Goal: Task Accomplishment & Management: Manage account settings

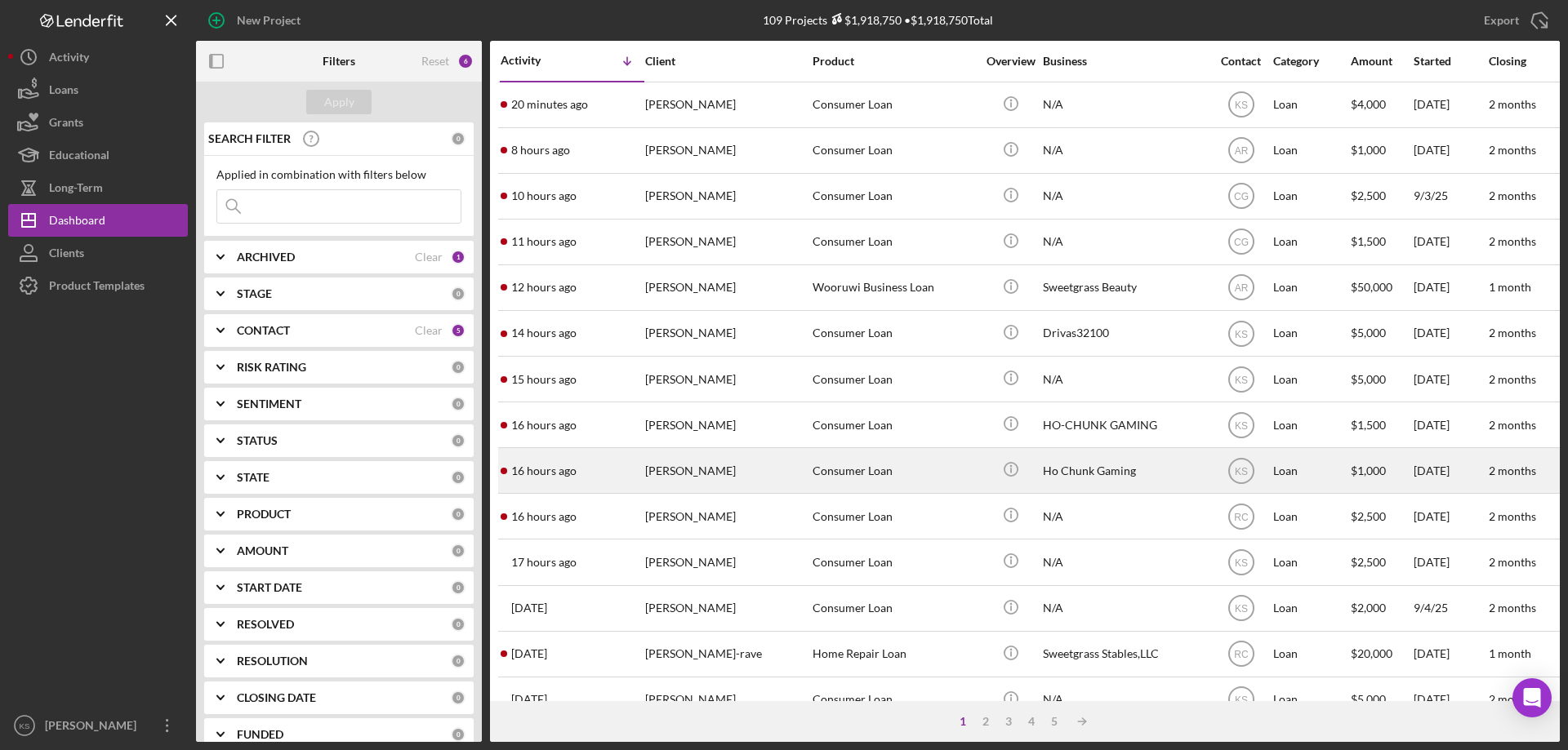
click at [763, 478] on div "[PERSON_NAME]" at bounding box center [727, 470] width 164 height 43
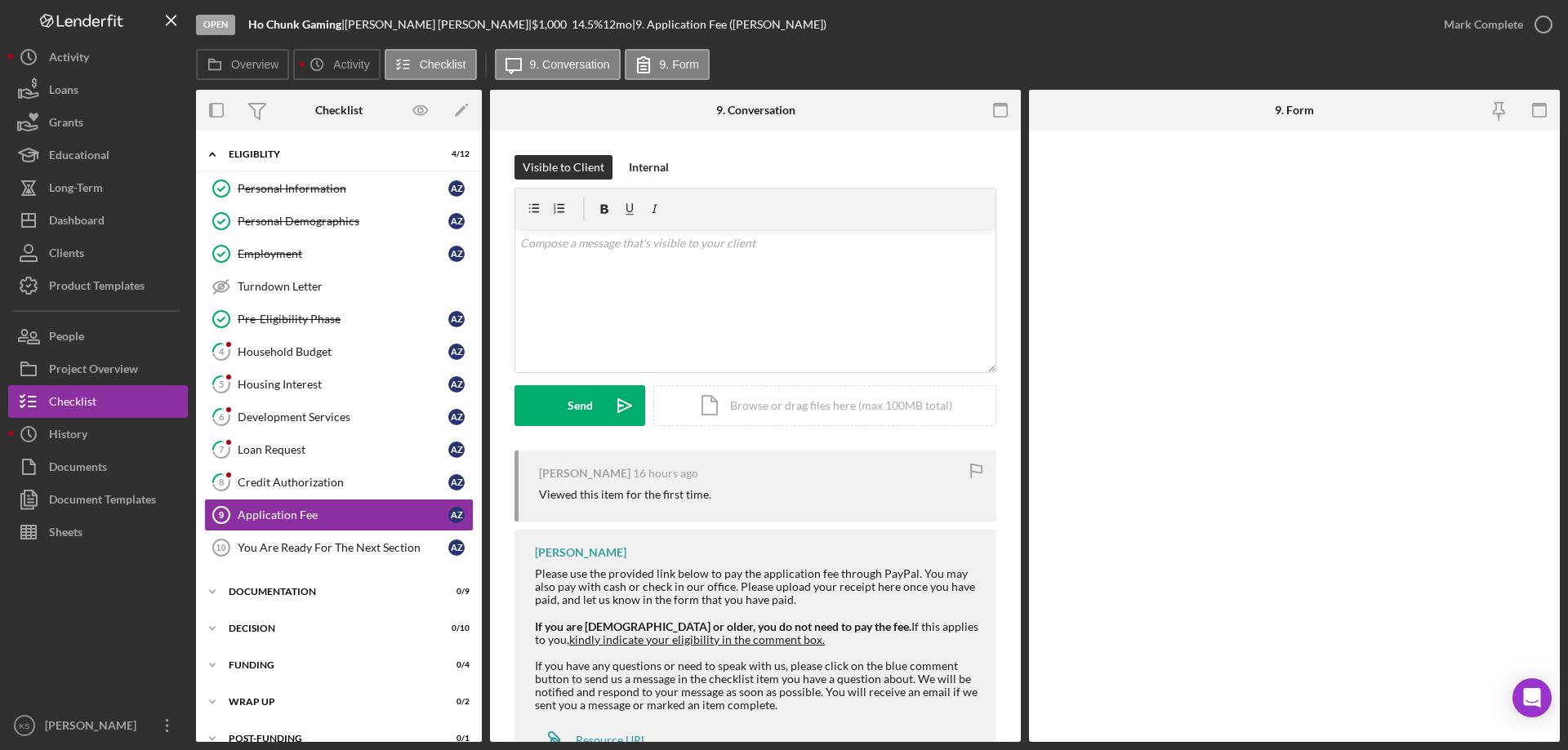
scroll to position [22, 0]
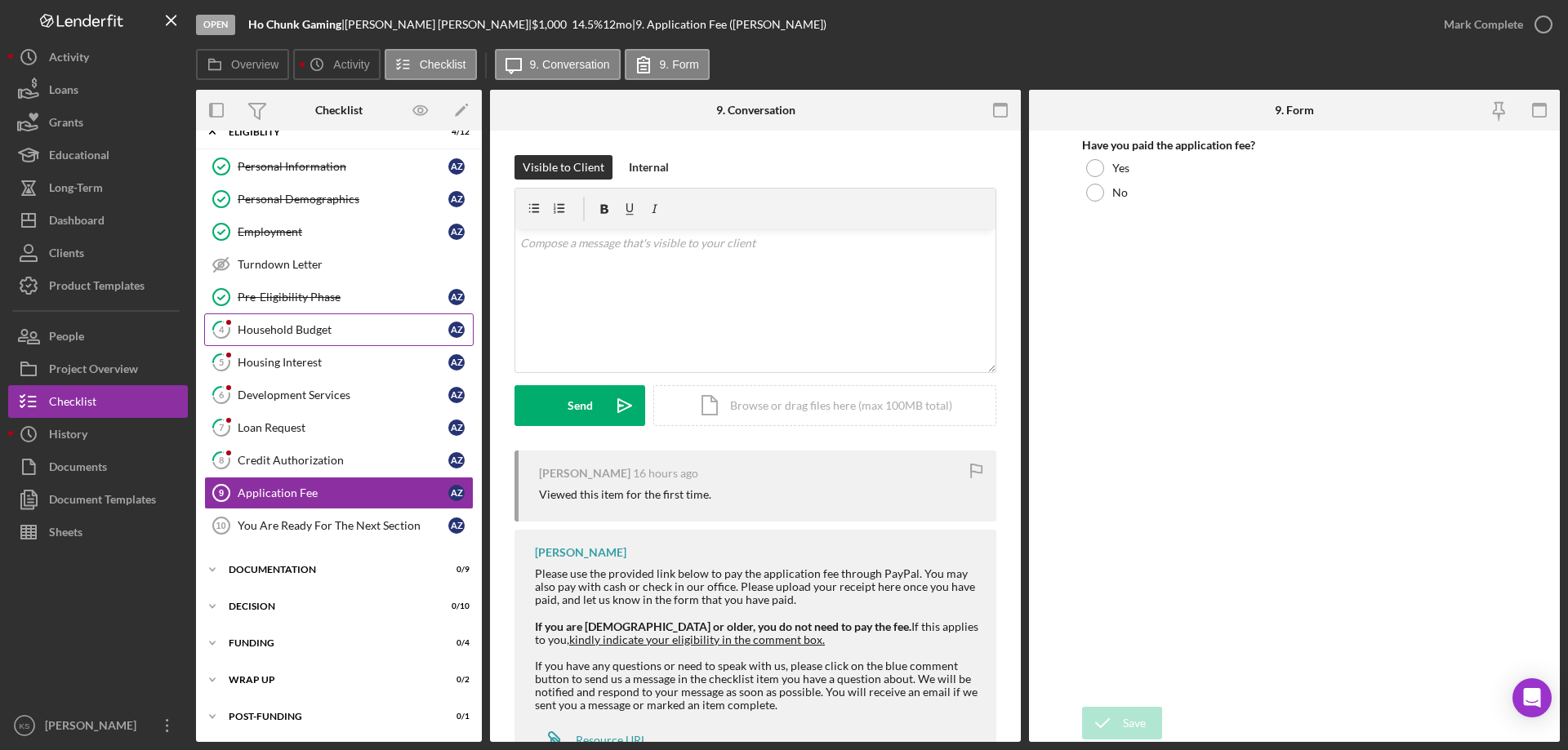
click at [301, 331] on div "Household Budget" at bounding box center [342, 330] width 211 height 13
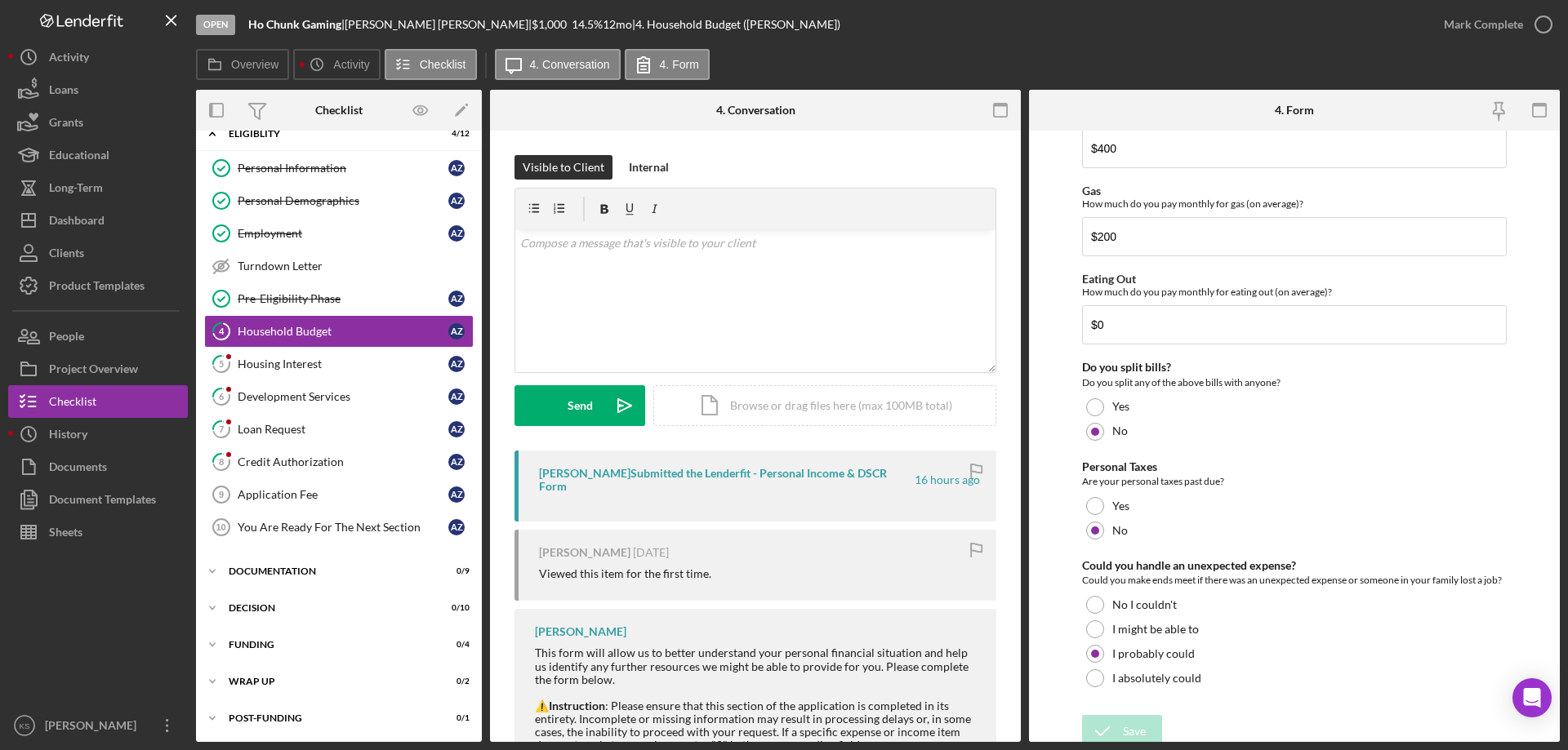
scroll to position [1059, 0]
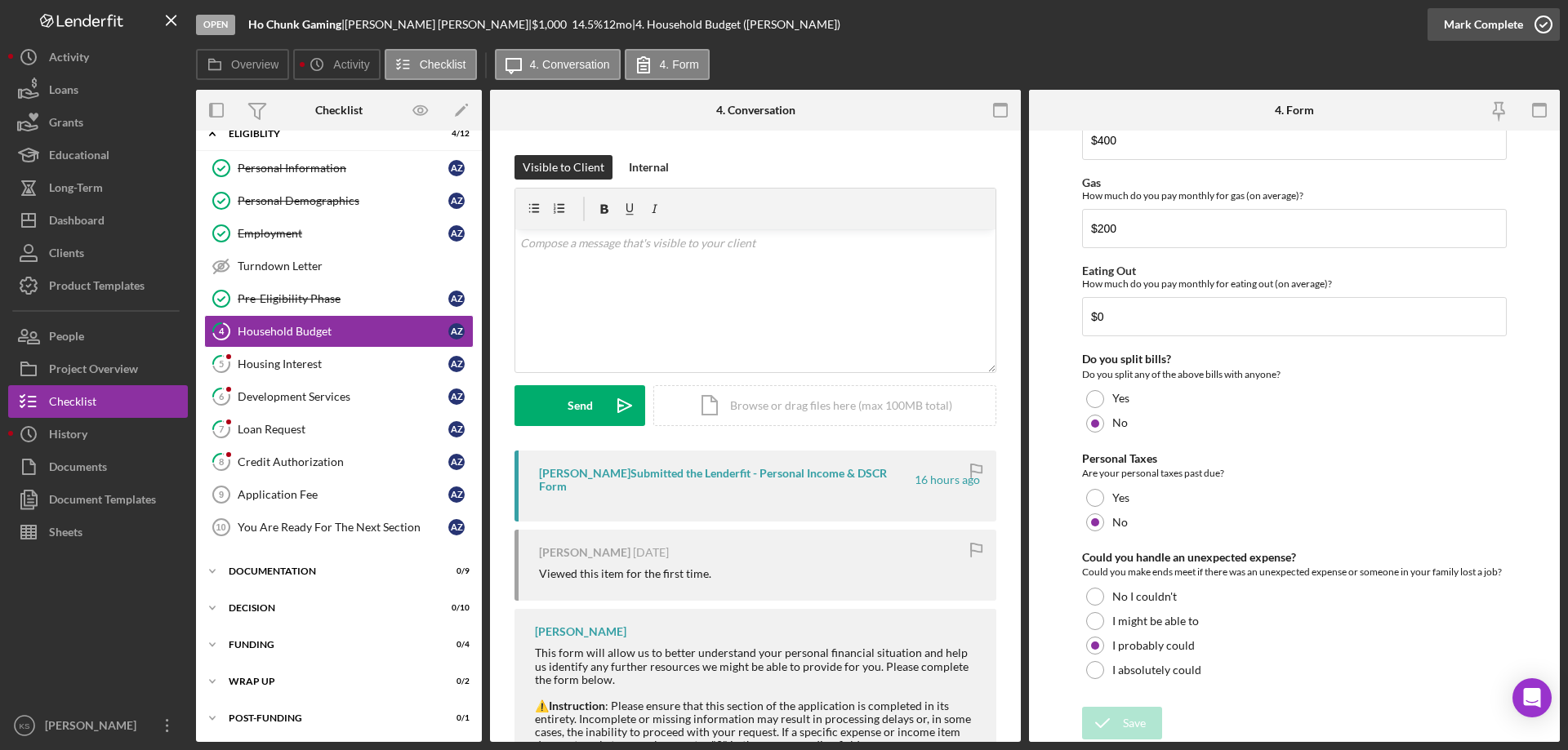
click at [1460, 23] on div "Mark Complete" at bounding box center [1483, 24] width 80 height 33
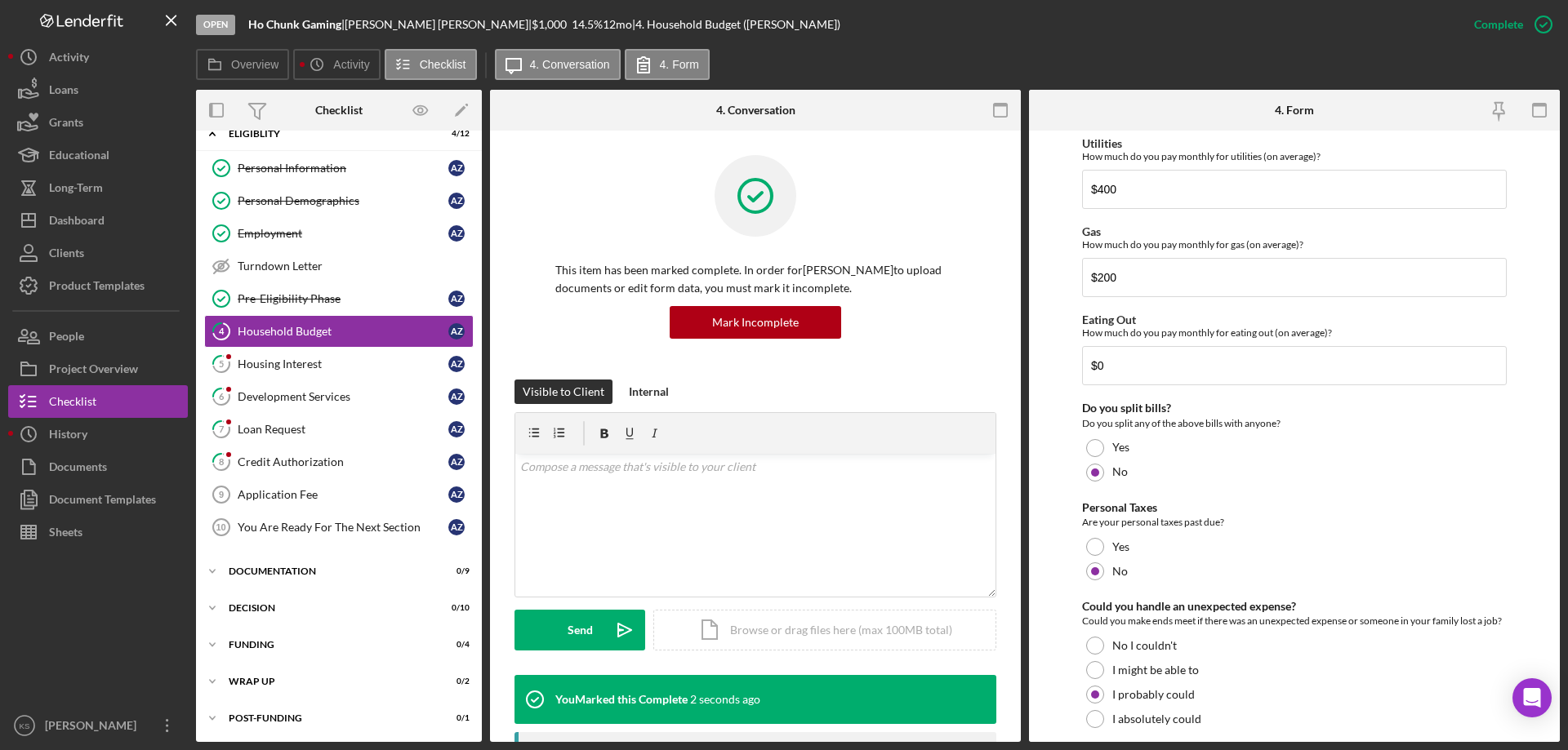
scroll to position [1124, 0]
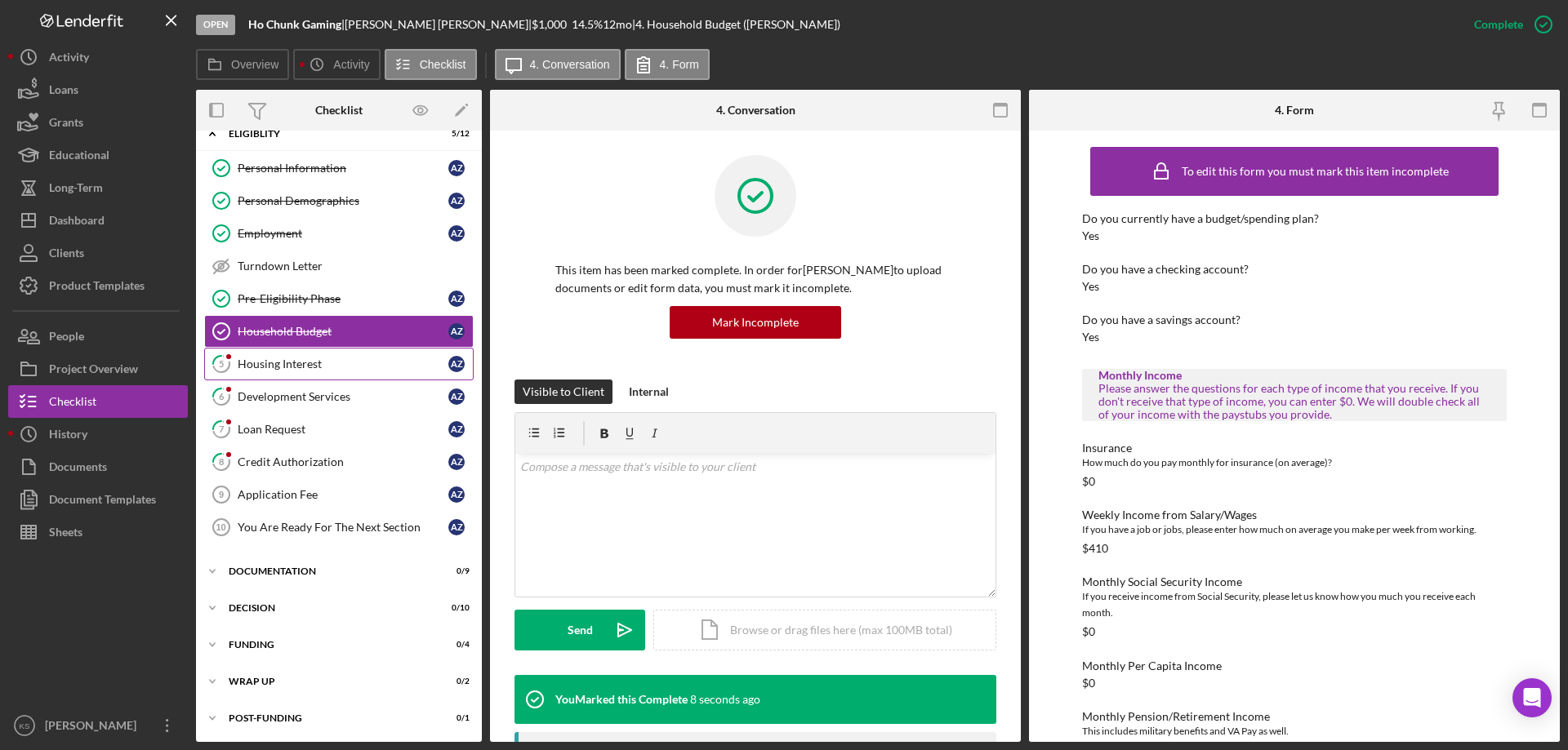
click at [312, 377] on link "5 Housing Interest A Z" at bounding box center [339, 364] width 269 height 33
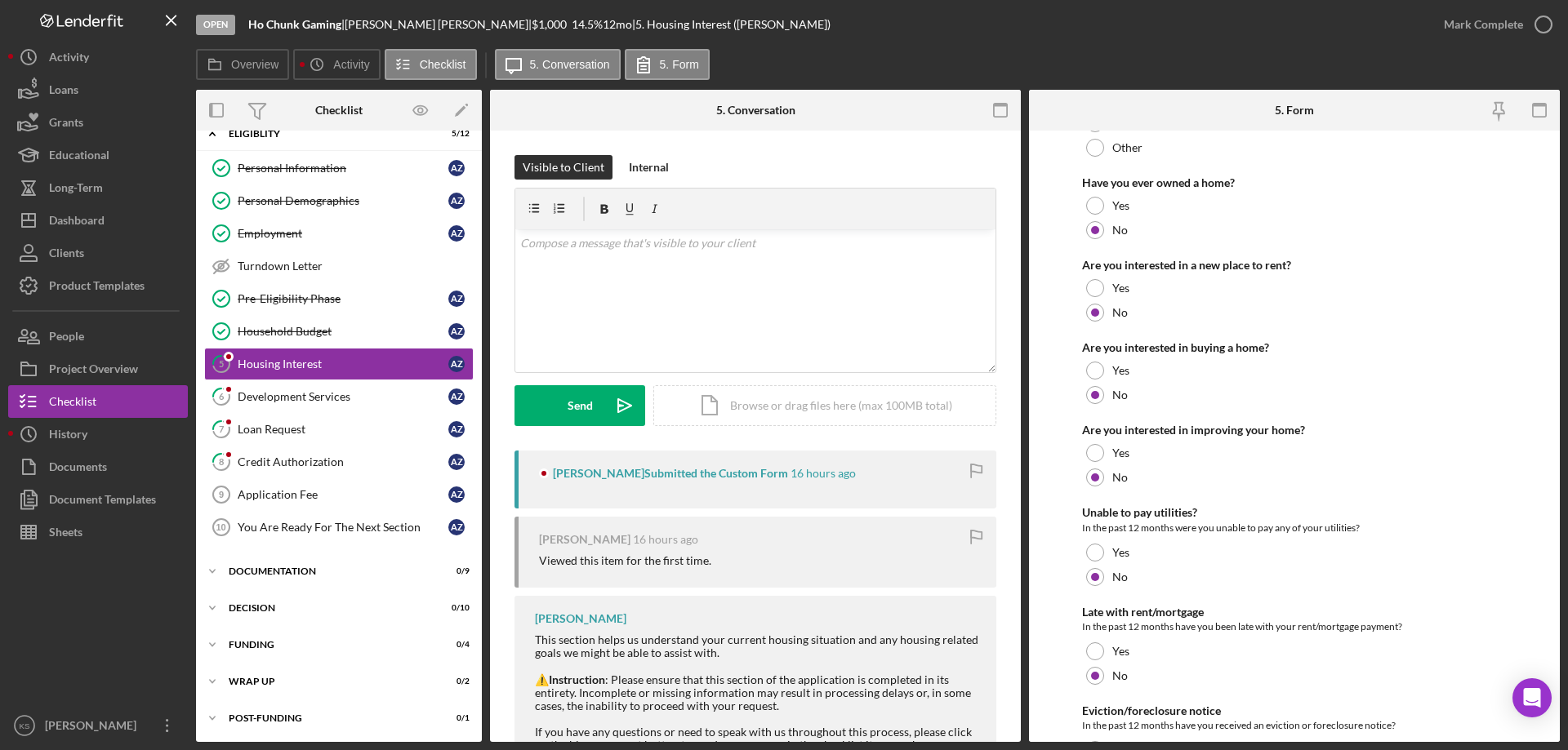
scroll to position [223, 0]
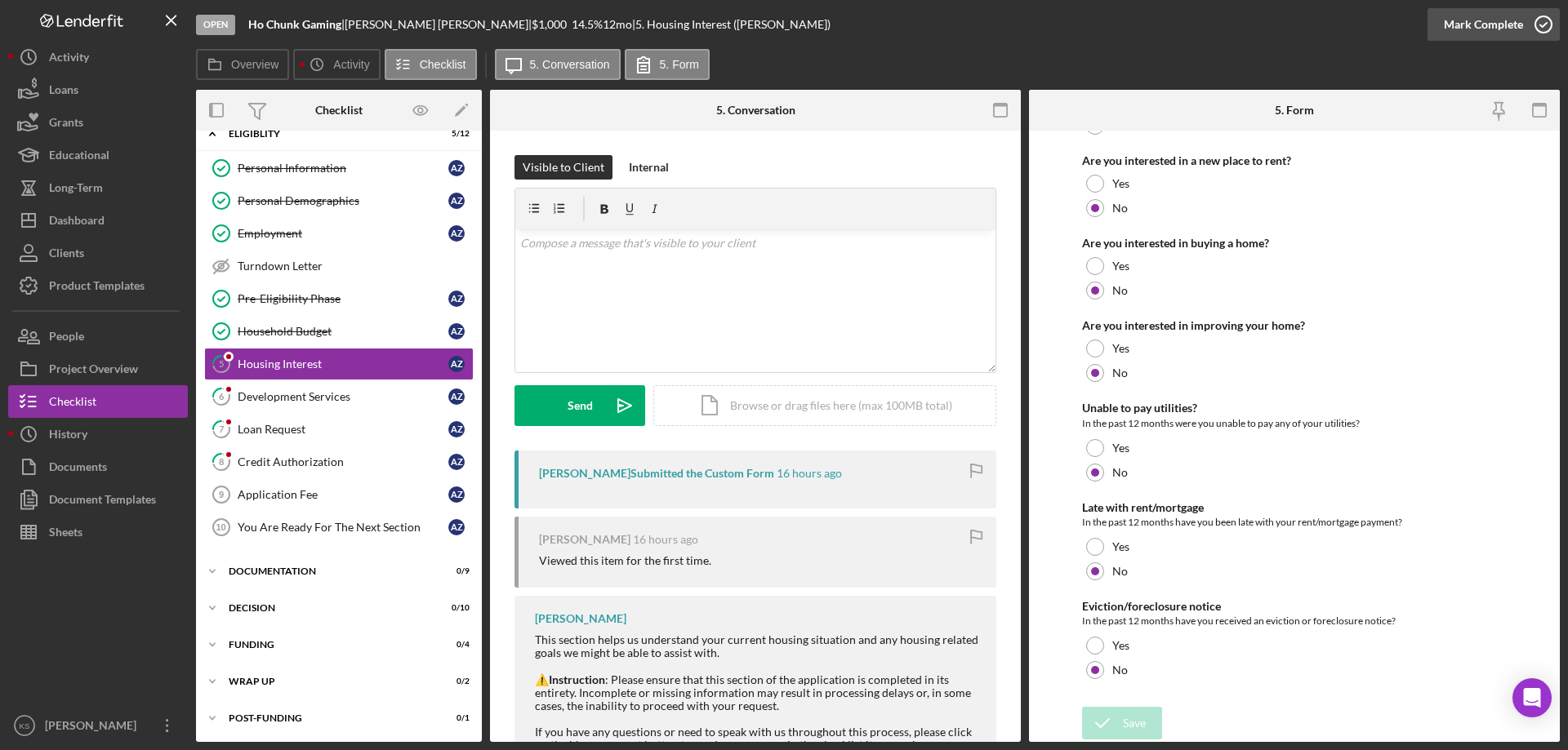
click at [1469, 24] on div "Mark Complete" at bounding box center [1483, 24] width 80 height 33
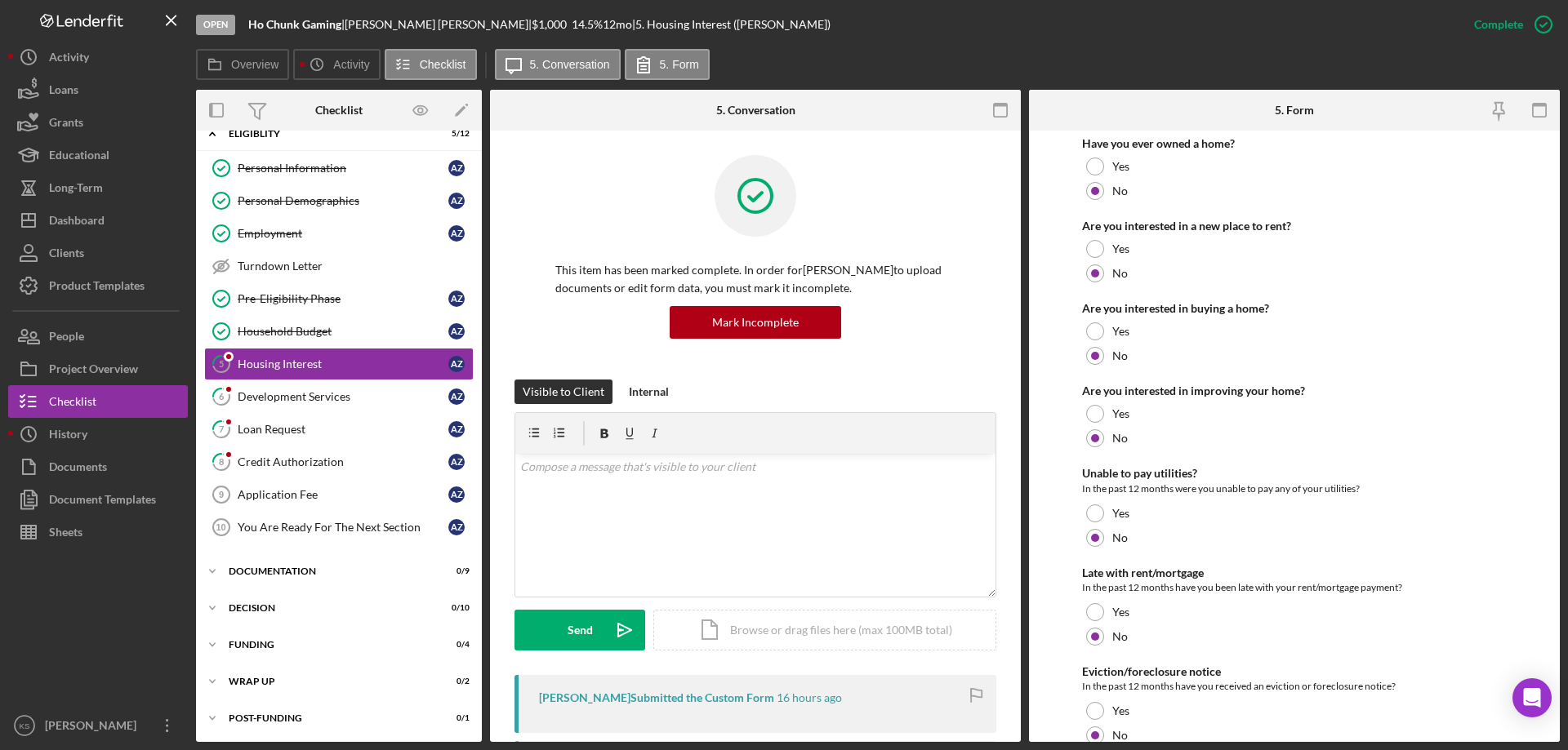
scroll to position [288, 0]
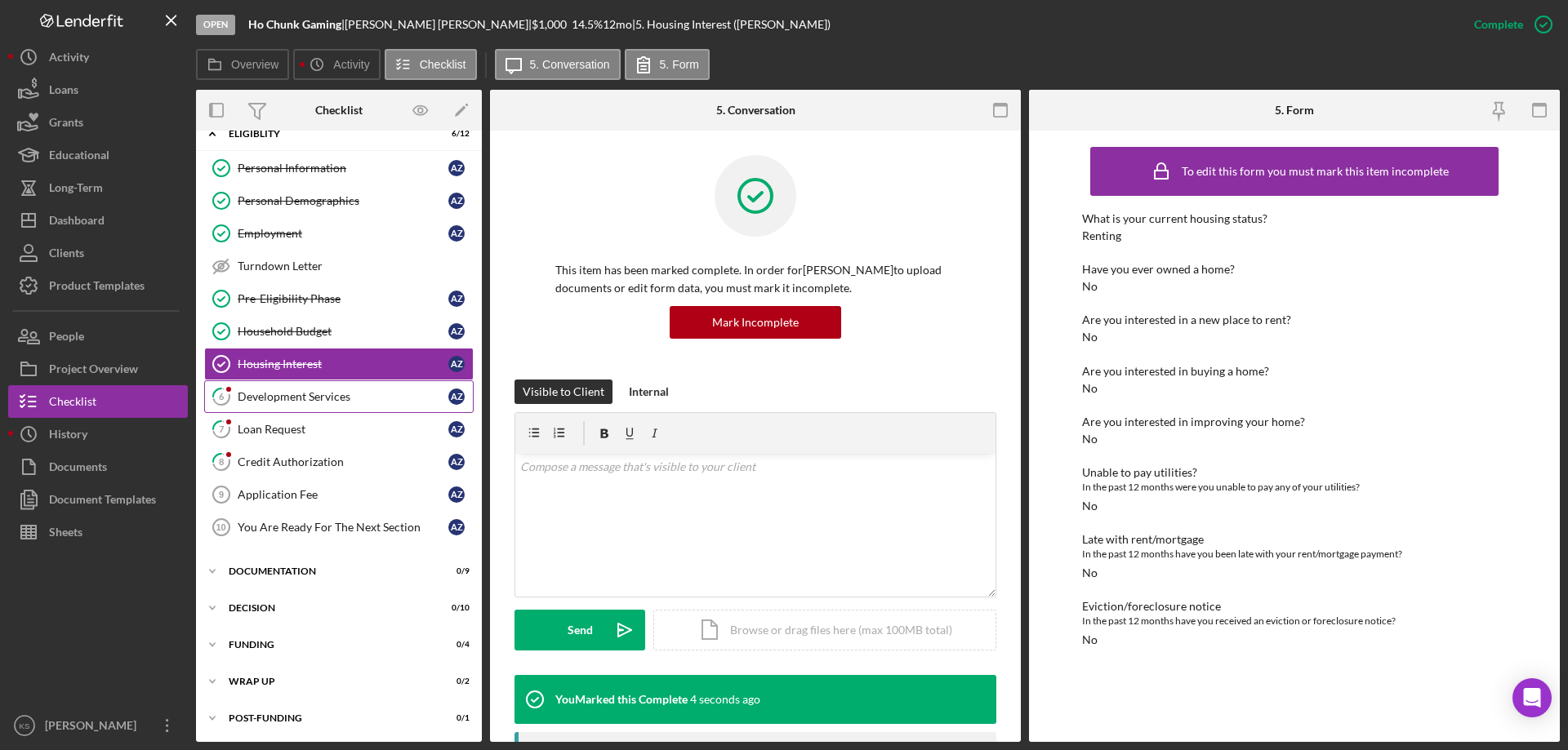
click at [288, 389] on link "6 Development Services A Z" at bounding box center [339, 397] width 269 height 33
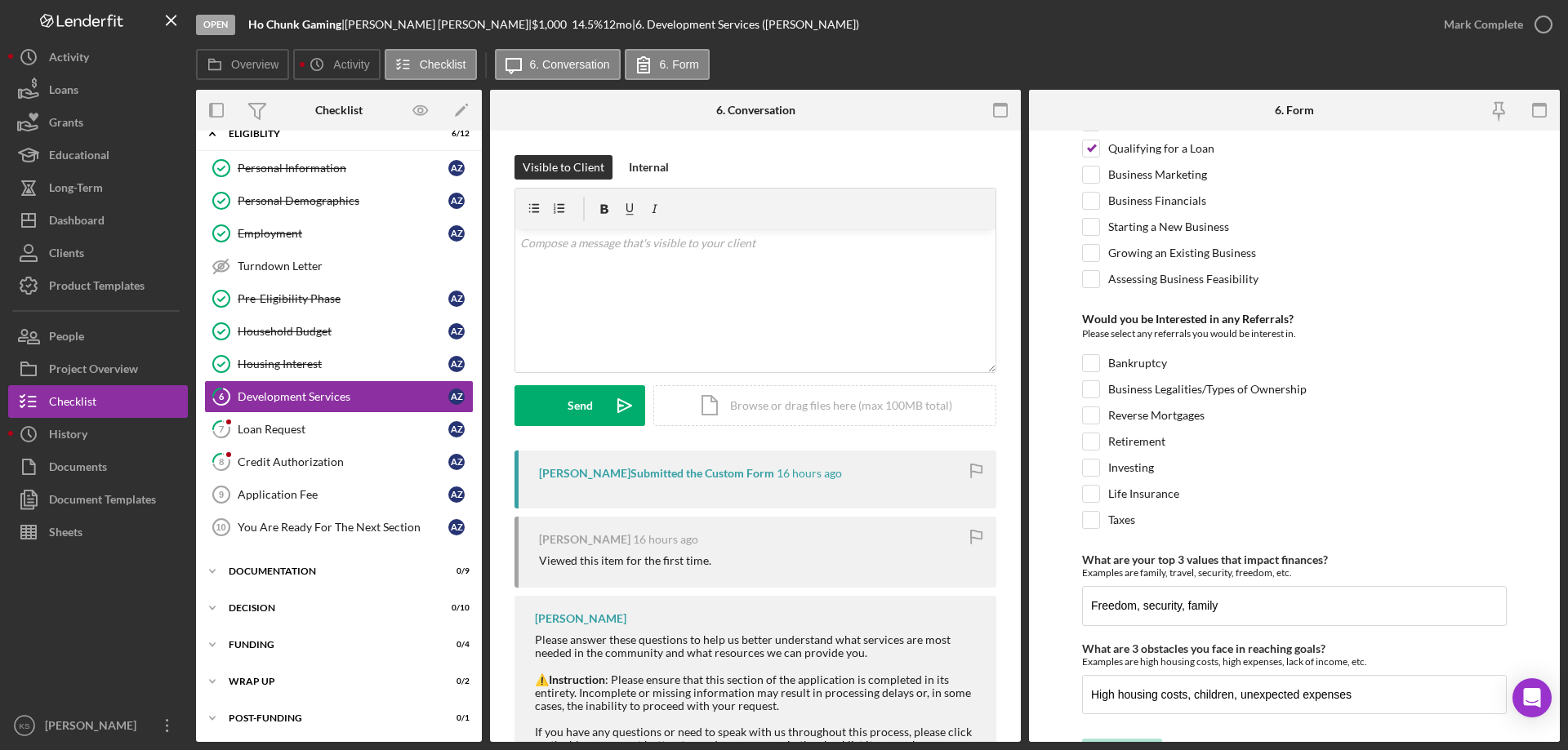
scroll to position [685, 0]
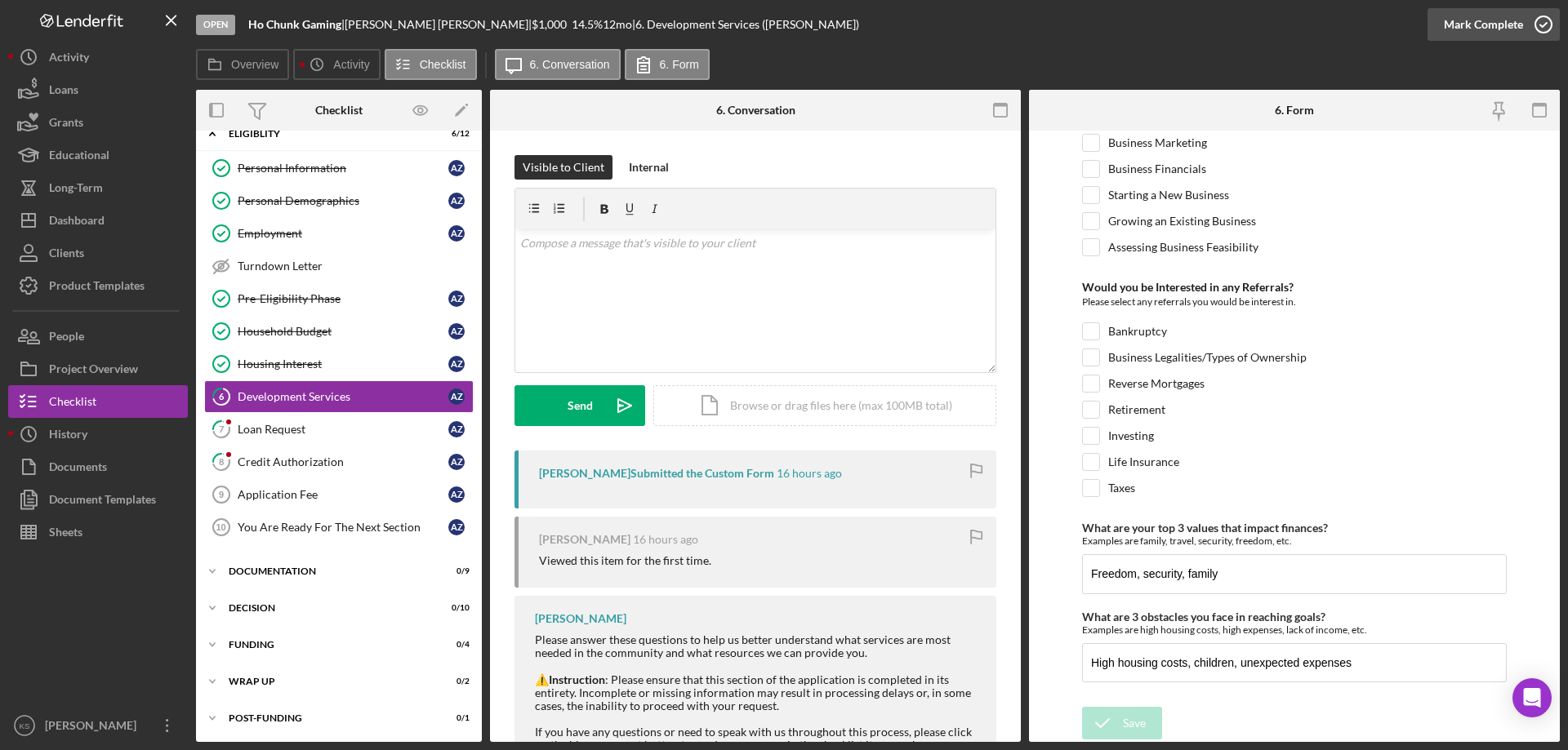
click at [1503, 23] on div "Mark Complete" at bounding box center [1483, 24] width 80 height 33
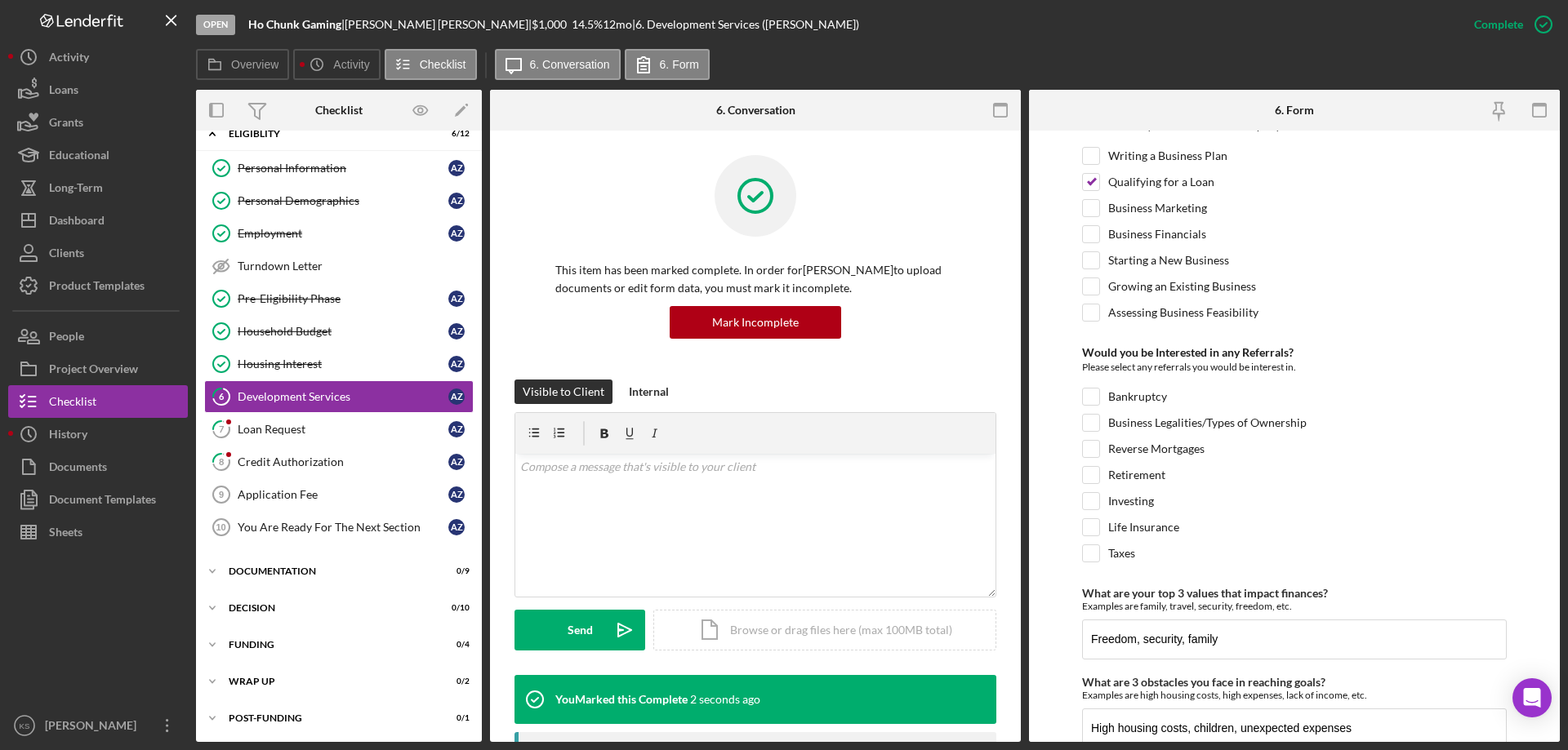
scroll to position [750, 0]
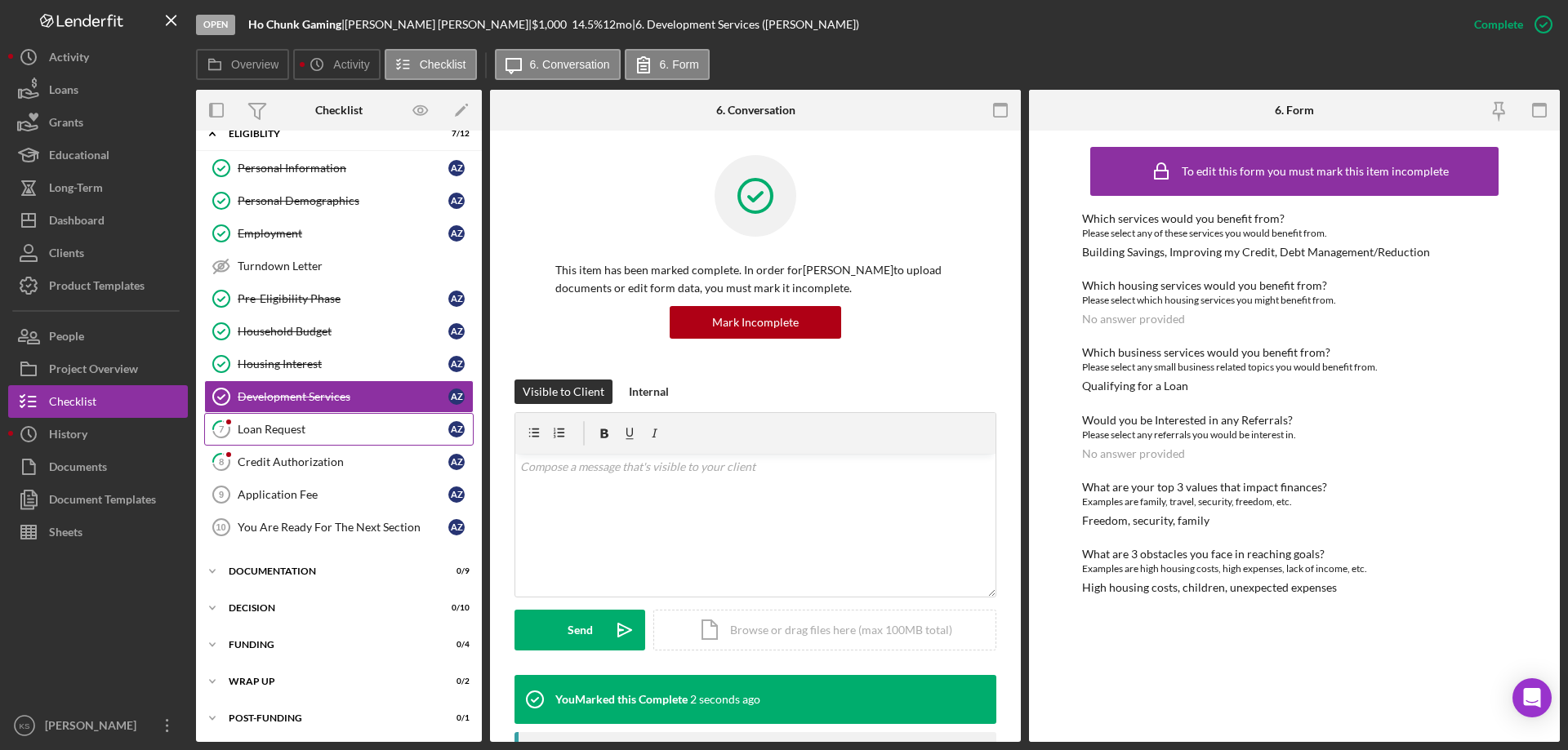
click at [328, 440] on link "7 Loan Request A Z" at bounding box center [339, 429] width 269 height 33
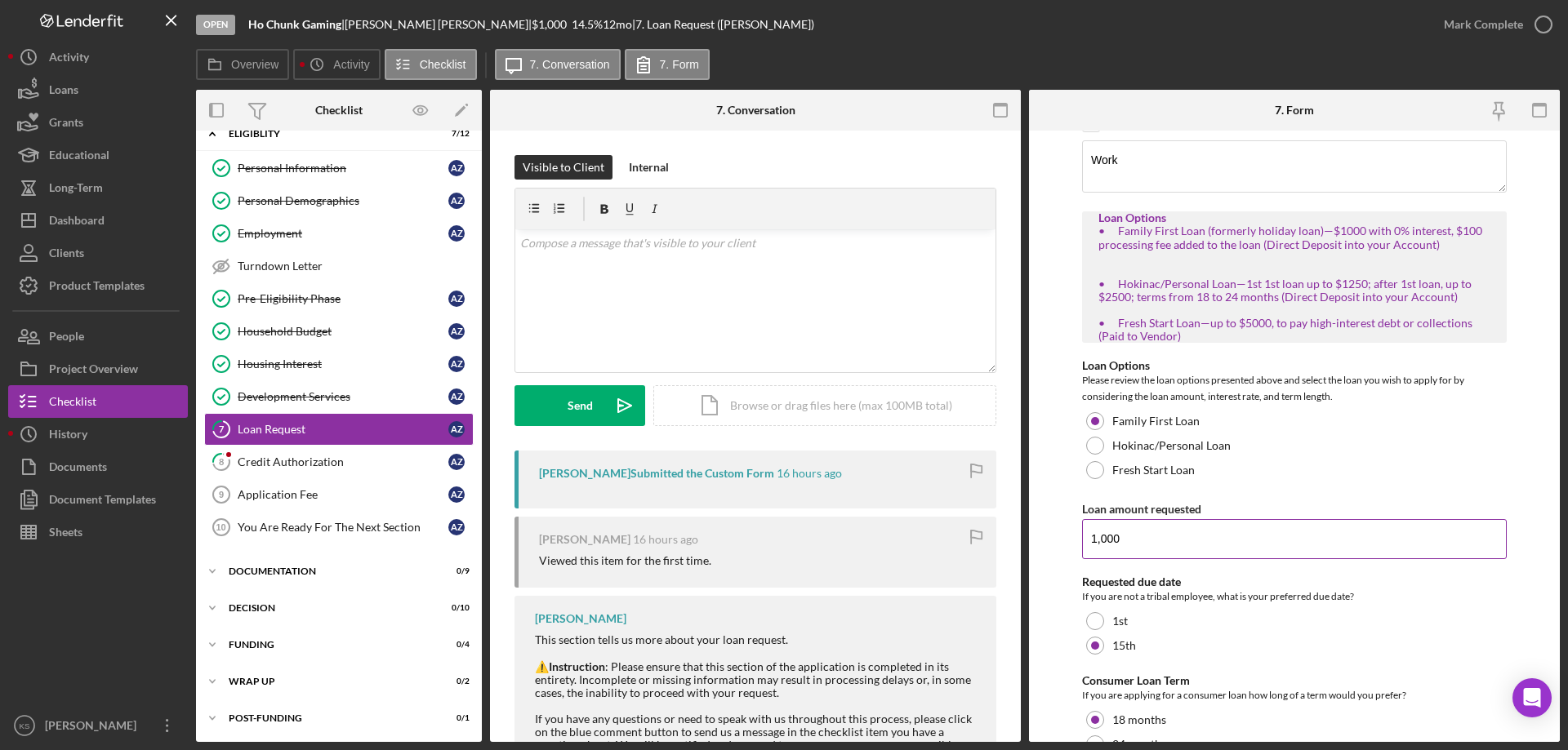
scroll to position [190, 0]
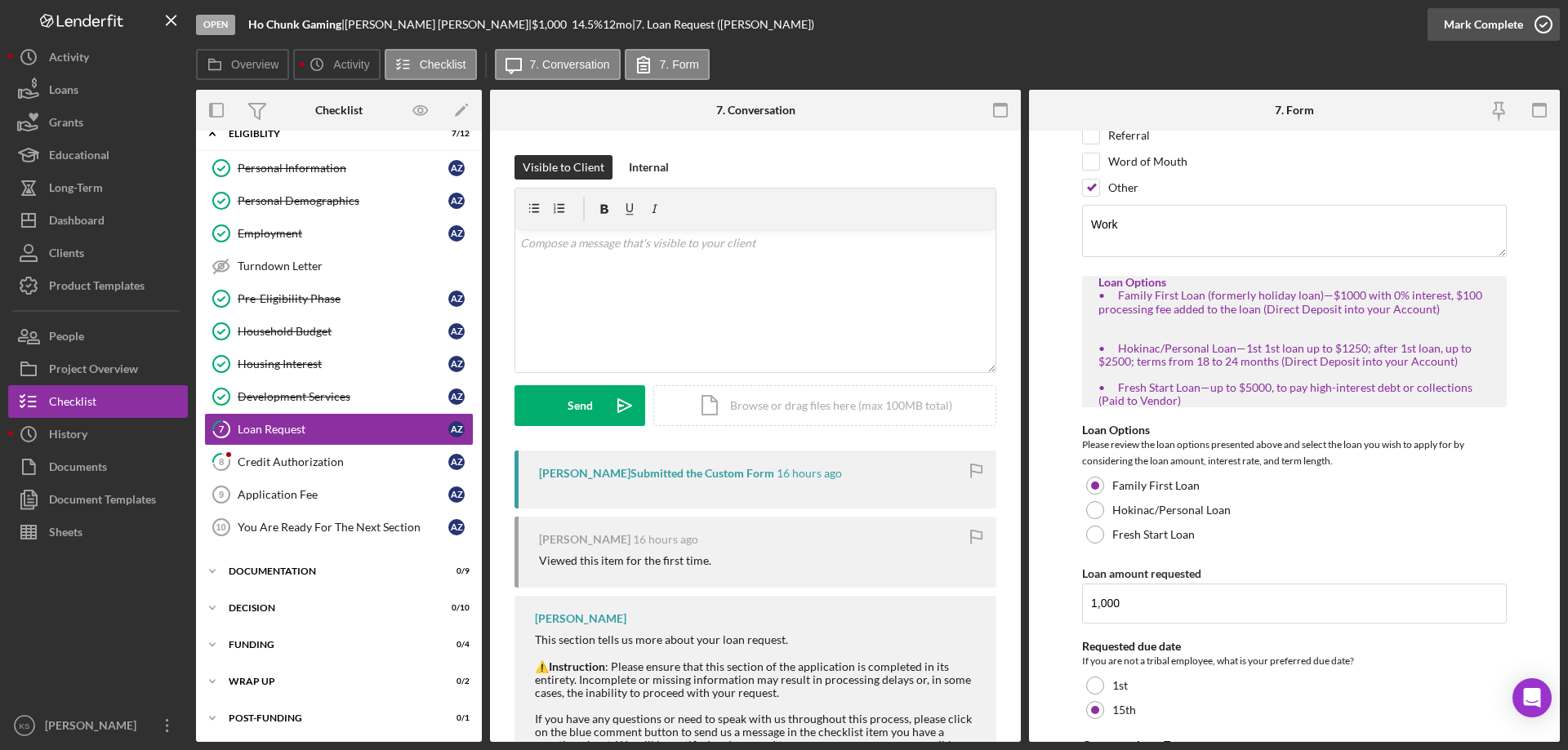
click at [1510, 29] on div "Mark Complete" at bounding box center [1483, 24] width 80 height 33
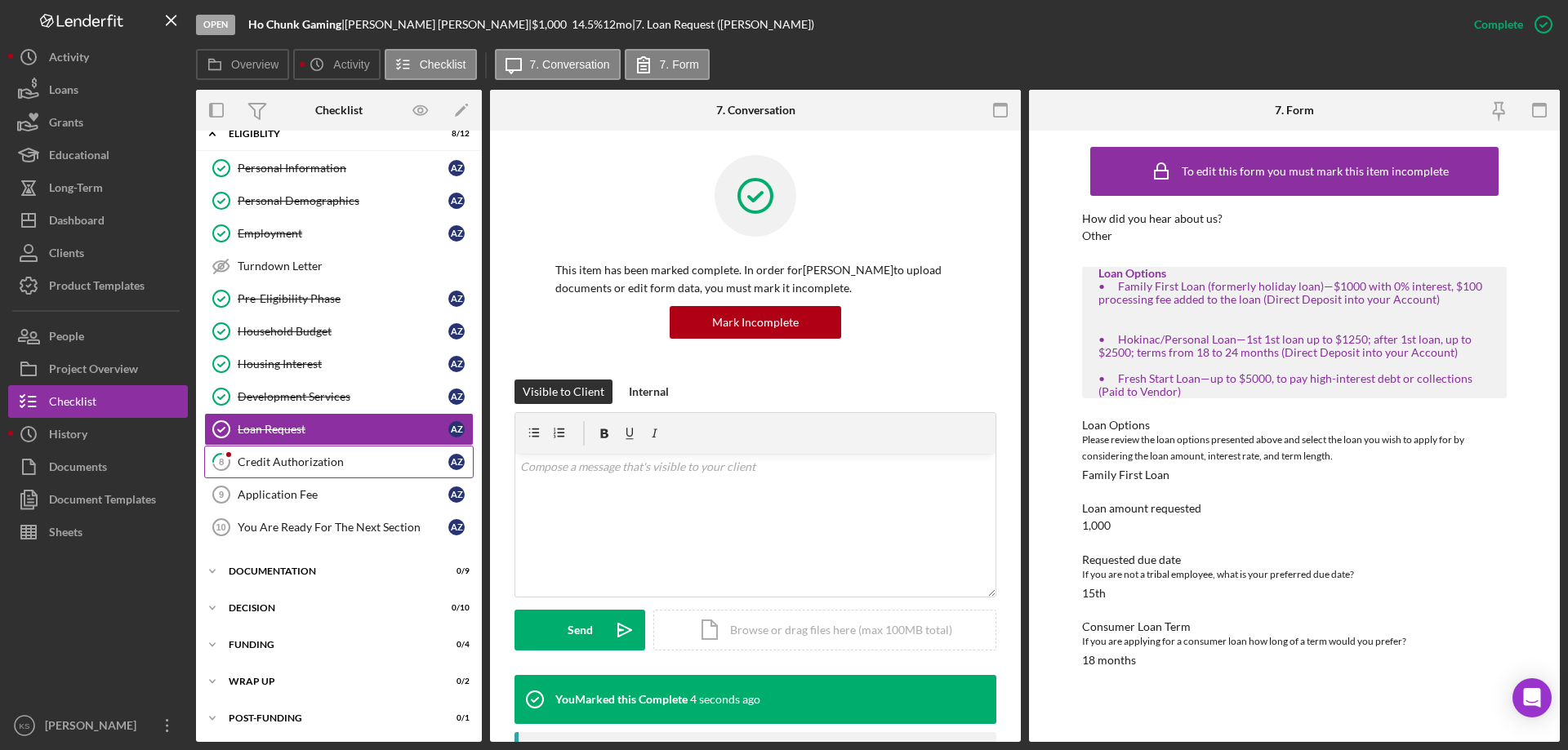
click at [252, 464] on div "Credit Authorization" at bounding box center [342, 462] width 211 height 13
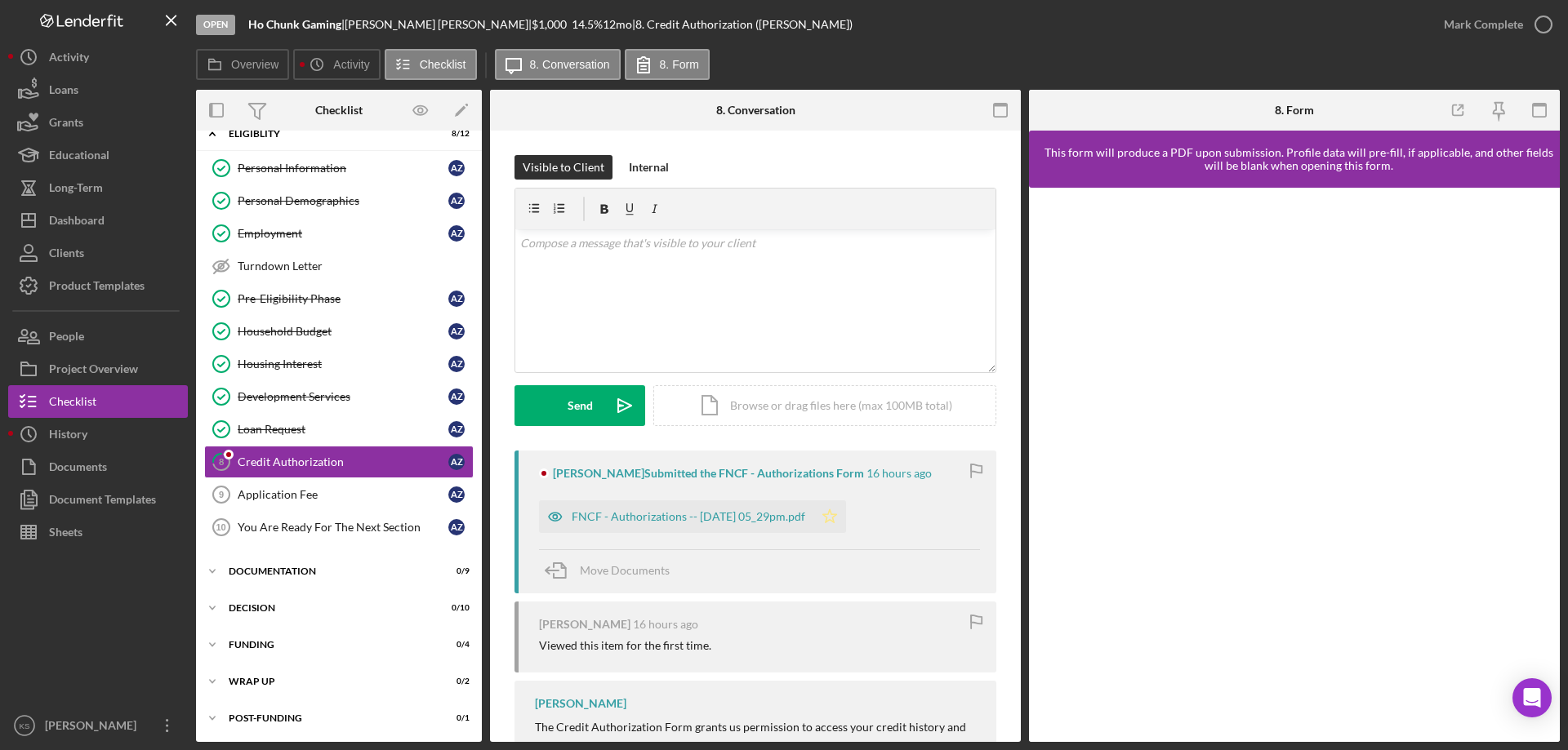
click at [839, 512] on icon "Icon/Star" at bounding box center [830, 516] width 33 height 33
click at [1473, 31] on div "Mark Complete" at bounding box center [1483, 24] width 80 height 33
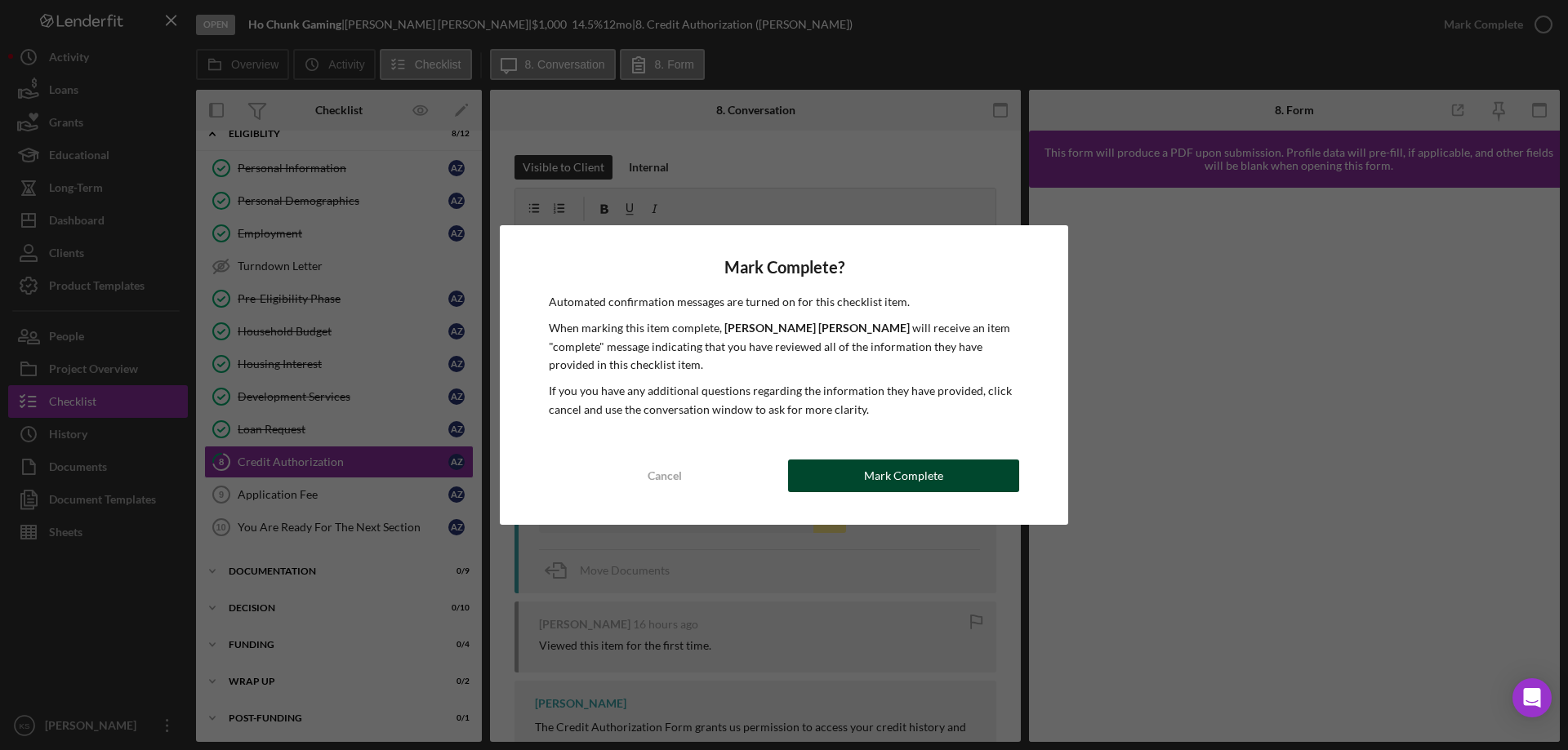
click at [859, 479] on button "Mark Complete" at bounding box center [903, 476] width 231 height 33
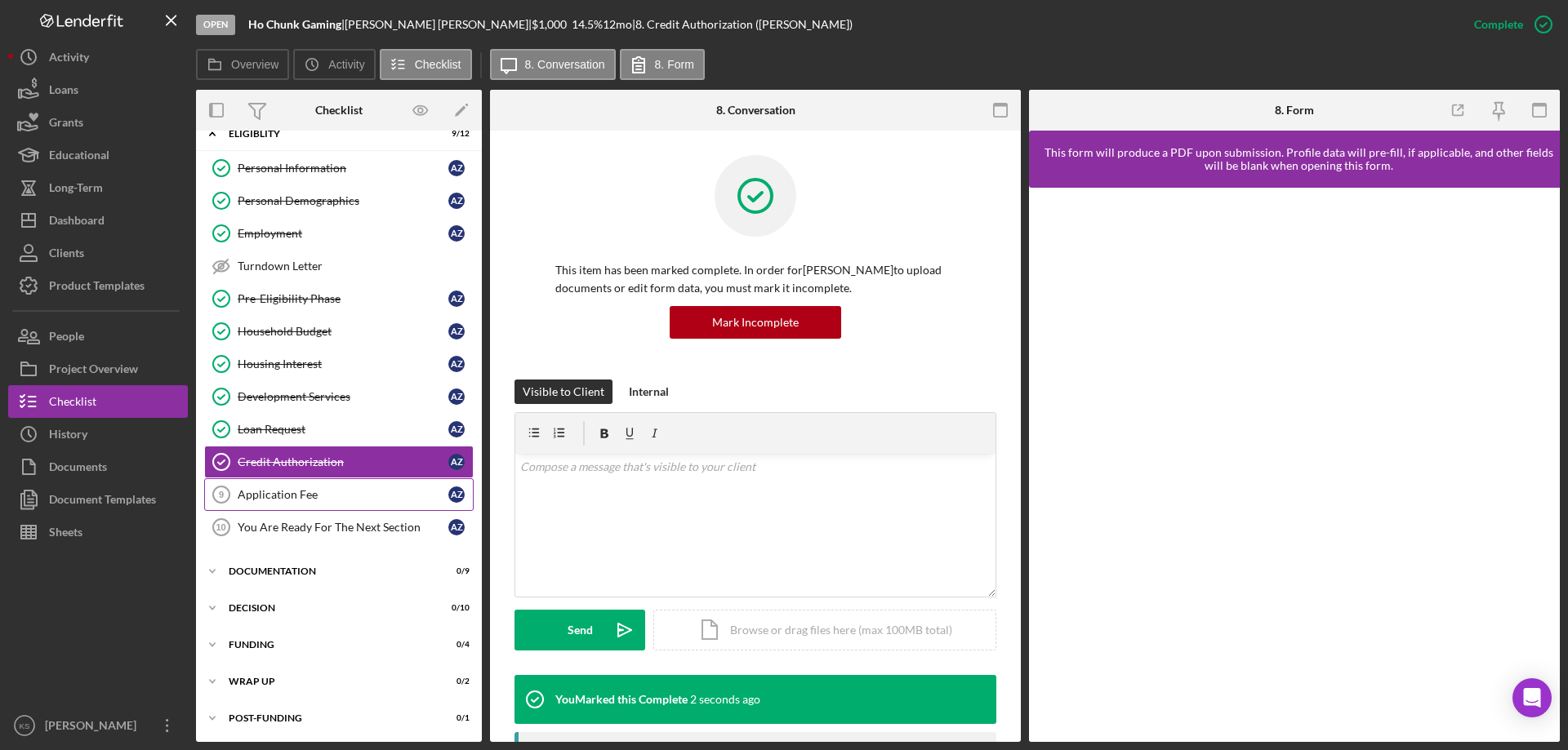
click at [297, 498] on div "Application Fee" at bounding box center [342, 495] width 211 height 13
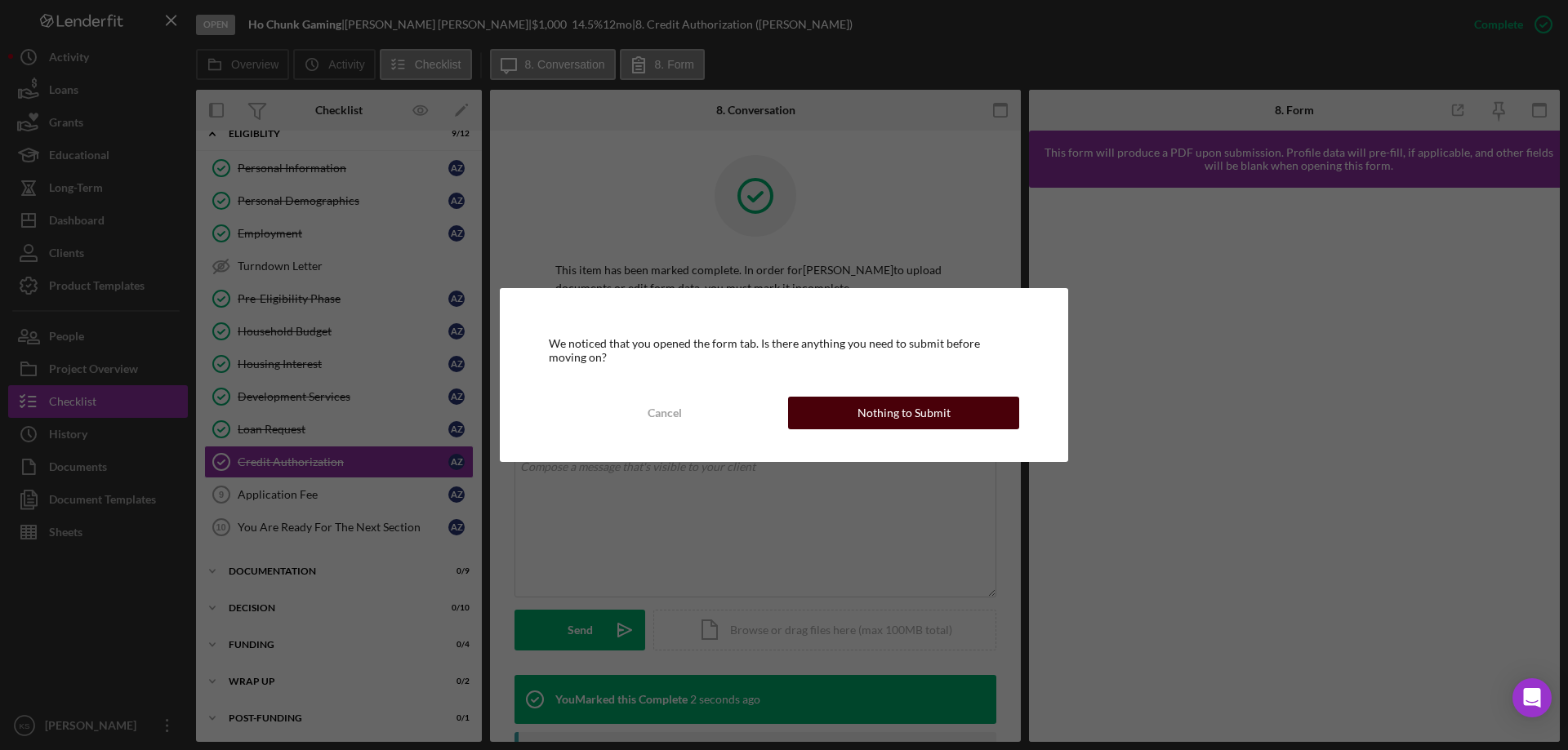
click at [884, 422] on div "Nothing to Submit" at bounding box center [905, 412] width 94 height 33
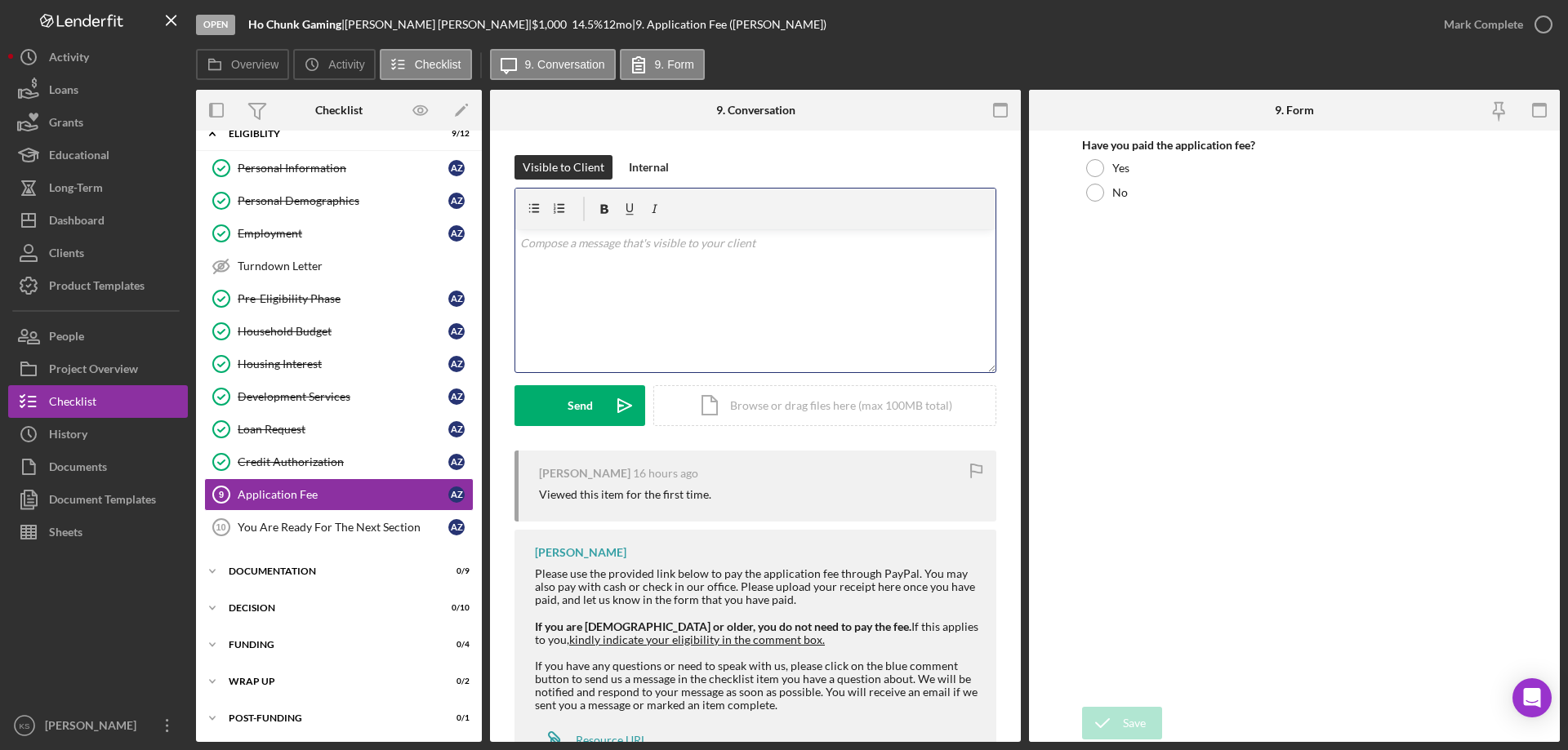
click at [890, 292] on div "v Color teal Color pink Remove color Add row above Add row below Add column bef…" at bounding box center [755, 300] width 480 height 143
click at [801, 242] on p "You're almost there! After you pay the $25 application fee you are ready for th…" at bounding box center [756, 252] width 472 height 36
click at [0, 0] on span "fee" at bounding box center [0, 0] width 0 height 0
click at [839, 263] on p "You're almost there! After you pay the $25 application fee, you are ready for t…" at bounding box center [756, 252] width 472 height 36
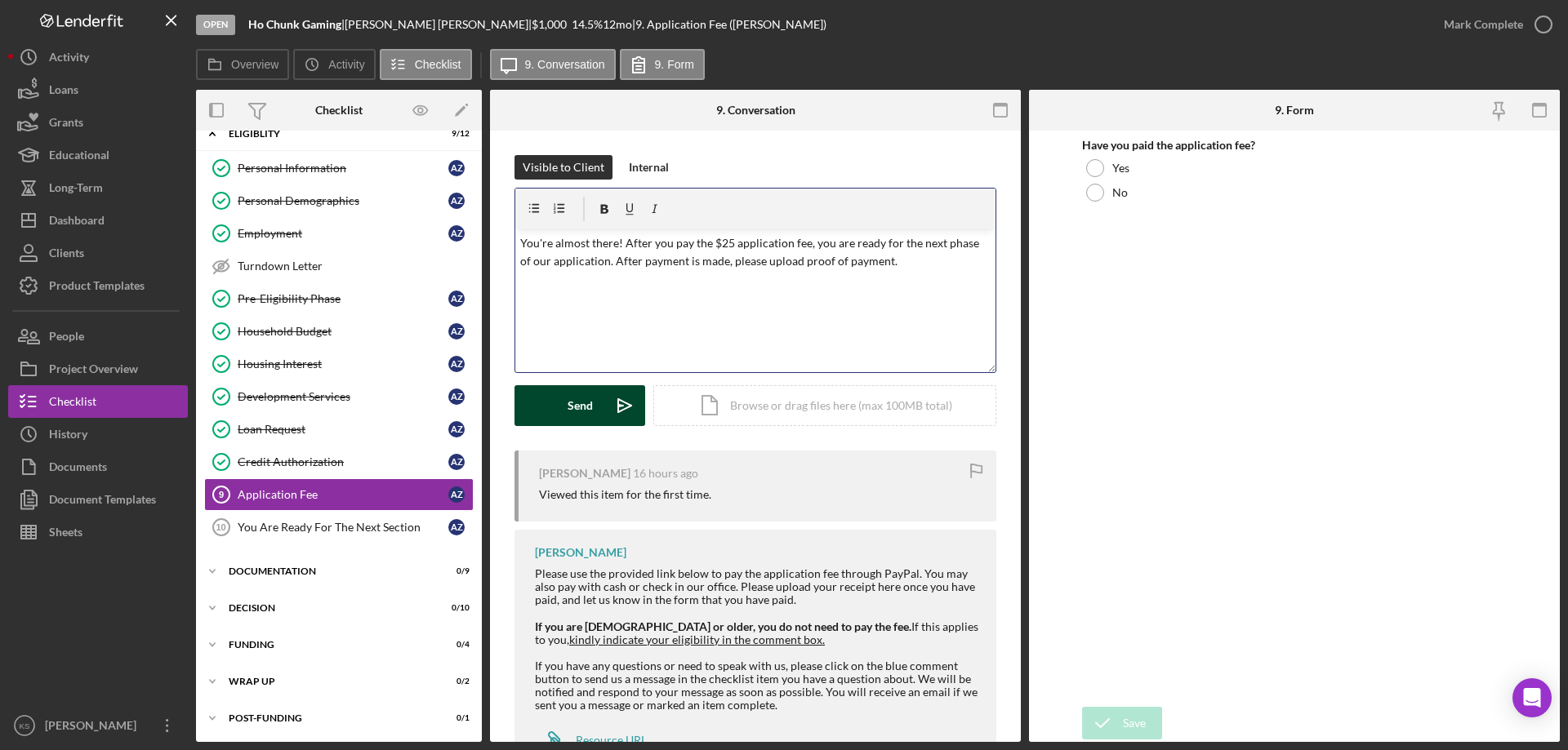
click at [590, 398] on div "Send" at bounding box center [580, 406] width 25 height 41
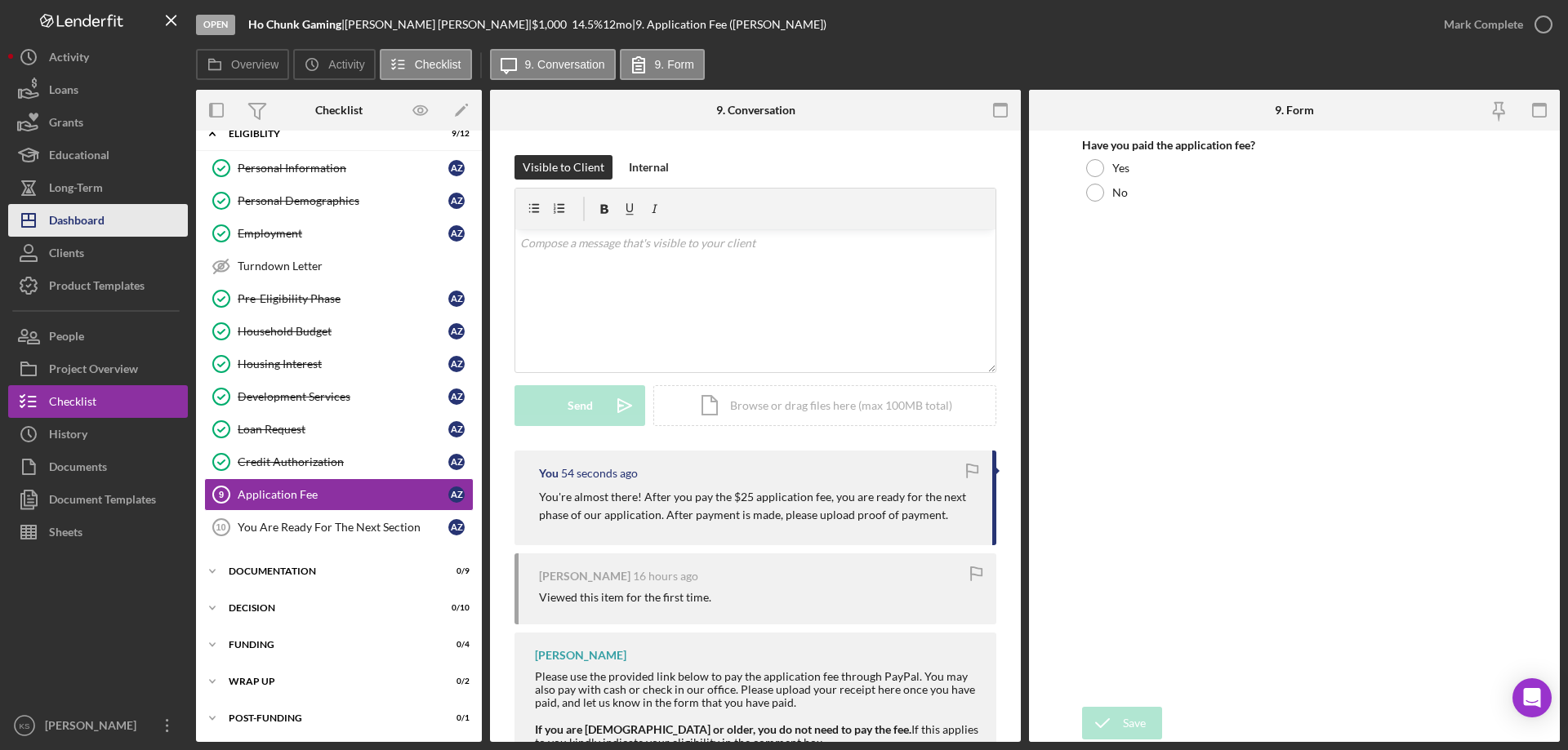
click at [126, 205] on button "Icon/Dashboard Dashboard" at bounding box center [98, 220] width 180 height 33
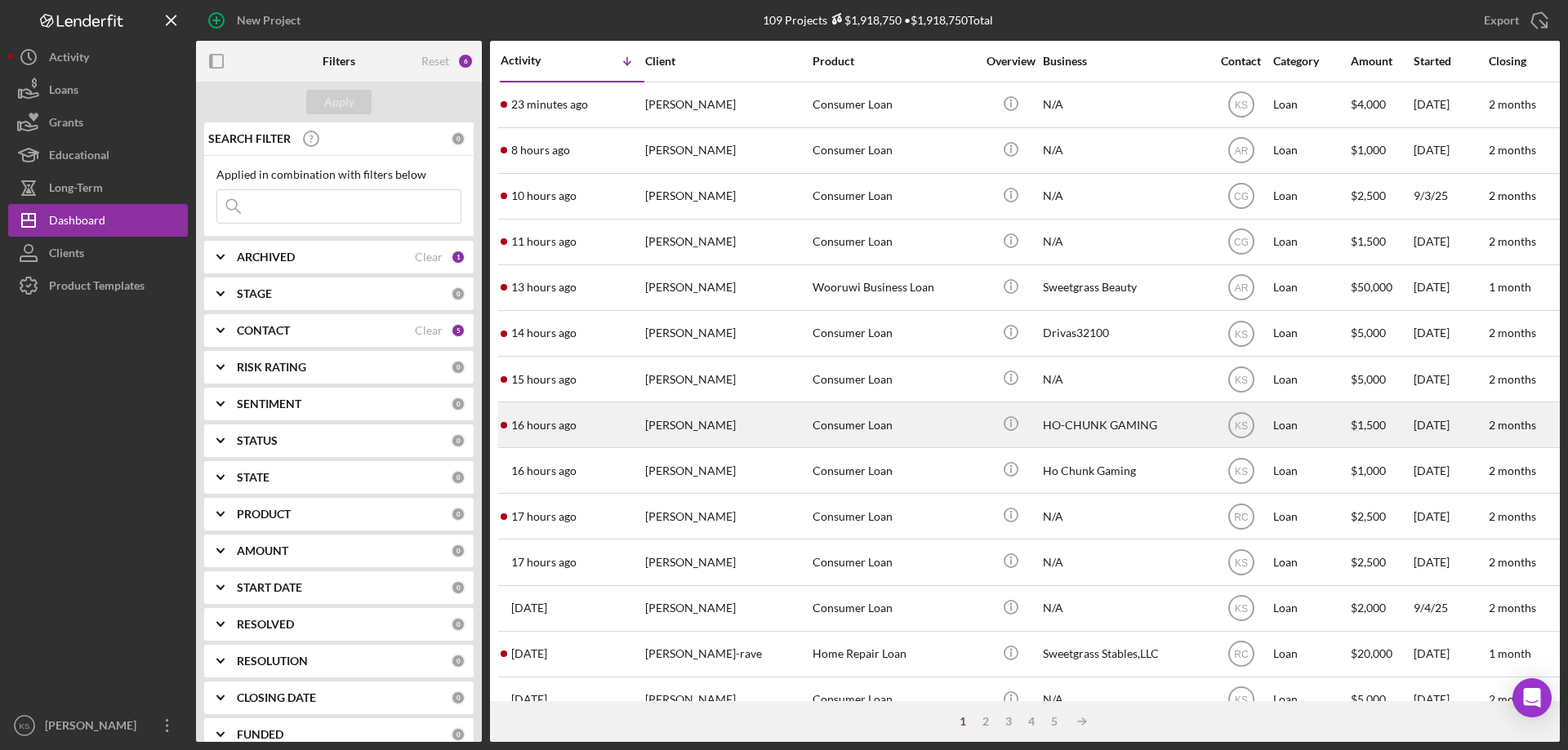
click at [797, 433] on div "[PERSON_NAME]" at bounding box center [727, 425] width 164 height 43
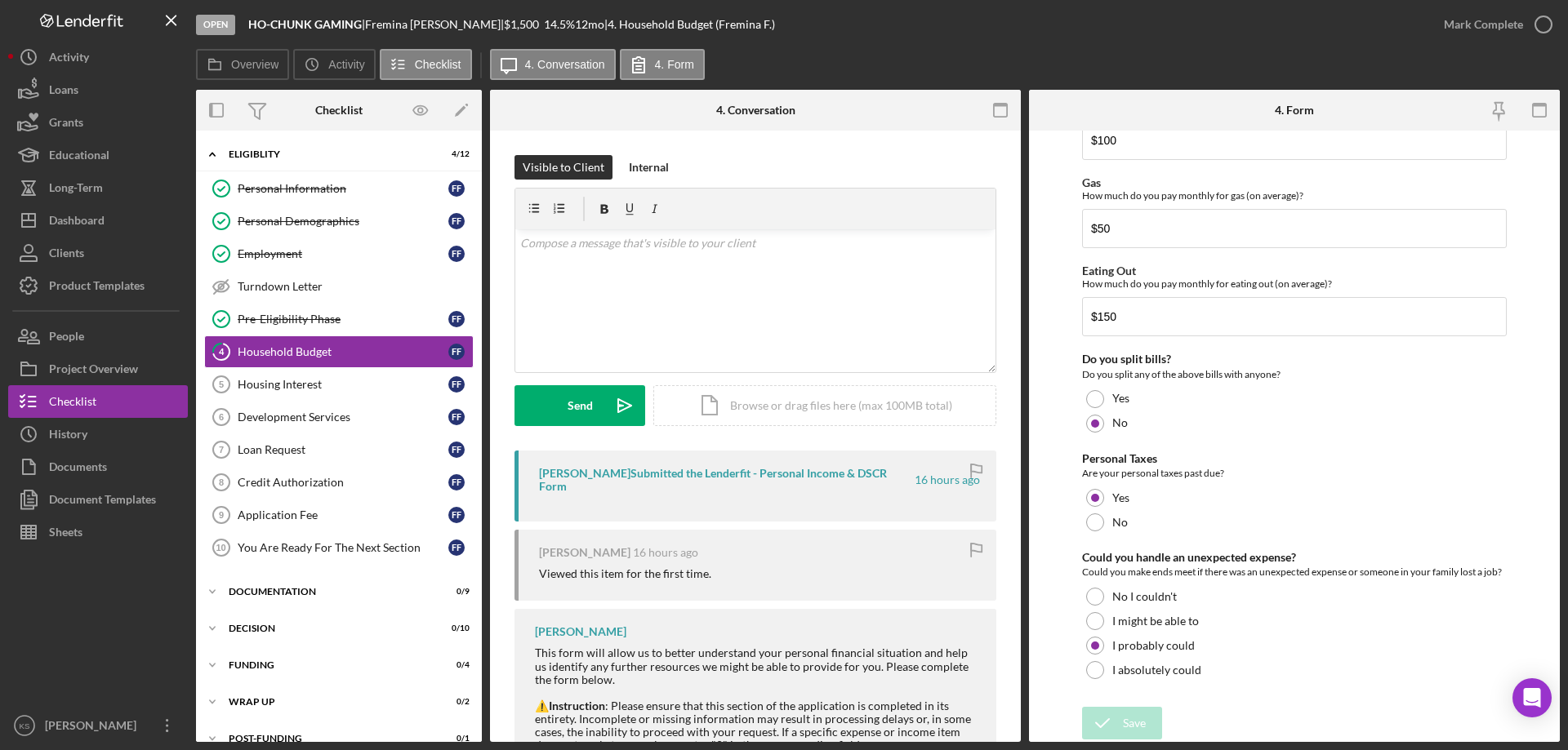
scroll to position [1059, 0]
click at [1483, 27] on div "Mark Complete" at bounding box center [1483, 24] width 80 height 33
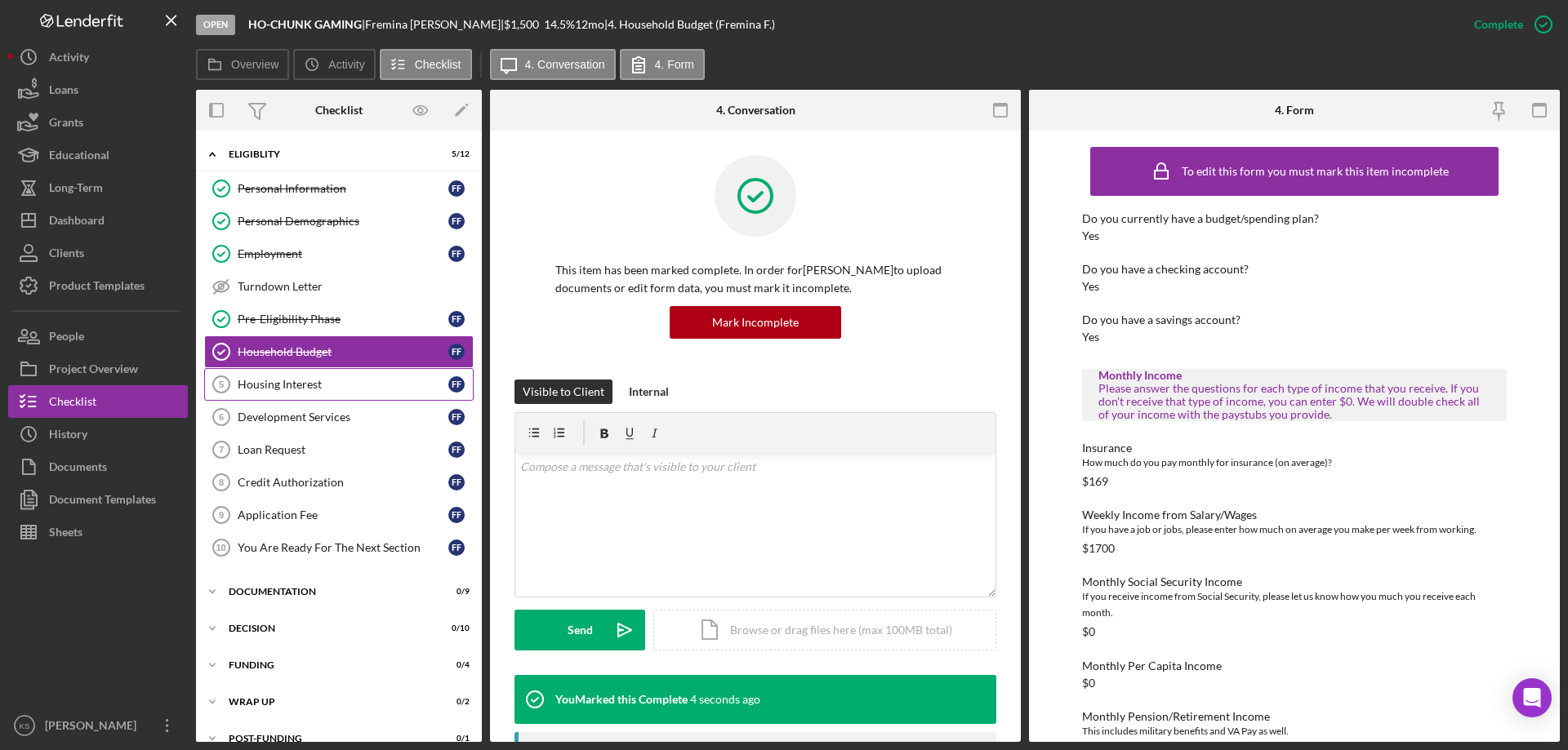
click at [298, 392] on link "Housing Interest 5 Housing Interest F F" at bounding box center [339, 384] width 269 height 33
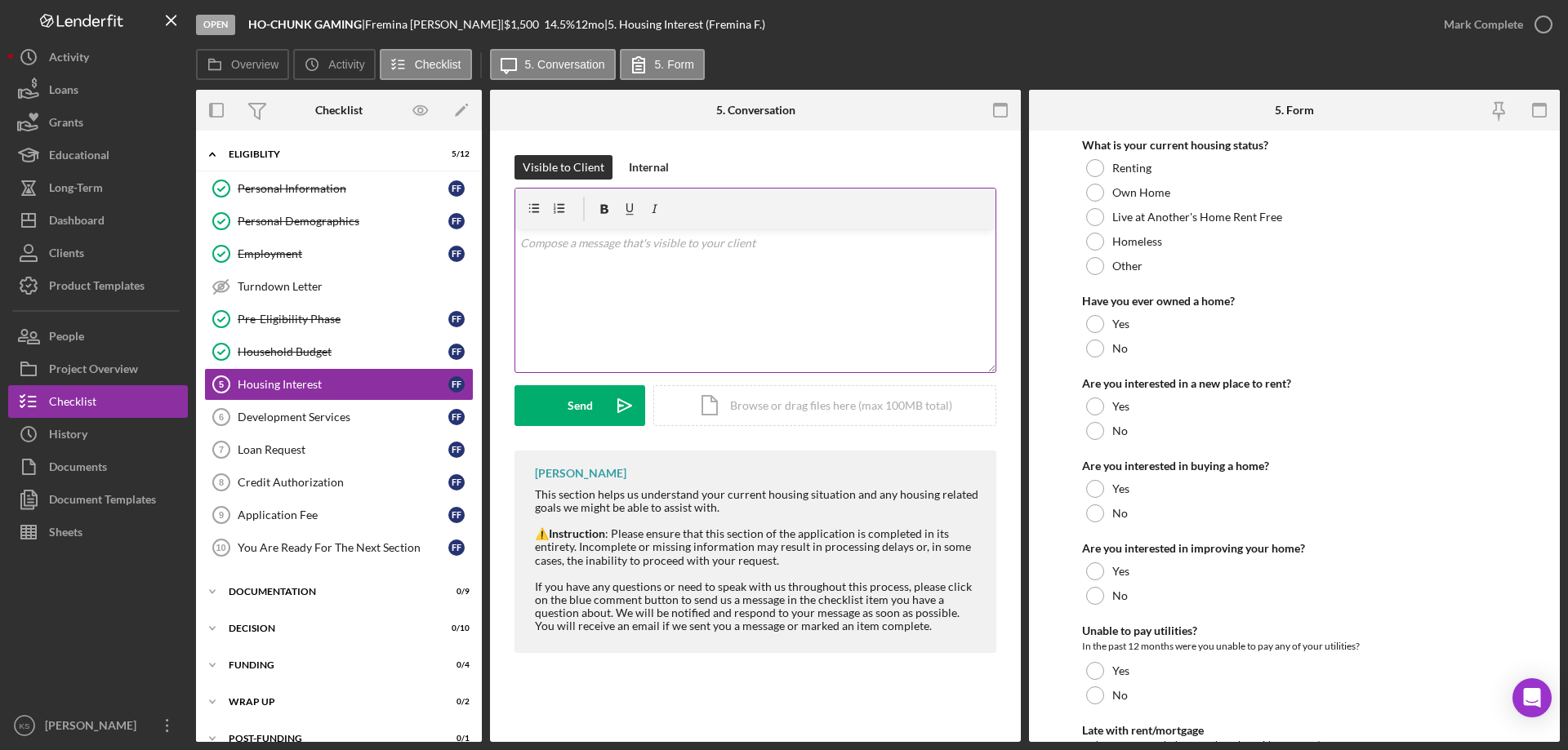
click at [607, 248] on p at bounding box center [756, 243] width 472 height 18
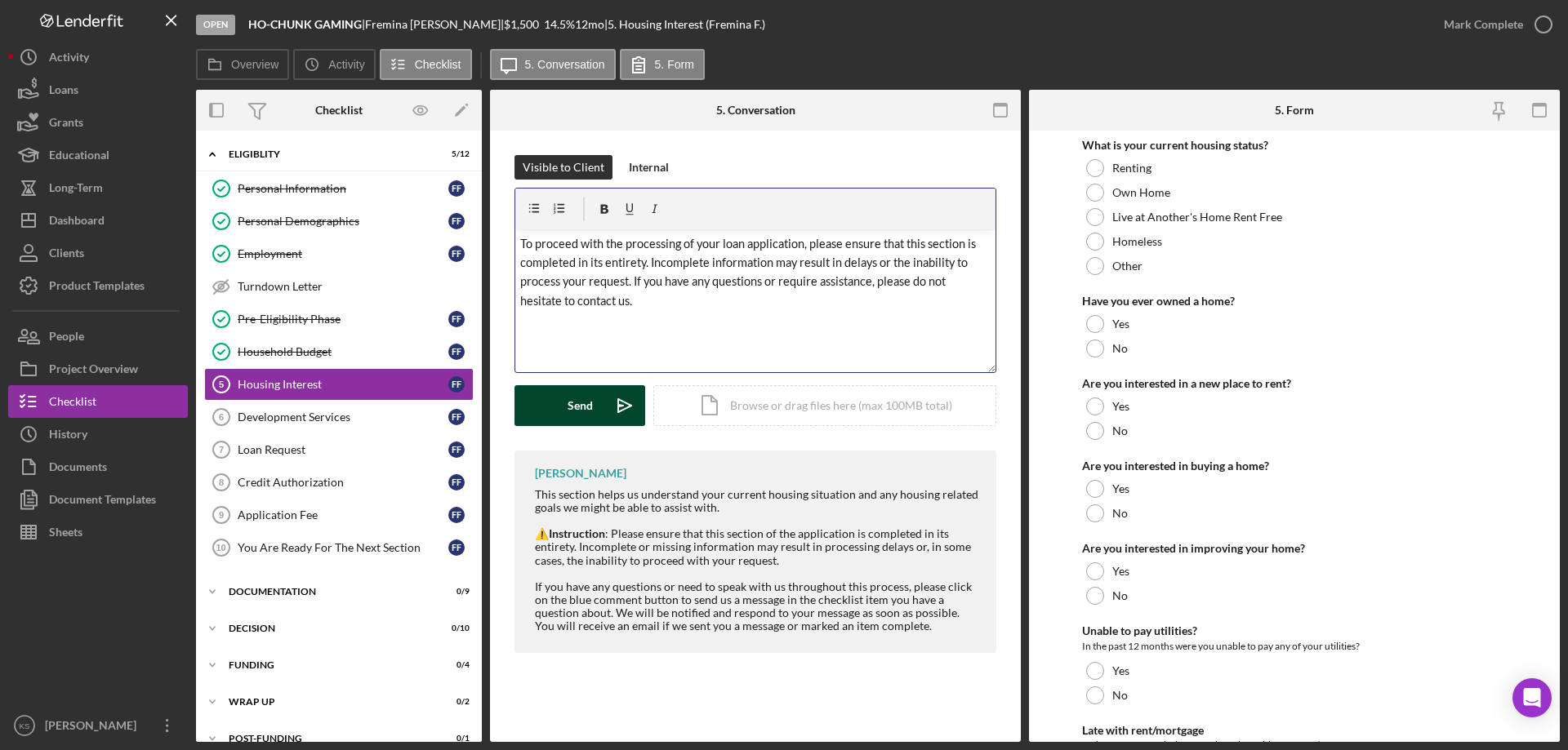
click at [595, 403] on button "Send Icon/icon-invite-send" at bounding box center [580, 406] width 131 height 41
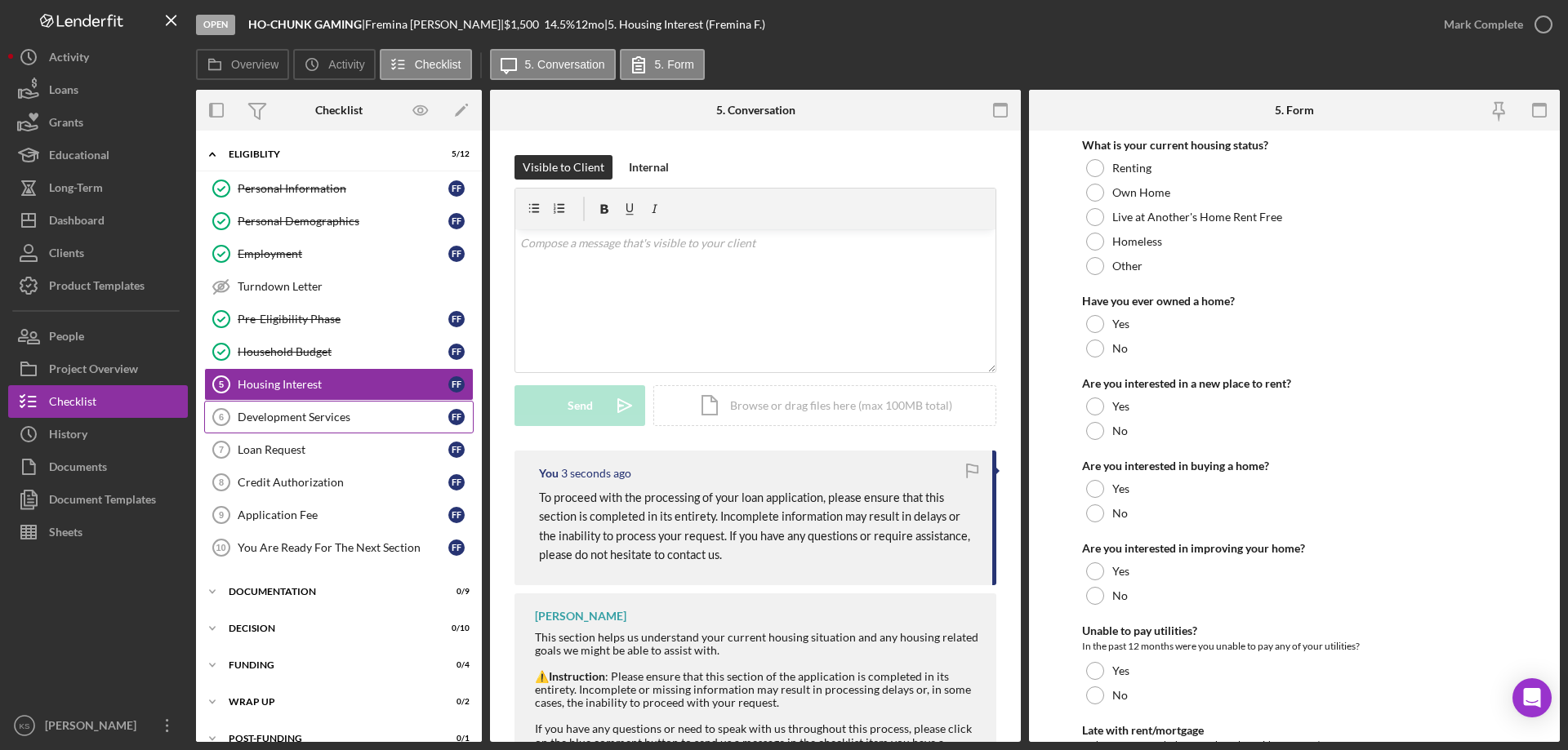
click at [341, 425] on link "Development Services 6 Development Services F F" at bounding box center [339, 417] width 269 height 33
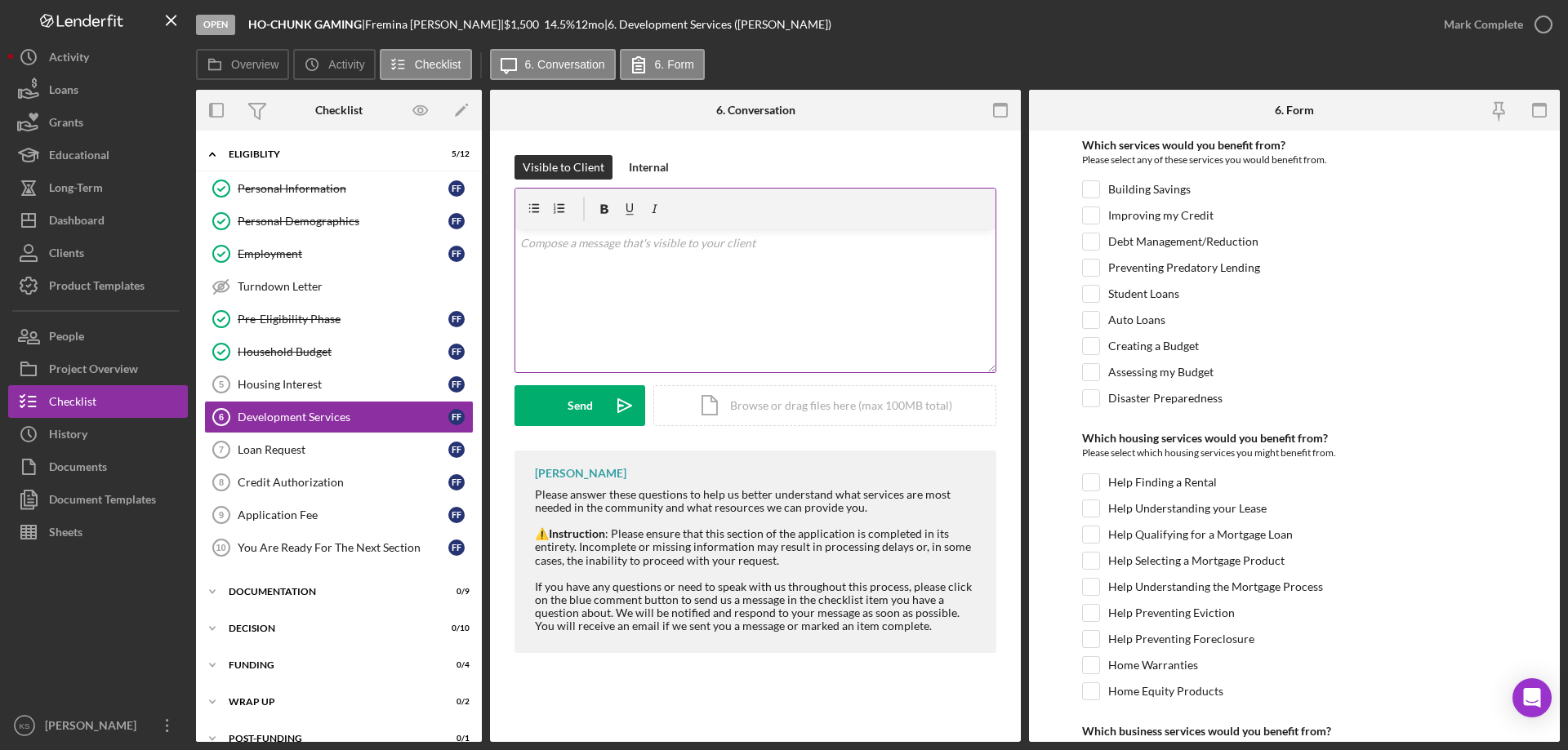
click at [653, 325] on div "v Color teal Color pink Remove color Add row above Add row below Add column bef…" at bounding box center [755, 300] width 480 height 143
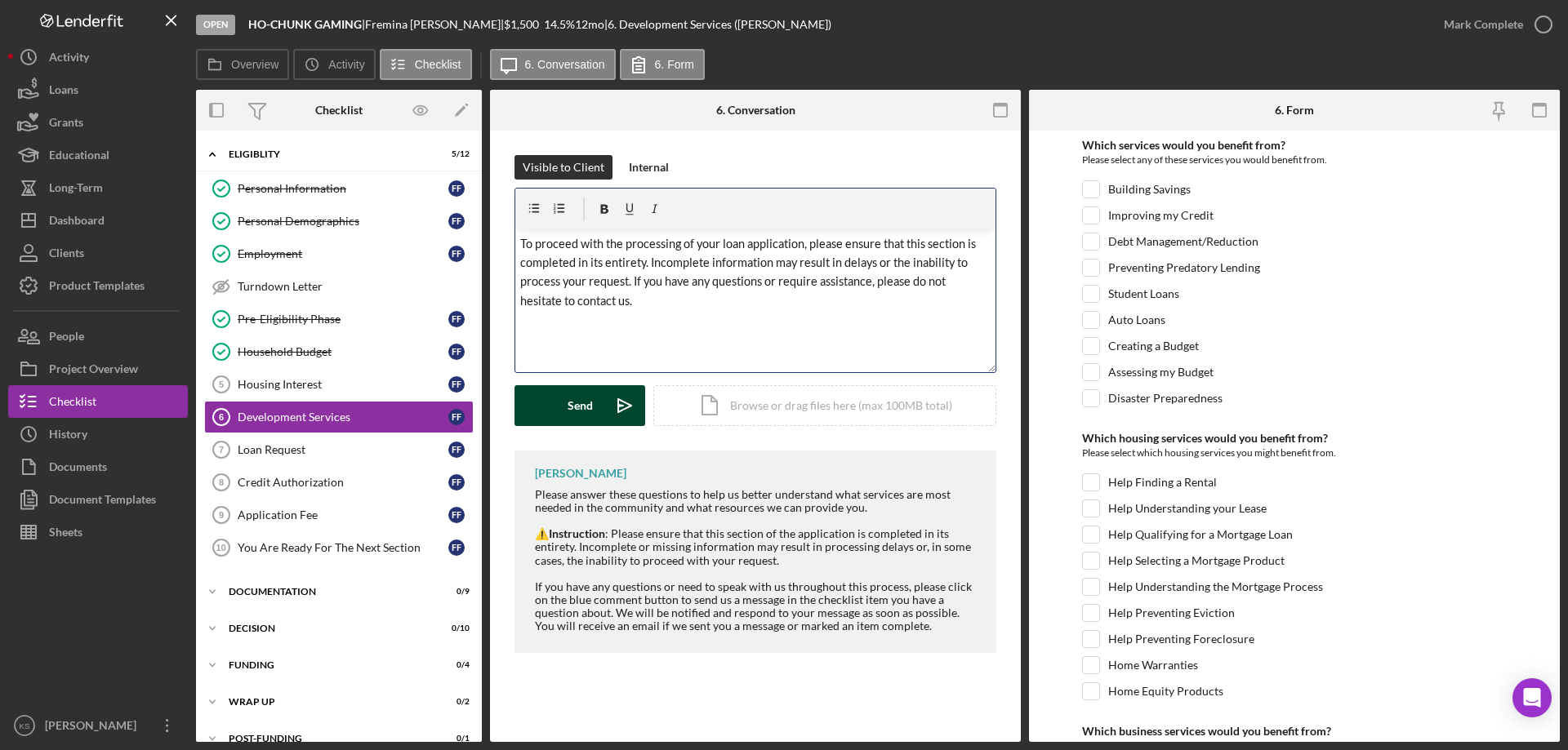
click at [581, 403] on div "Send" at bounding box center [580, 406] width 25 height 41
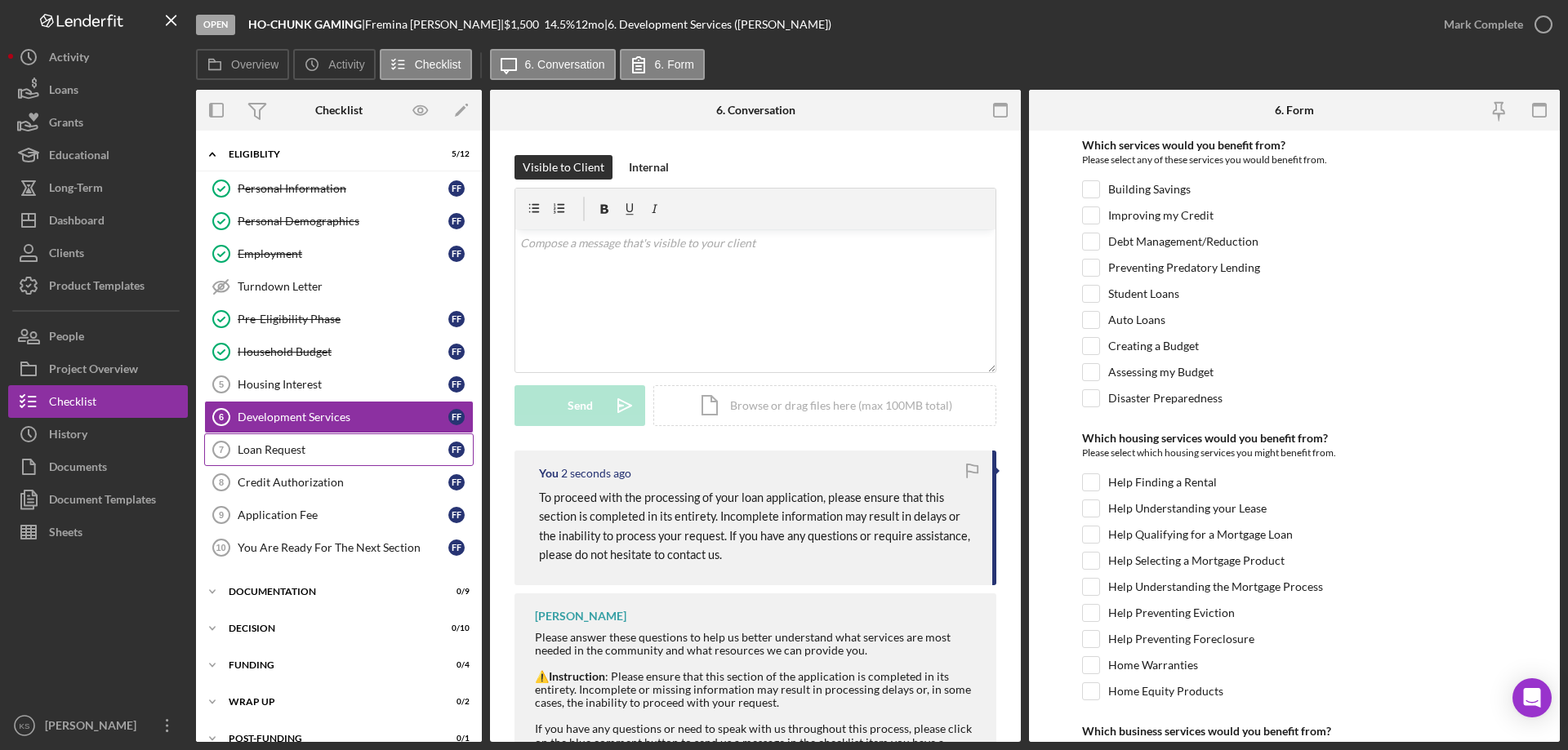
click at [342, 453] on div "Loan Request" at bounding box center [342, 450] width 211 height 13
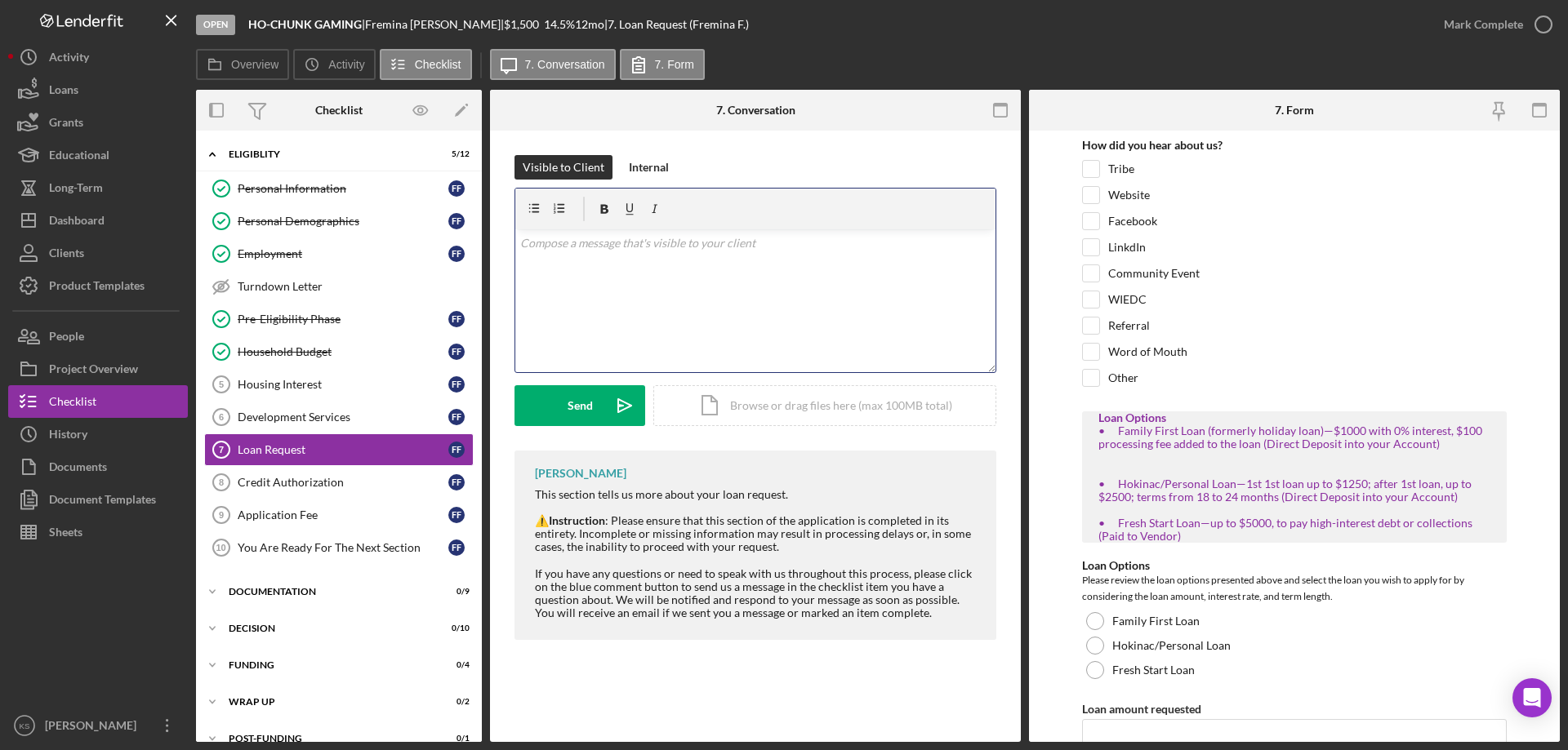
click at [627, 312] on div "v Color teal Color pink Remove color Add row above Add row below Add column bef…" at bounding box center [755, 300] width 480 height 143
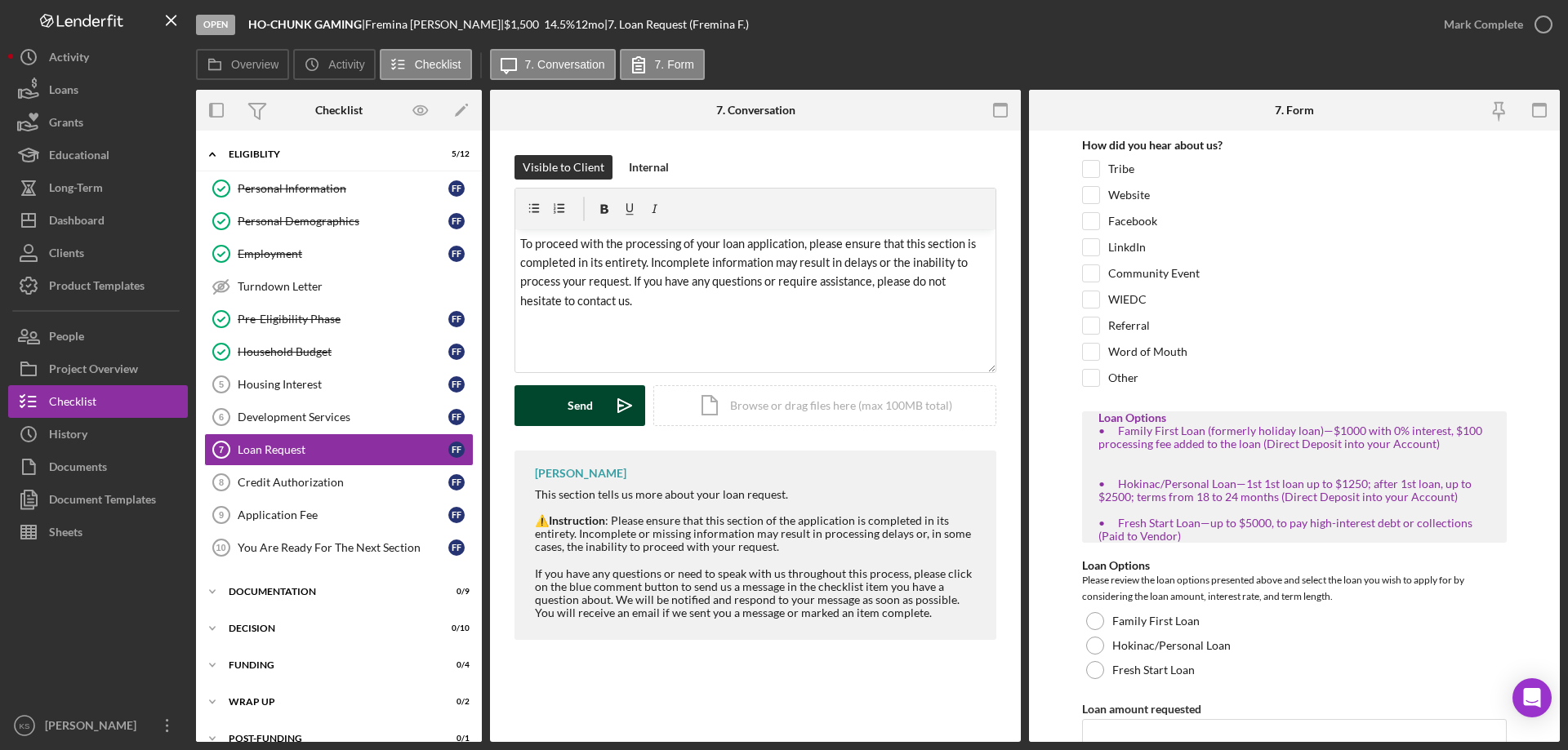
click at [575, 411] on div "Send" at bounding box center [580, 406] width 25 height 41
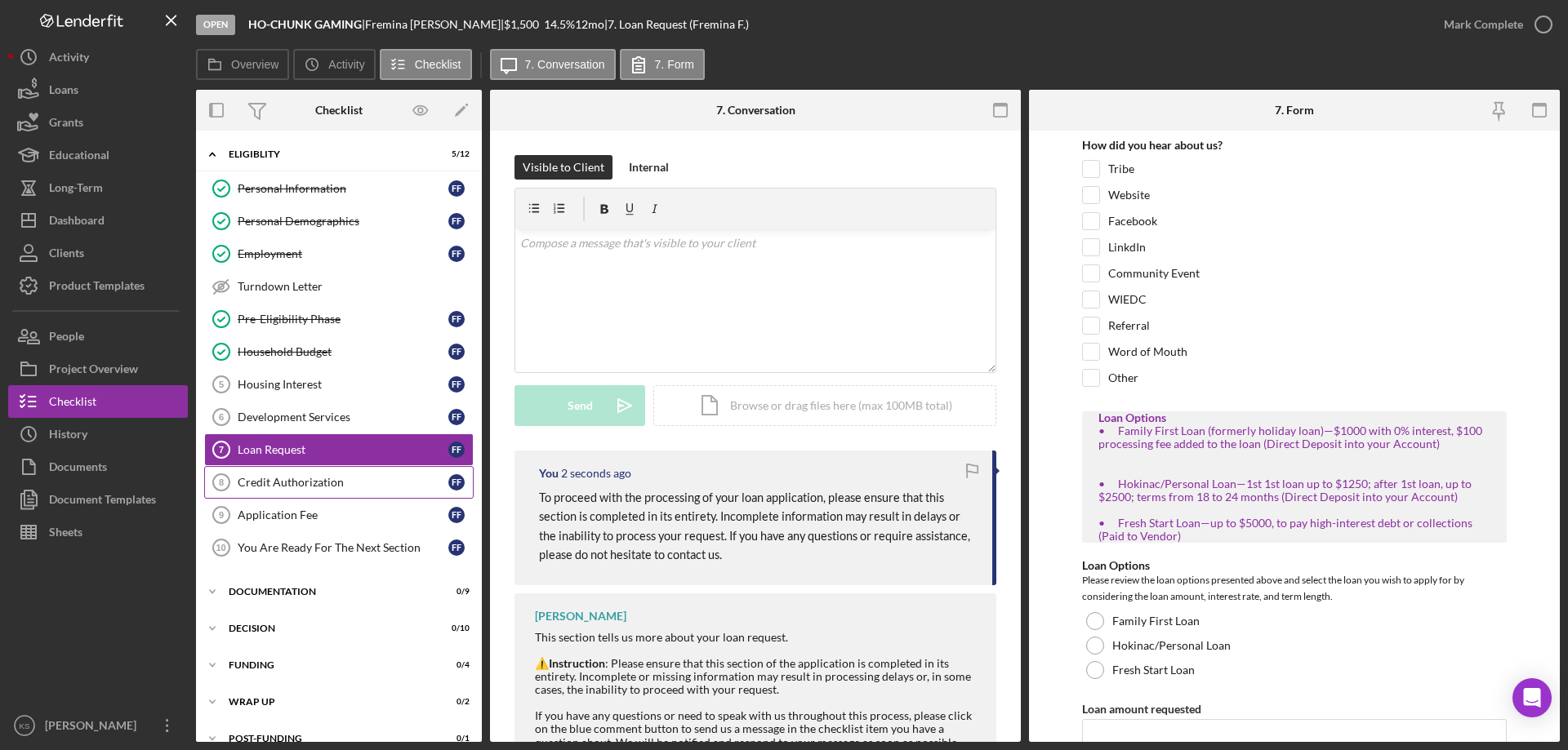
click at [357, 485] on div "Credit Authorization" at bounding box center [342, 483] width 211 height 13
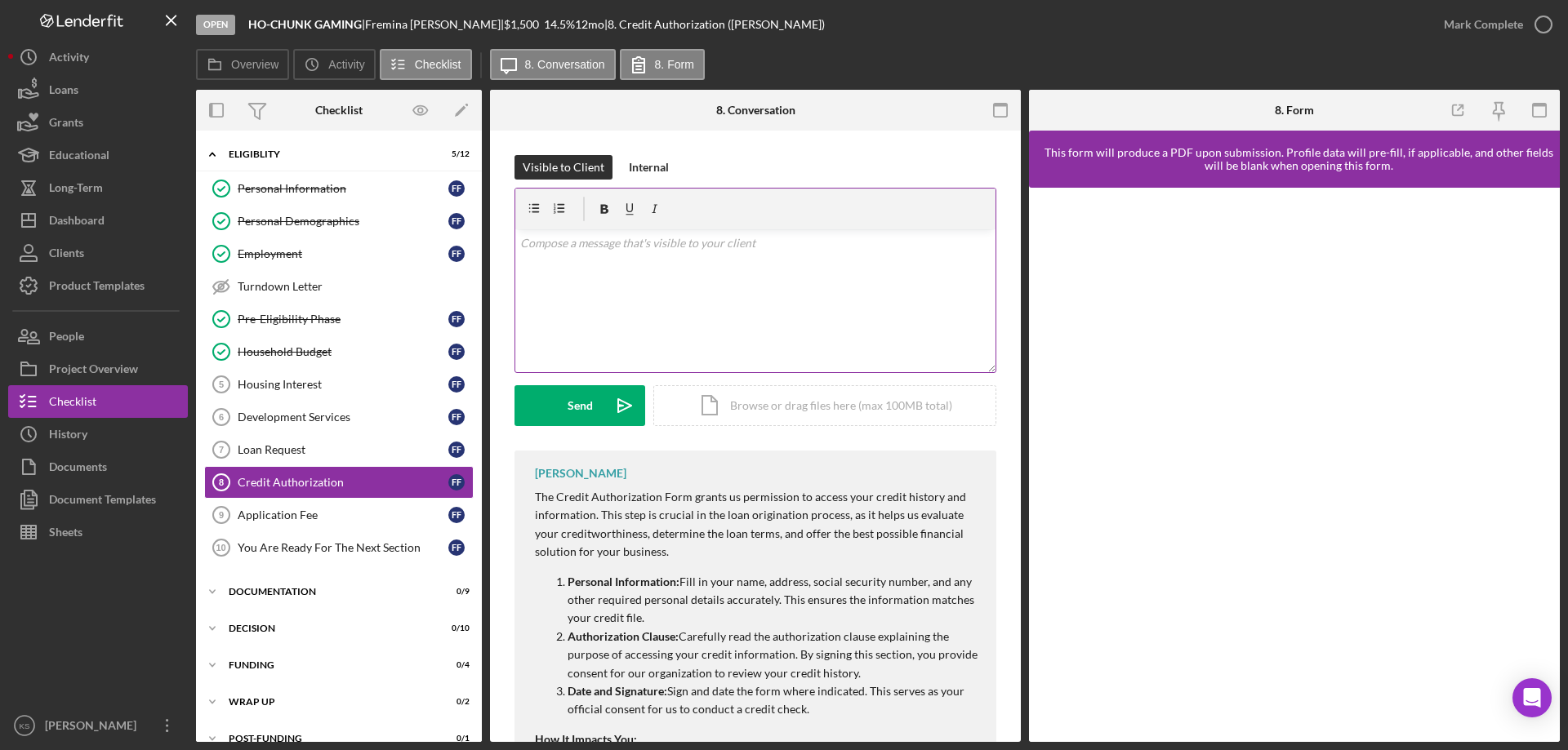
click at [619, 326] on div "v Color teal Color pink Remove color Add row above Add row below Add column bef…" at bounding box center [755, 300] width 480 height 143
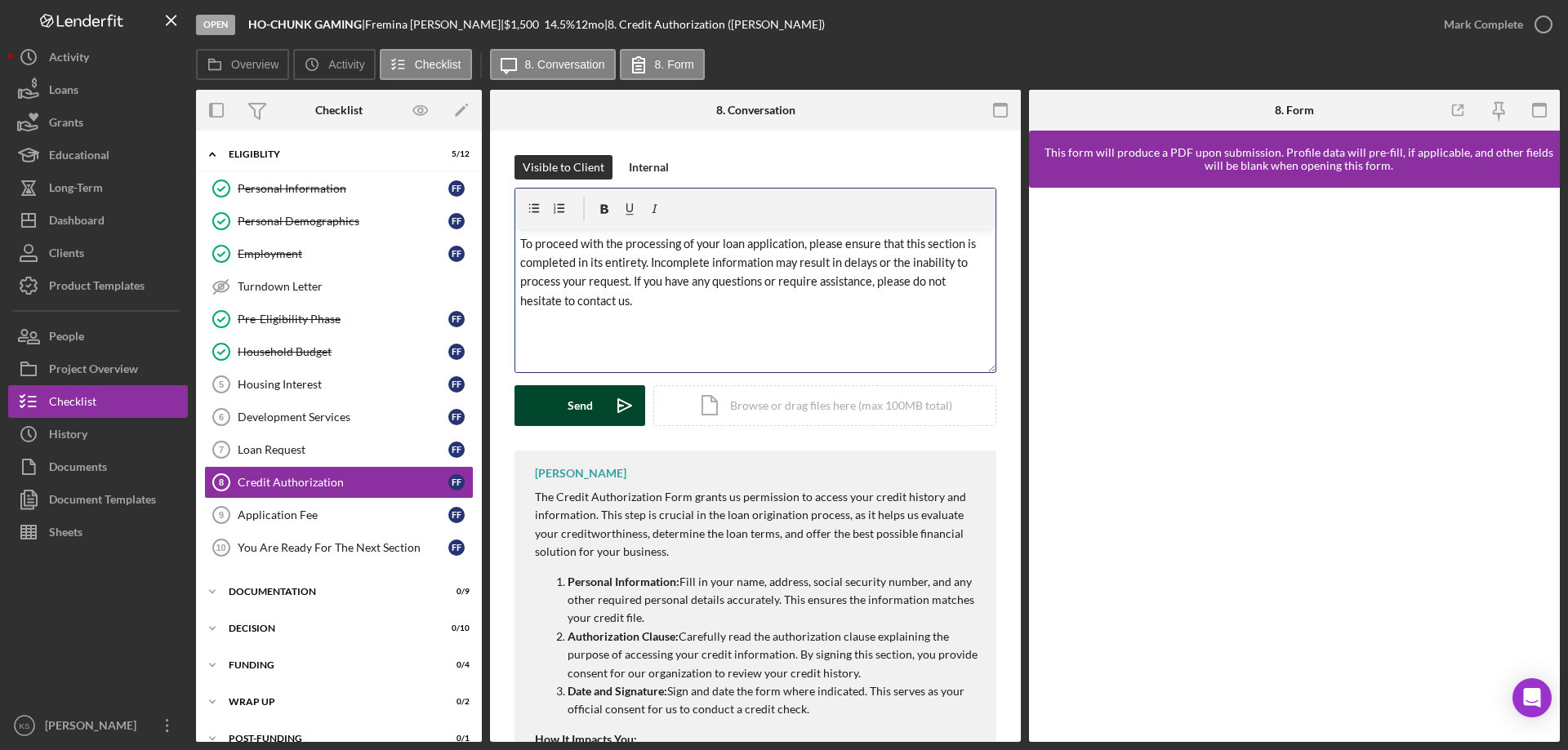
click at [602, 405] on button "Send Icon/icon-invite-send" at bounding box center [580, 406] width 131 height 41
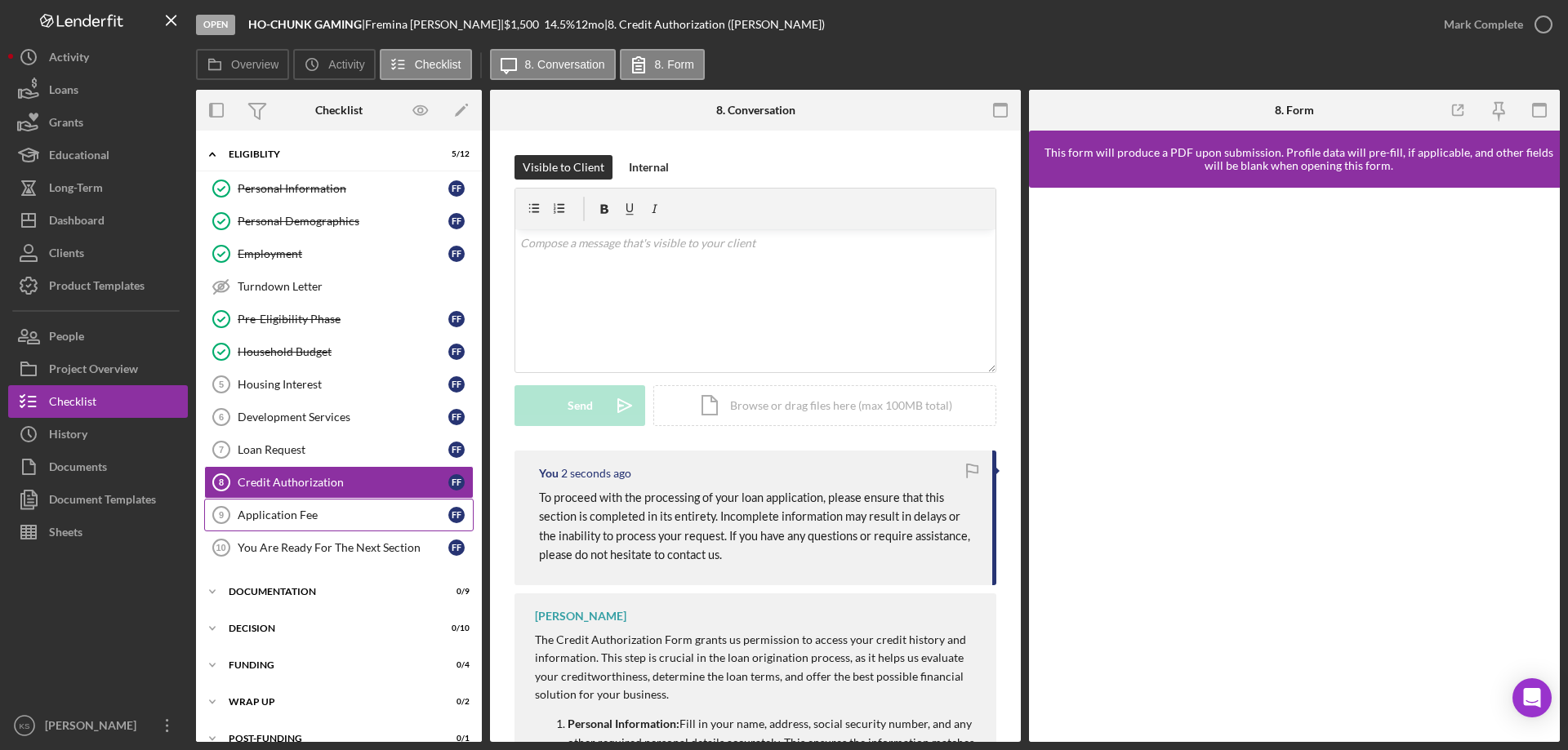
click at [356, 524] on link "Application Fee 9 Application Fee F F" at bounding box center [339, 514] width 269 height 33
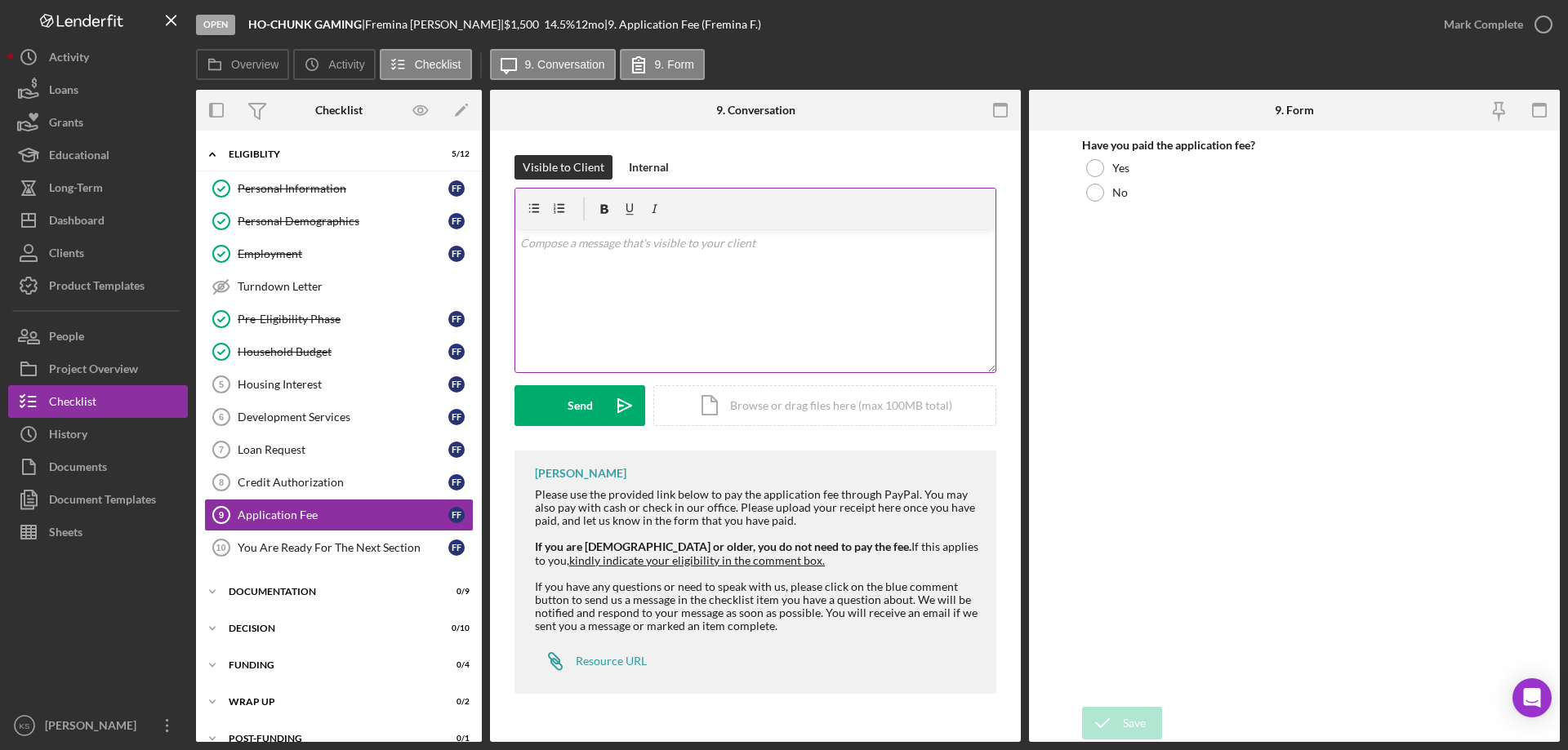
drag, startPoint x: 675, startPoint y: 320, endPoint x: 666, endPoint y: 322, distance: 9.2
click at [674, 320] on div "v Color teal Color pink Remove color Add row above Add row below Add column bef…" at bounding box center [755, 300] width 480 height 143
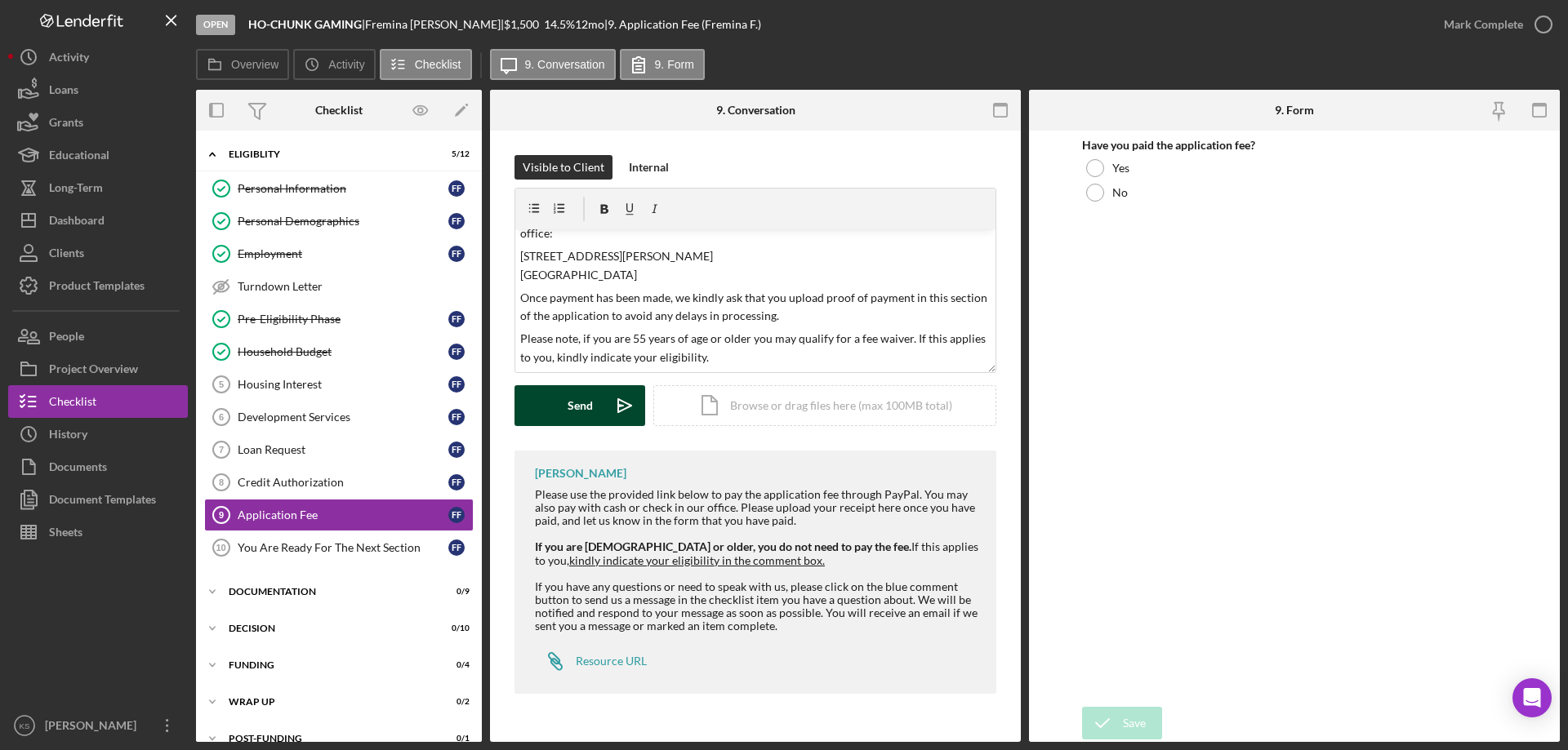
click at [582, 399] on div "Send" at bounding box center [580, 406] width 25 height 41
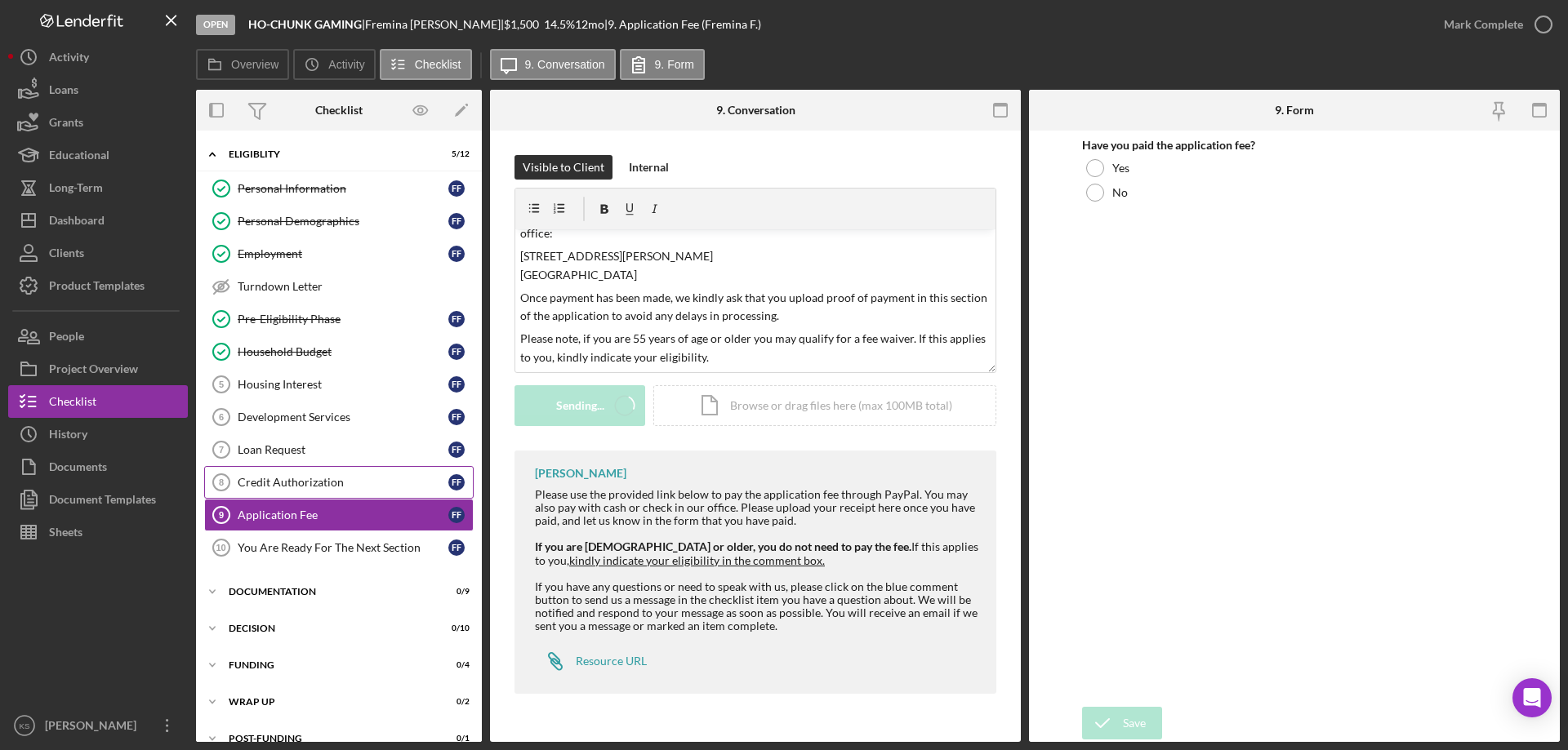
scroll to position [0, 0]
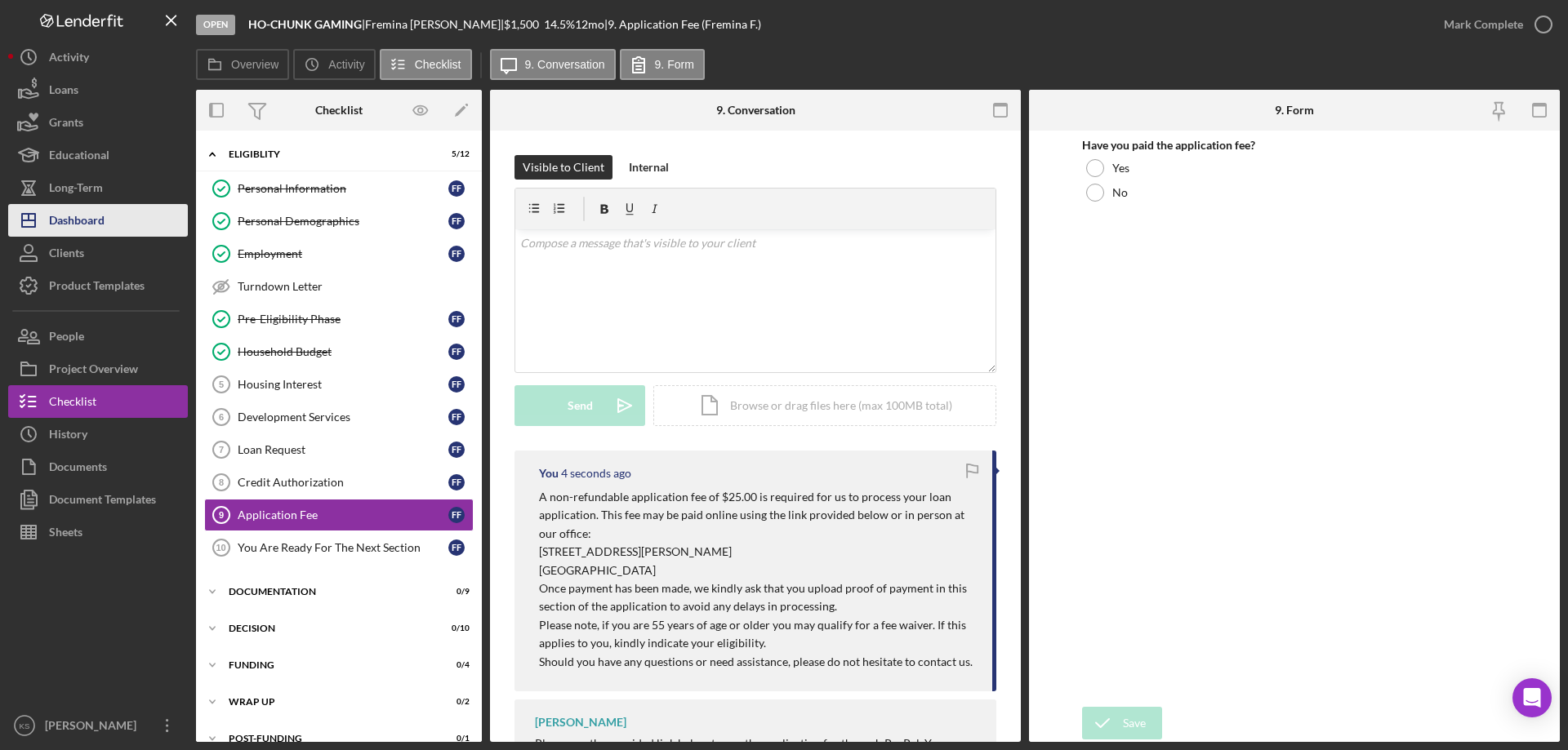
click at [112, 224] on button "Icon/Dashboard Dashboard" at bounding box center [98, 220] width 180 height 33
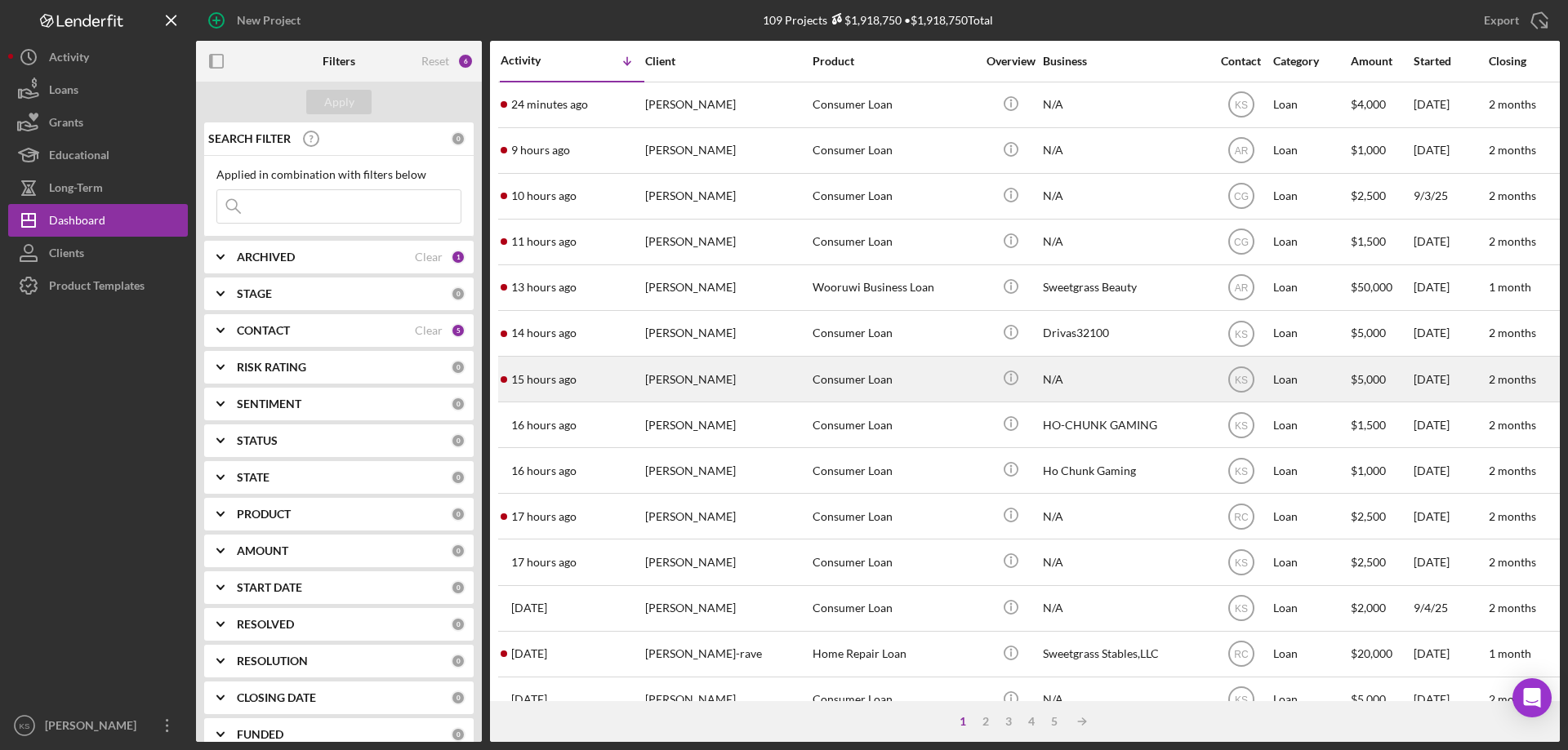
click at [665, 378] on div "[PERSON_NAME]" at bounding box center [727, 379] width 164 height 43
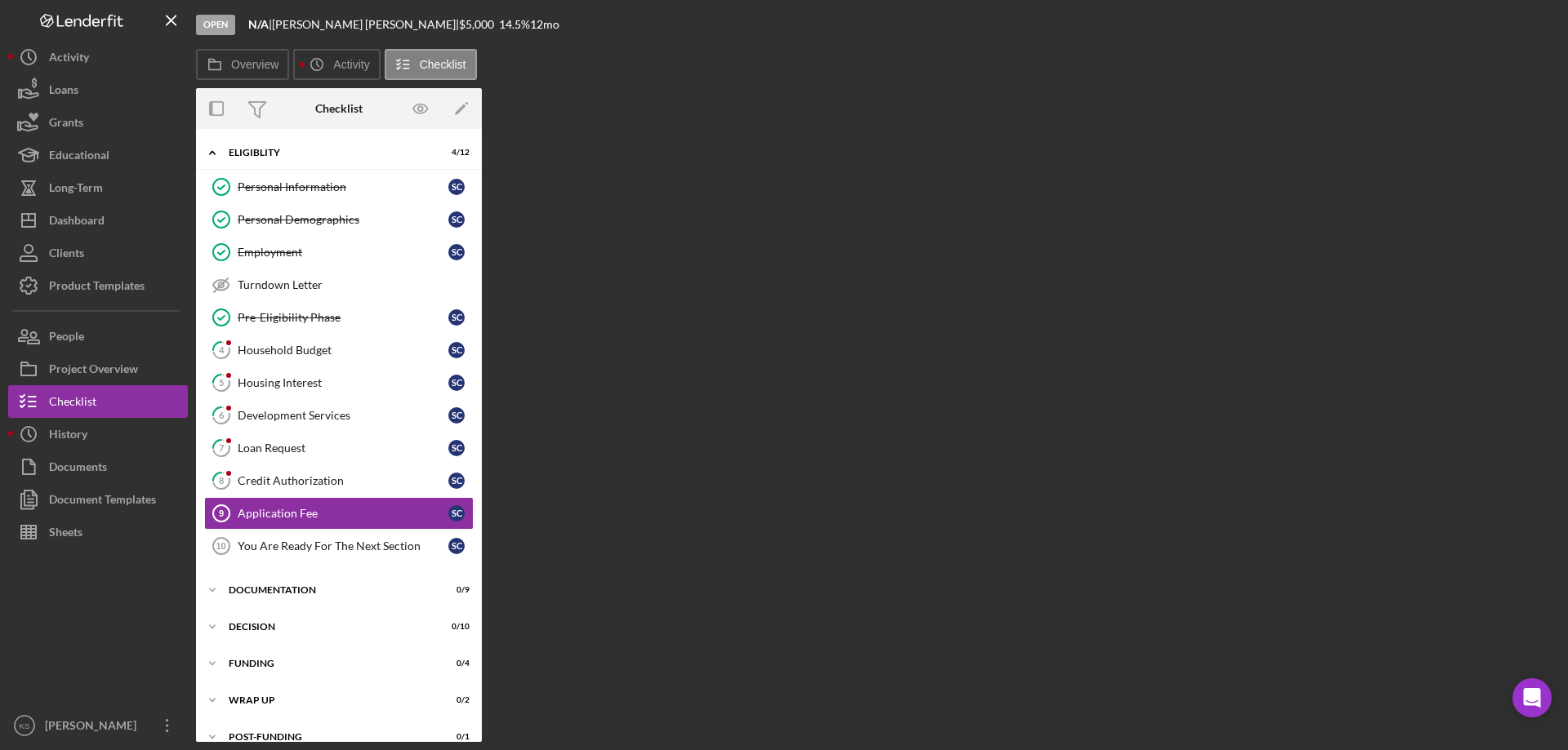
scroll to position [21, 0]
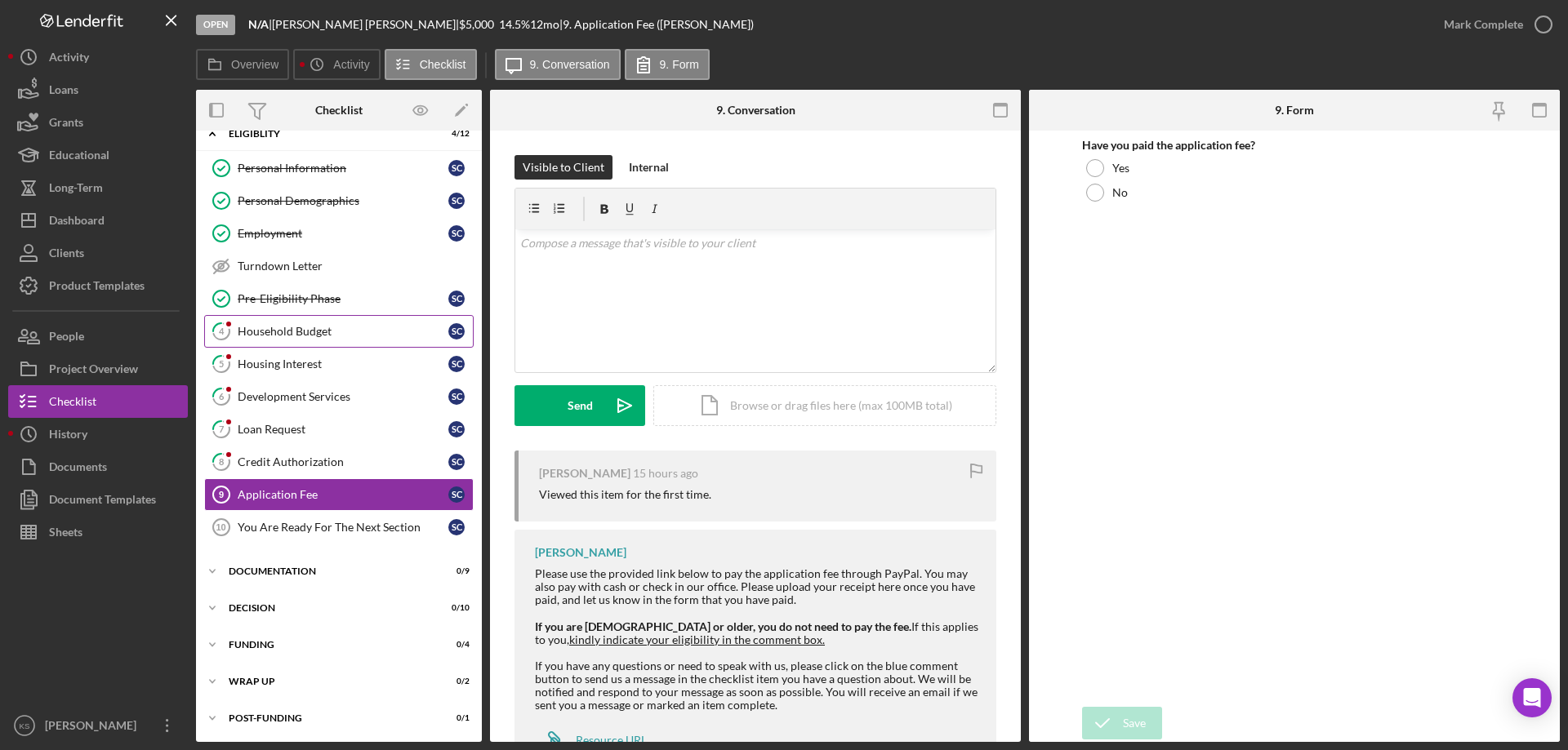
click at [311, 325] on div "Household Budget" at bounding box center [342, 331] width 211 height 13
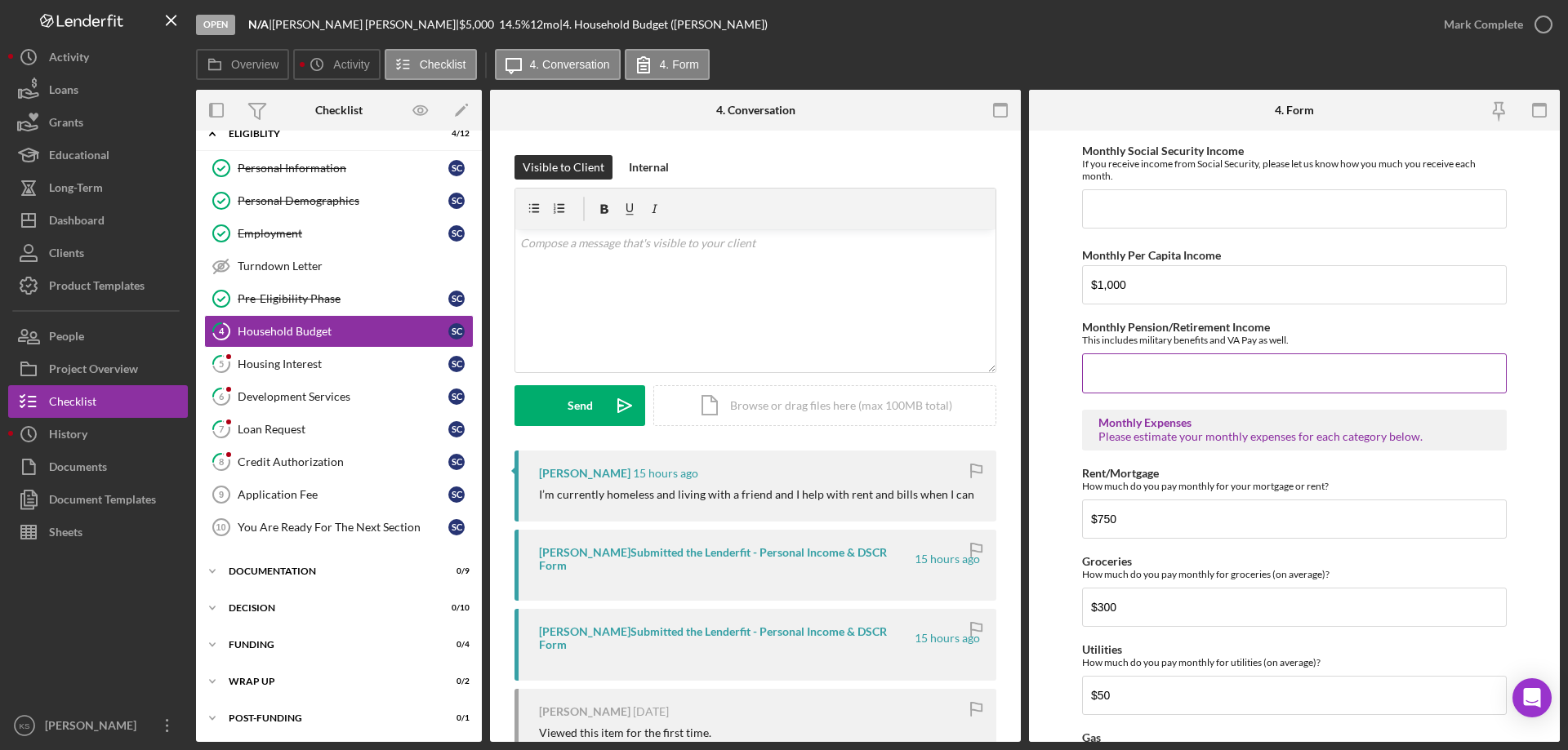
scroll to position [325, 0]
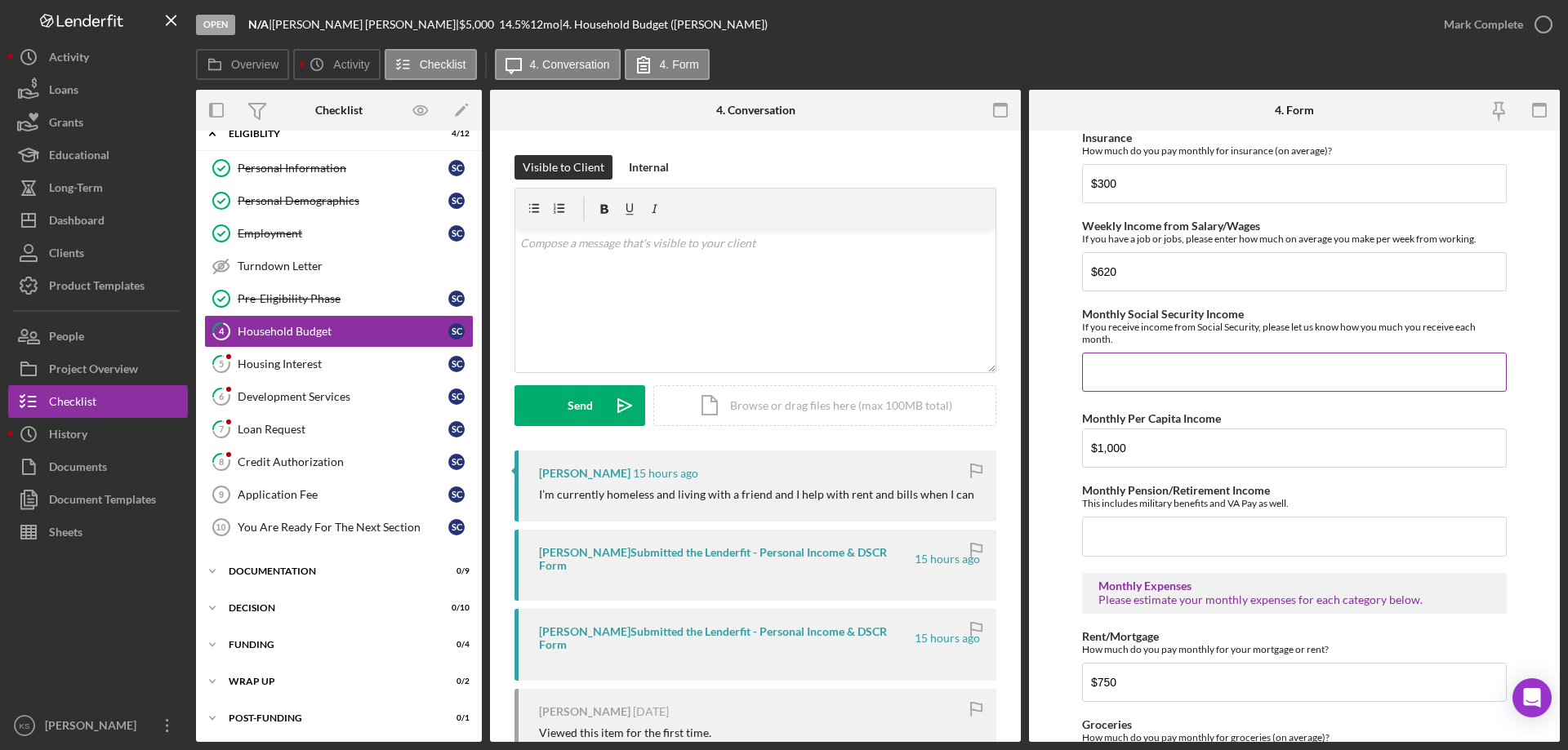
click at [1128, 368] on input "Monthly Social Security Income" at bounding box center [1295, 372] width 425 height 39
type input "$0"
click at [1141, 517] on input "Monthly Pension/Retirement Income" at bounding box center [1295, 537] width 425 height 39
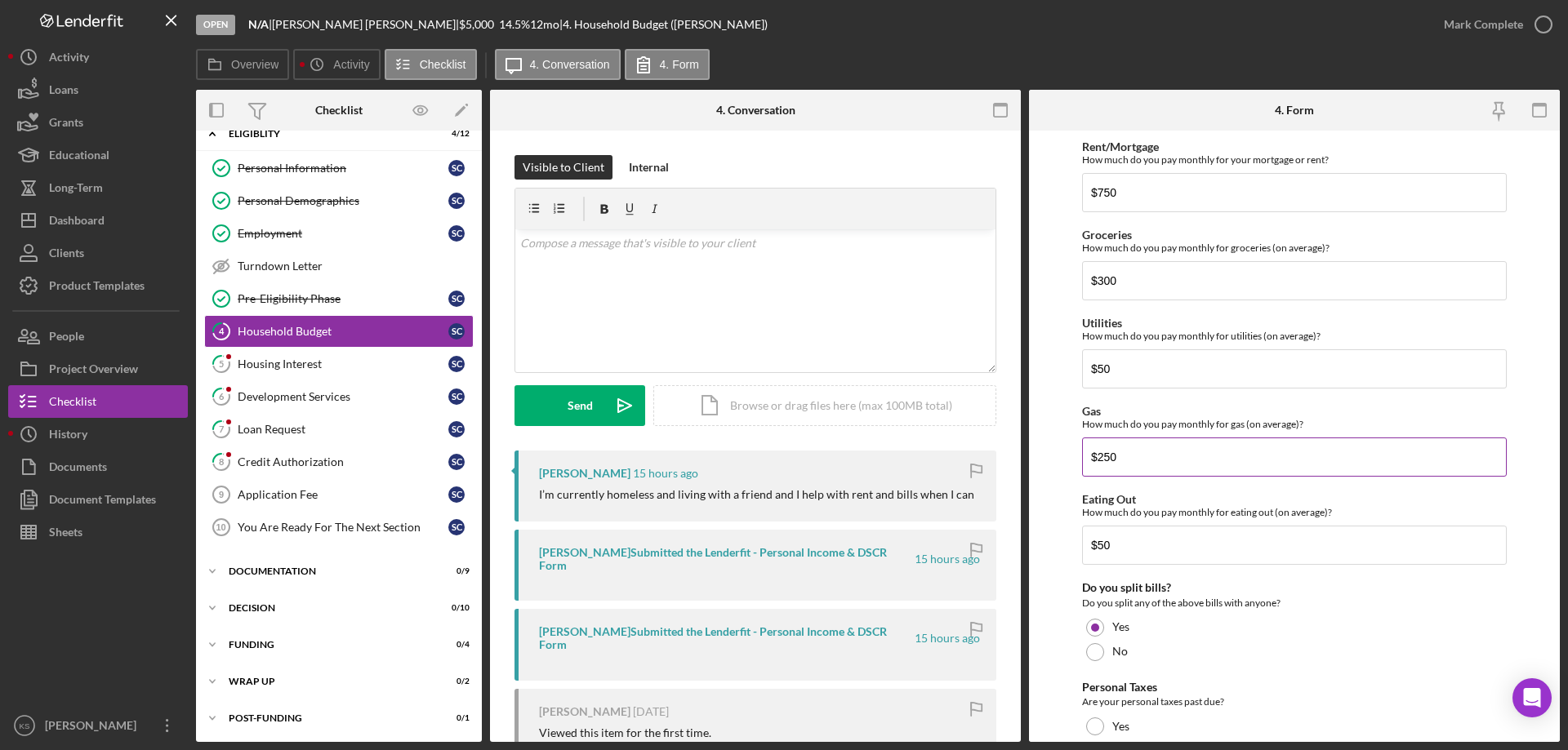
scroll to position [1059, 0]
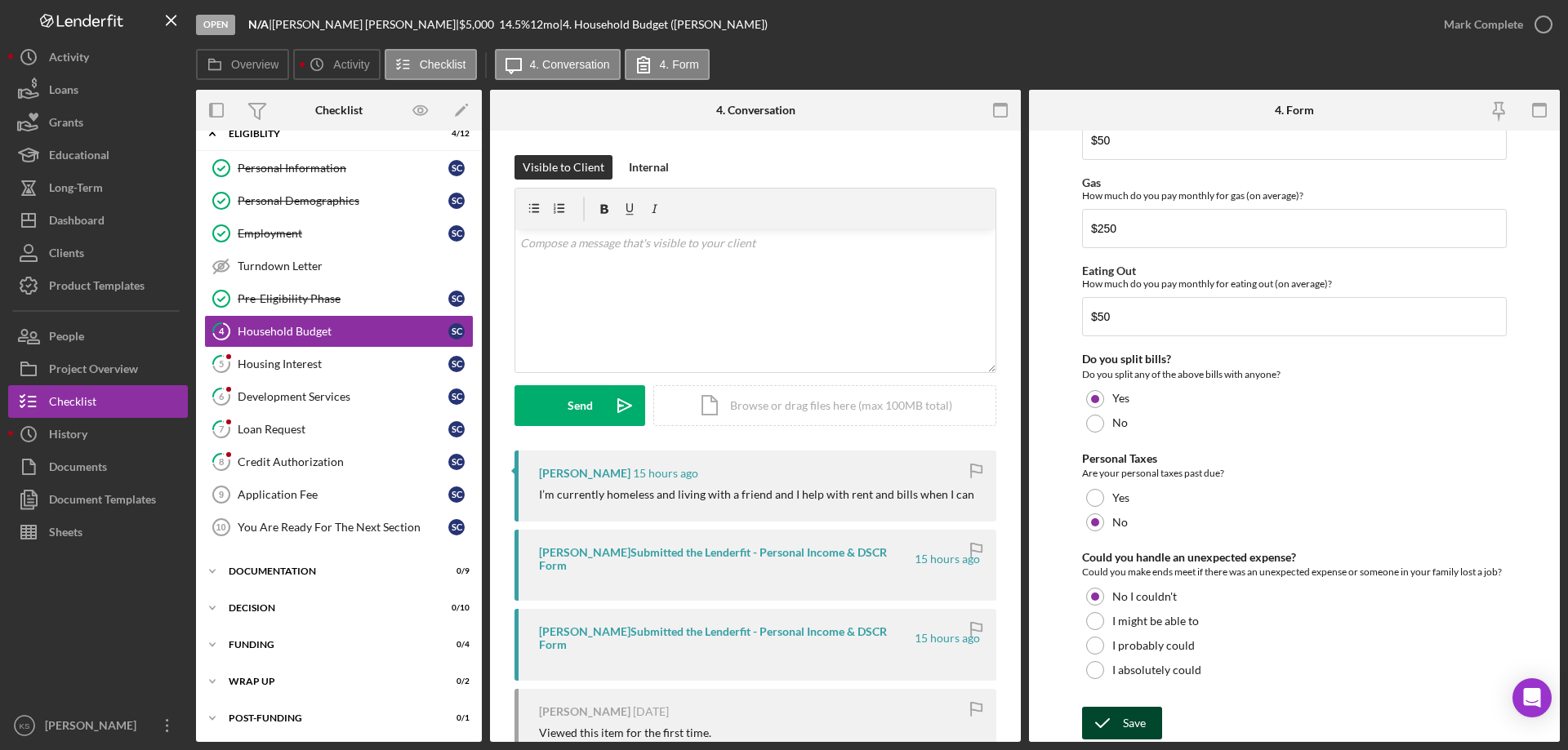
type input "$0"
click at [1145, 709] on button "Save" at bounding box center [1123, 723] width 80 height 33
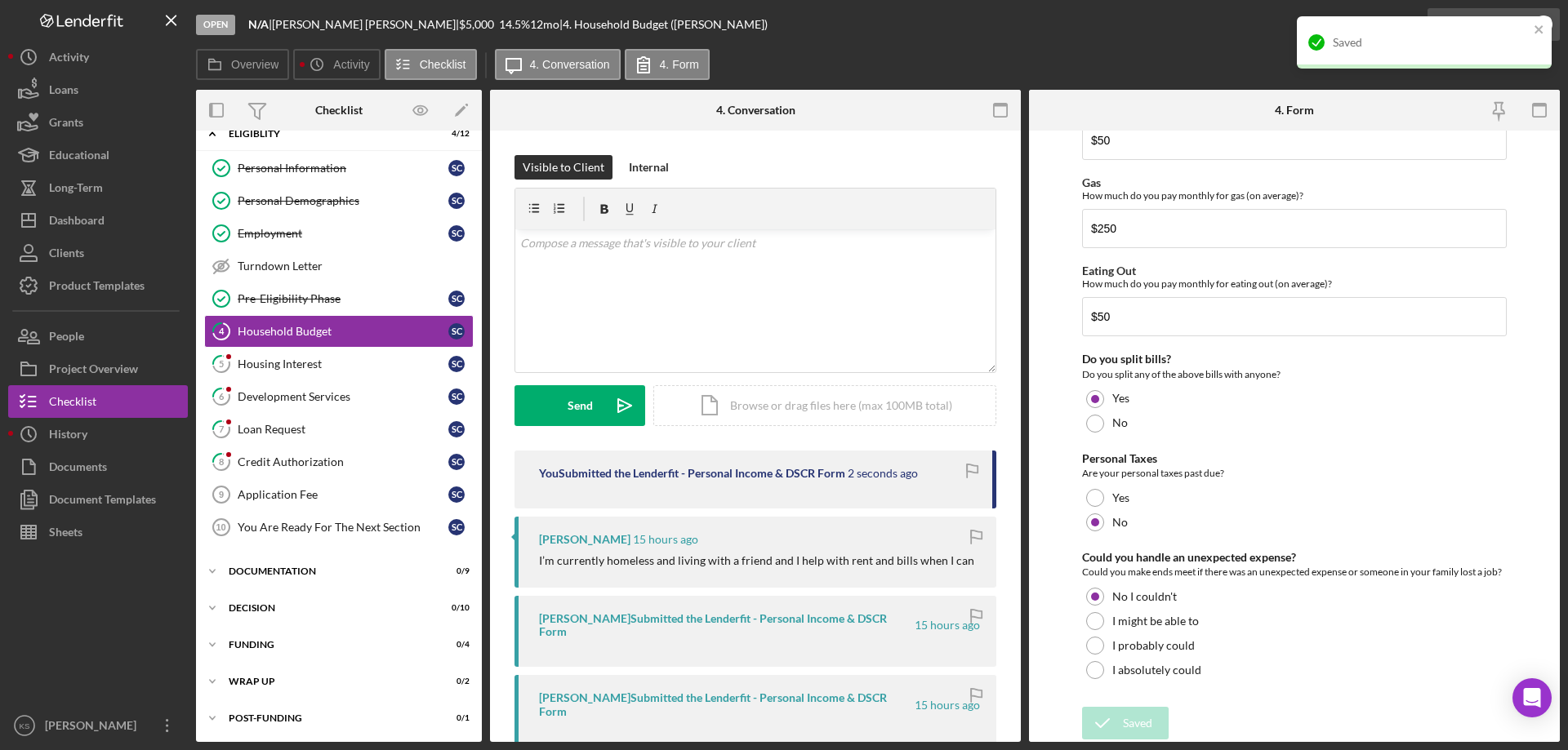
click at [1473, 22] on div "Saved" at bounding box center [1424, 49] width 261 height 72
click at [1535, 28] on icon "close" at bounding box center [1540, 29] width 11 height 13
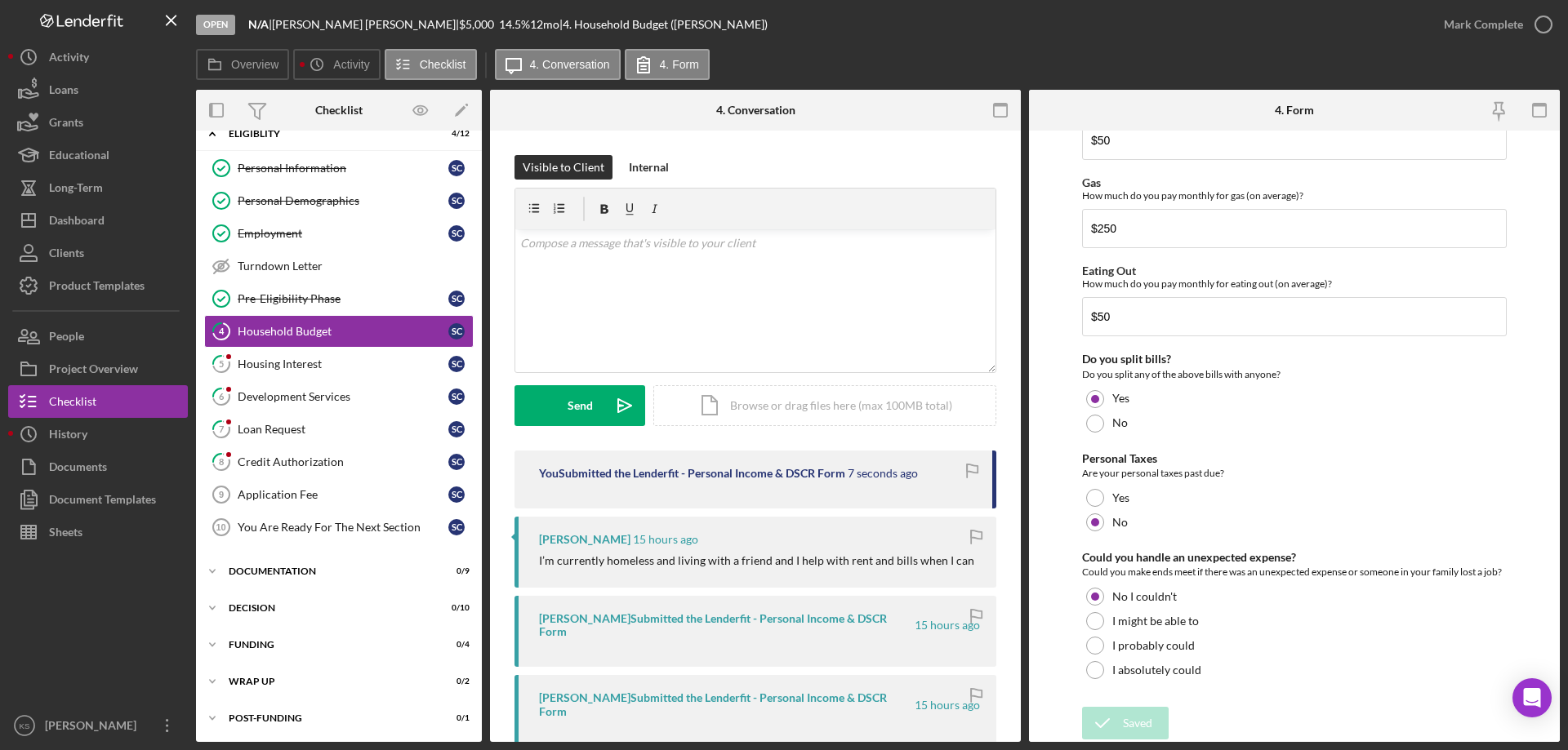
click at [1499, 22] on div "Open N/A | [PERSON_NAME] | $5,000 $5,000 14.5 % 12 mo | 4. Household Budget ([P…" at bounding box center [784, 375] width 1568 height 750
click at [1499, 22] on div "Mark Complete" at bounding box center [1483, 24] width 80 height 33
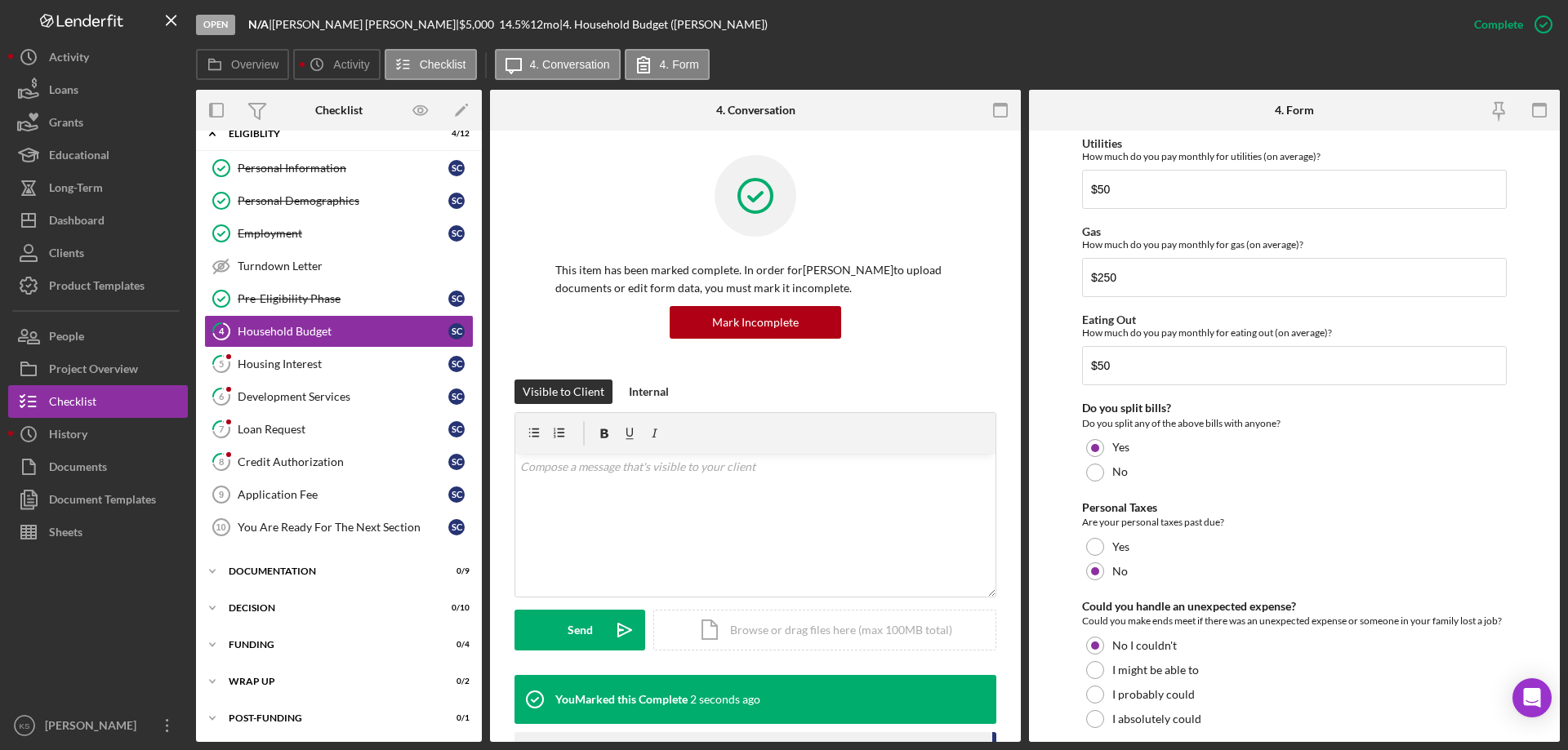
scroll to position [1124, 0]
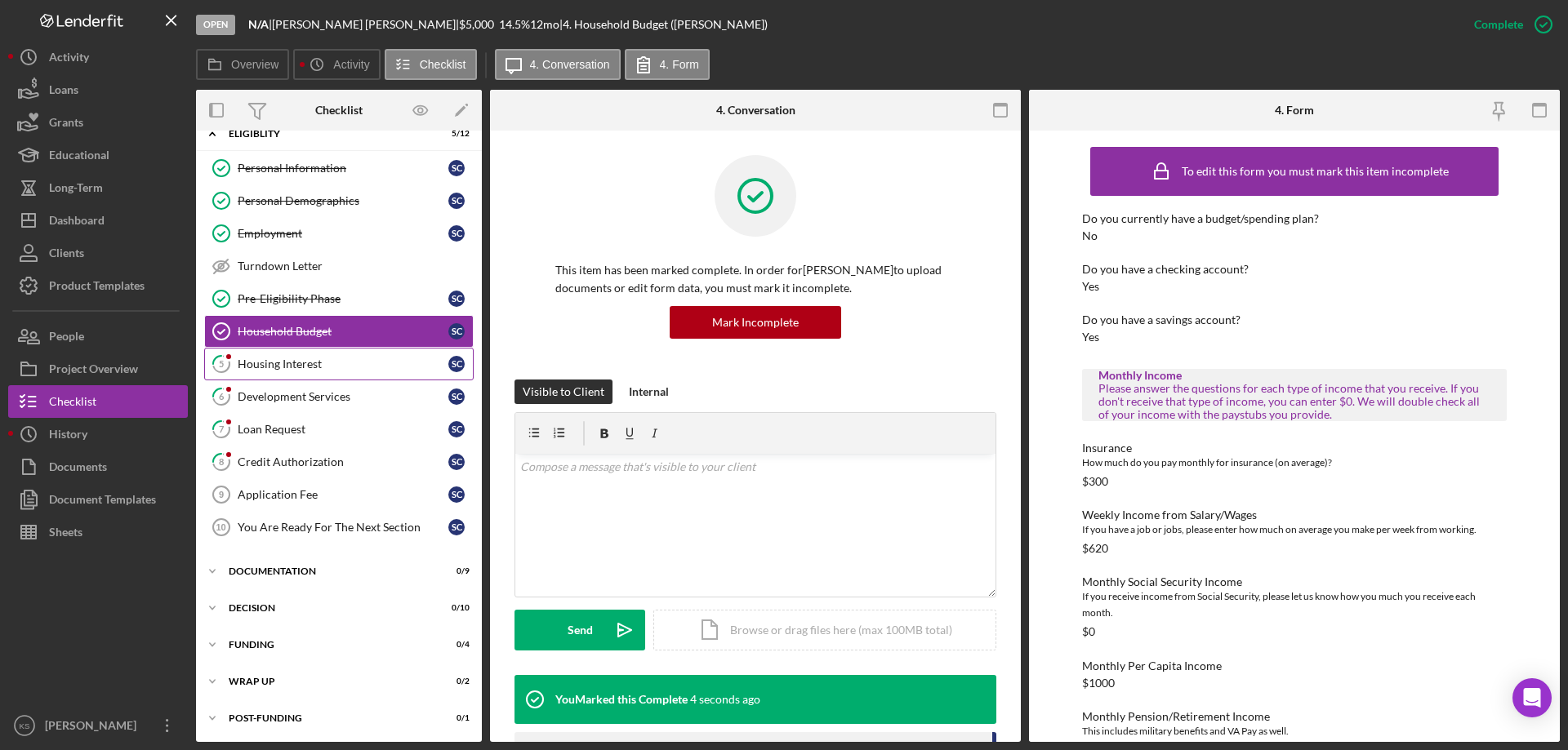
click at [334, 362] on div "Housing Interest" at bounding box center [342, 364] width 211 height 13
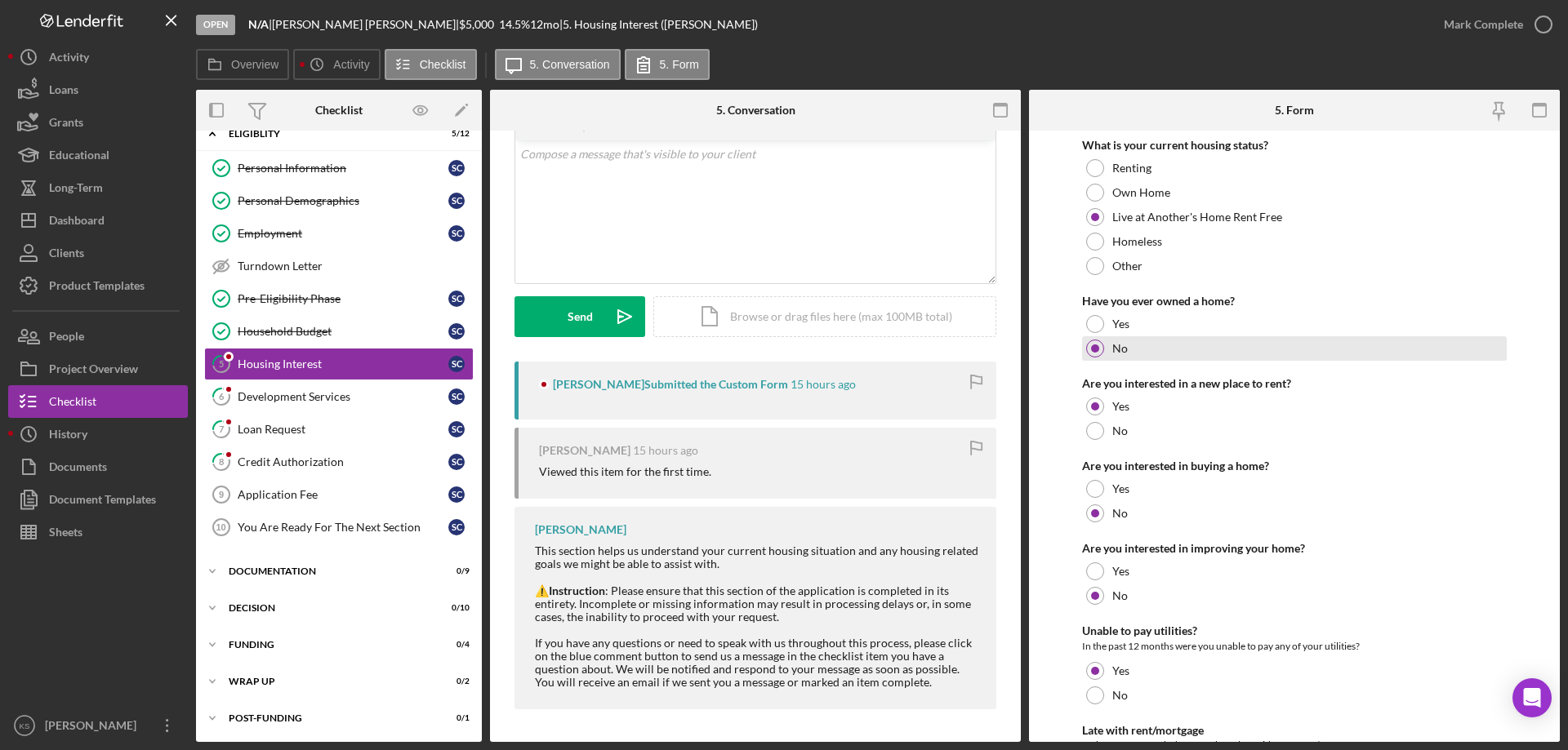
scroll to position [223, 0]
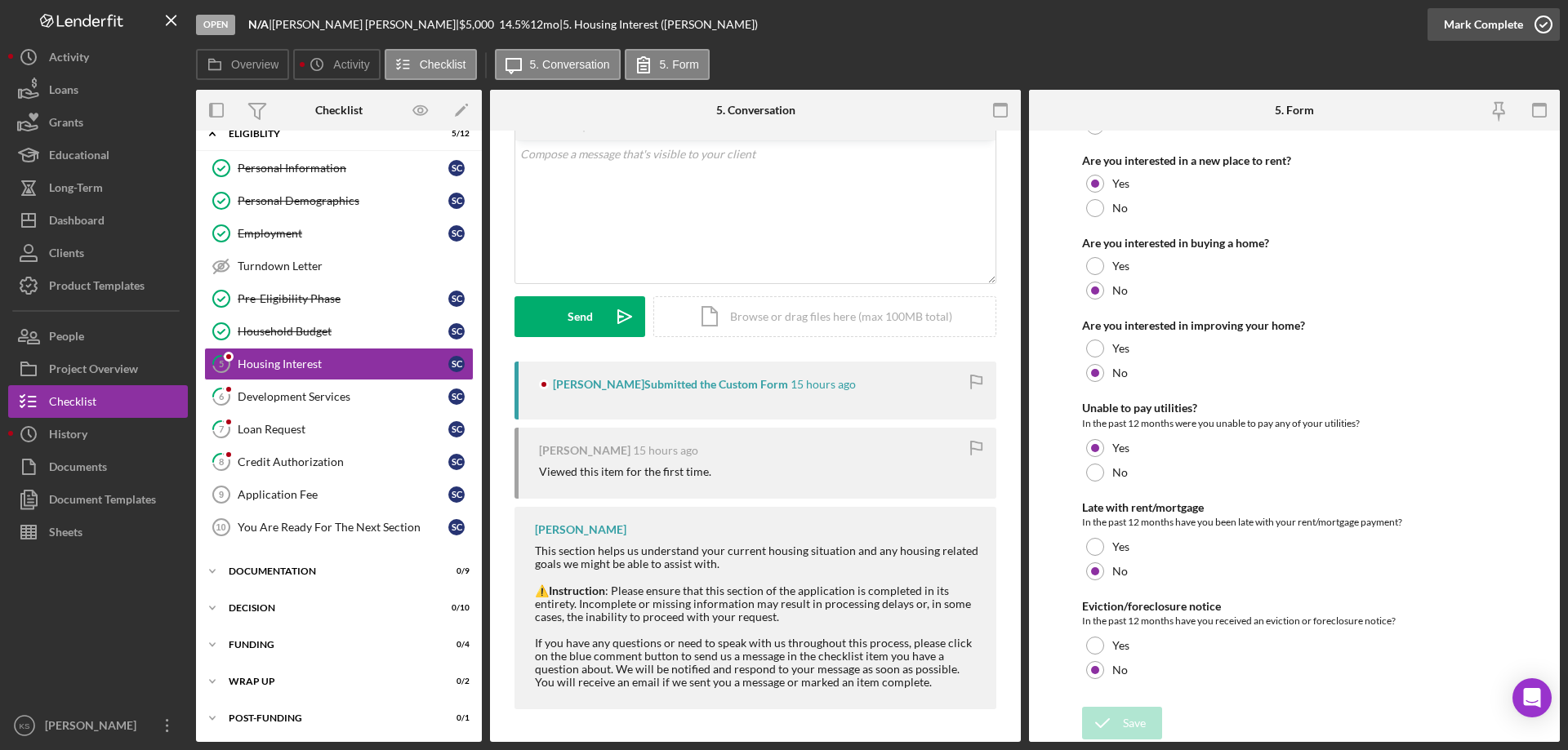
click at [1480, 25] on div "Mark Complete" at bounding box center [1483, 24] width 80 height 33
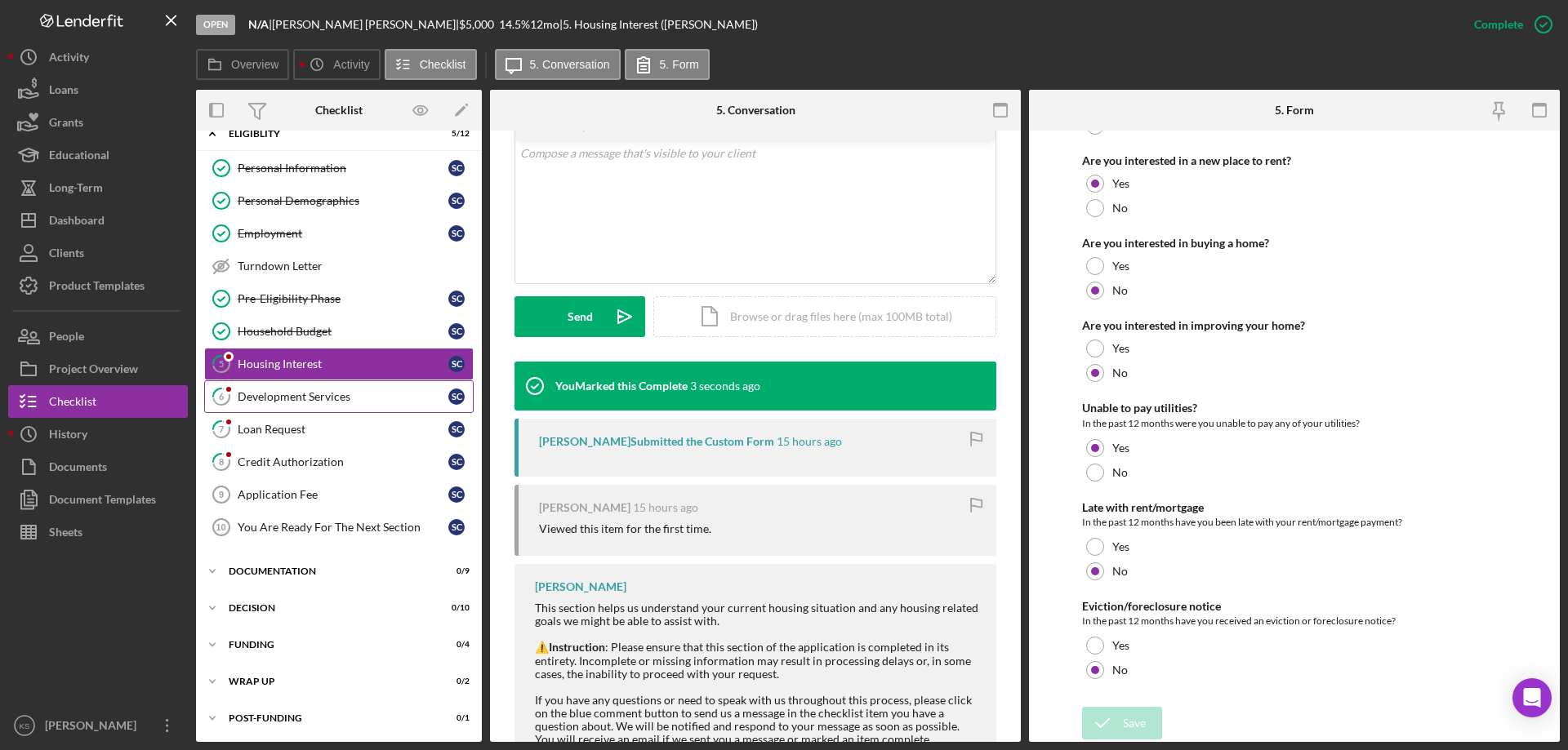
click at [273, 393] on div "Development Services" at bounding box center [342, 397] width 211 height 13
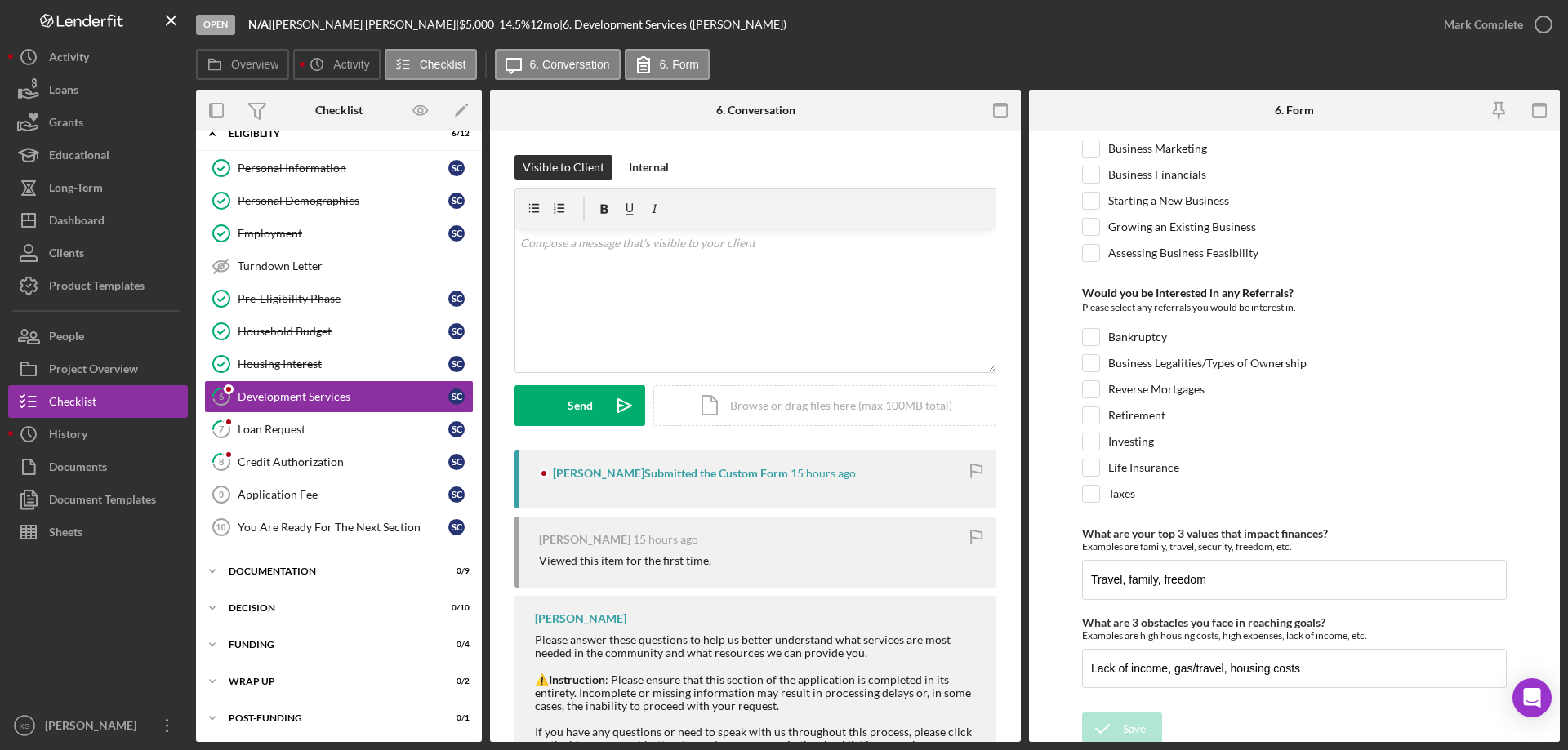
scroll to position [685, 0]
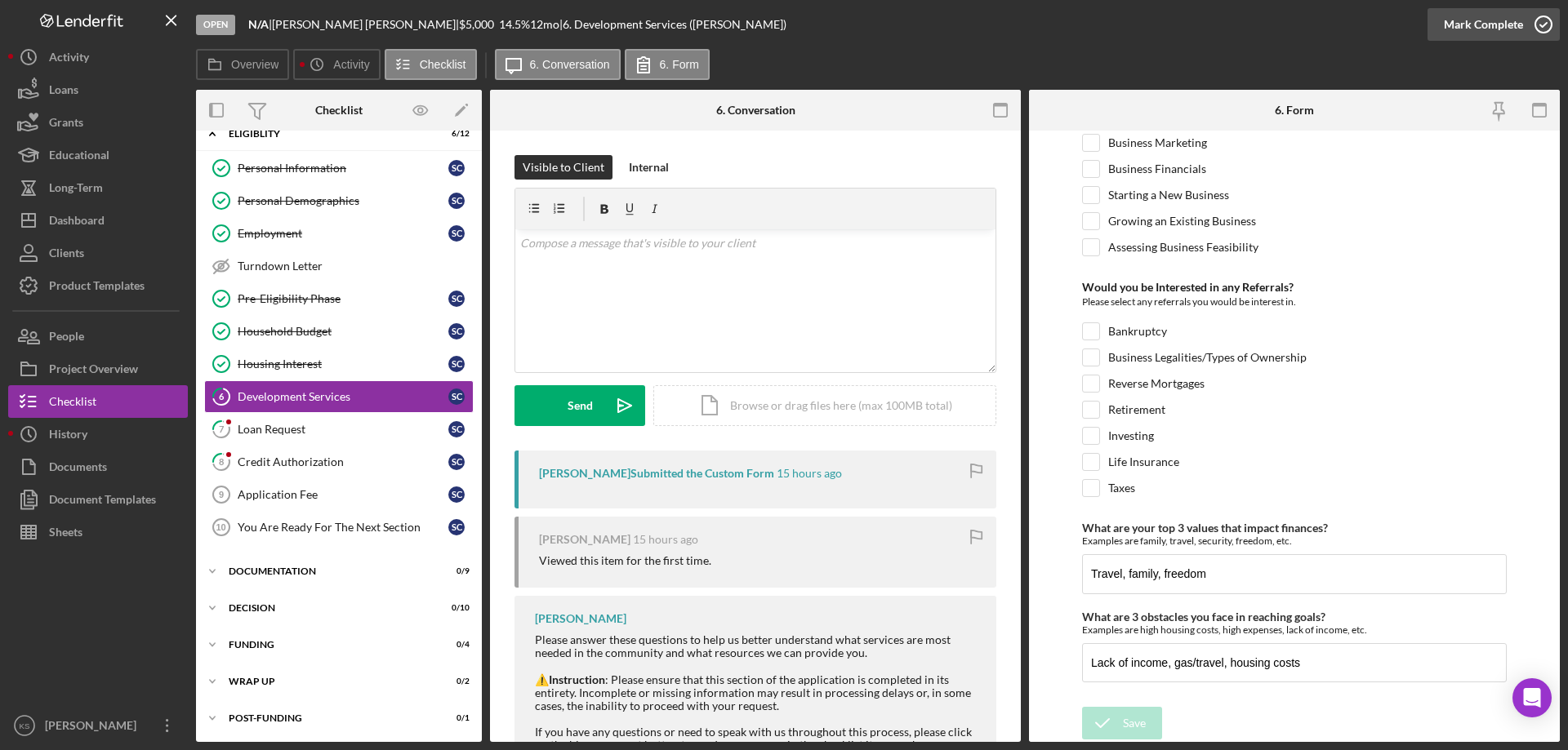
click at [1492, 27] on div "Mark Complete" at bounding box center [1483, 24] width 80 height 33
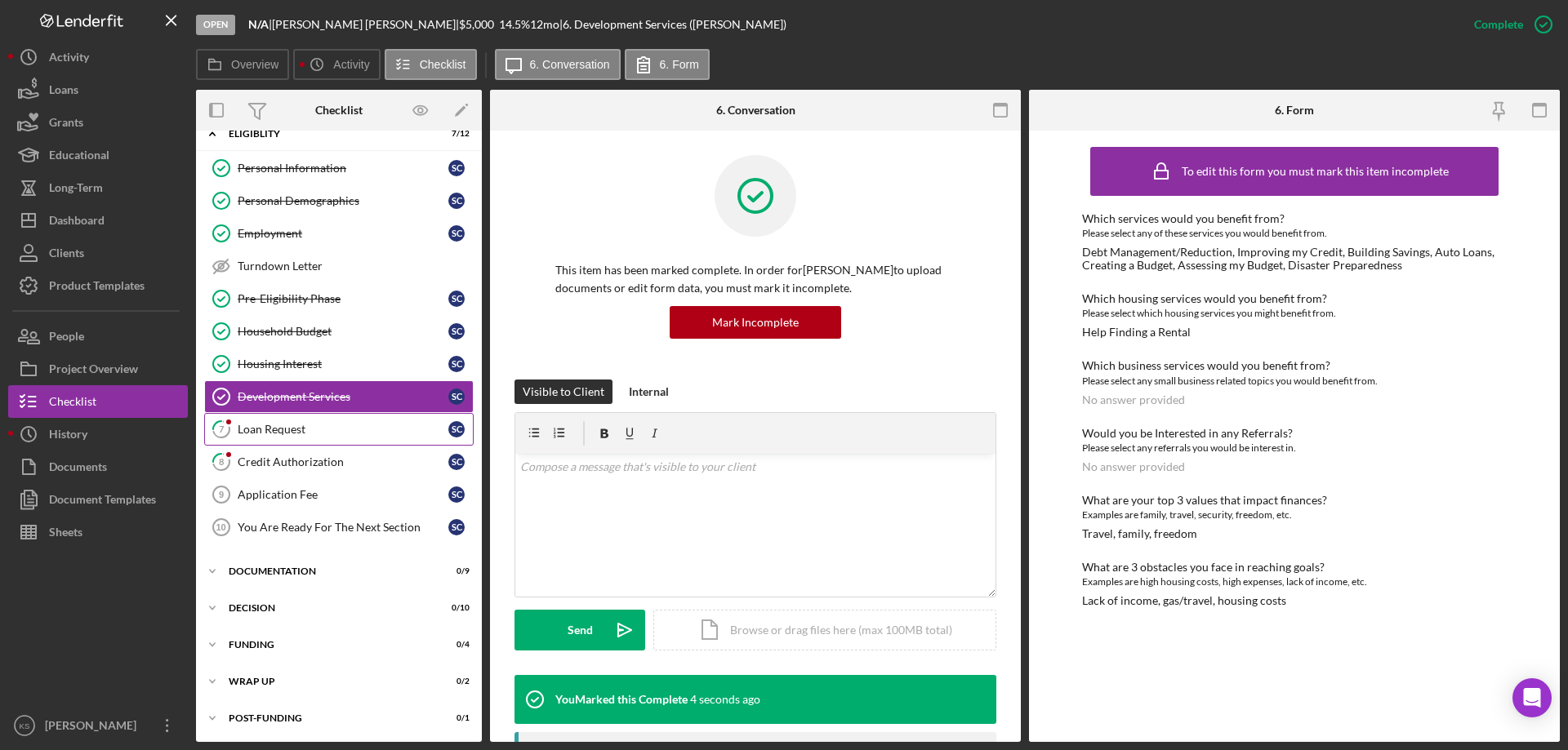
click at [347, 435] on div "Loan Request" at bounding box center [342, 429] width 211 height 13
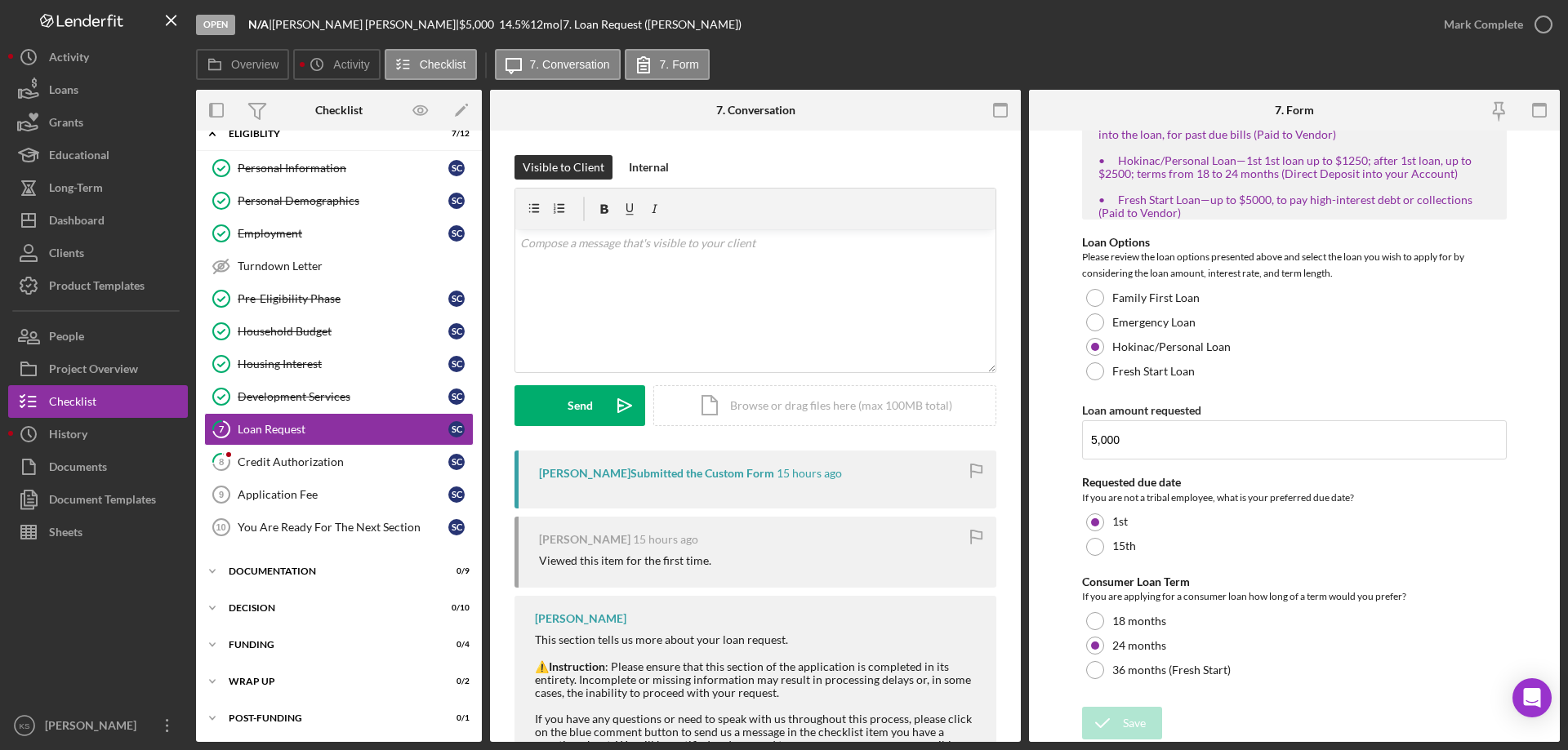
scroll to position [267, 0]
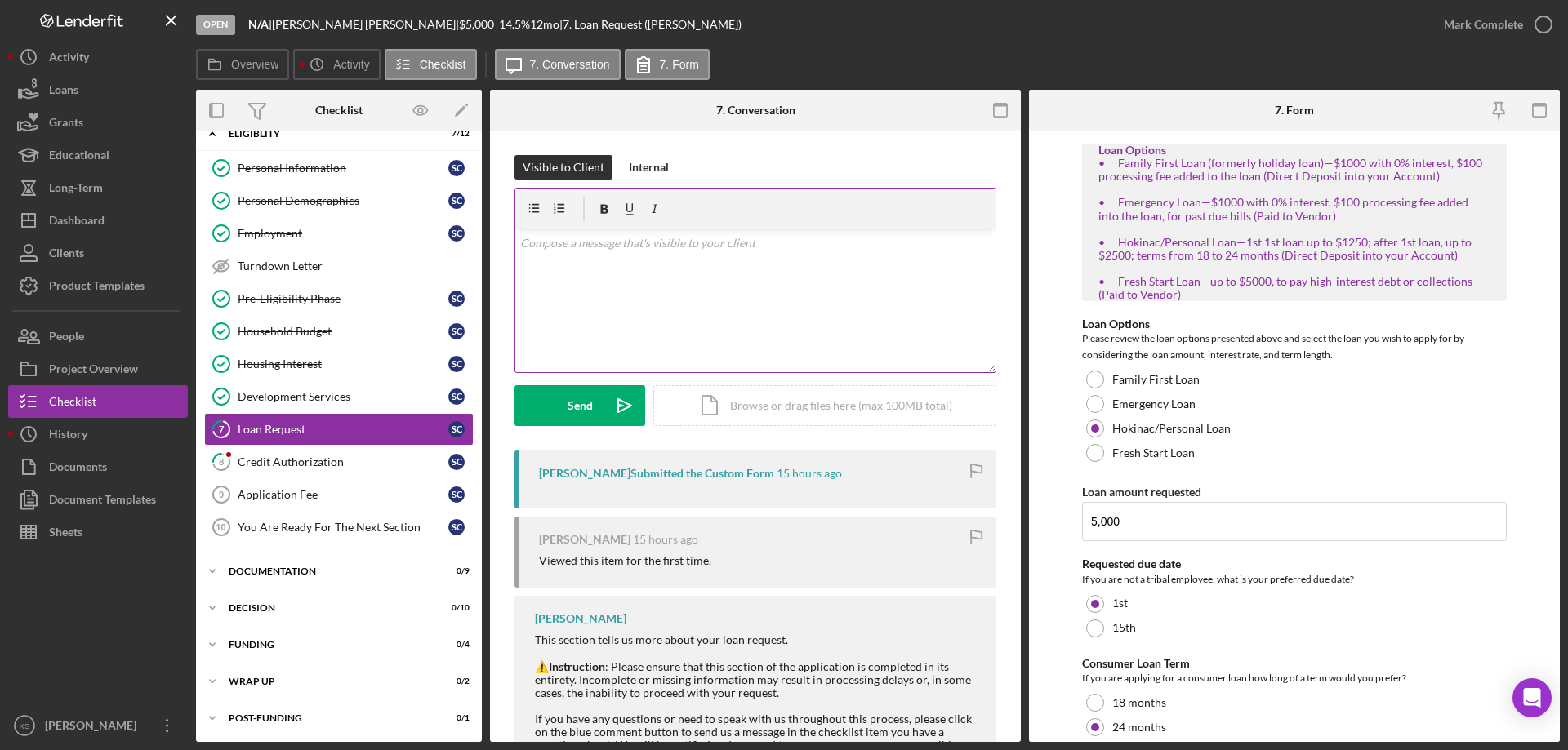
click at [829, 272] on div "v Color teal Color pink Remove color Add row above Add row below Add column bef…" at bounding box center [755, 300] width 480 height 143
click at [631, 260] on p "Please note that our hokinac/personal loan is only up to $2500. If you can plea…" at bounding box center [756, 252] width 472 height 36
click at [689, 243] on p "Please note that our hokinac/personal loan is only up to $2500. If you can plea…" at bounding box center [756, 252] width 472 height 36
click at [0, 0] on span "Hokinac/personal loan has a maximum limit of $2,500" at bounding box center [0, 0] width 0 height 0
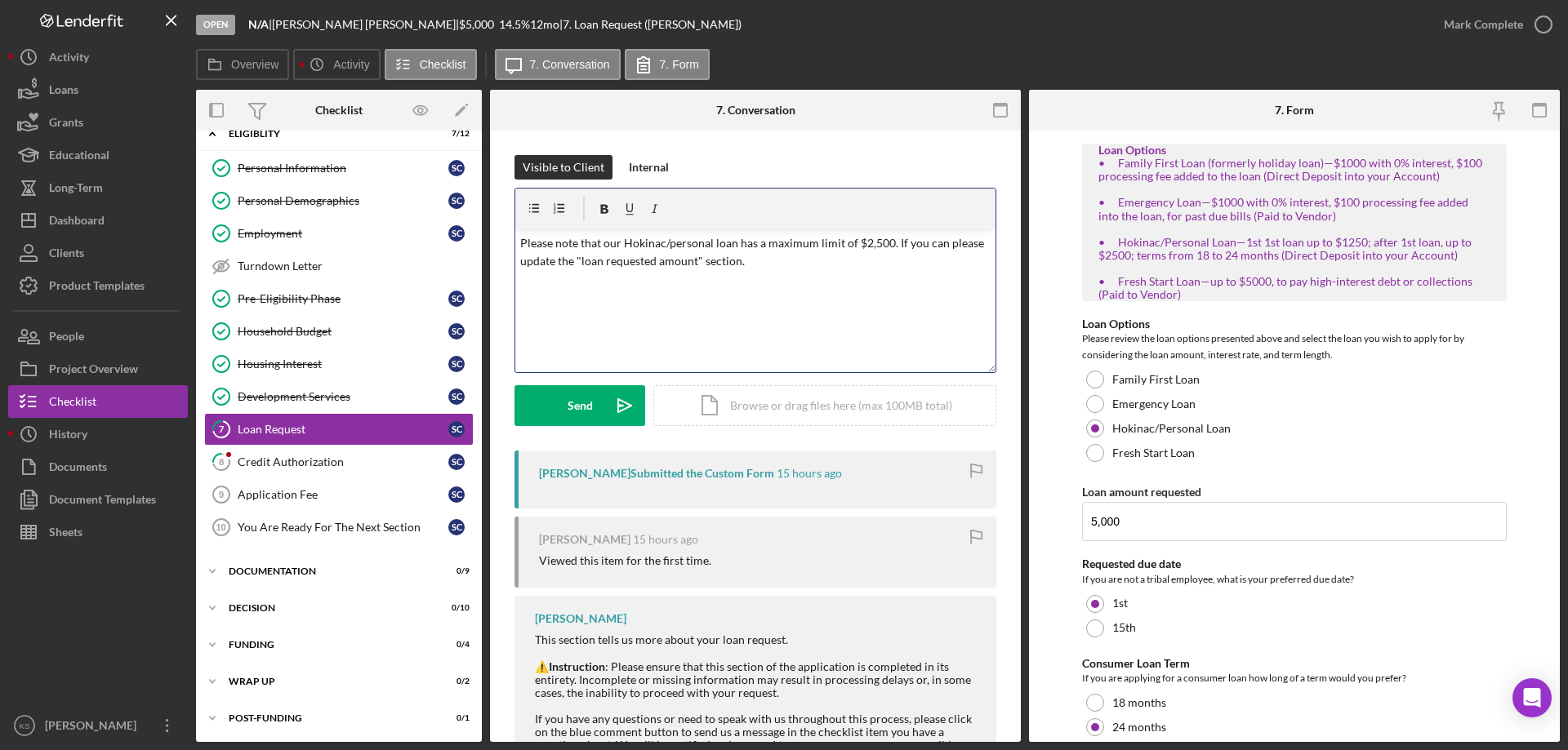
click at [929, 248] on p "Please note that our Hokinac/personal loan has a maximum limit of $2,500. If yo…" at bounding box center [756, 252] width 472 height 36
click at [0, 0] on div "can ," at bounding box center [0, 0] width 0 height 0
click at [825, 286] on div "v Color teal Color pink Remove color Add row above Add row below Add column bef…" at bounding box center [755, 300] width 480 height 143
click at [601, 395] on button "Send Icon/icon-invite-send" at bounding box center [580, 406] width 131 height 41
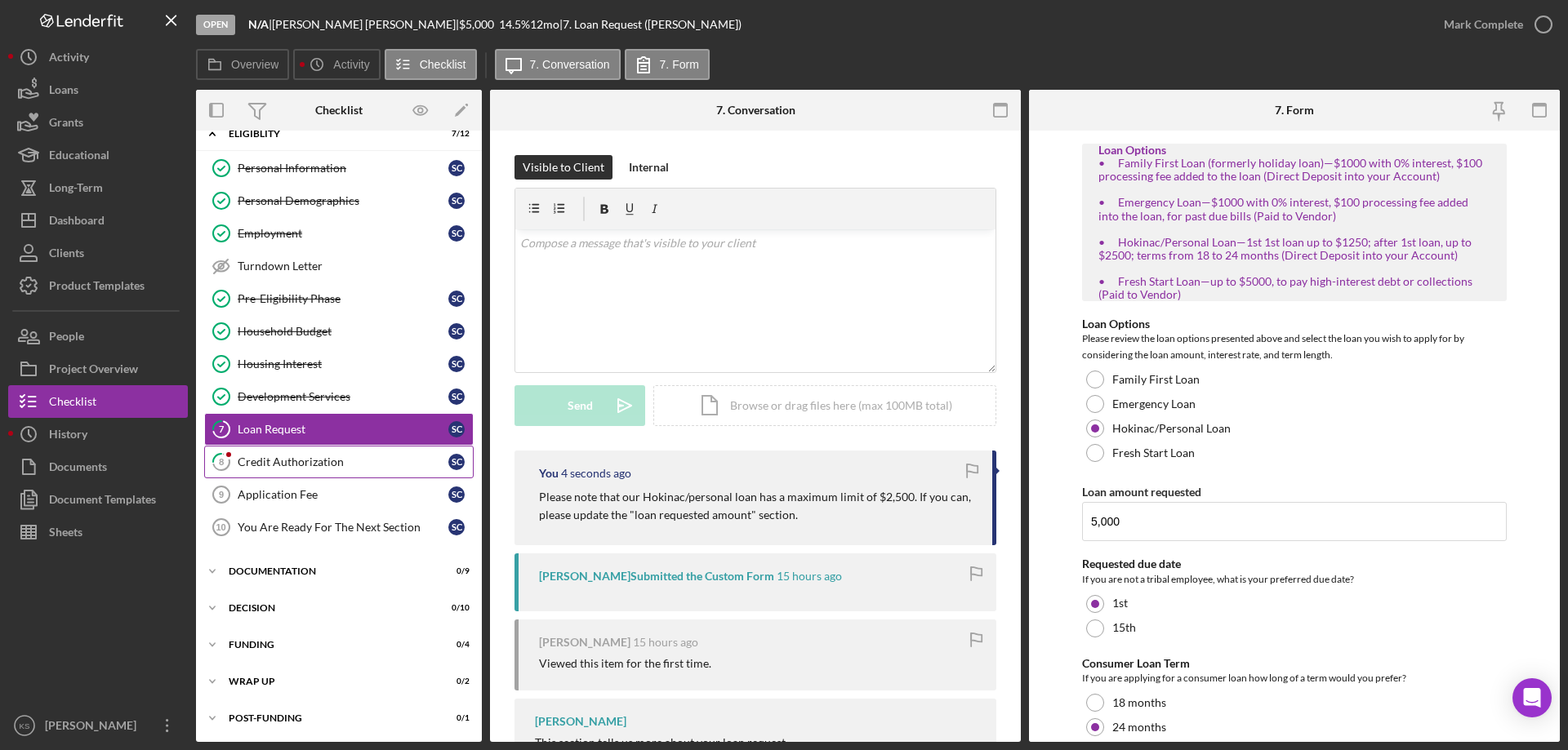
click at [320, 467] on div "Credit Authorization" at bounding box center [342, 462] width 211 height 13
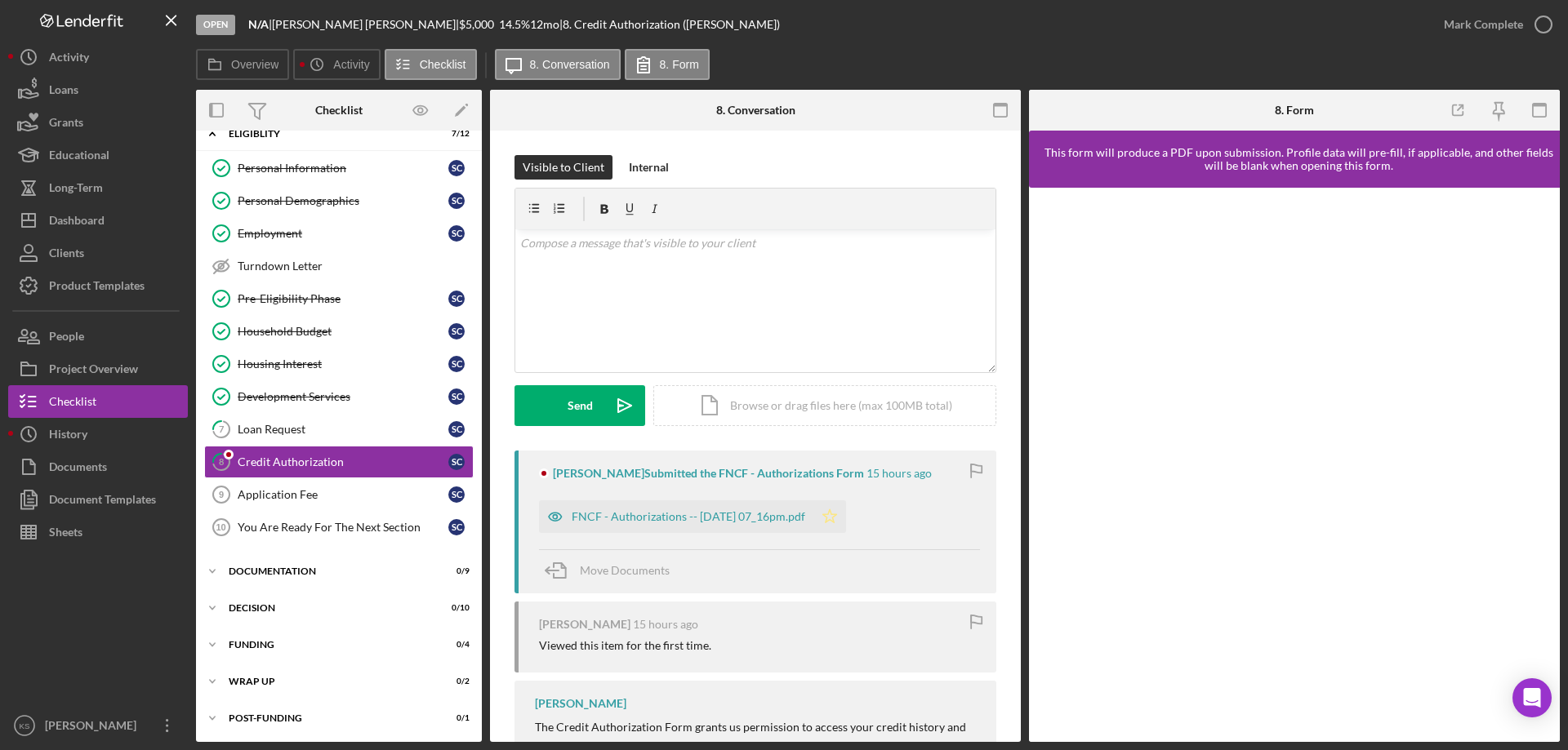
click at [837, 515] on polygon "button" at bounding box center [830, 516] width 14 height 13
click at [1509, 29] on div "Mark Complete" at bounding box center [1483, 24] width 80 height 33
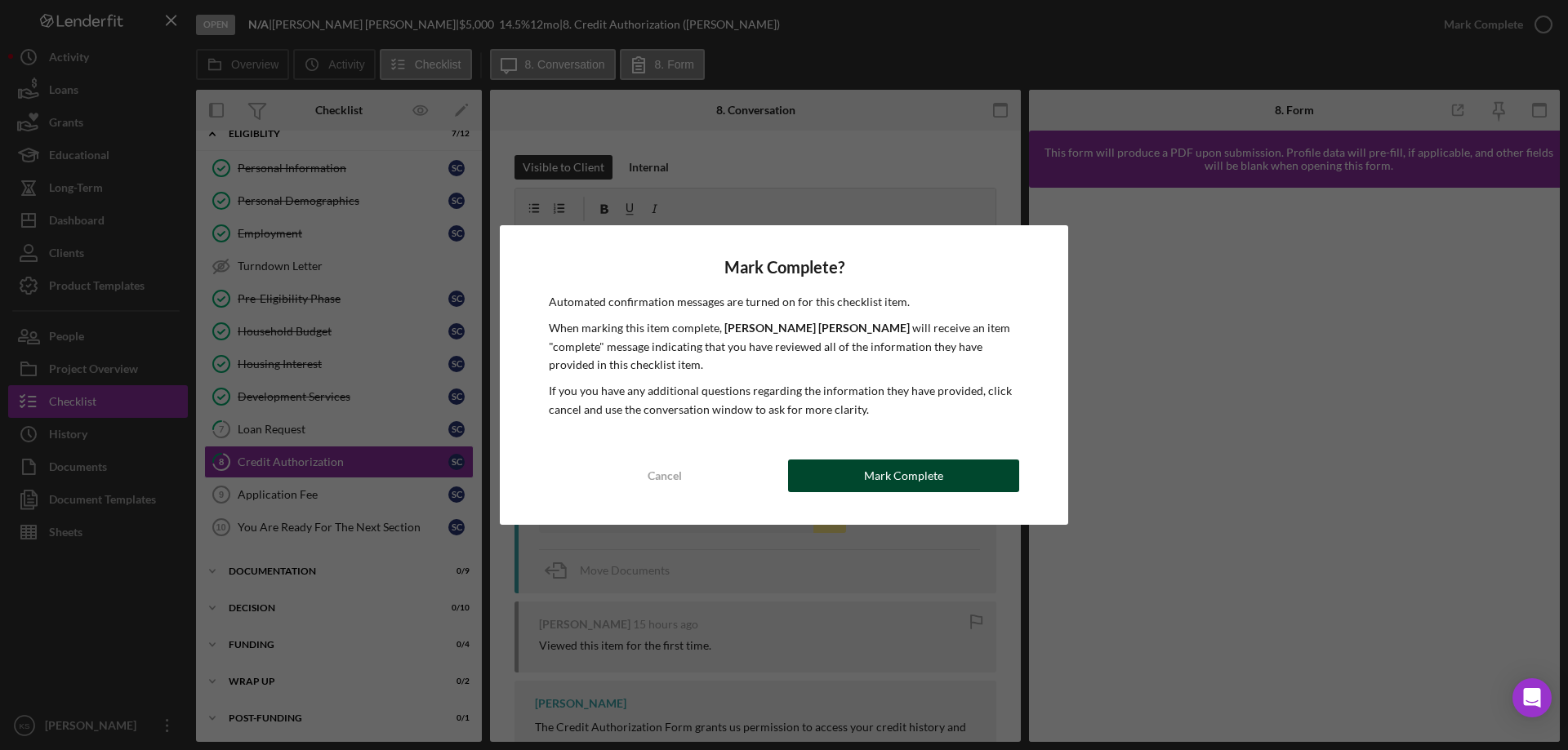
click at [960, 485] on button "Mark Complete" at bounding box center [903, 476] width 231 height 33
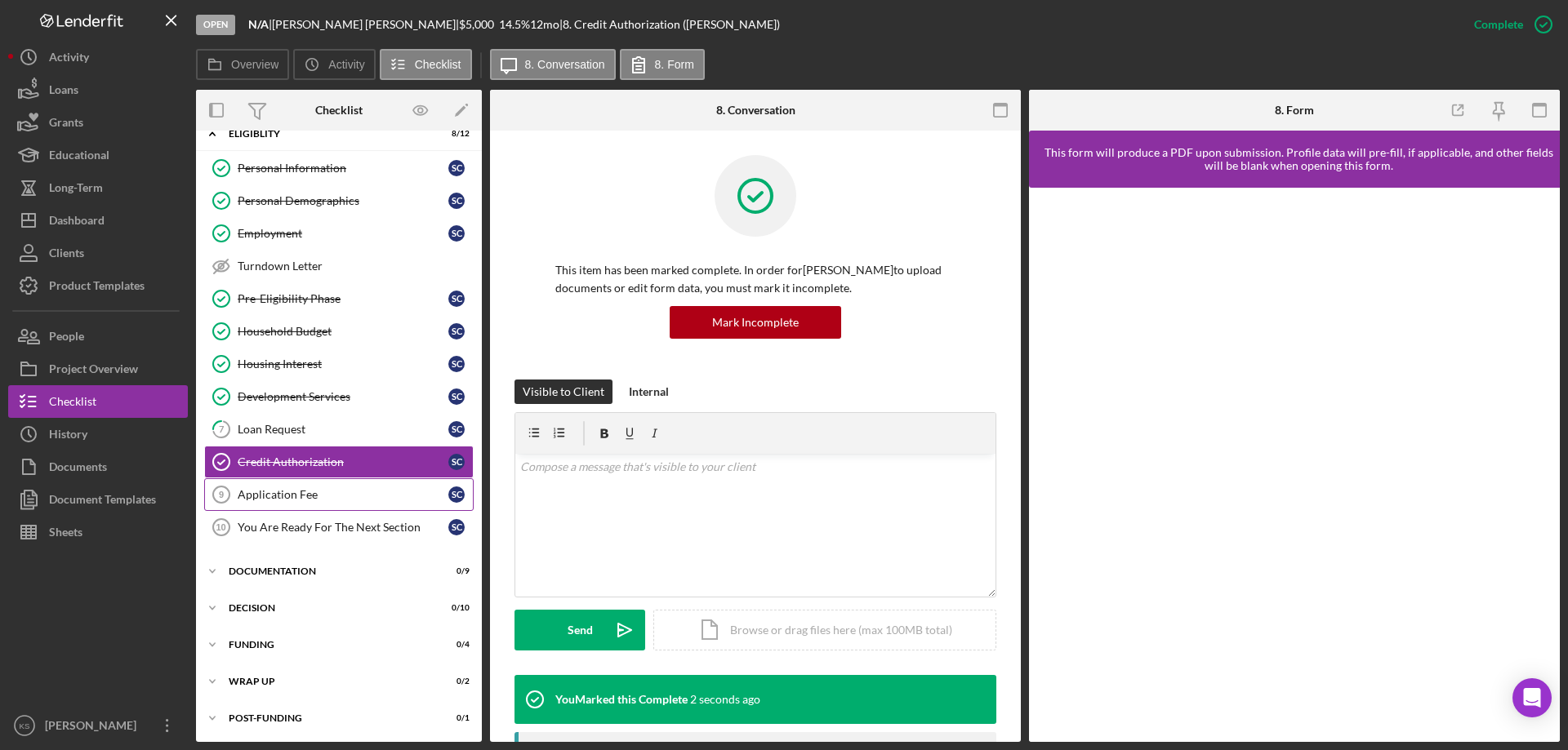
click at [354, 503] on link "Application Fee 9 Application Fee S C" at bounding box center [339, 495] width 269 height 33
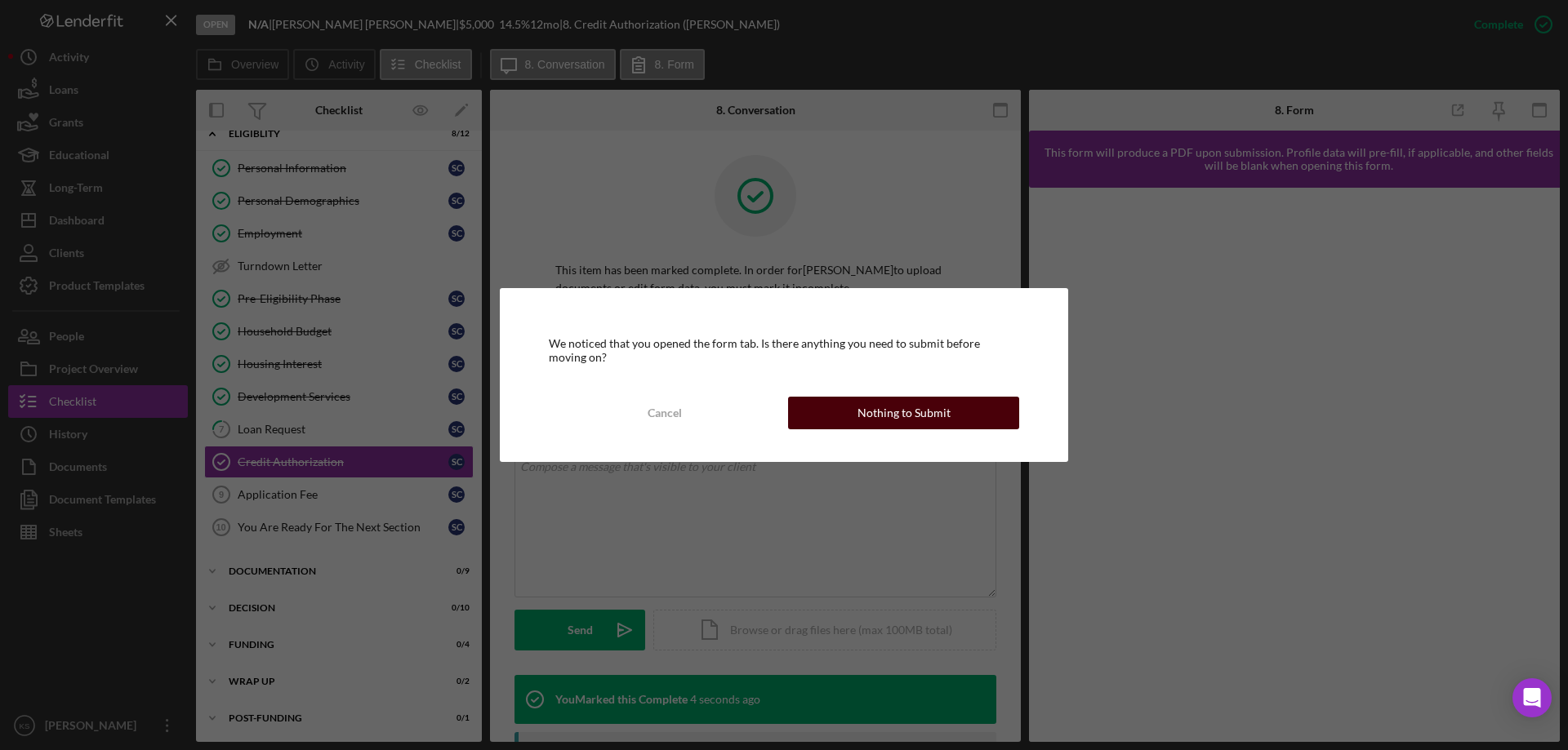
click at [890, 405] on div "Nothing to Submit" at bounding box center [905, 412] width 94 height 33
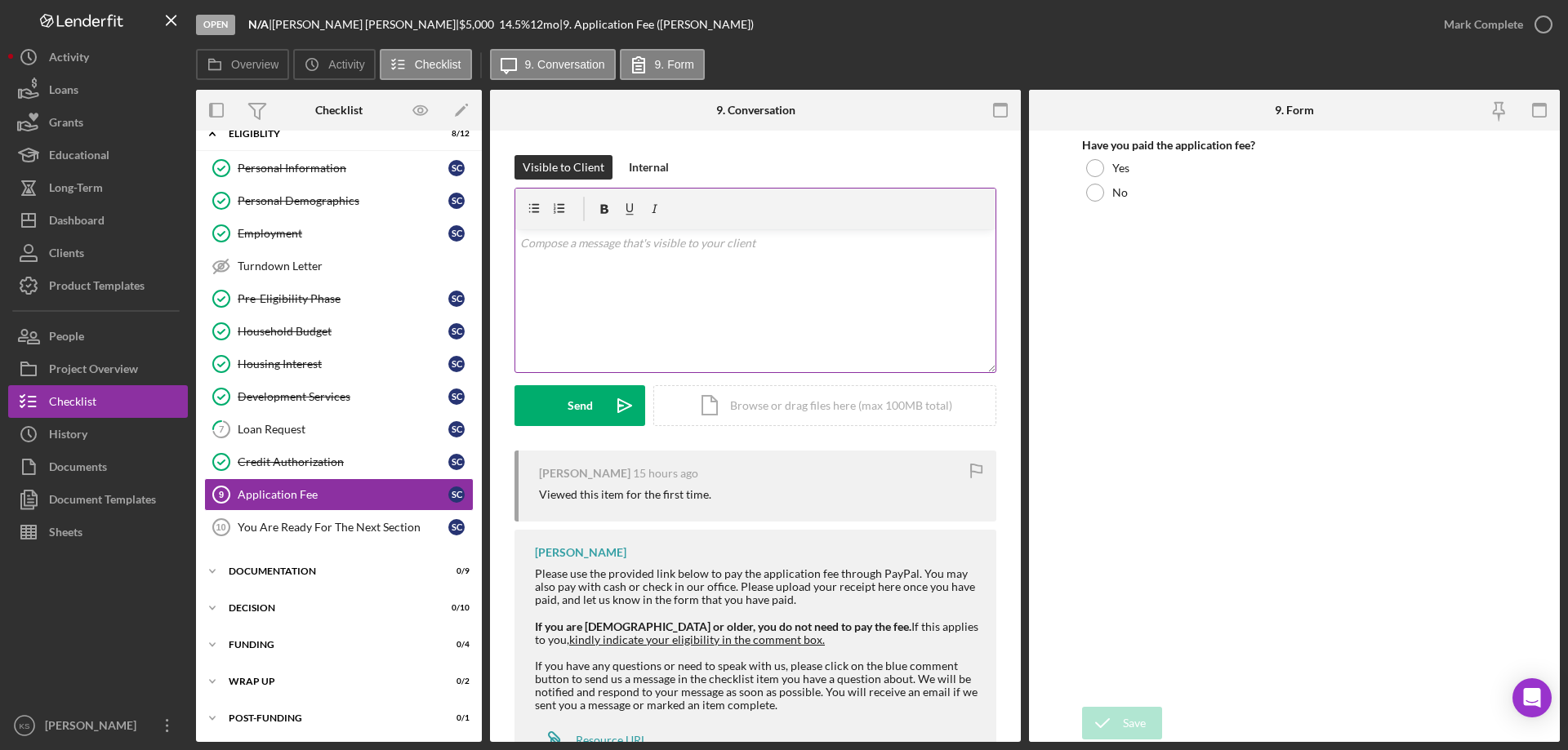
click at [651, 287] on div "v Color teal Color pink Remove color Add row above Add row below Add column bef…" at bounding box center [755, 300] width 480 height 143
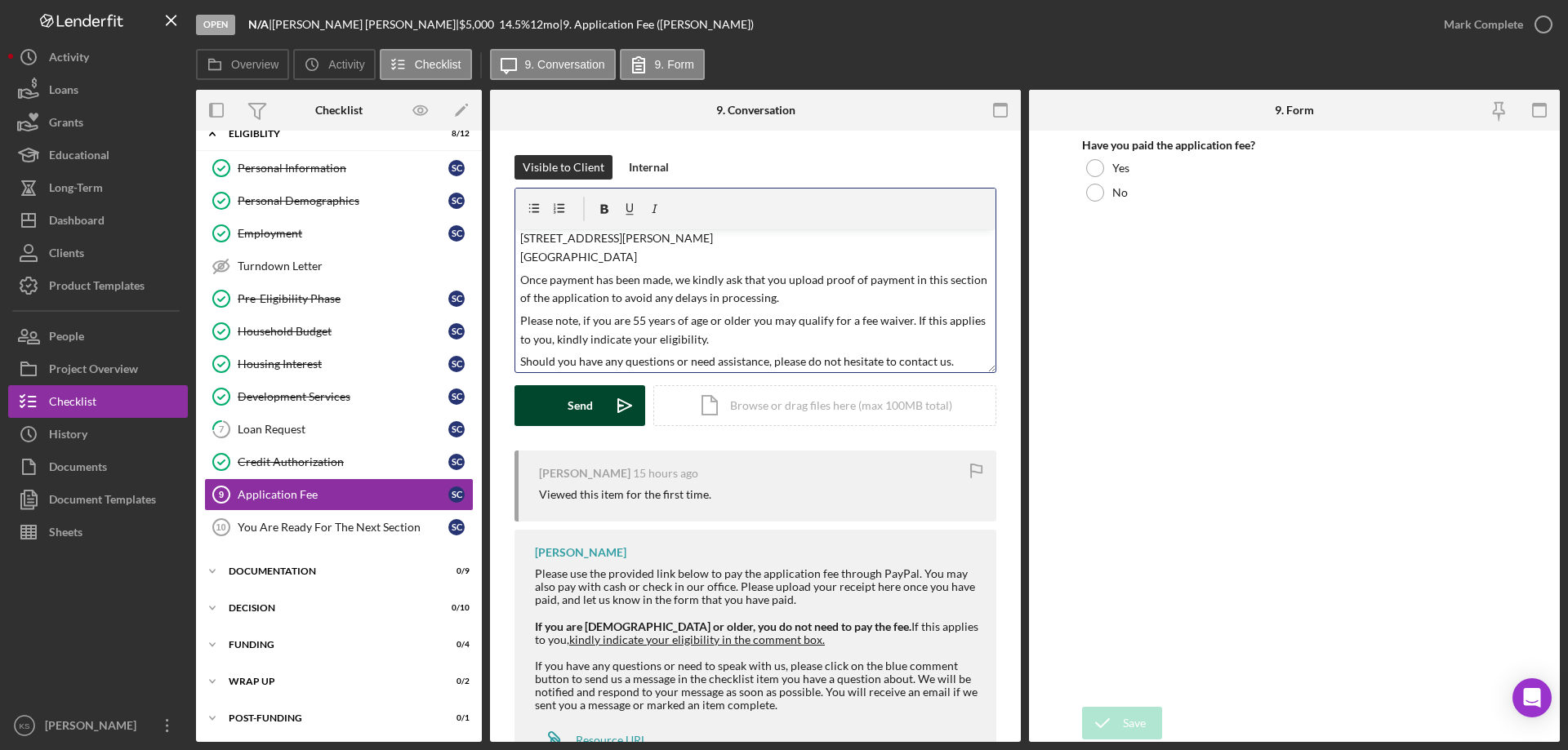
click at [595, 401] on button "Send Icon/icon-invite-send" at bounding box center [580, 406] width 131 height 41
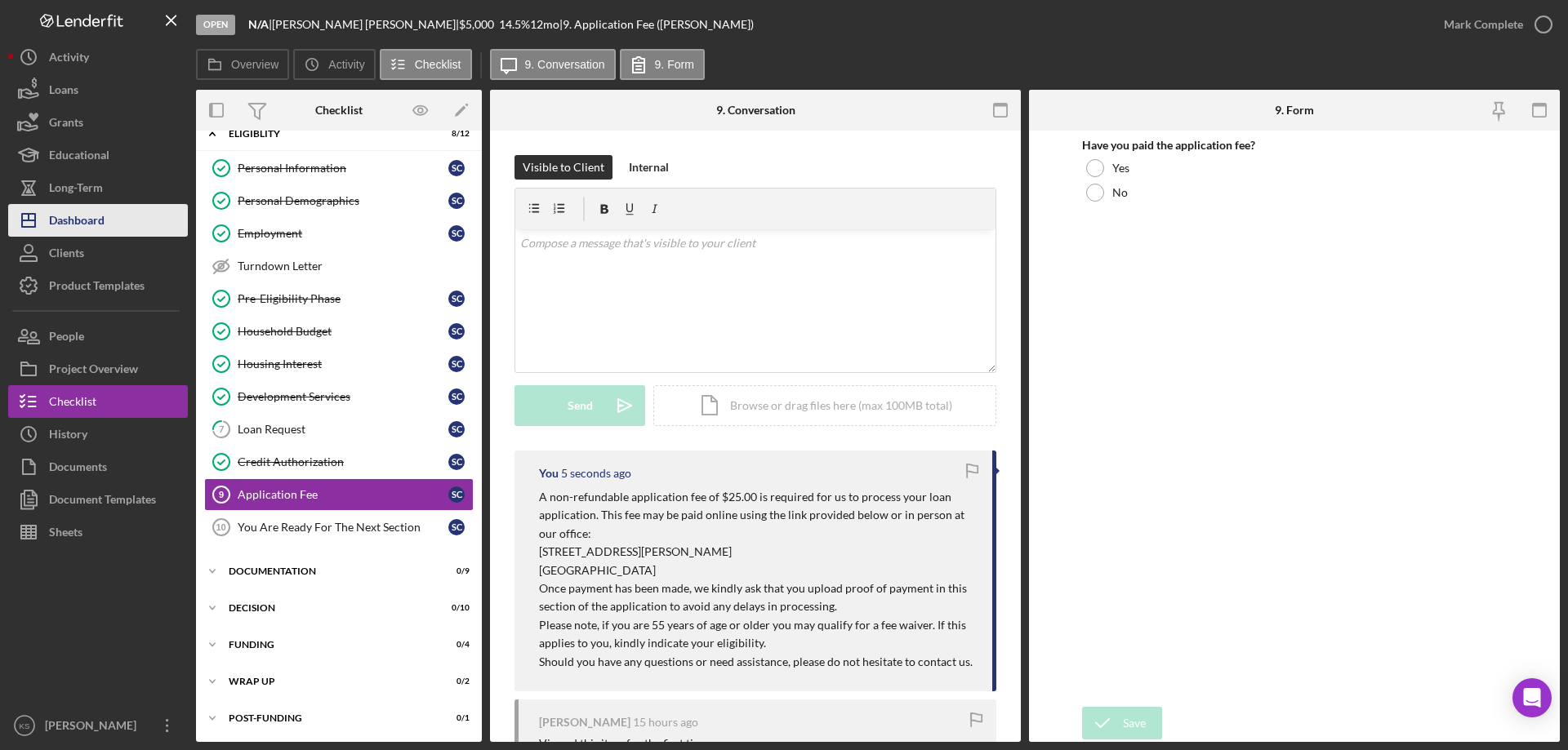
click at [112, 209] on button "Icon/Dashboard Dashboard" at bounding box center [98, 220] width 180 height 33
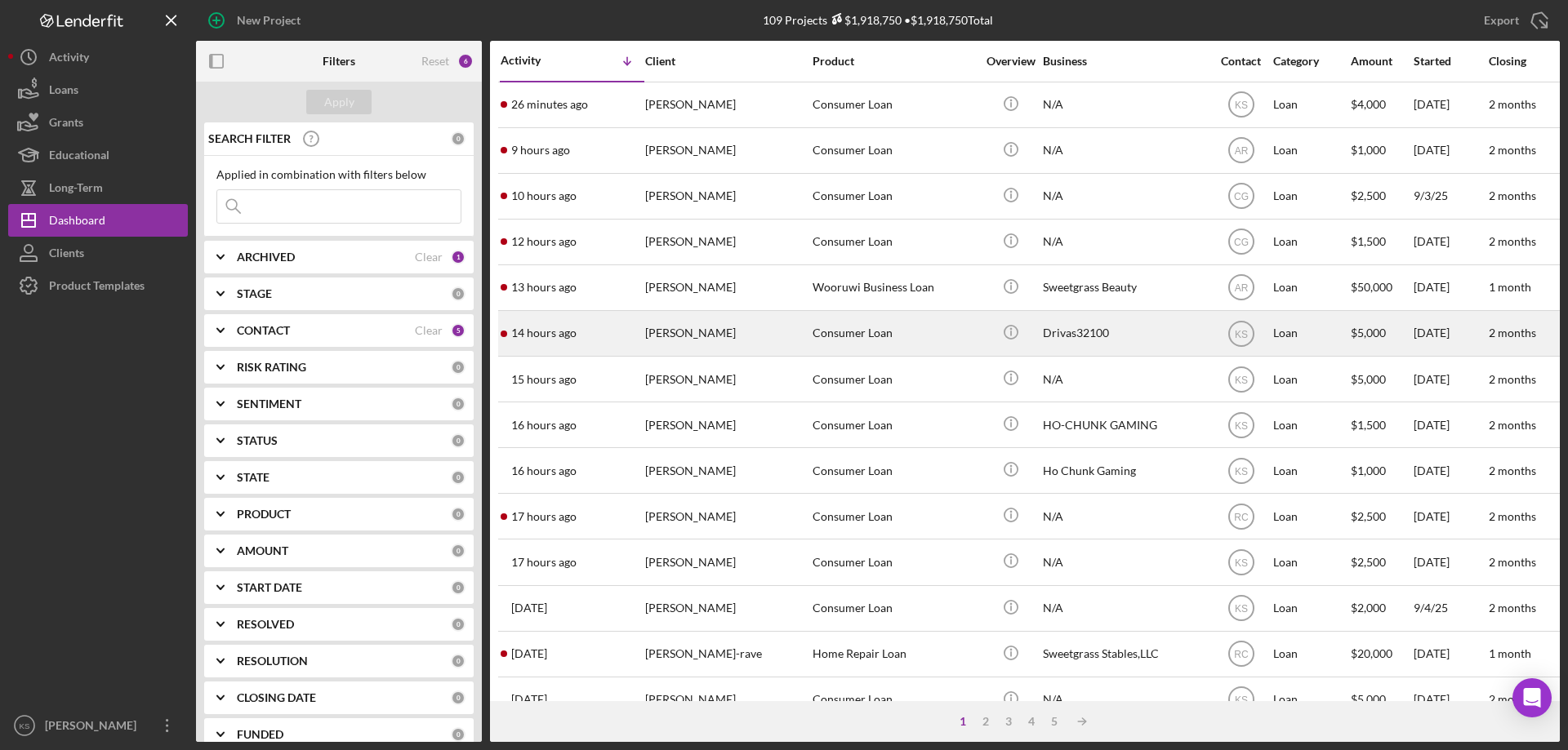
click at [743, 338] on div "[PERSON_NAME]" at bounding box center [727, 333] width 164 height 43
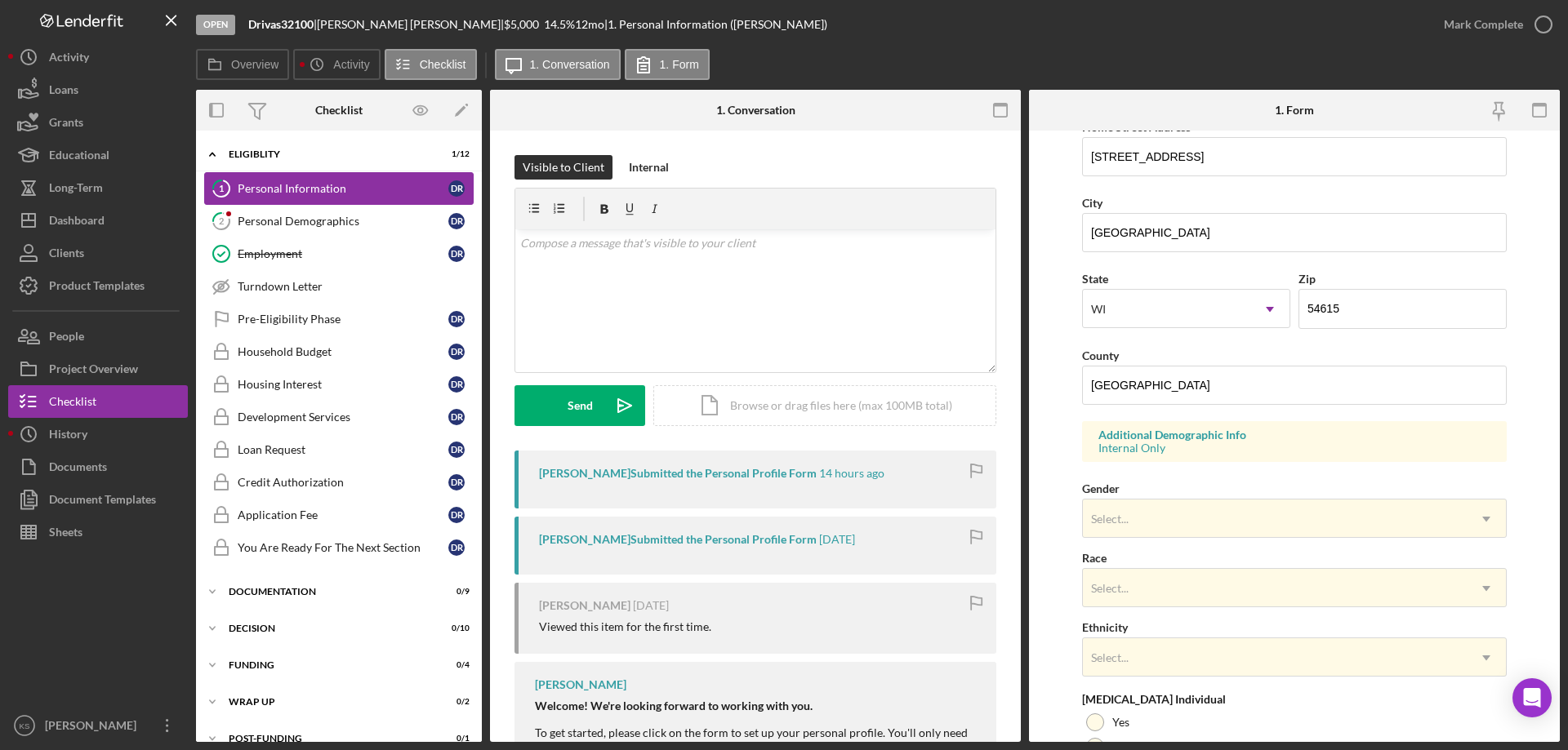
scroll to position [326, 0]
click at [318, 213] on link "2 Personal Demographics d R" at bounding box center [339, 221] width 269 height 33
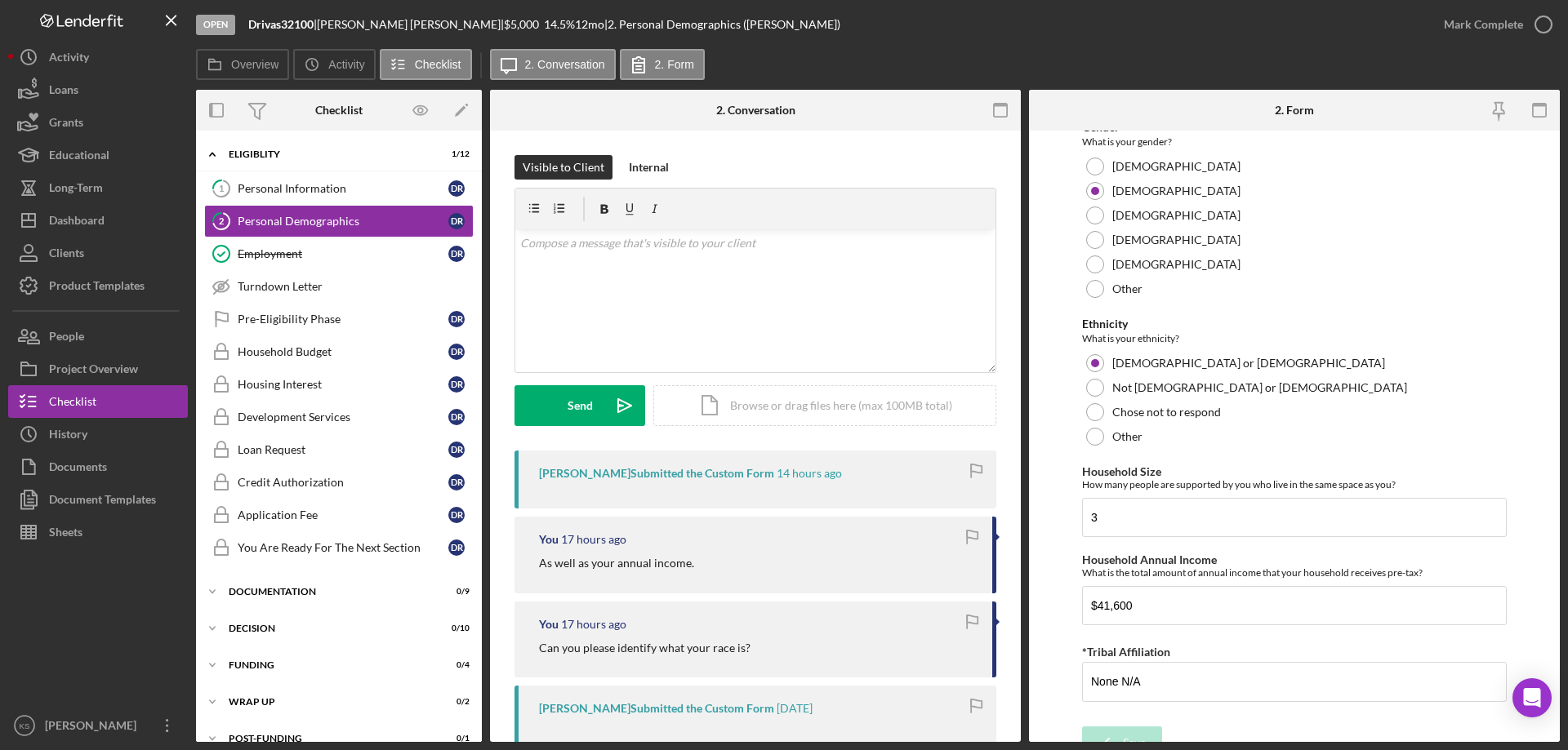
scroll to position [952, 0]
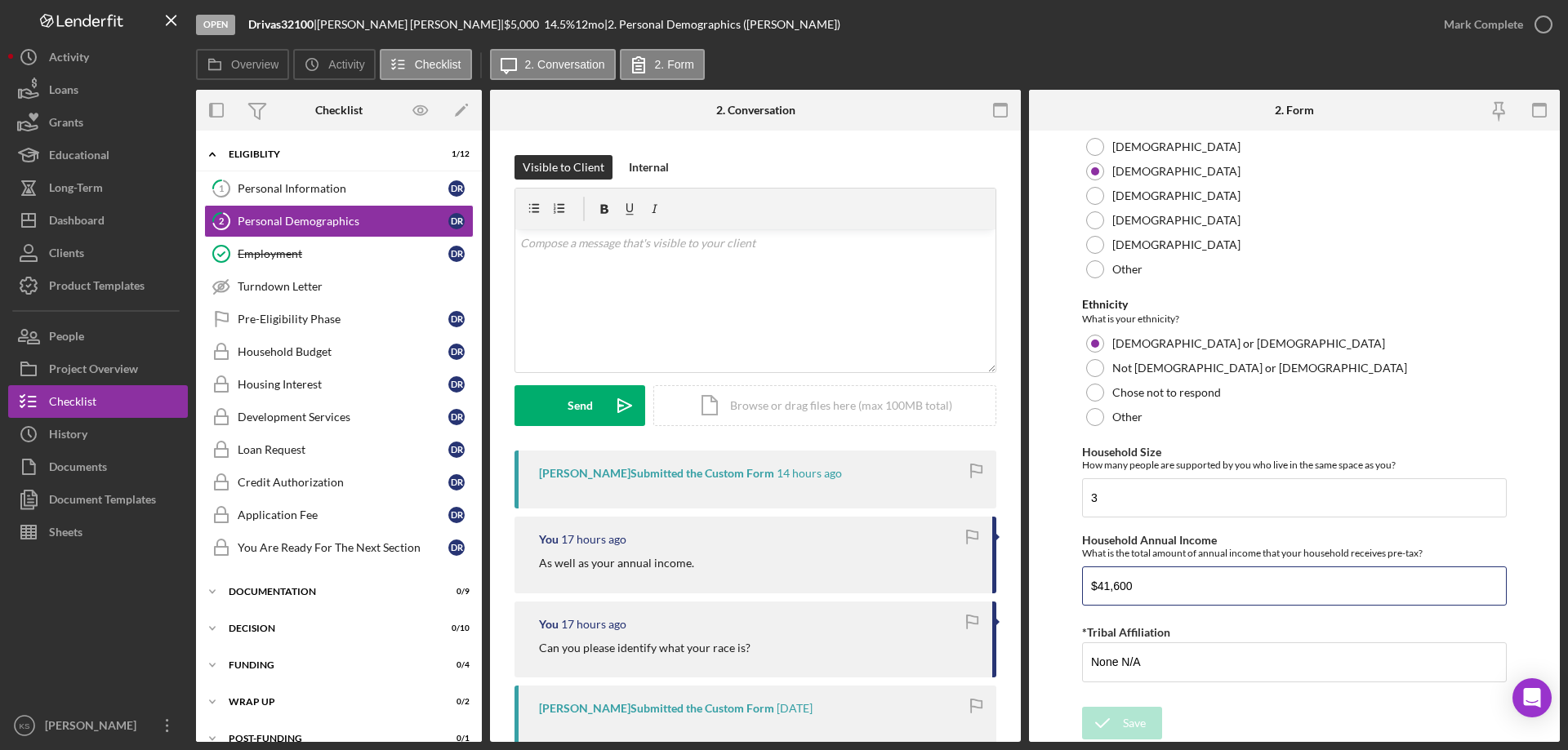
drag, startPoint x: 1159, startPoint y: 587, endPoint x: 982, endPoint y: 578, distance: 177.2
click at [982, 579] on div "Overview Internal Workflow Stage Open Icon/Dropdown Arrow Archive (can unarchiv…" at bounding box center [878, 416] width 1364 height 653
click at [324, 242] on link "Employment Employment d R" at bounding box center [339, 253] width 269 height 33
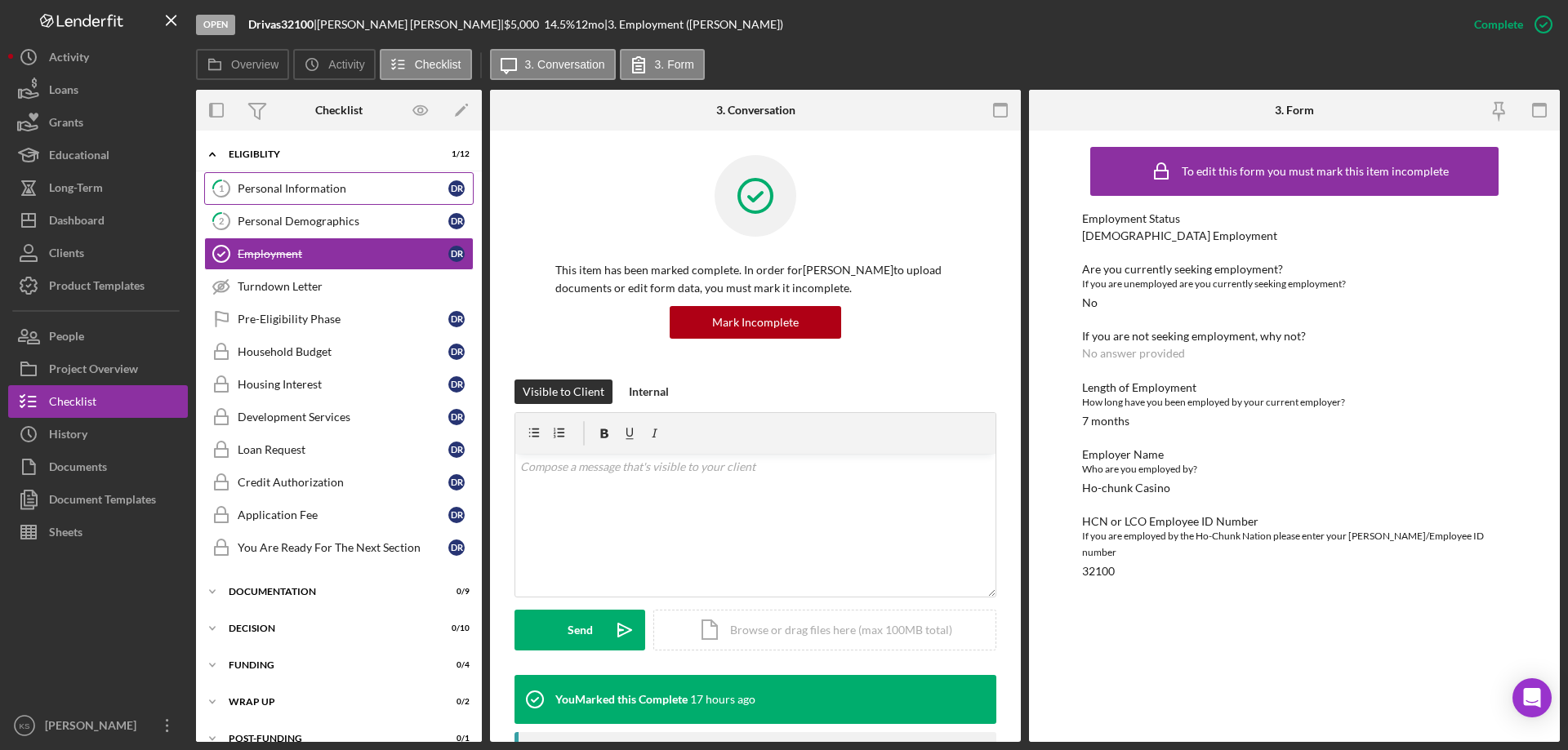
click at [334, 180] on link "1 Personal Information d R" at bounding box center [339, 188] width 269 height 33
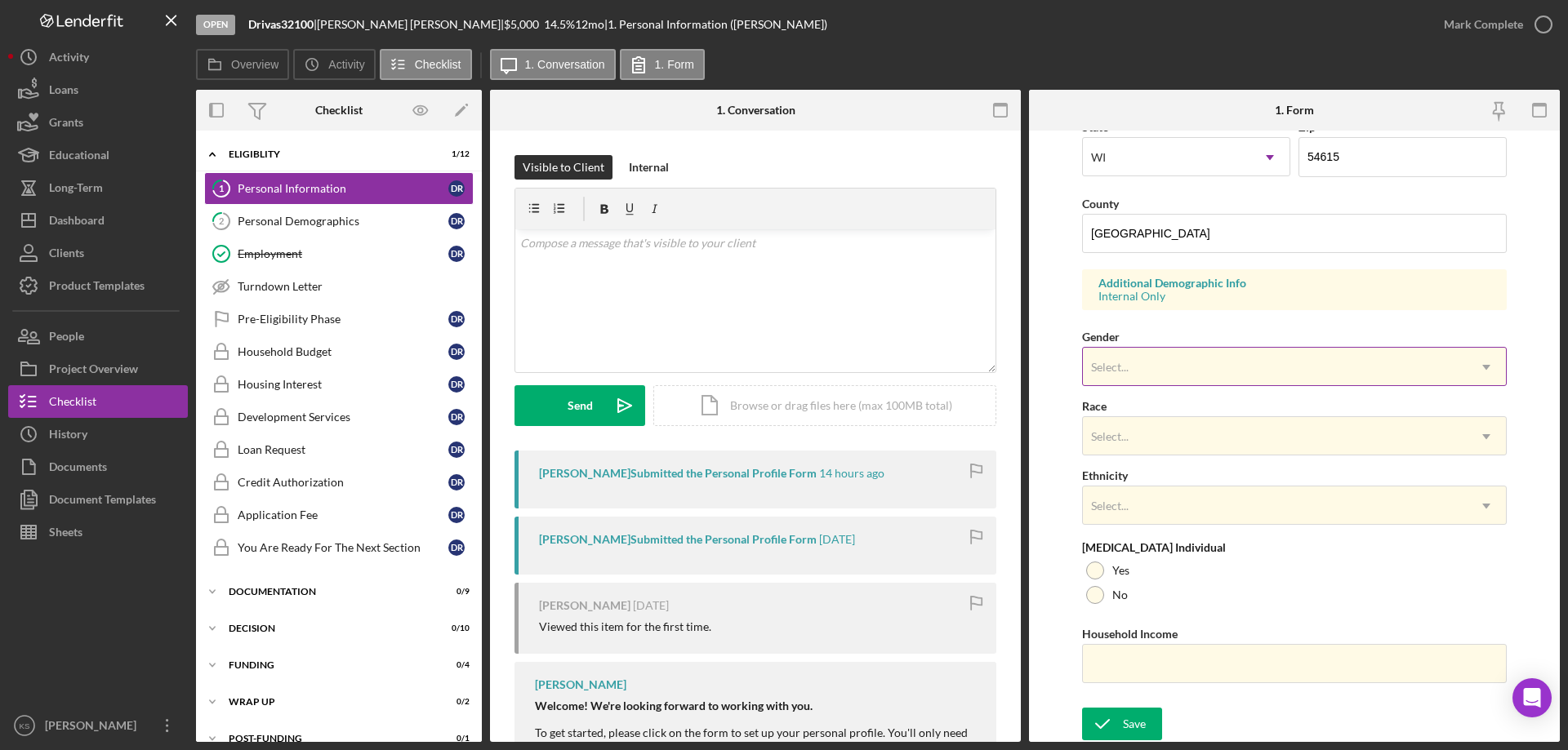
scroll to position [479, 0]
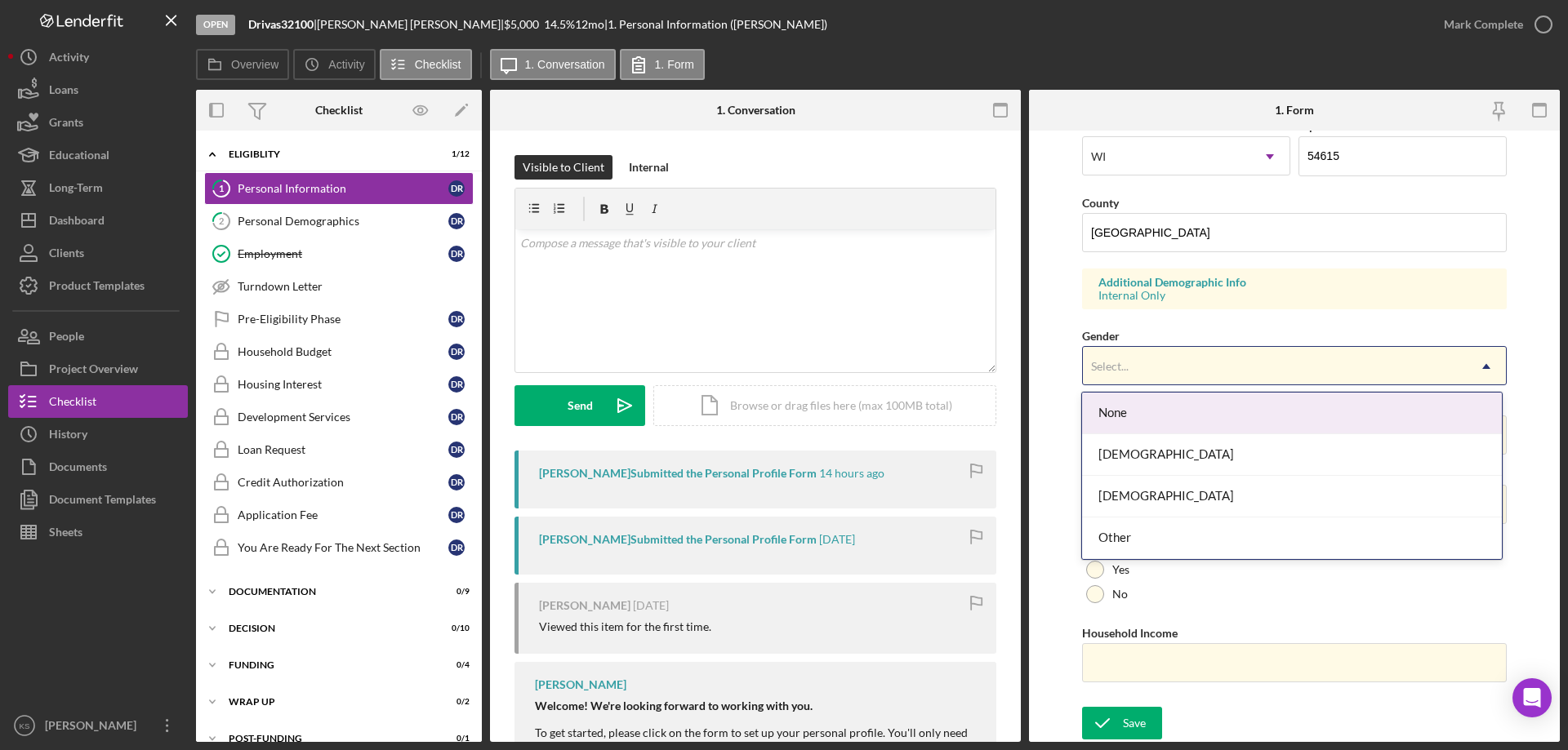
click at [1116, 360] on div "Select..." at bounding box center [1110, 367] width 37 height 13
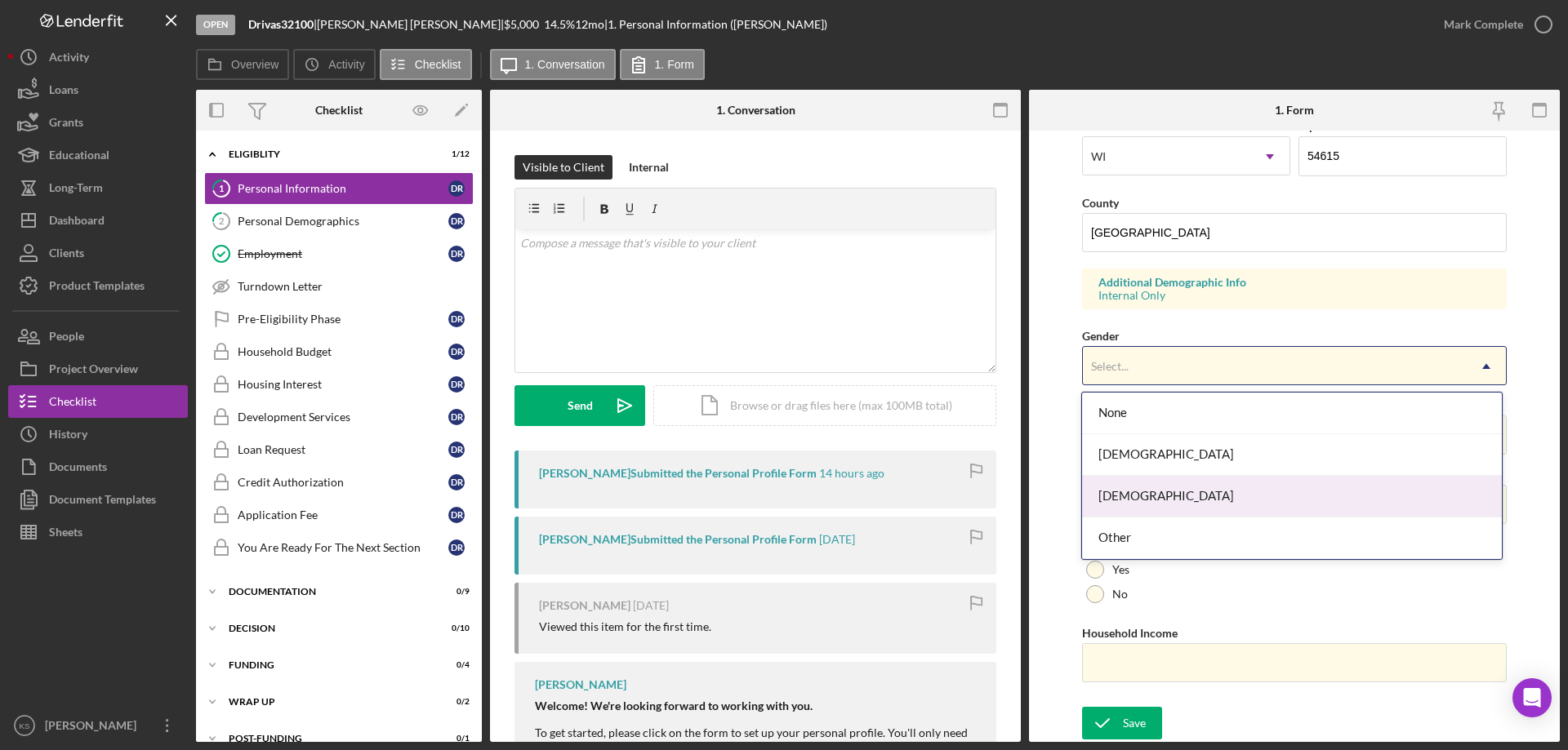
drag, startPoint x: 1135, startPoint y: 485, endPoint x: 1135, endPoint y: 476, distance: 9.0
click at [1135, 480] on div "[DEMOGRAPHIC_DATA]" at bounding box center [1292, 497] width 419 height 42
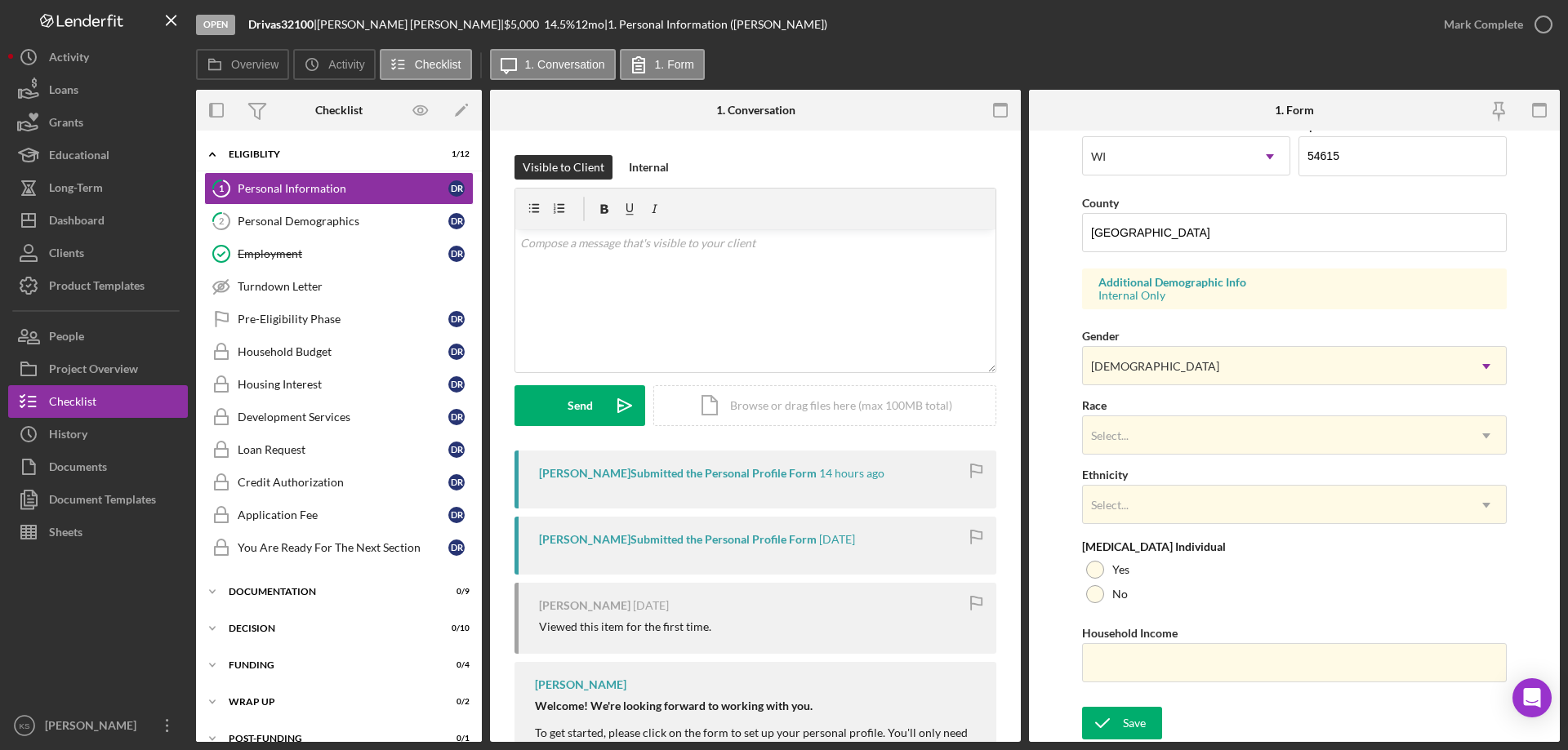
click at [1141, 411] on div "Race Select... Icon/Dropdown Arrow" at bounding box center [1295, 425] width 425 height 60
click at [1143, 436] on div "Select..." at bounding box center [1275, 436] width 384 height 37
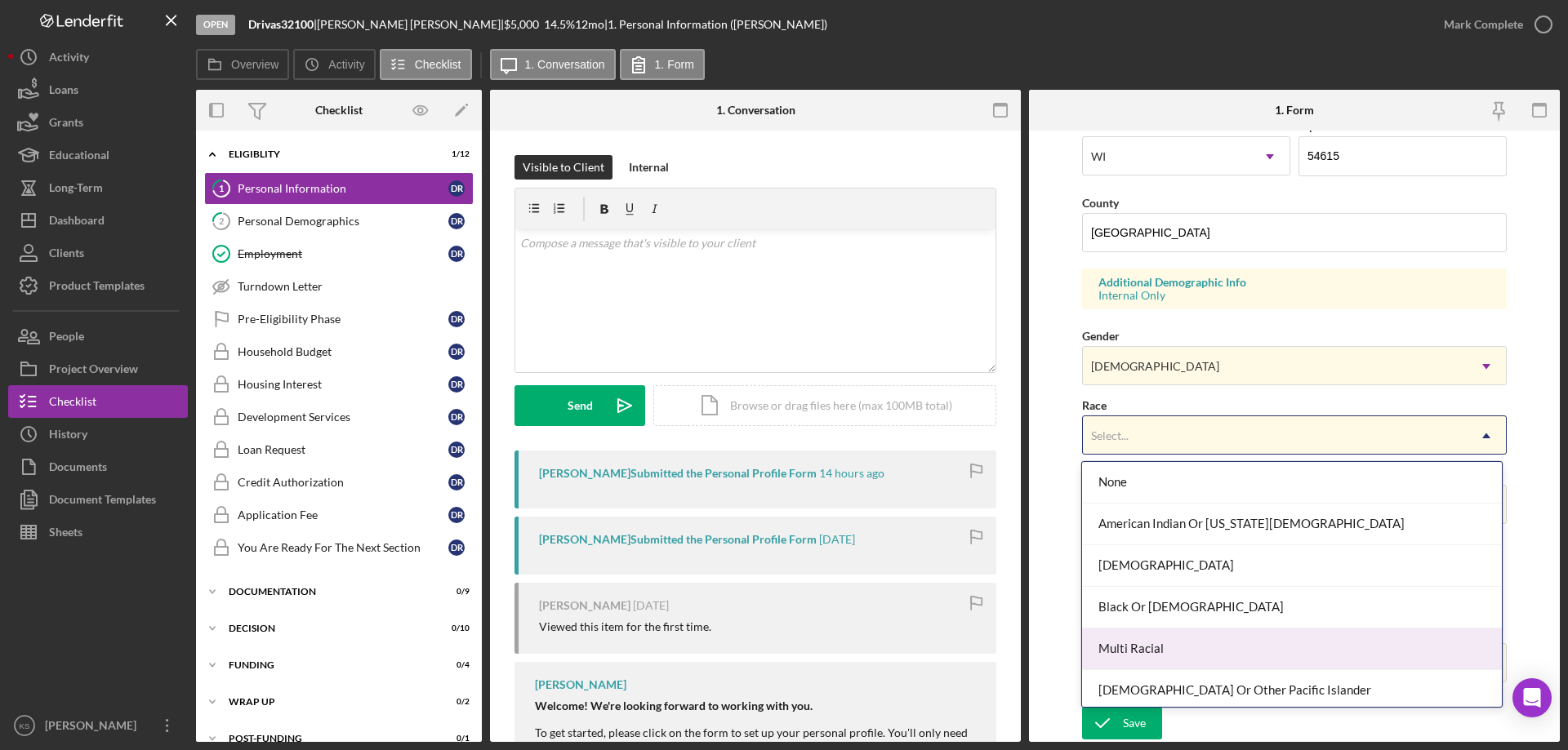
click at [1152, 646] on div "Multi Racial" at bounding box center [1292, 649] width 419 height 42
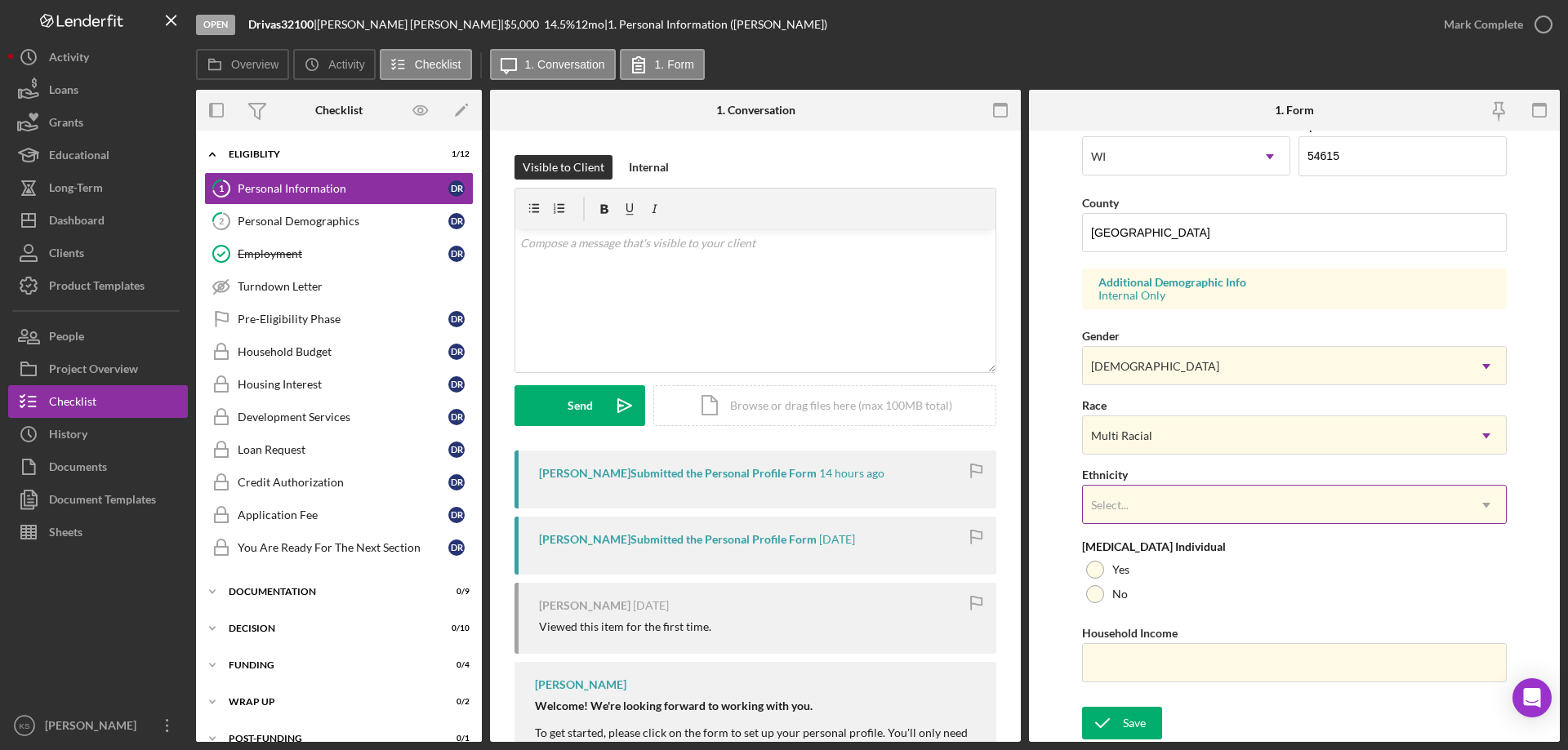
click at [1137, 510] on div "Select..." at bounding box center [1275, 505] width 384 height 37
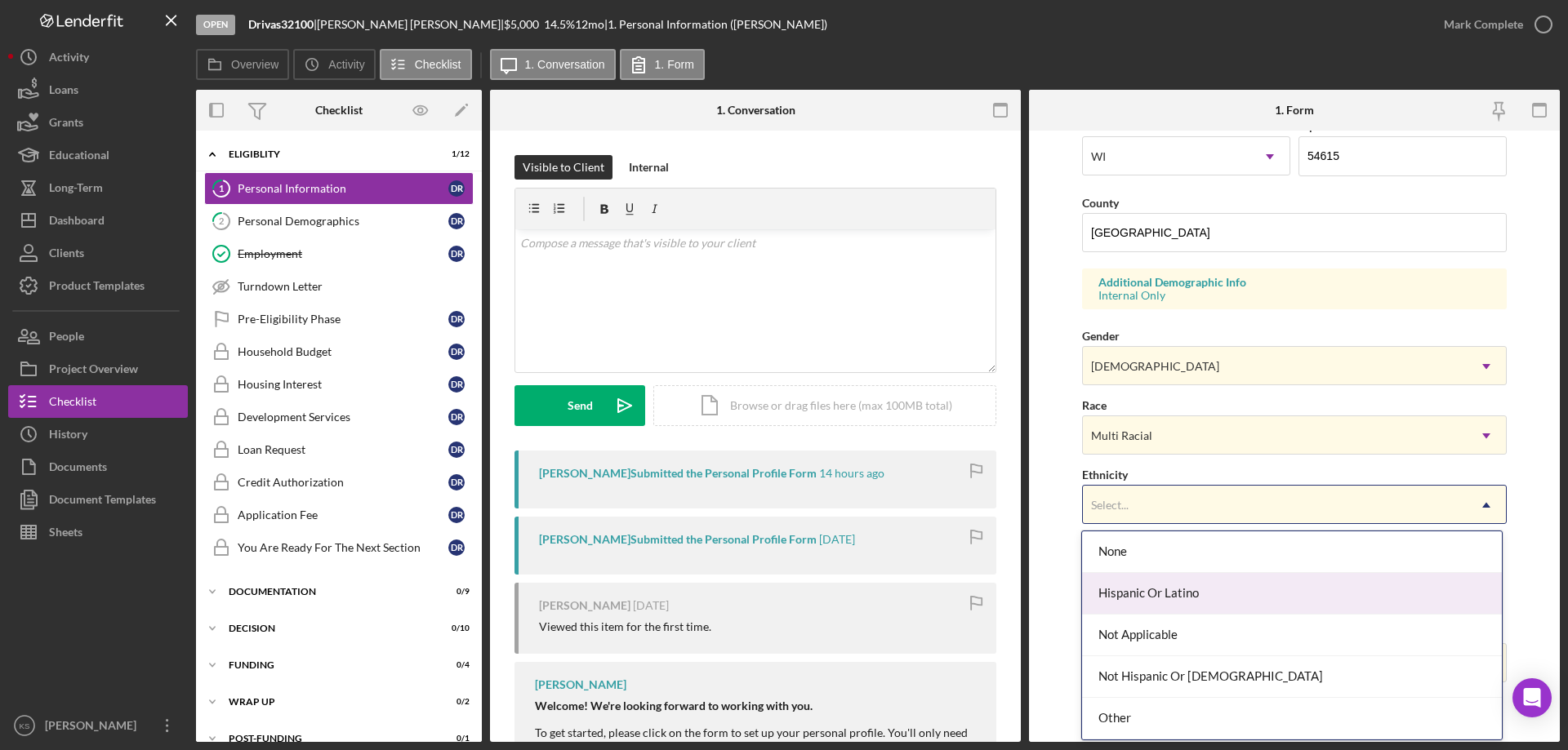
click at [1155, 595] on div "Hispanic Or Latino" at bounding box center [1292, 594] width 419 height 42
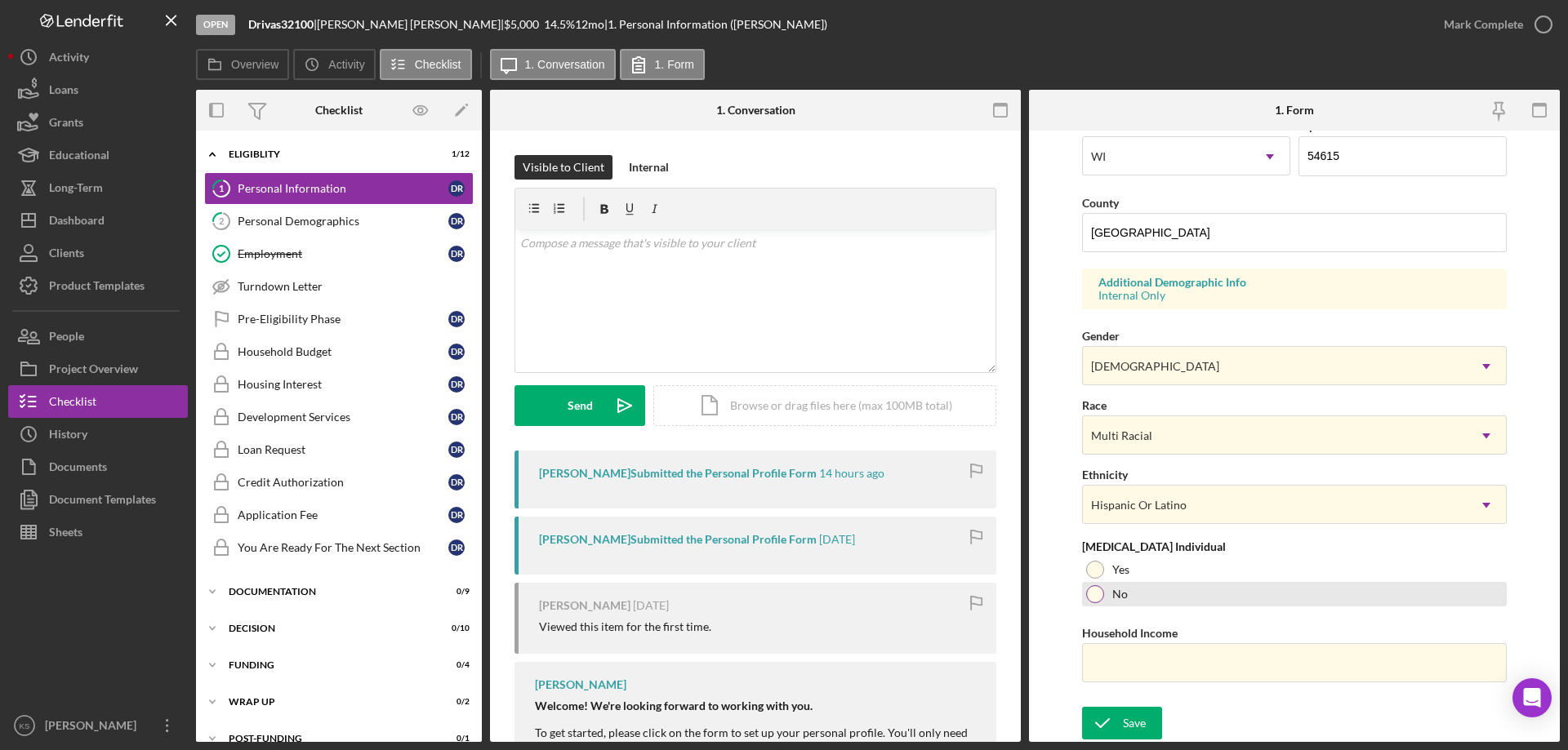
click at [1125, 588] on label "No" at bounding box center [1120, 595] width 16 height 13
click at [1126, 659] on input "Household Income" at bounding box center [1295, 663] width 425 height 39
paste input "$41,600"
type input "$41,600"
click at [1141, 726] on div "Save" at bounding box center [1134, 723] width 22 height 33
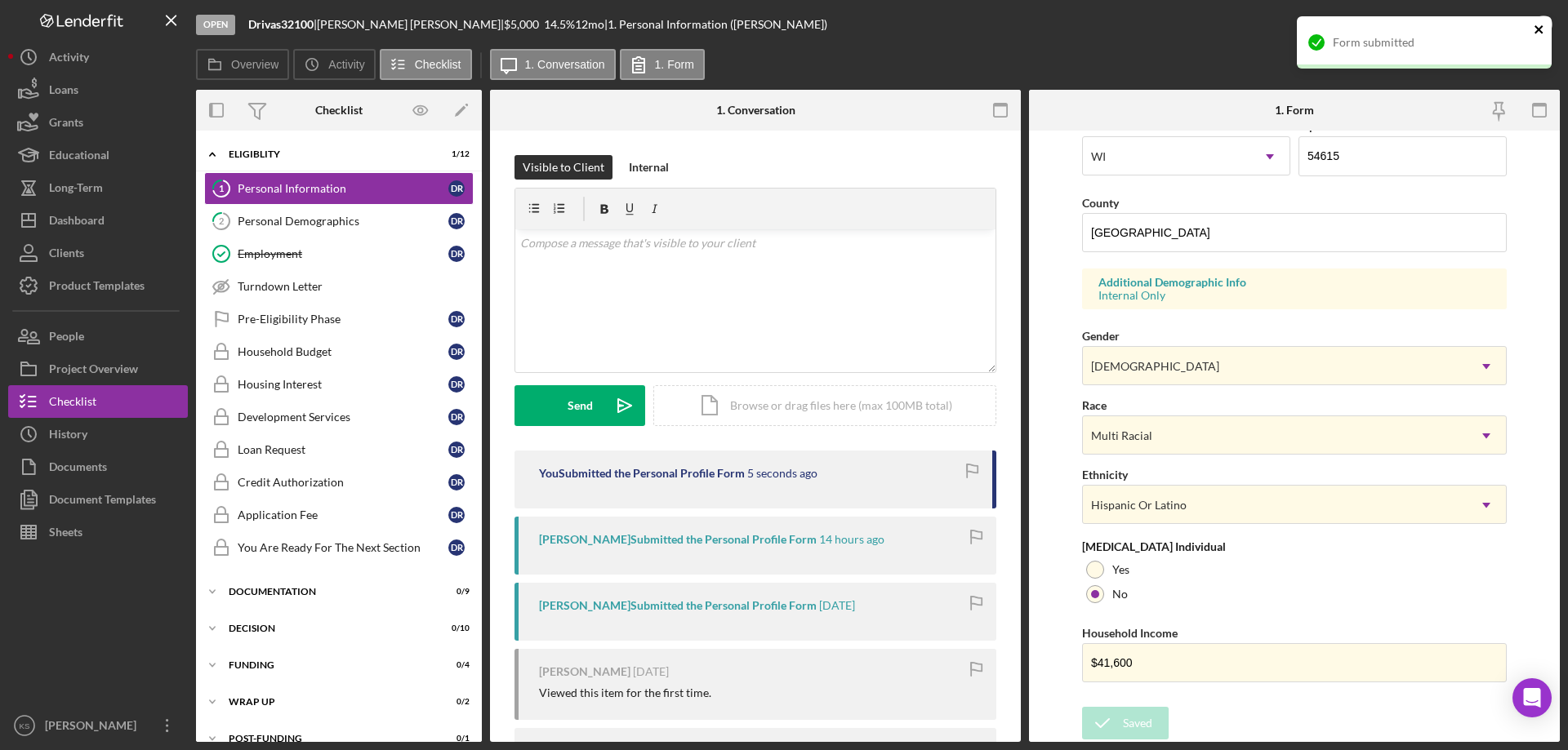
click at [1535, 29] on icon "close" at bounding box center [1540, 29] width 11 height 13
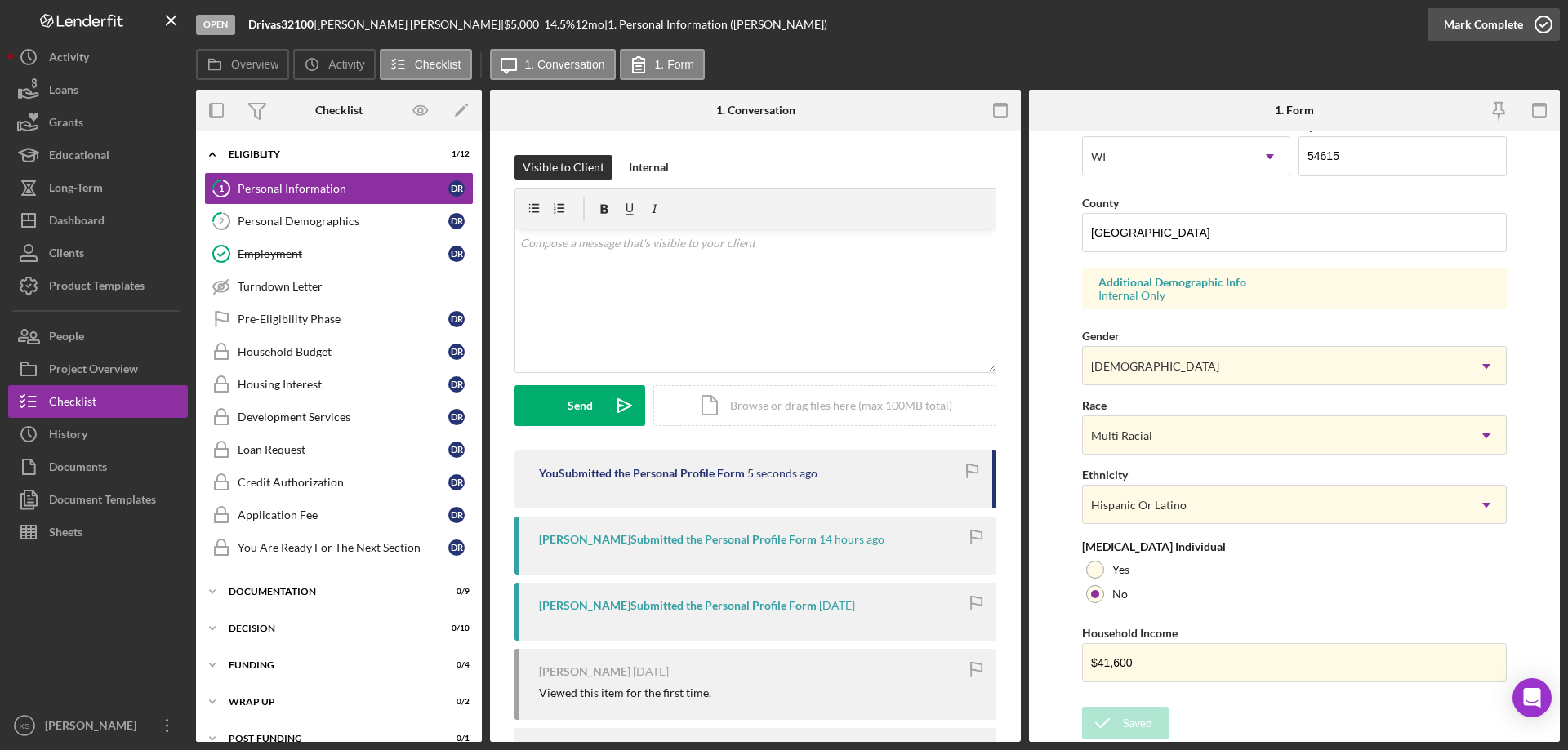
click at [1491, 24] on div "Mark Complete" at bounding box center [1483, 24] width 80 height 33
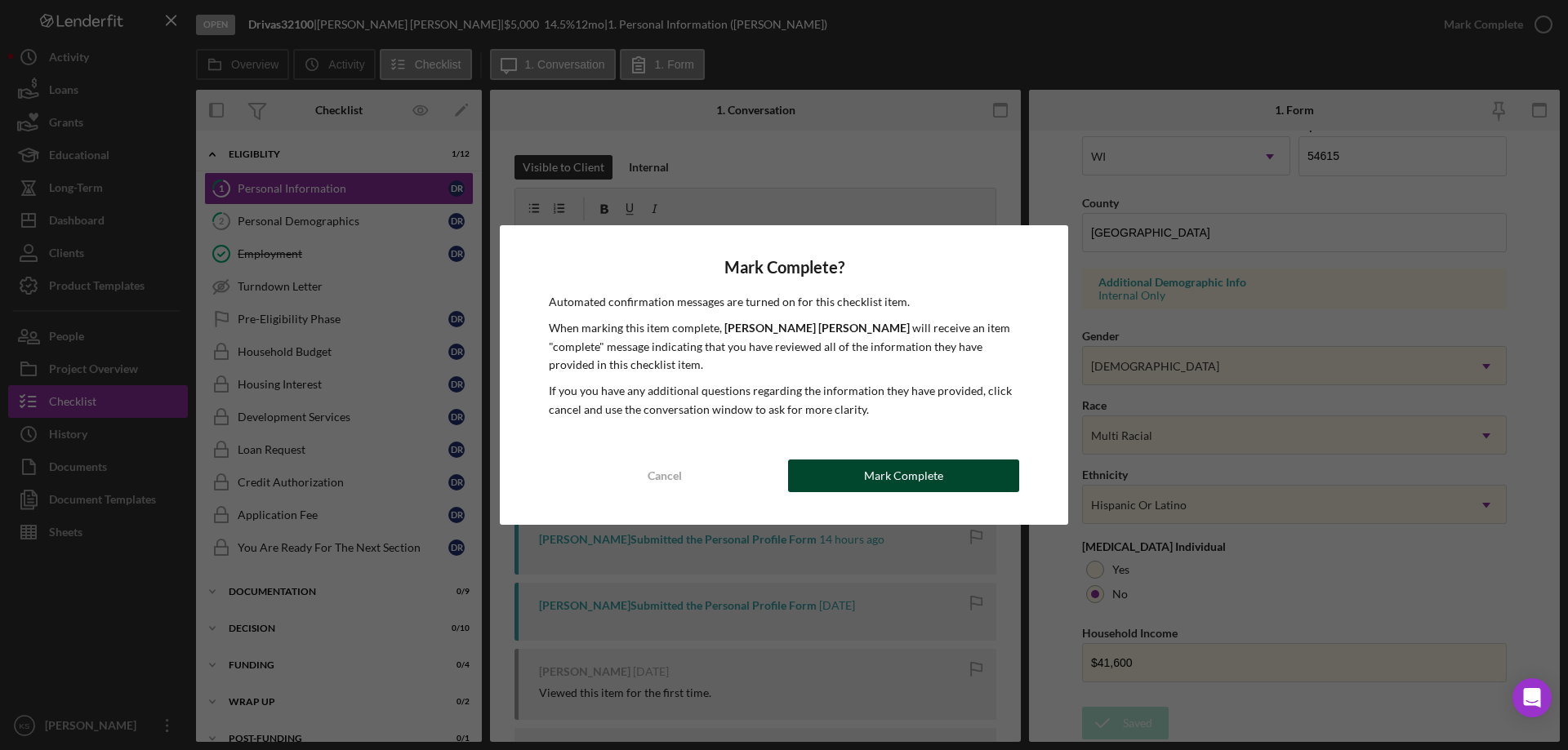
click at [941, 485] on div "Mark Complete? Automated confirmation messages are turned on for this checklist…" at bounding box center [784, 375] width 569 height 299
click at [940, 485] on div "Mark Complete" at bounding box center [904, 476] width 80 height 33
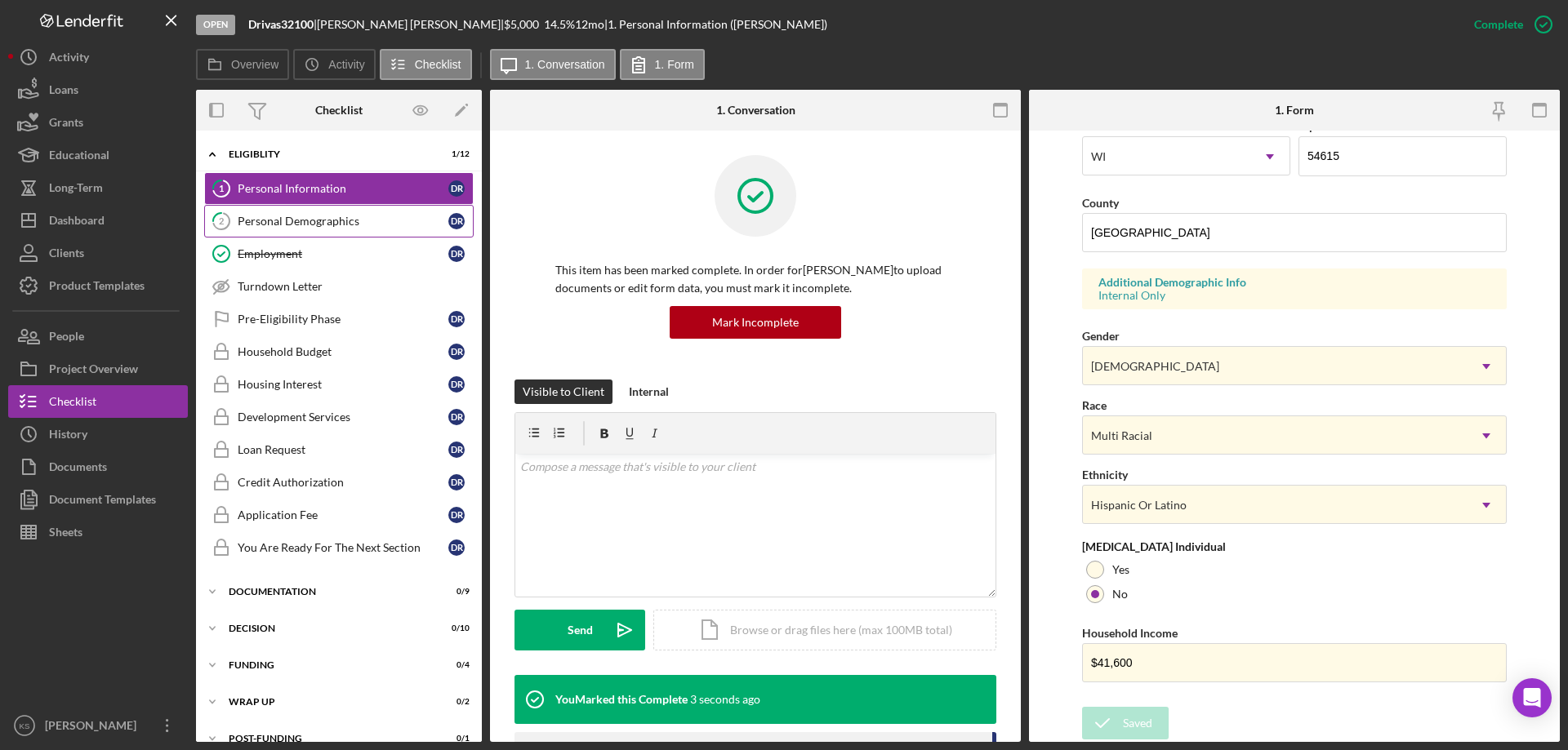
scroll to position [151, 0]
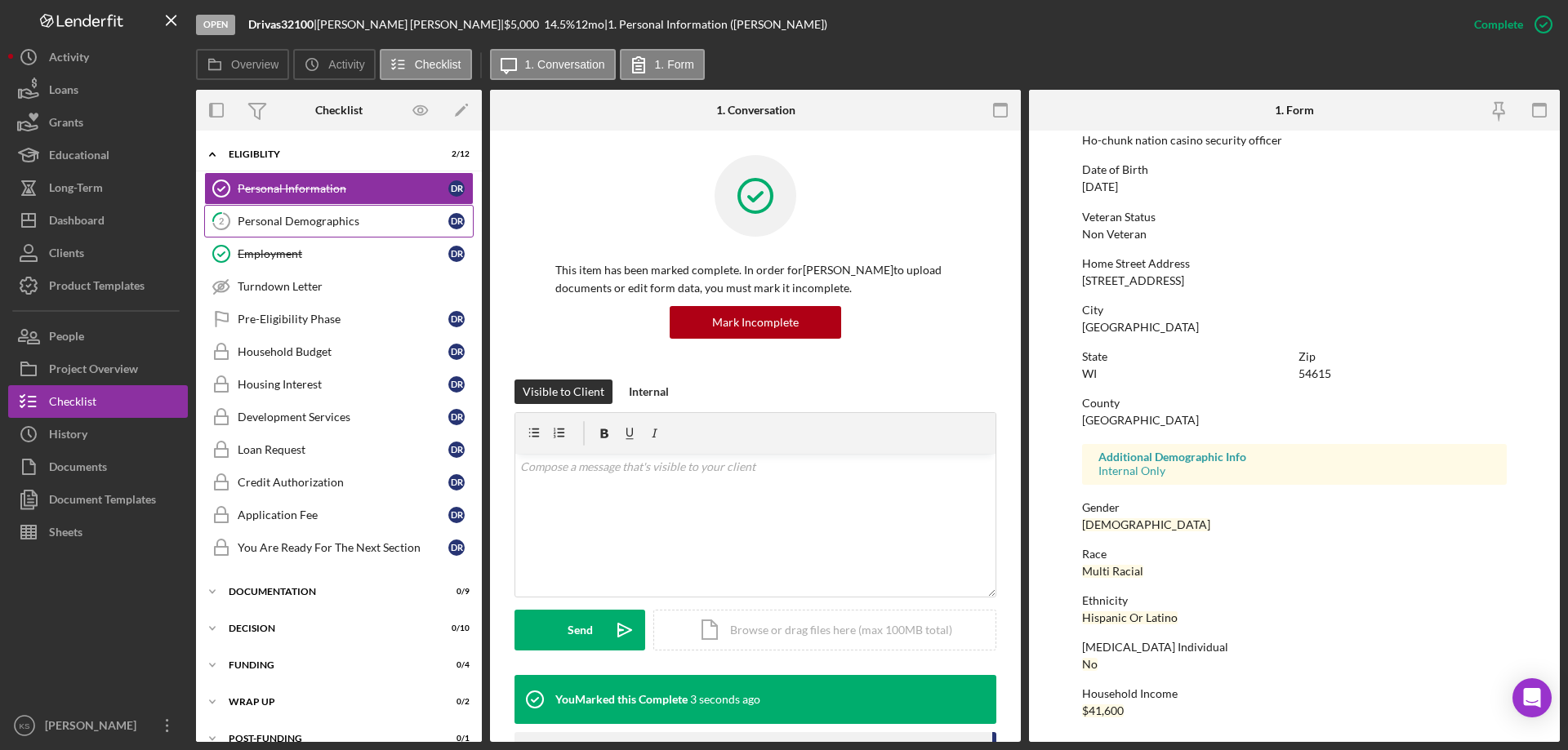
click at [336, 226] on div "Personal Demographics" at bounding box center [342, 222] width 211 height 13
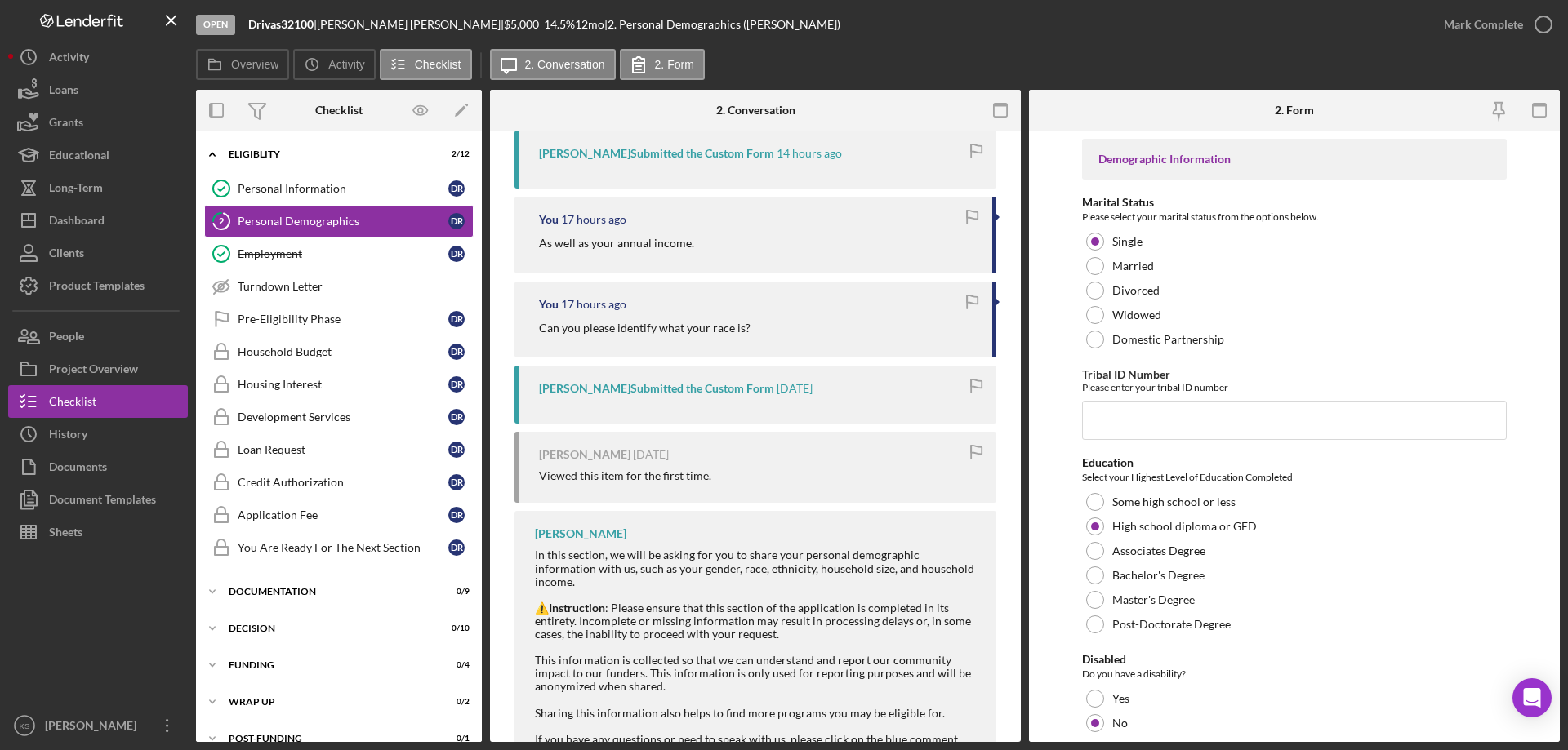
scroll to position [326, 0]
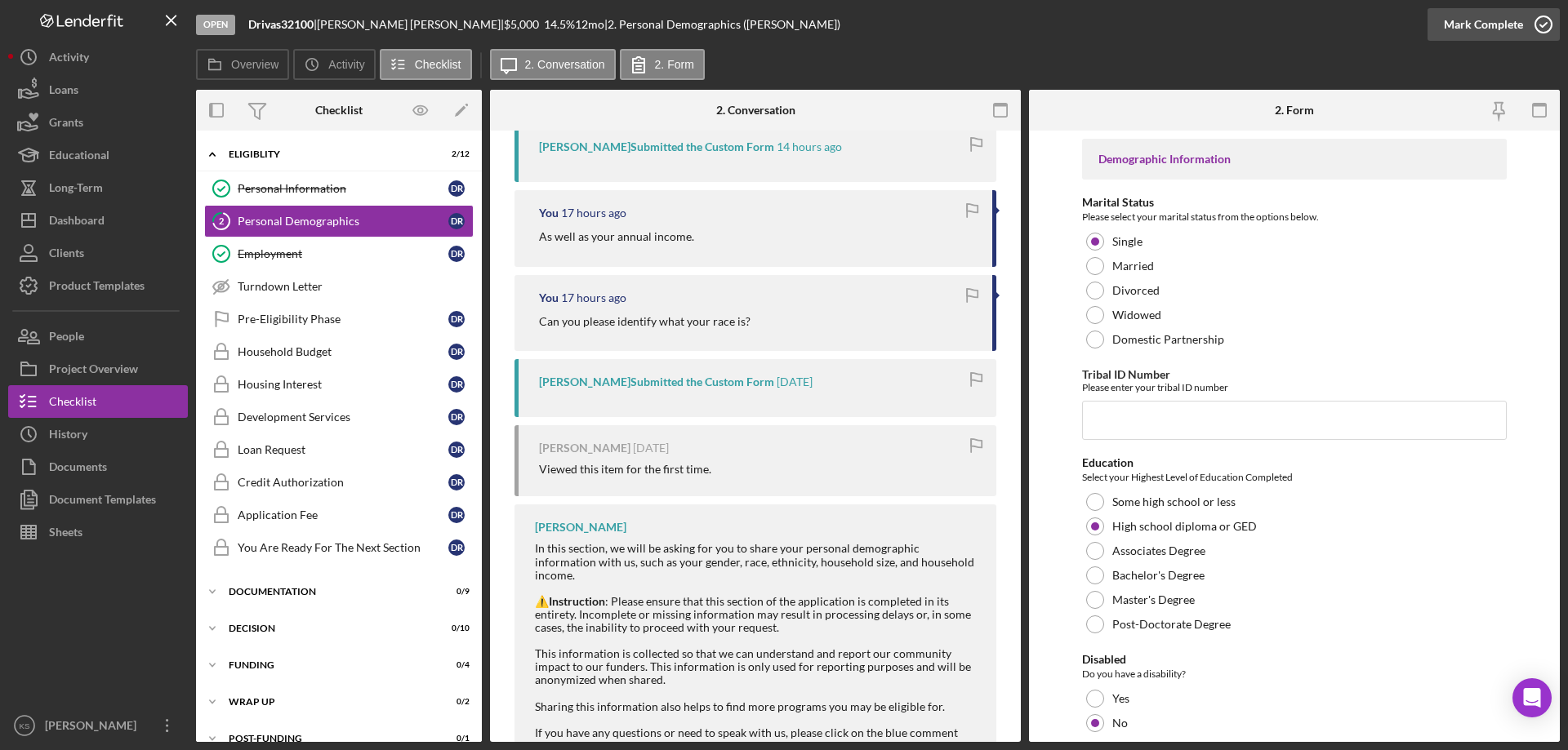
click at [1466, 29] on div "Mark Complete" at bounding box center [1483, 24] width 80 height 33
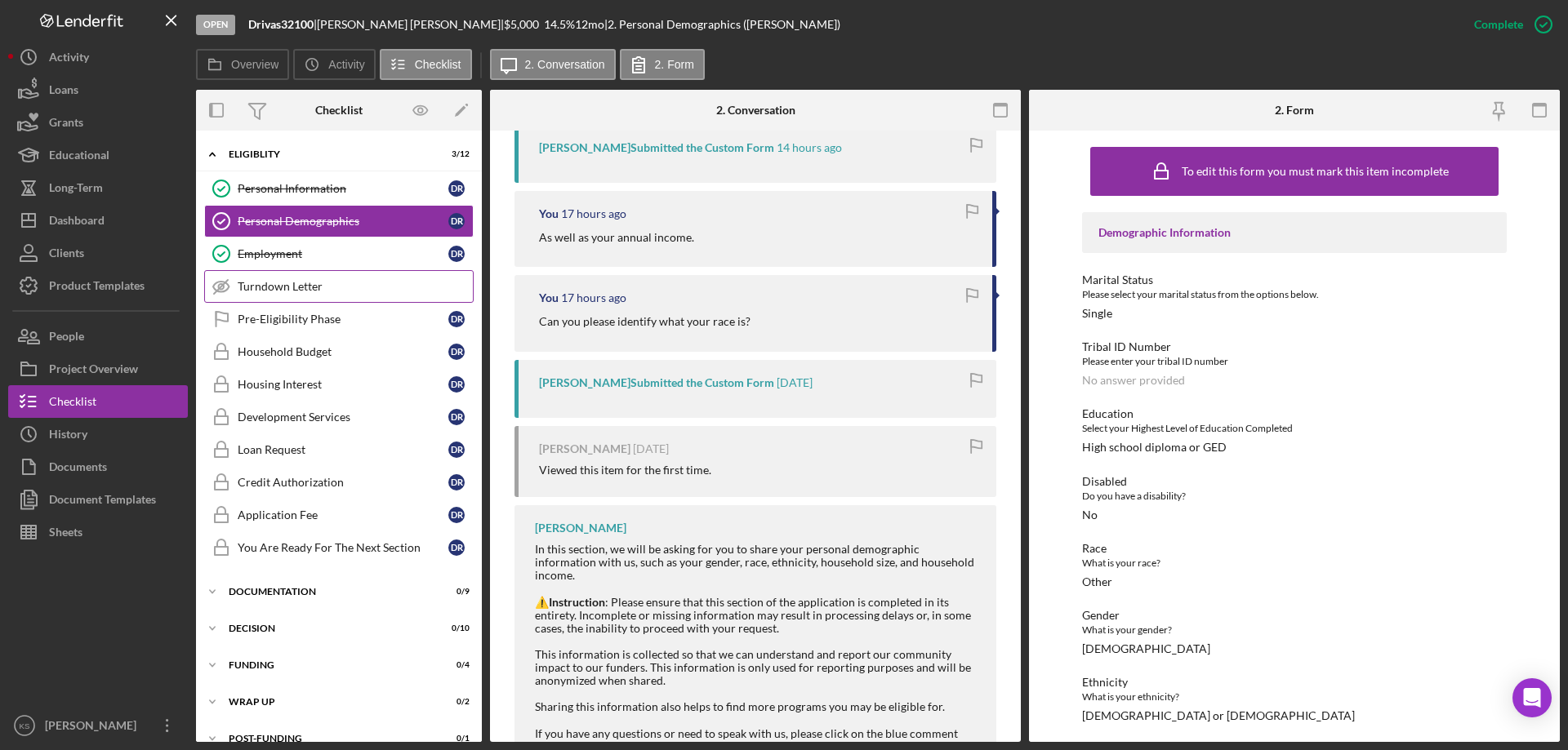
click at [302, 294] on link "Turndown Letter Turndown Letter" at bounding box center [339, 286] width 269 height 33
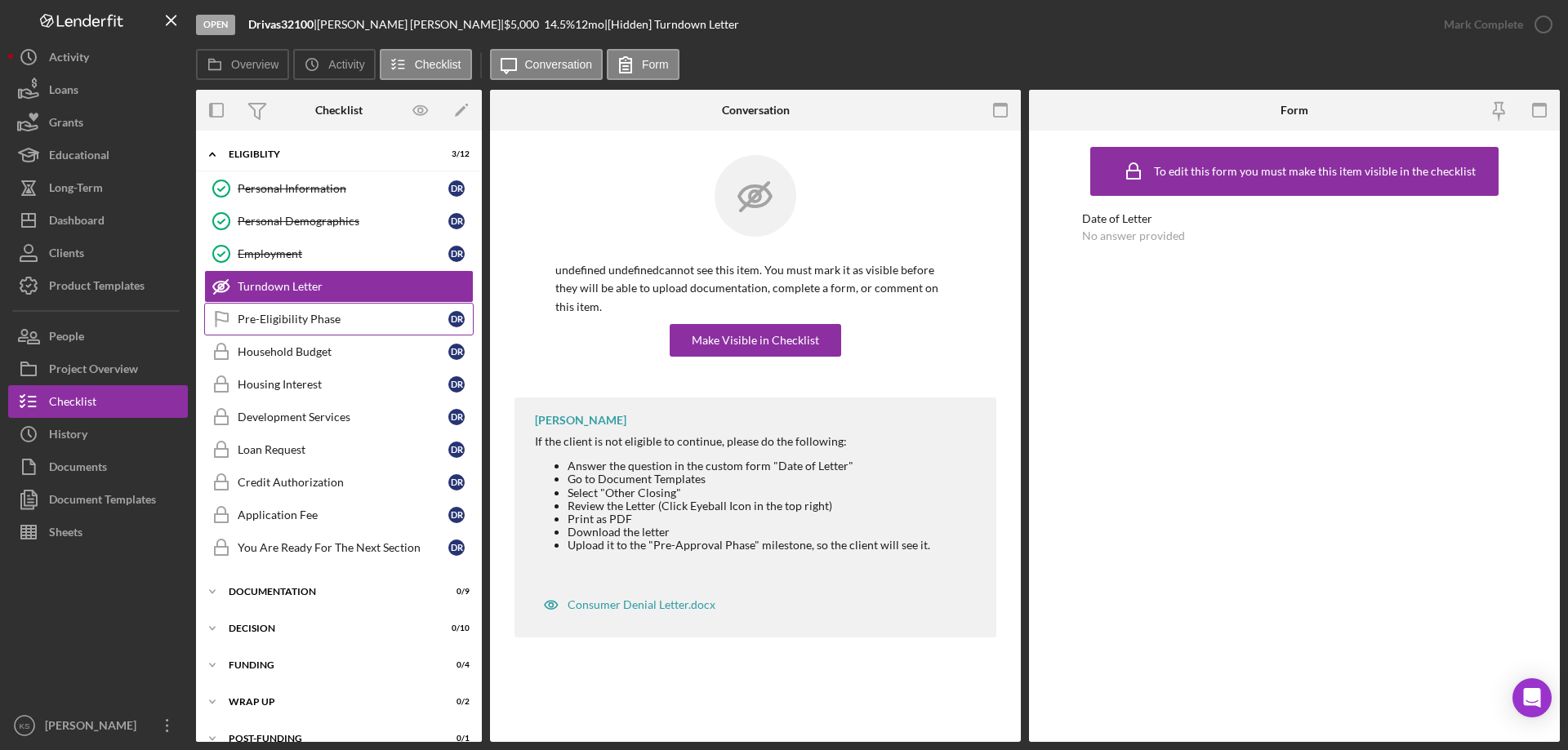
click at [312, 311] on link "Pre-Eligibility Phase Pre-Eligibility Phase d R" at bounding box center [339, 319] width 269 height 33
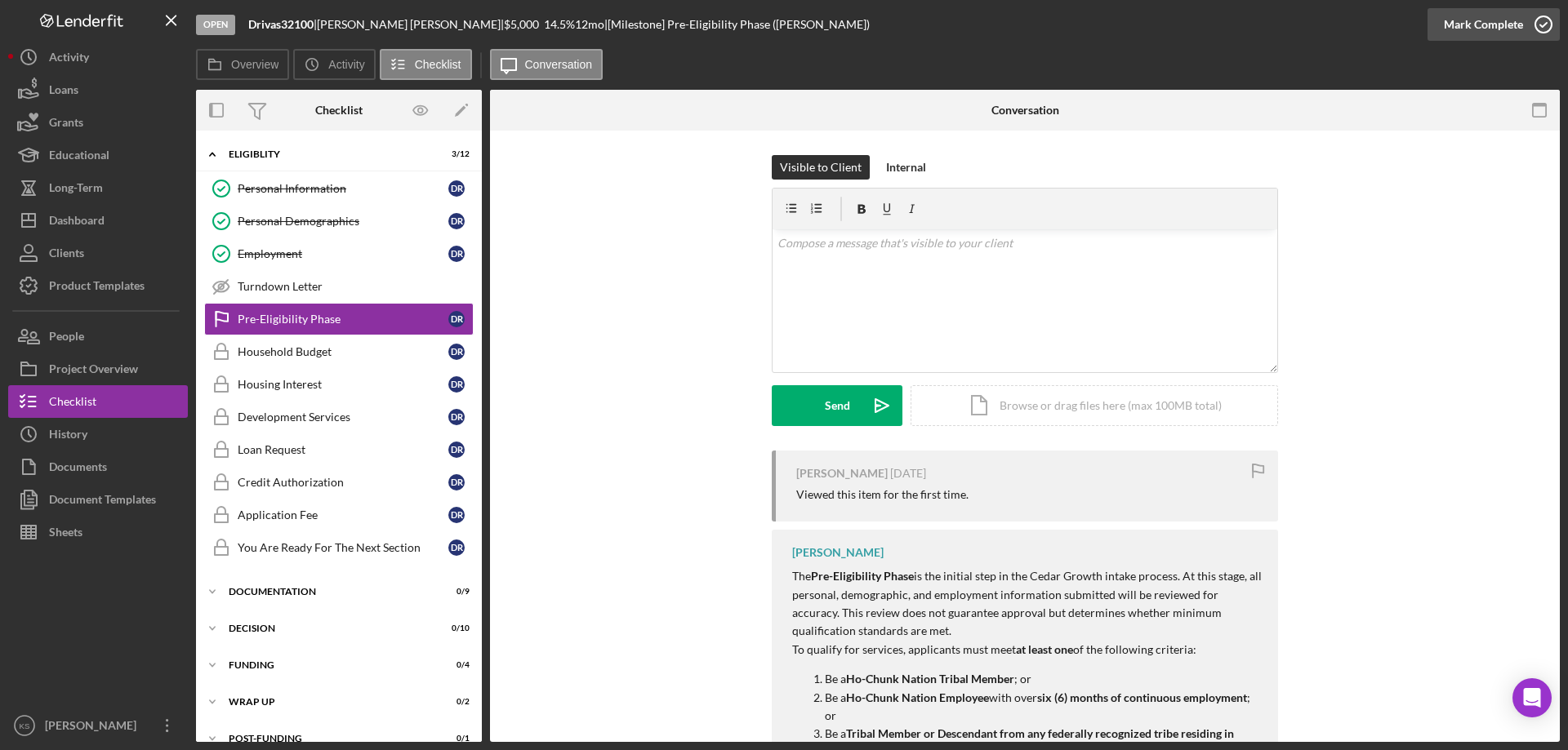
click at [1492, 20] on div "Mark Complete" at bounding box center [1483, 24] width 80 height 33
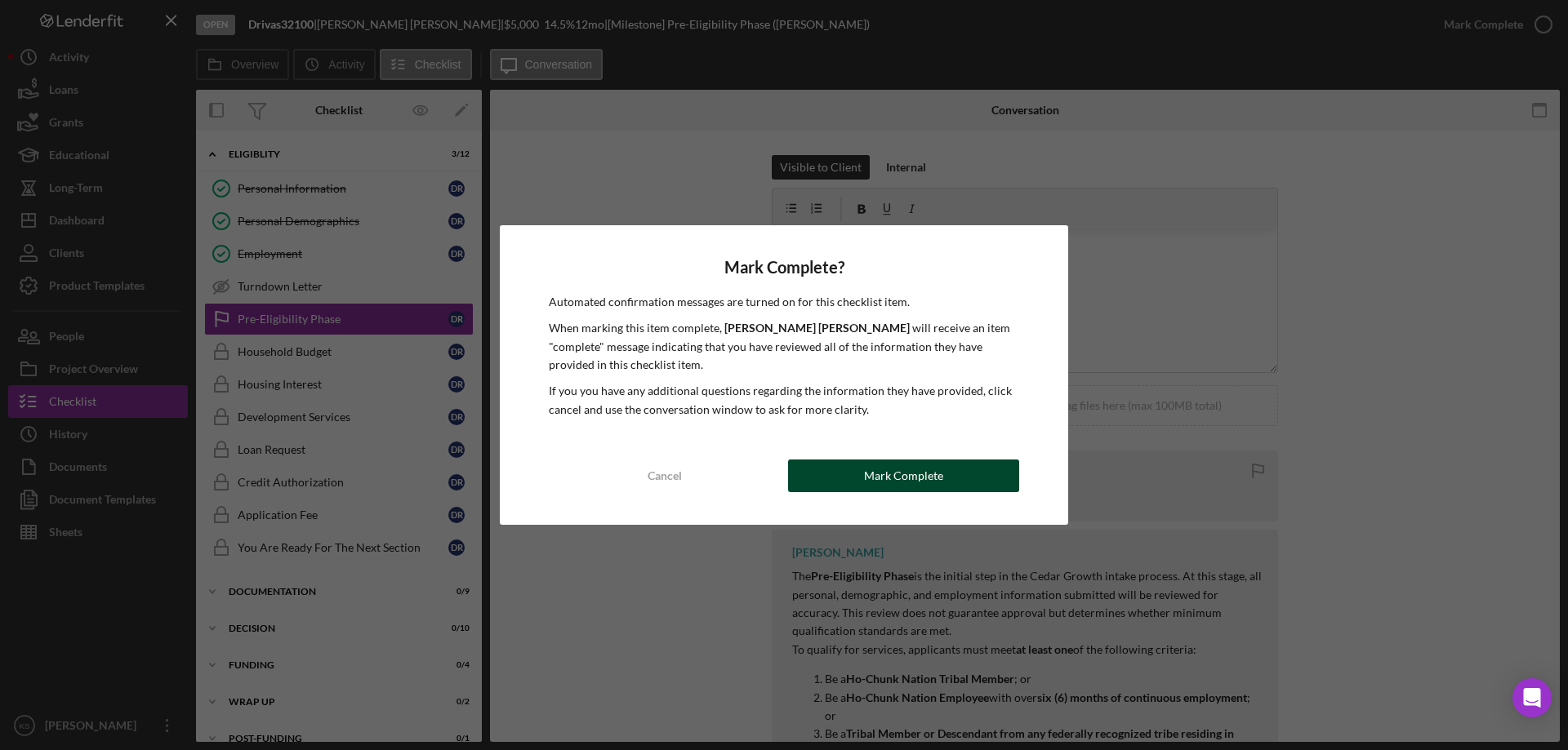
click at [898, 464] on div "Mark Complete" at bounding box center [904, 476] width 80 height 33
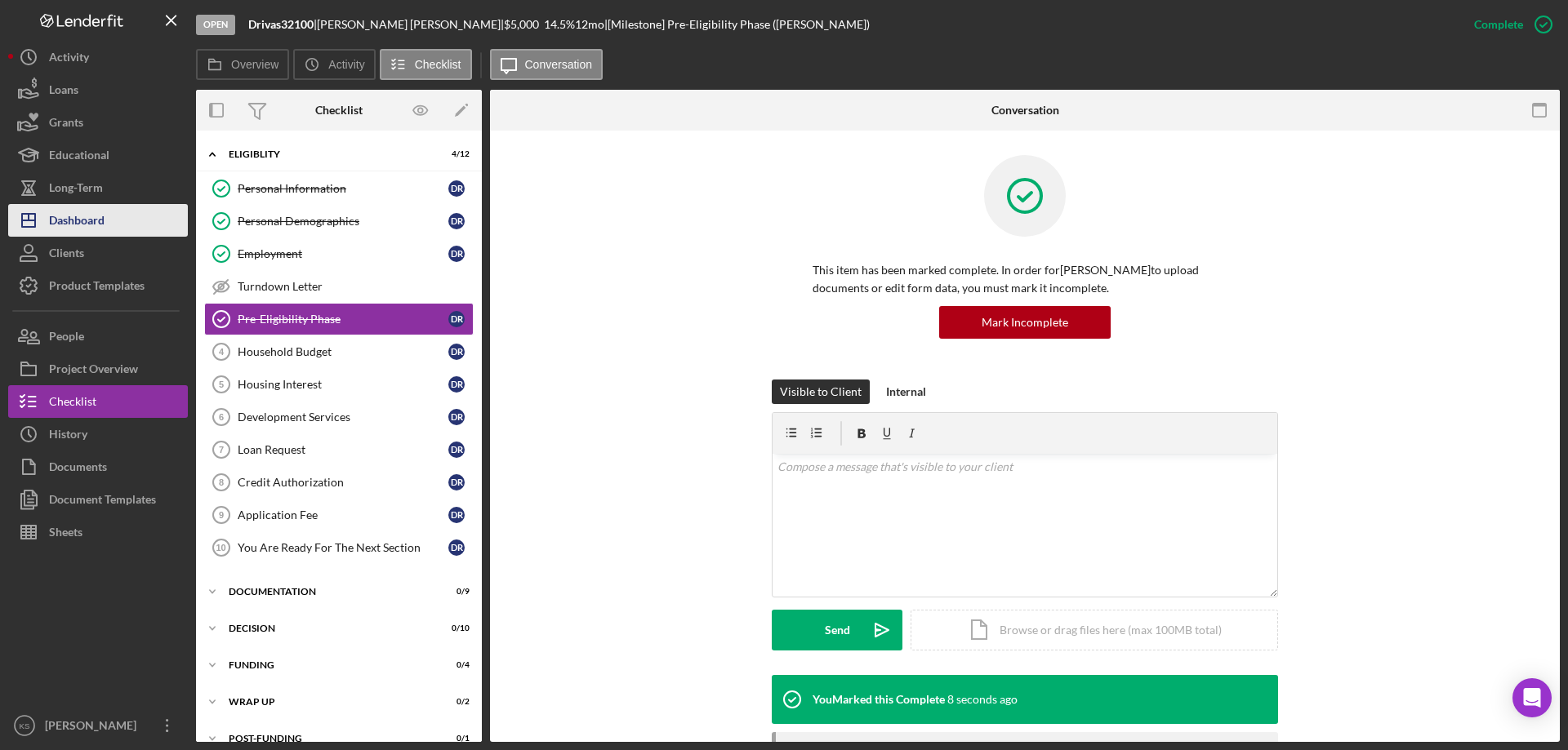
click at [75, 218] on div "Dashboard" at bounding box center [76, 222] width 55 height 36
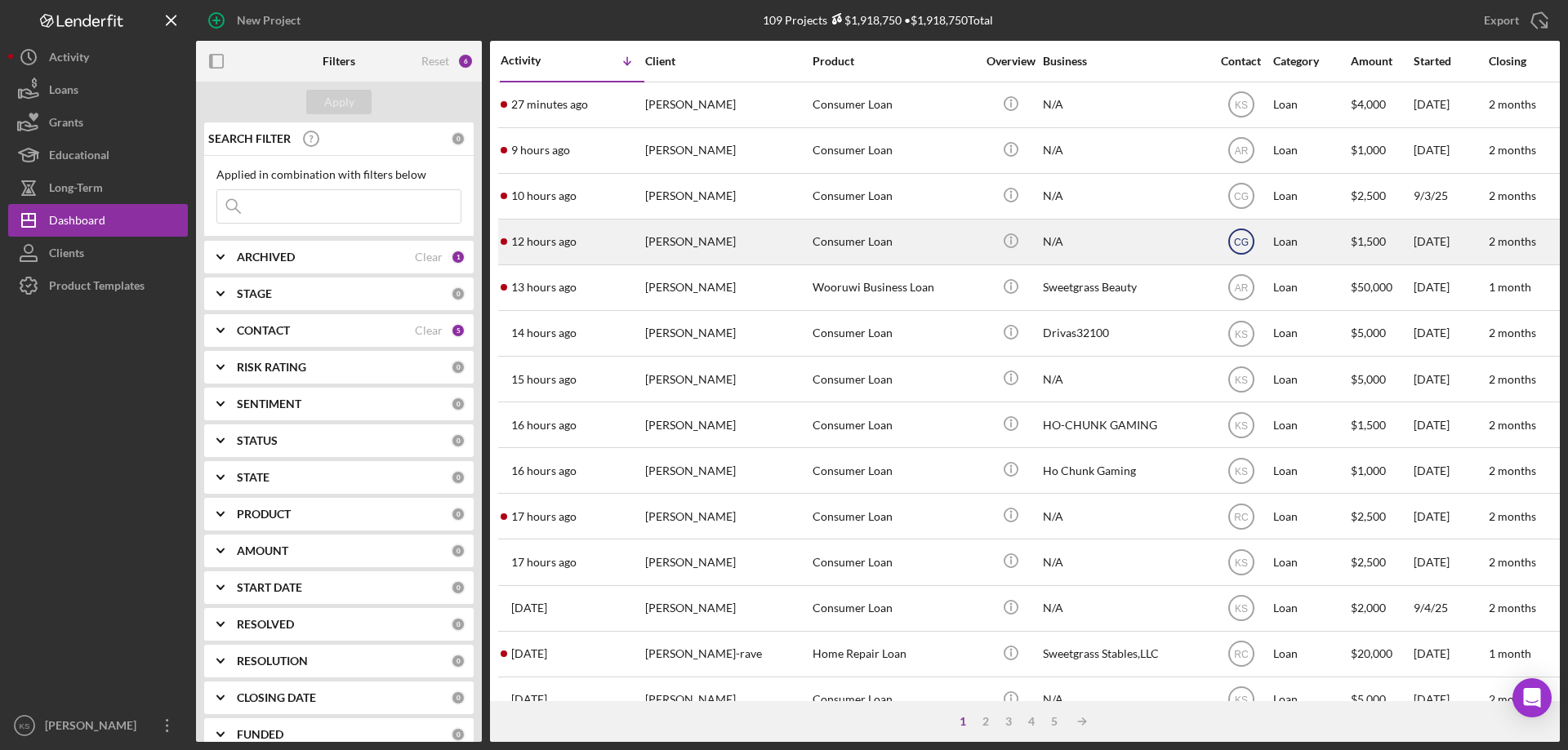
click at [1247, 237] on text "CG" at bounding box center [1241, 242] width 15 height 11
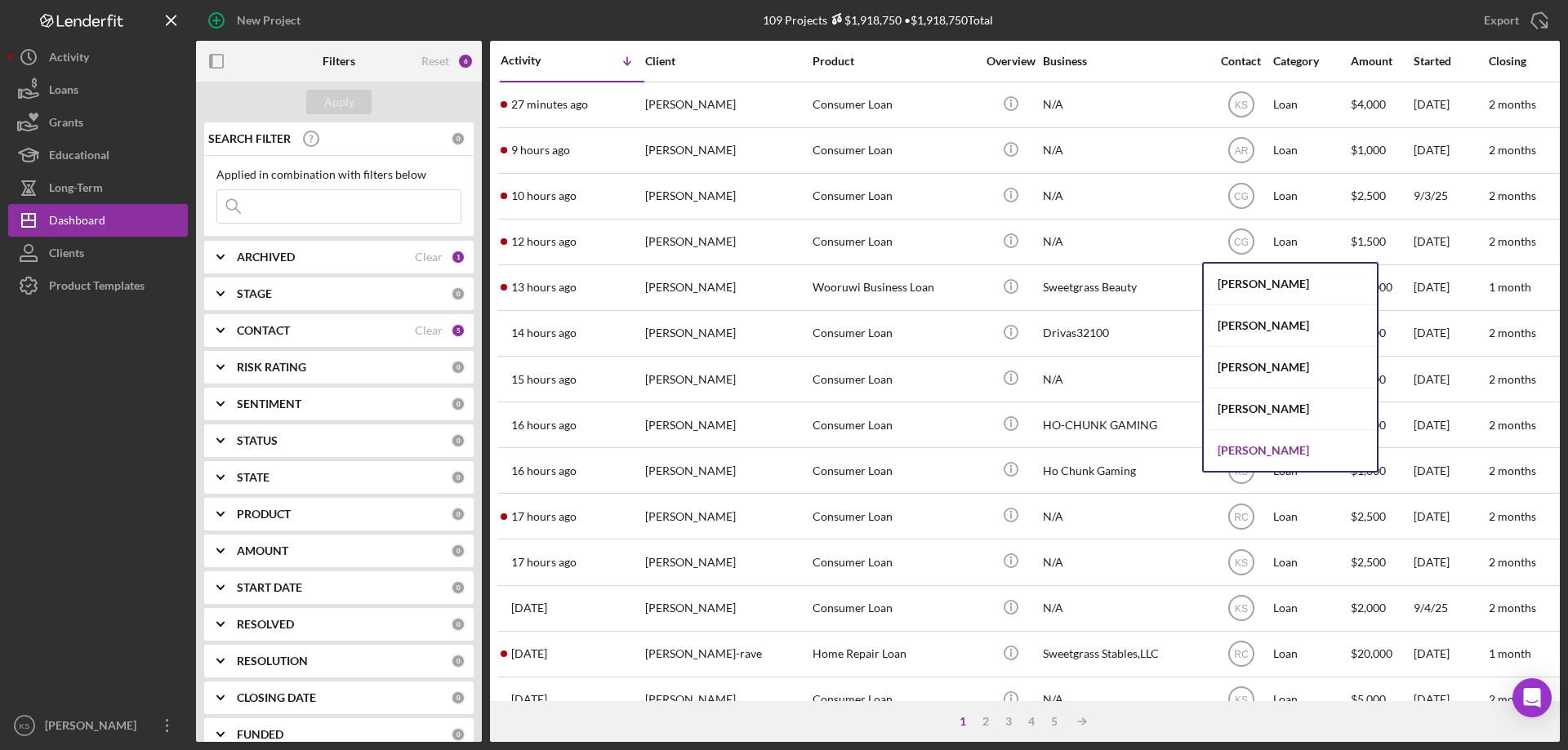
click at [1258, 453] on div "[PERSON_NAME]" at bounding box center [1290, 451] width 173 height 41
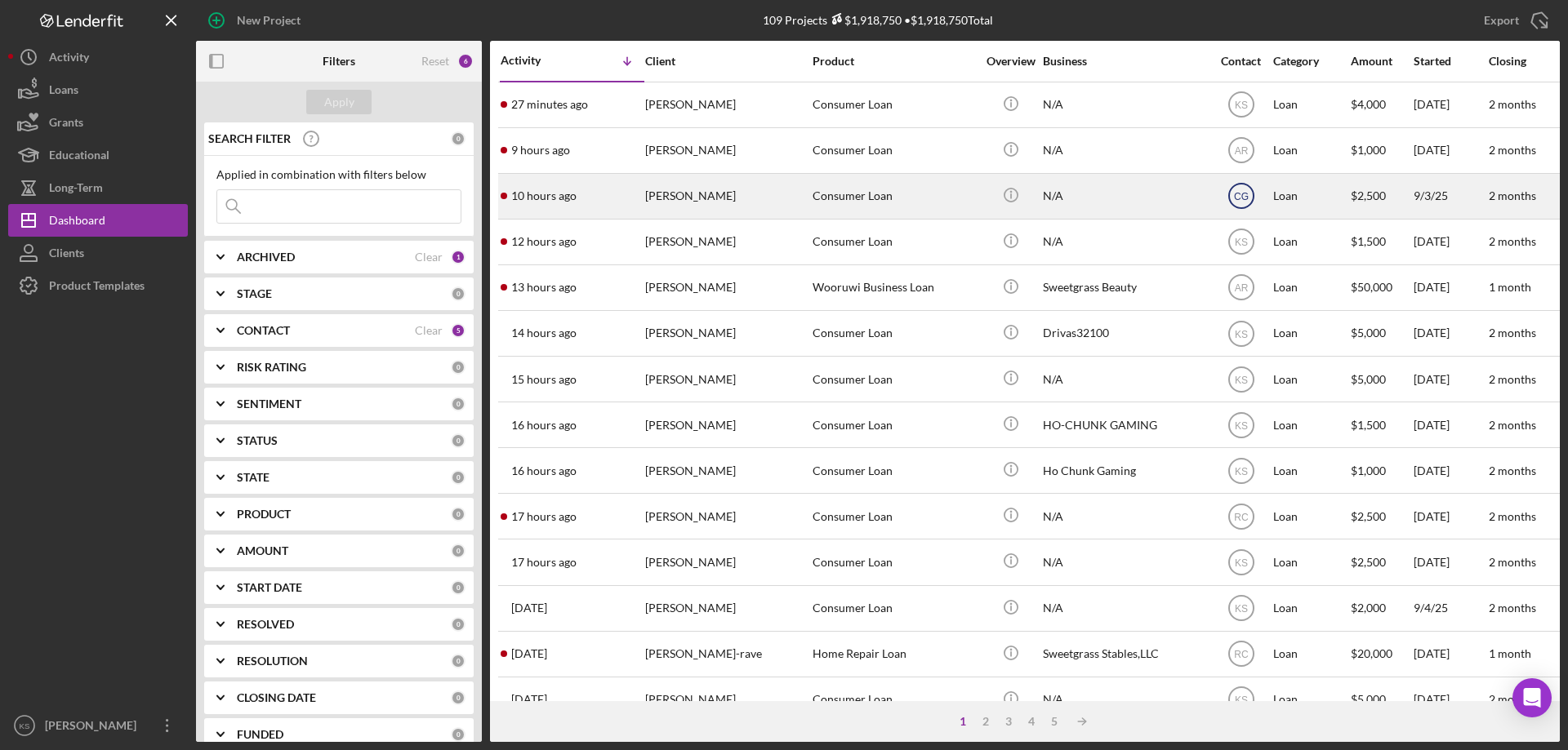
click at [1244, 197] on text "CG" at bounding box center [1241, 196] width 15 height 11
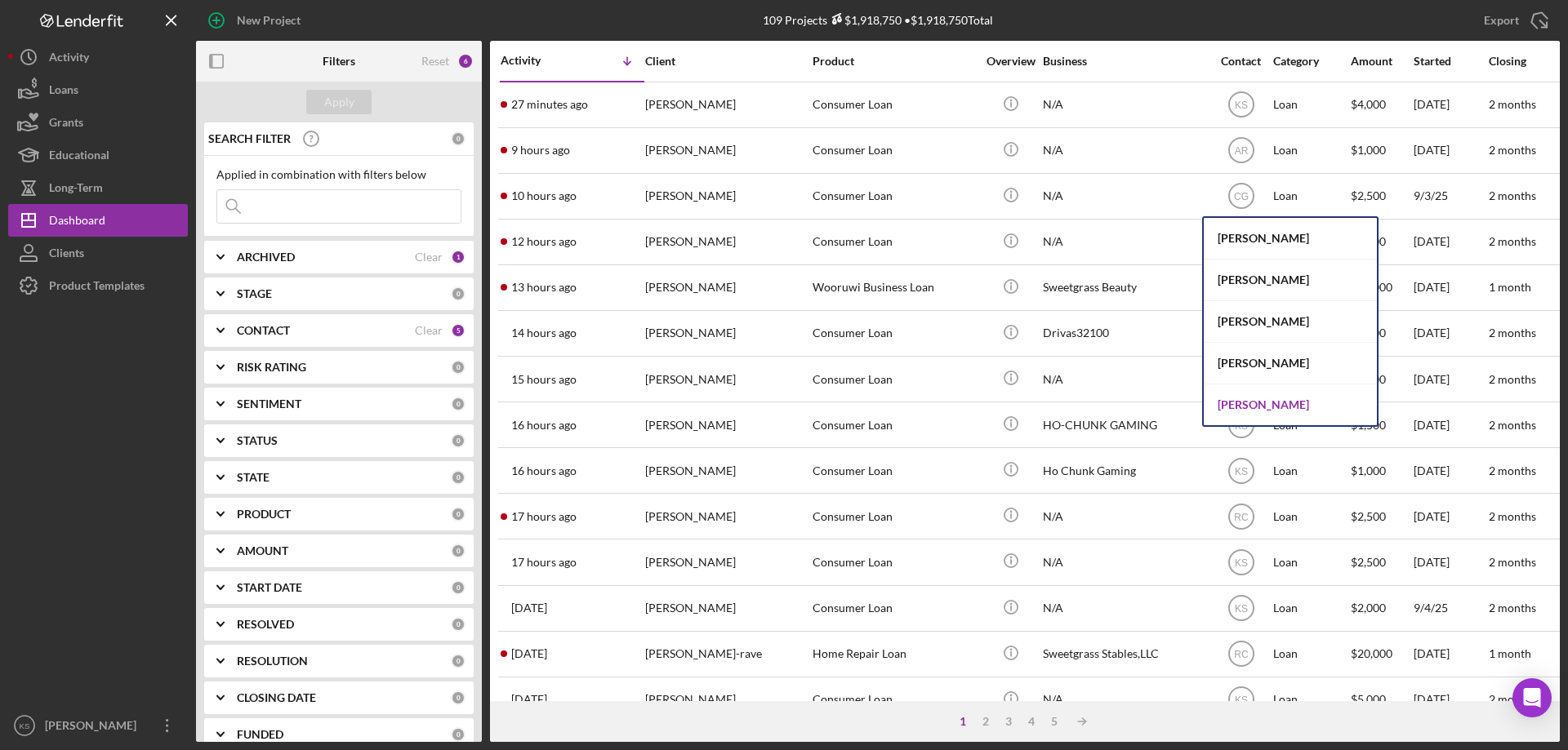
click at [1245, 407] on div "[PERSON_NAME]" at bounding box center [1290, 405] width 173 height 41
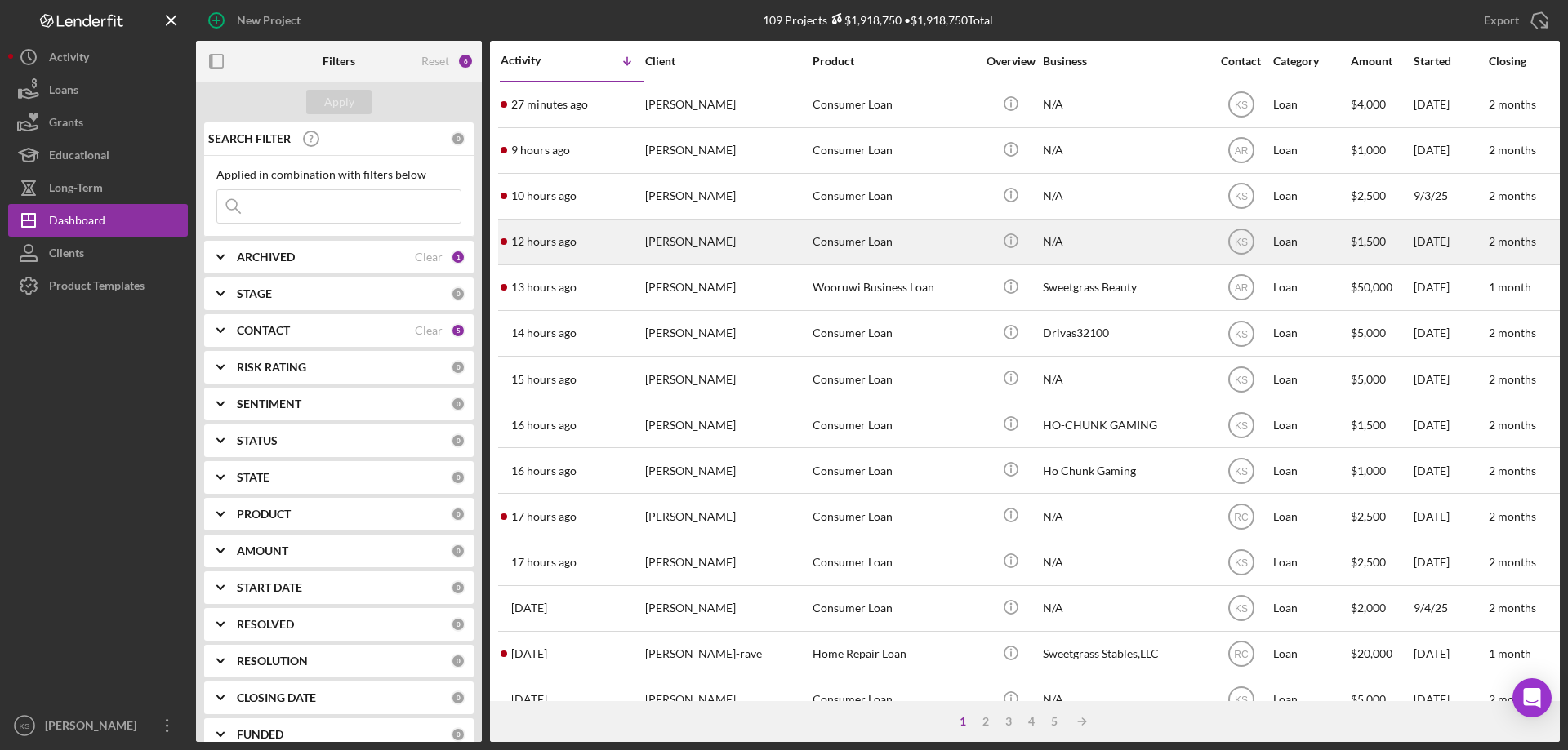
click at [719, 242] on div "[PERSON_NAME]" at bounding box center [727, 242] width 164 height 43
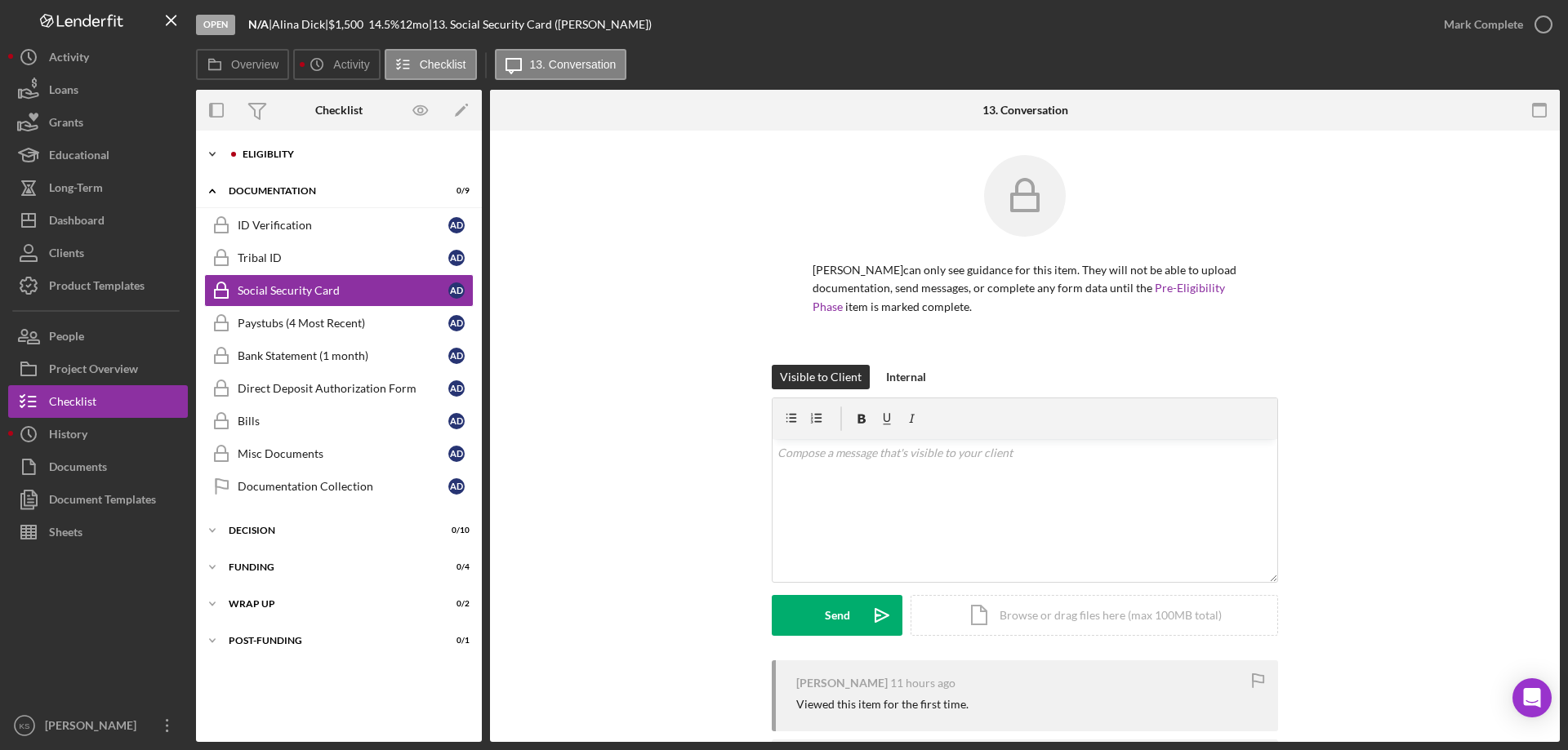
click at [339, 145] on div "Icon/Expander Eligiblity 0 / 12" at bounding box center [340, 154] width 286 height 33
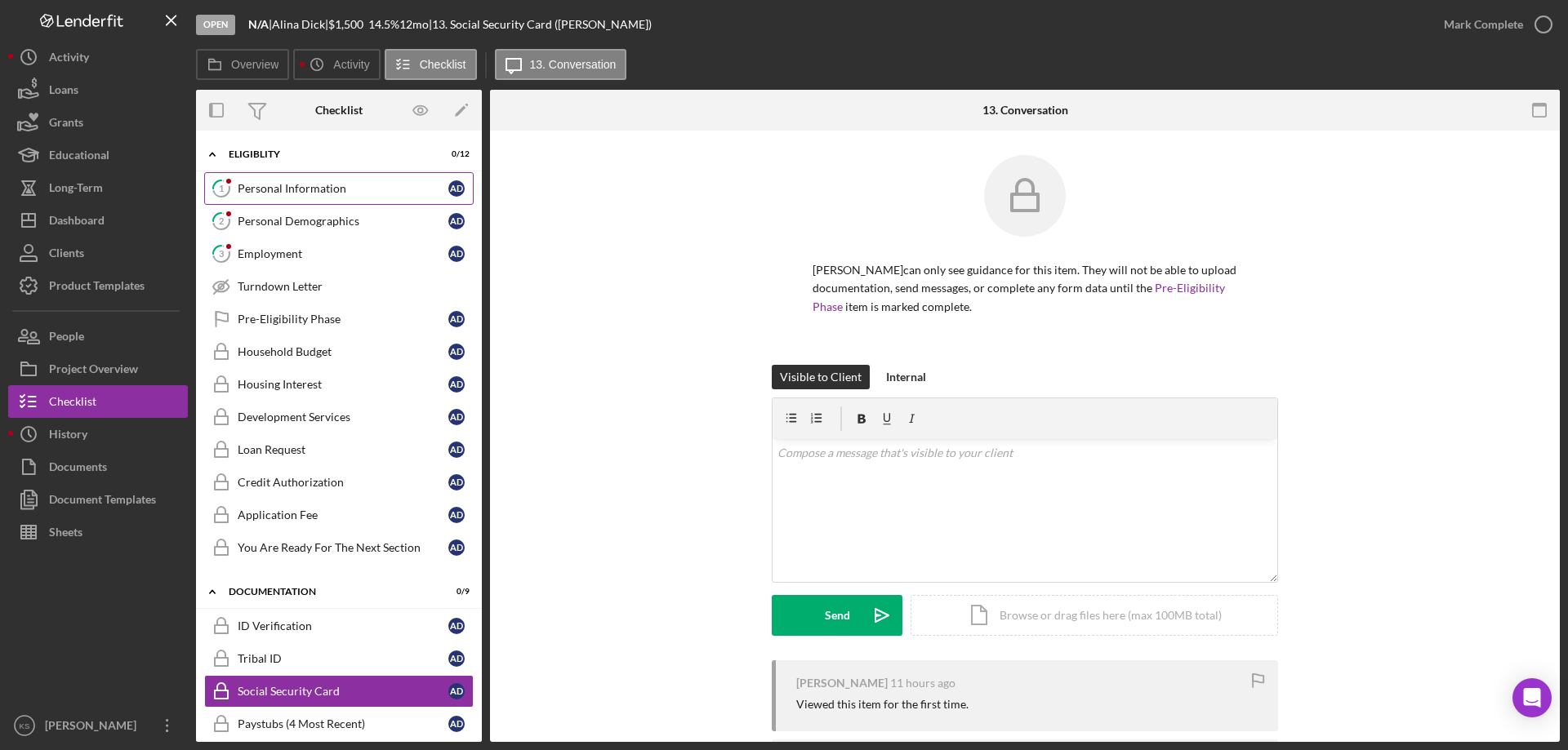
click at [288, 184] on div "Personal Information" at bounding box center [342, 189] width 211 height 13
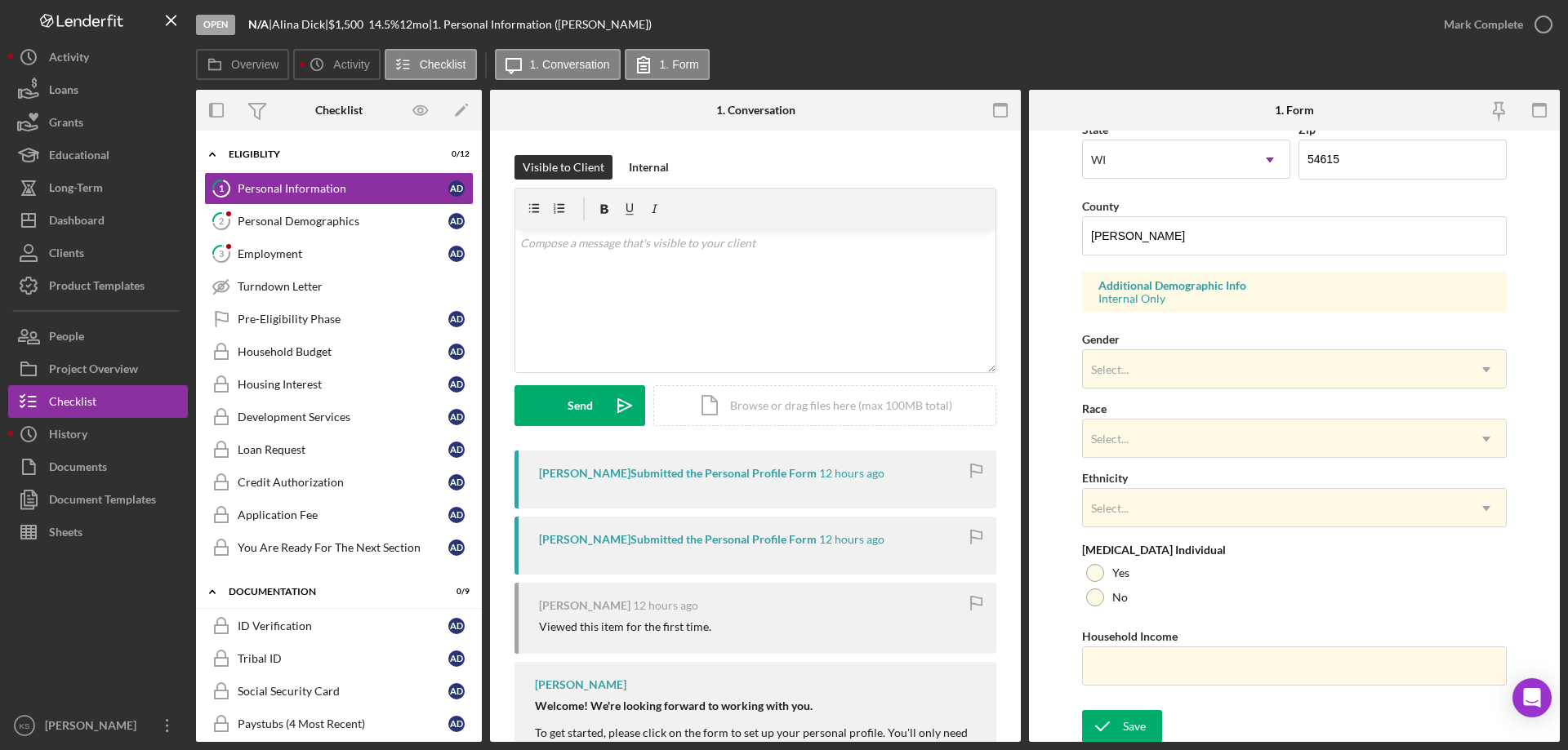
scroll to position [479, 0]
click at [352, 216] on div "Personal Demographics" at bounding box center [342, 222] width 211 height 13
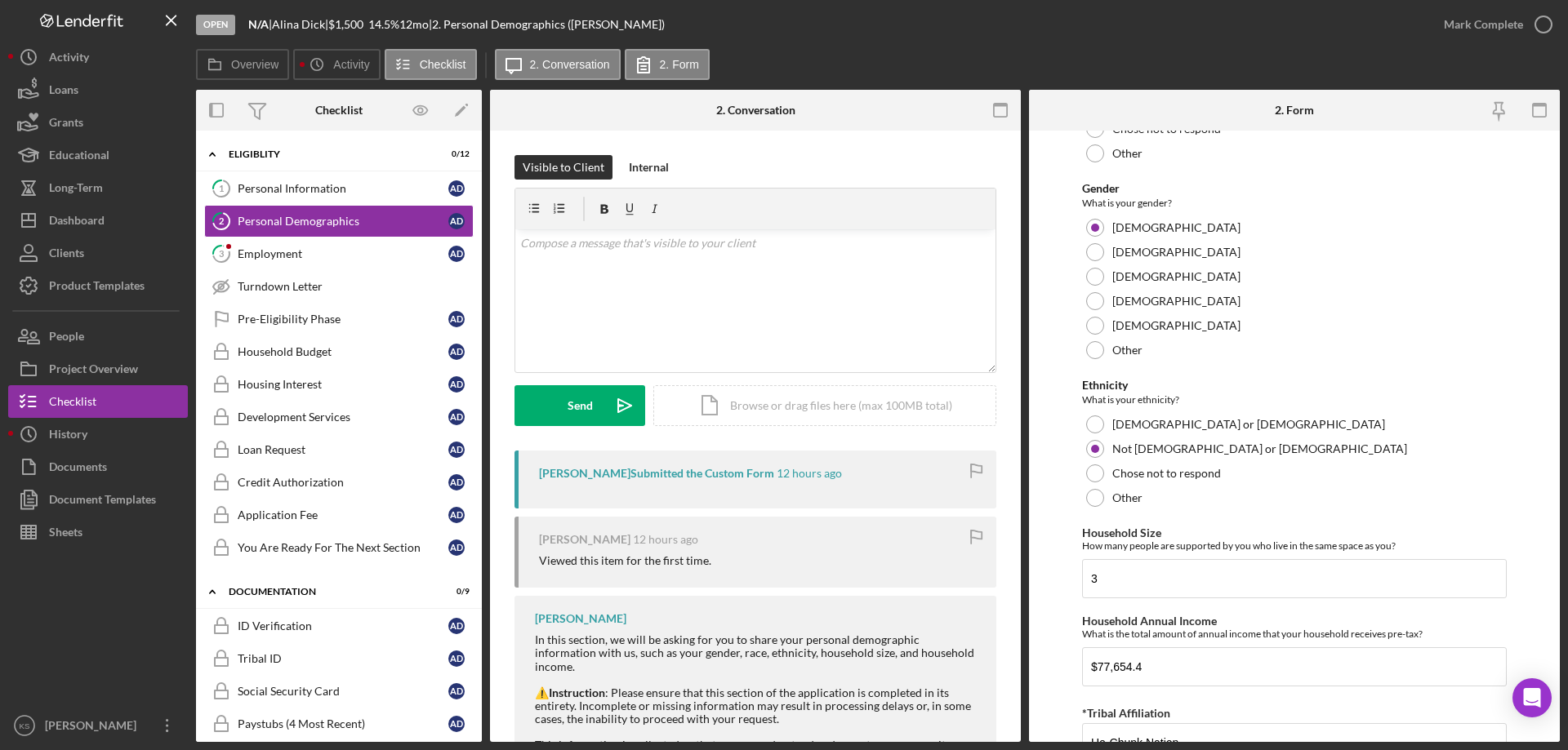
scroll to position [897, 0]
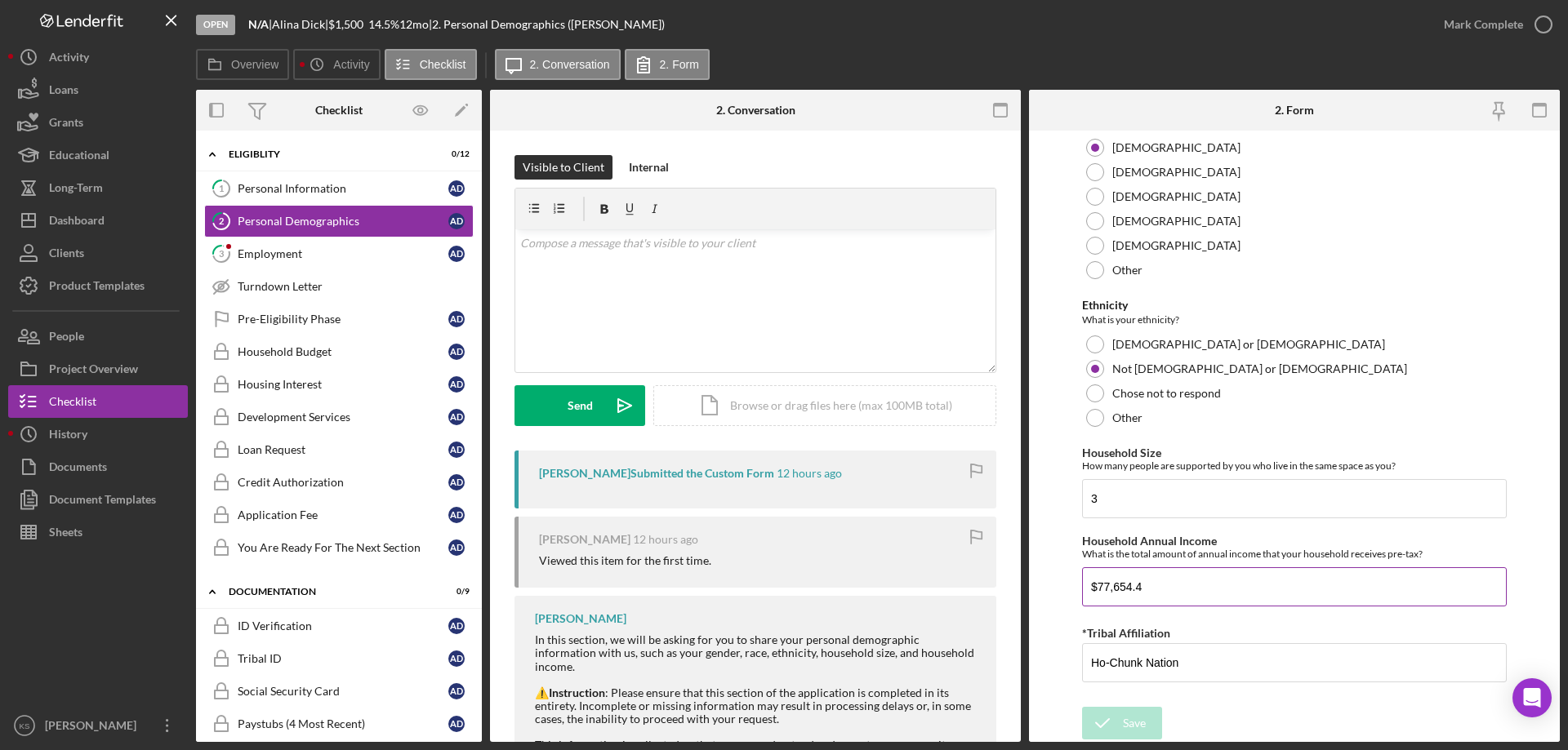
click at [1195, 583] on input "$77,654.4" at bounding box center [1295, 587] width 425 height 39
click at [1199, 587] on input "$77,654.4" at bounding box center [1295, 587] width 425 height 39
type input "$77,654"
click at [1142, 714] on div "Save" at bounding box center [1134, 723] width 22 height 33
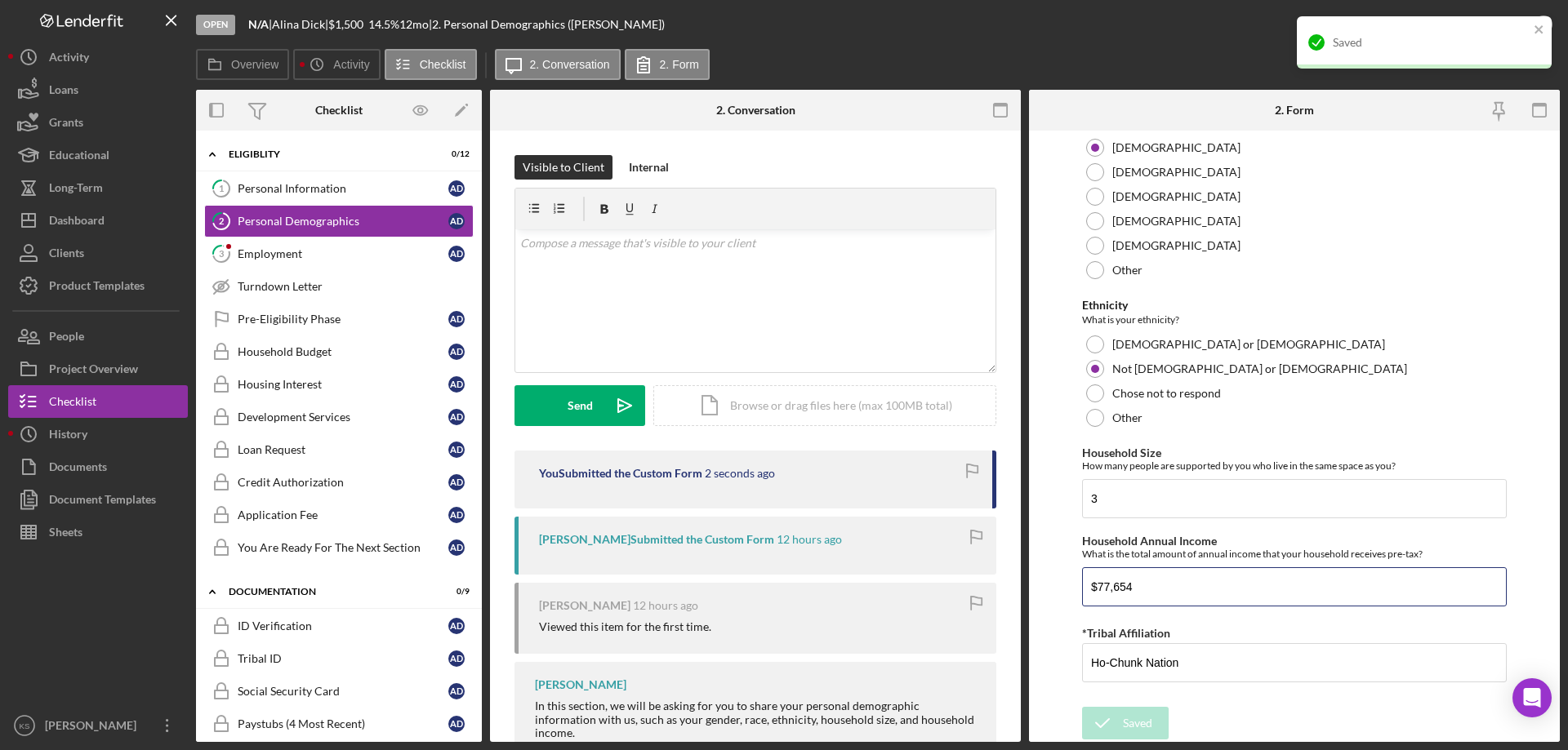
drag, startPoint x: 1201, startPoint y: 587, endPoint x: 1022, endPoint y: 593, distance: 179.1
click at [1022, 593] on div "Overview Internal Workflow Stage Open Icon/Dropdown Arrow Archive (can unarchiv…" at bounding box center [878, 416] width 1364 height 653
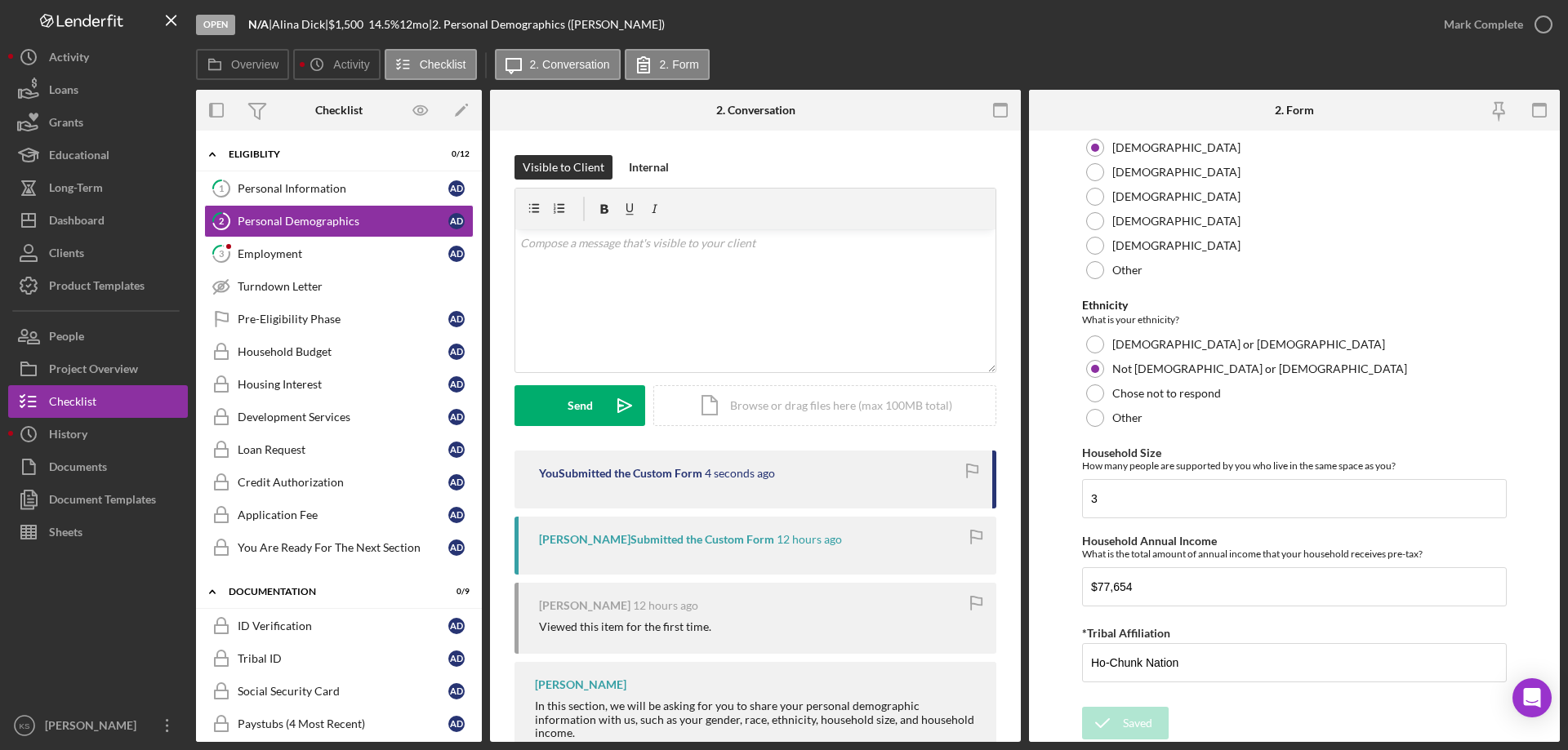
click at [1045, 434] on form "Demographic Information Marital Status Please select your marital status from t…" at bounding box center [1294, 437] width 530 height 612
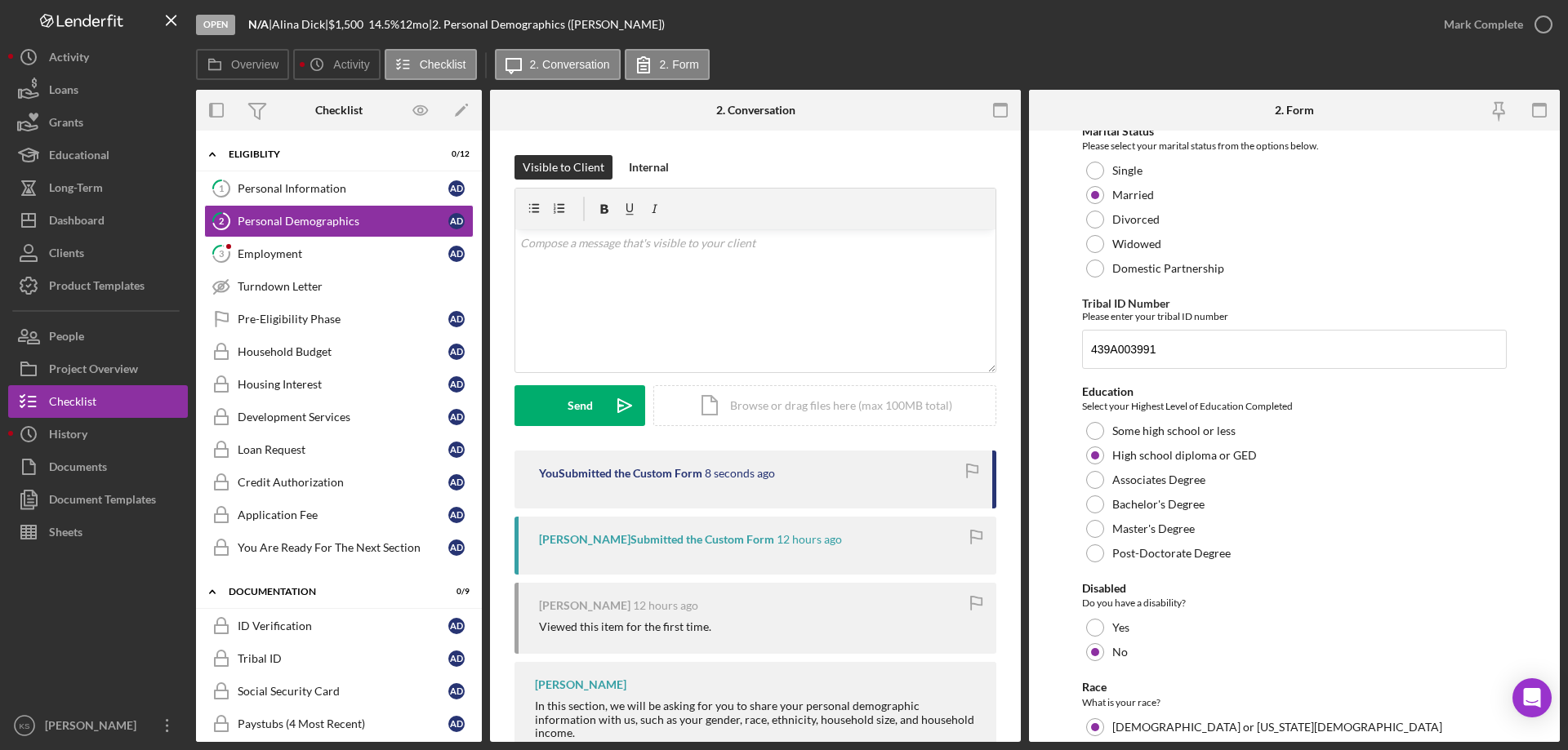
scroll to position [0, 0]
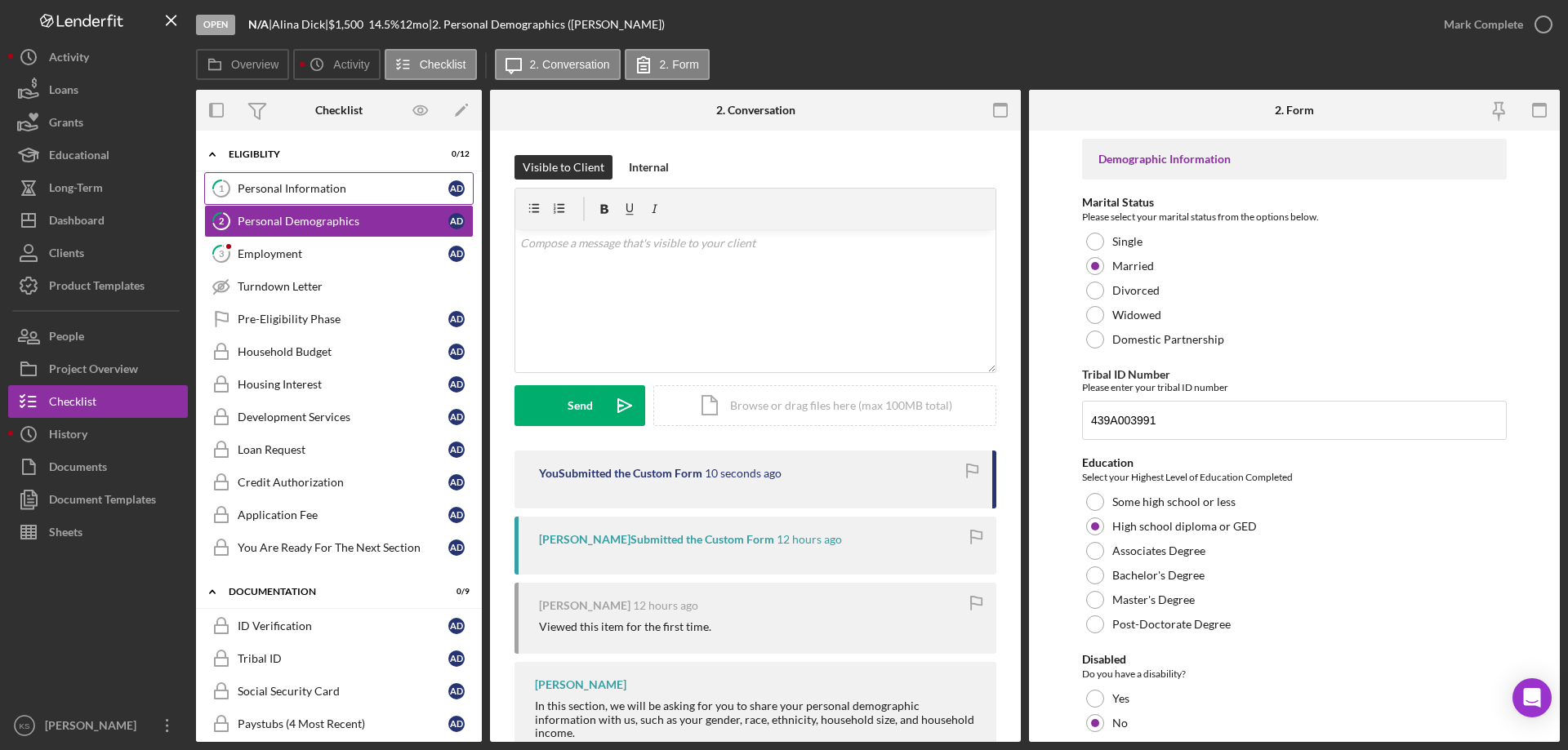
click at [370, 192] on div "Personal Information" at bounding box center [342, 189] width 211 height 13
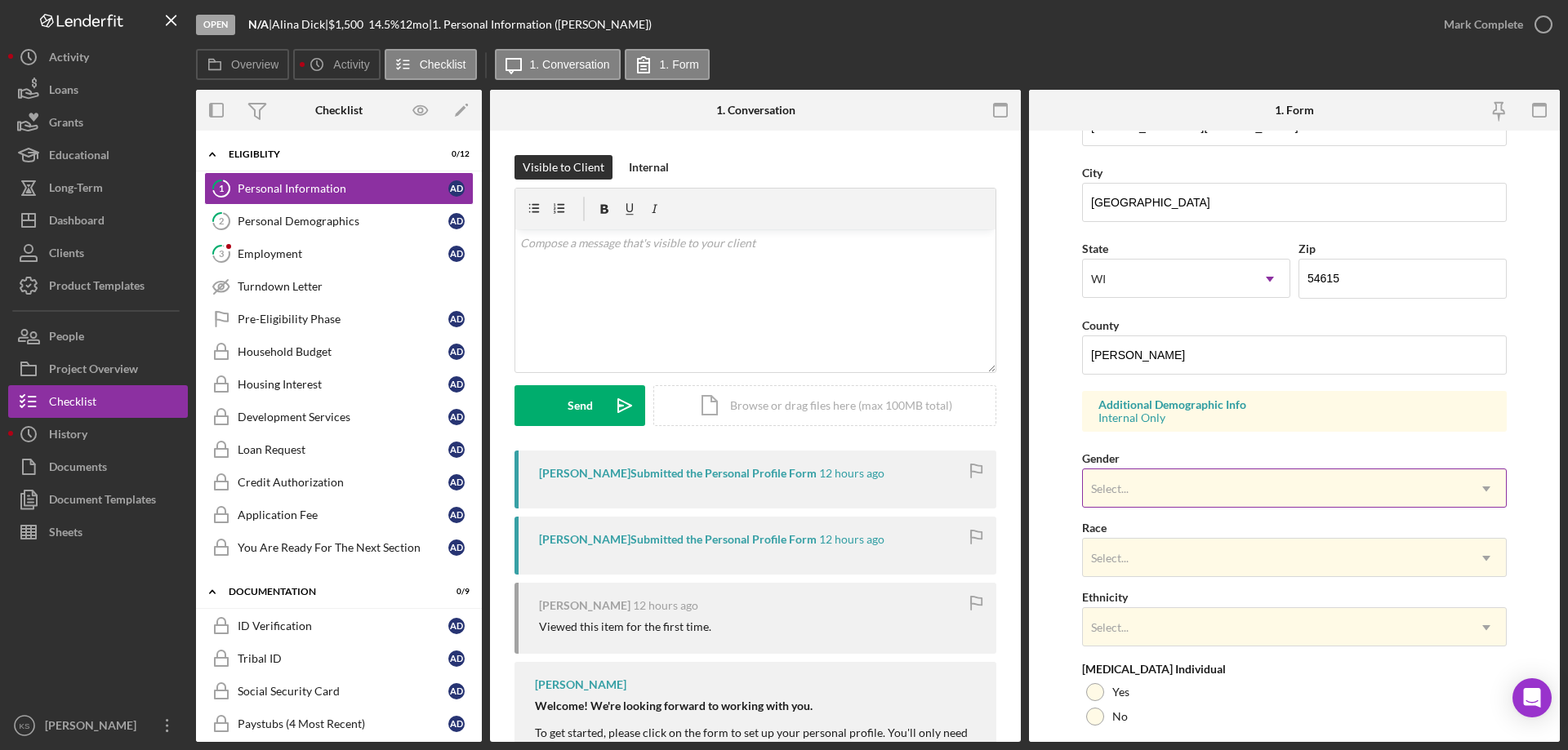
scroll to position [409, 0]
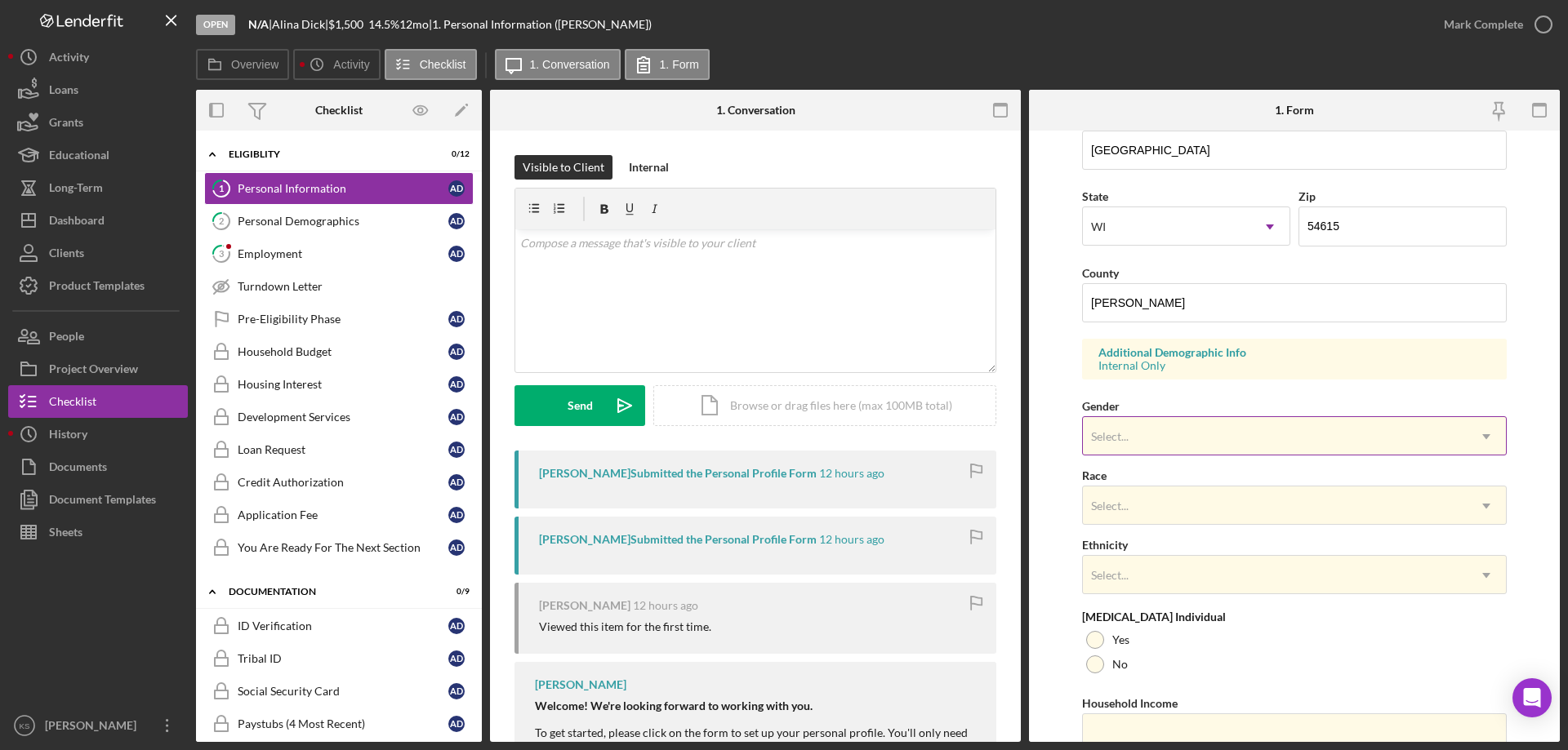
click at [1125, 427] on div "Select..." at bounding box center [1275, 437] width 384 height 37
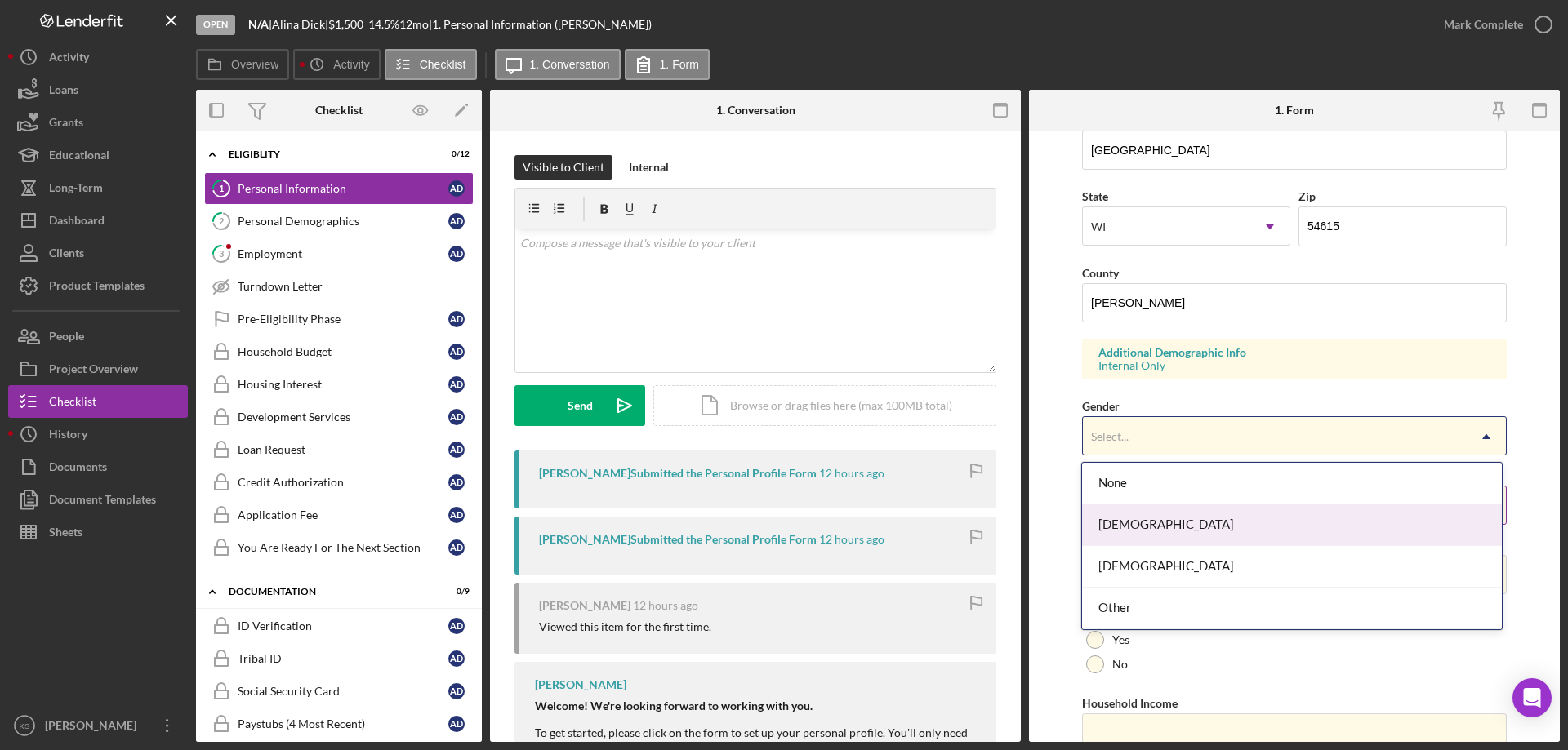
click at [1162, 523] on div "[DEMOGRAPHIC_DATA]" at bounding box center [1292, 526] width 419 height 42
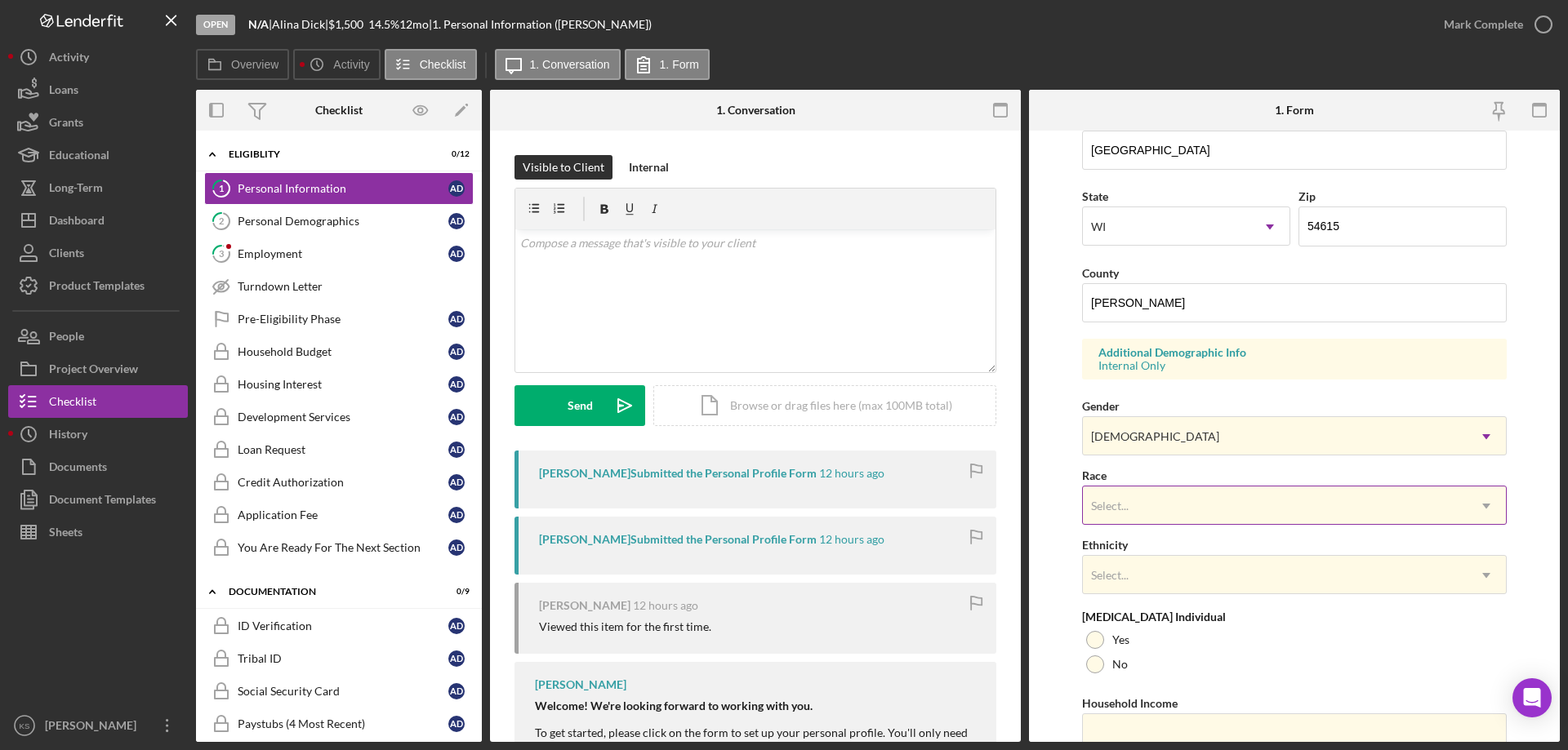
click at [1171, 495] on div "Select..." at bounding box center [1275, 506] width 384 height 37
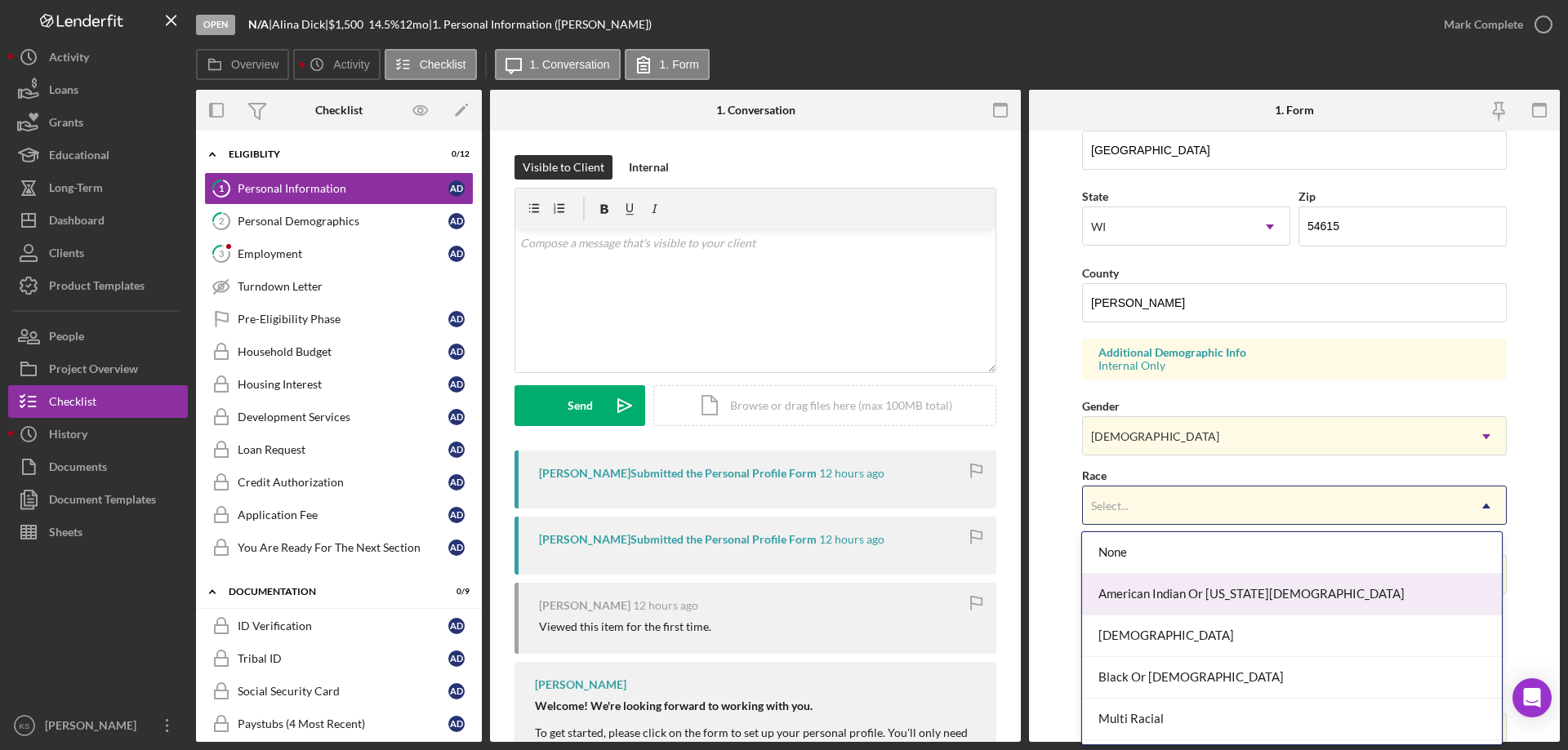
click at [1186, 594] on div "American Indian Or [US_STATE][DEMOGRAPHIC_DATA]" at bounding box center [1292, 595] width 419 height 42
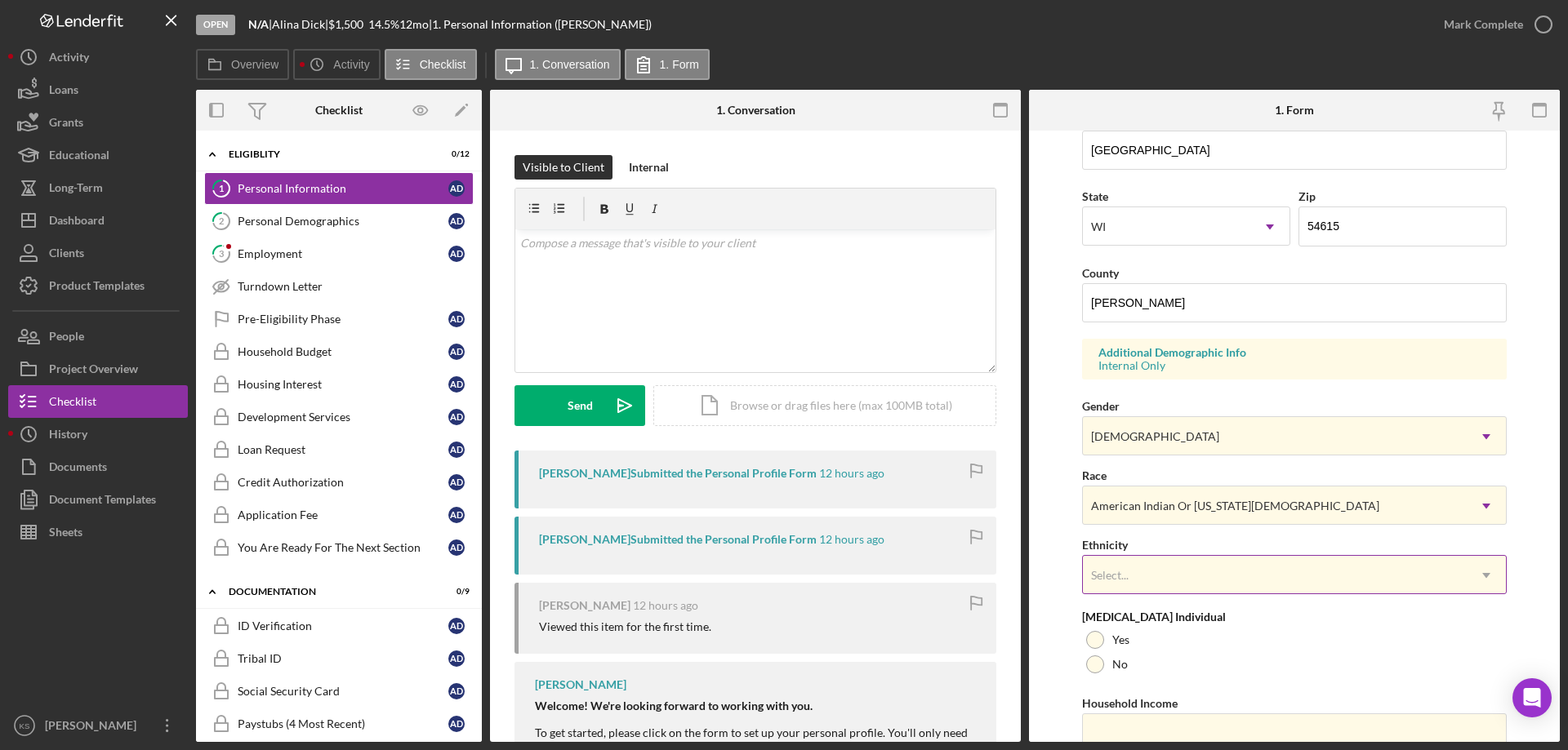
click at [1183, 577] on div "Select..." at bounding box center [1275, 575] width 384 height 37
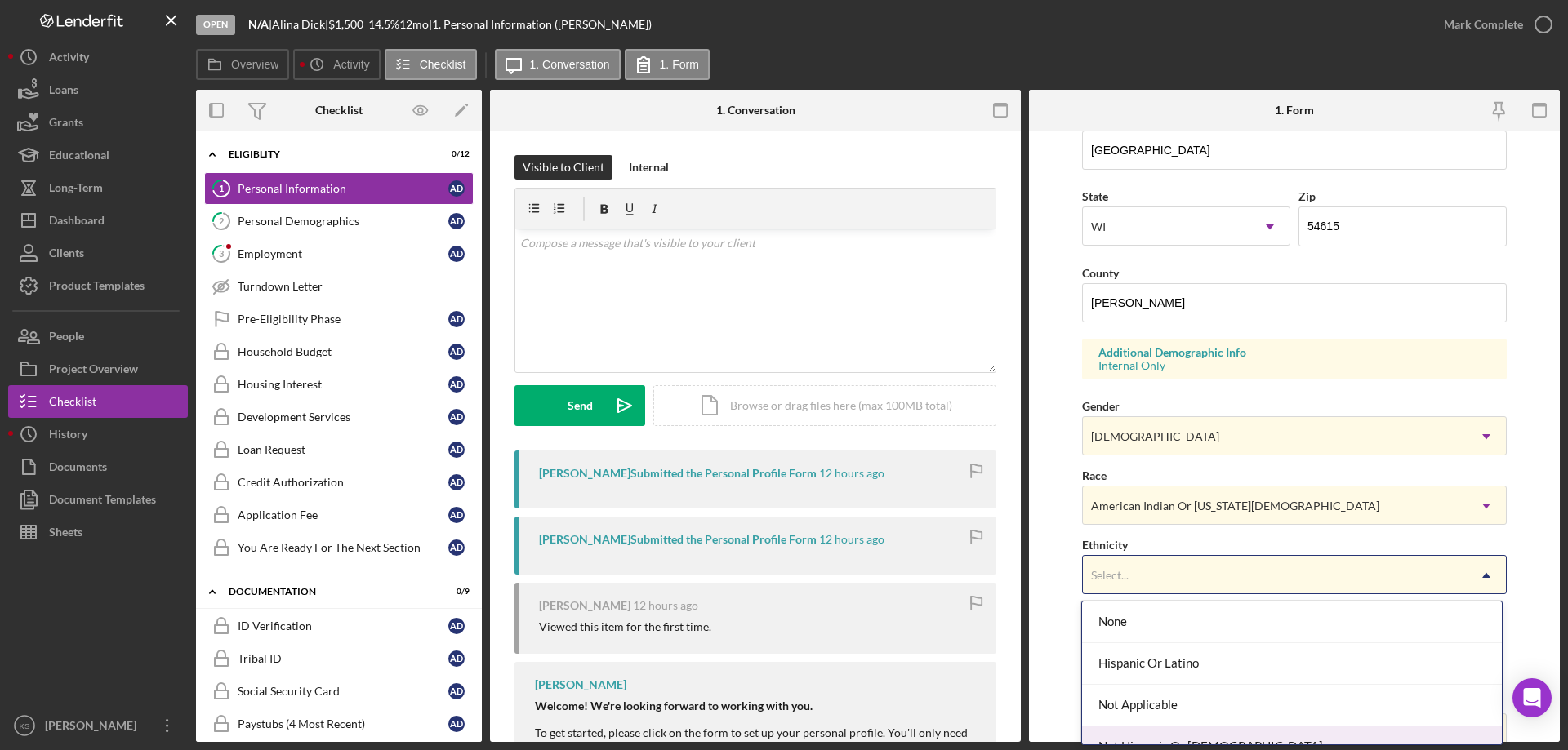
scroll to position [65, 0]
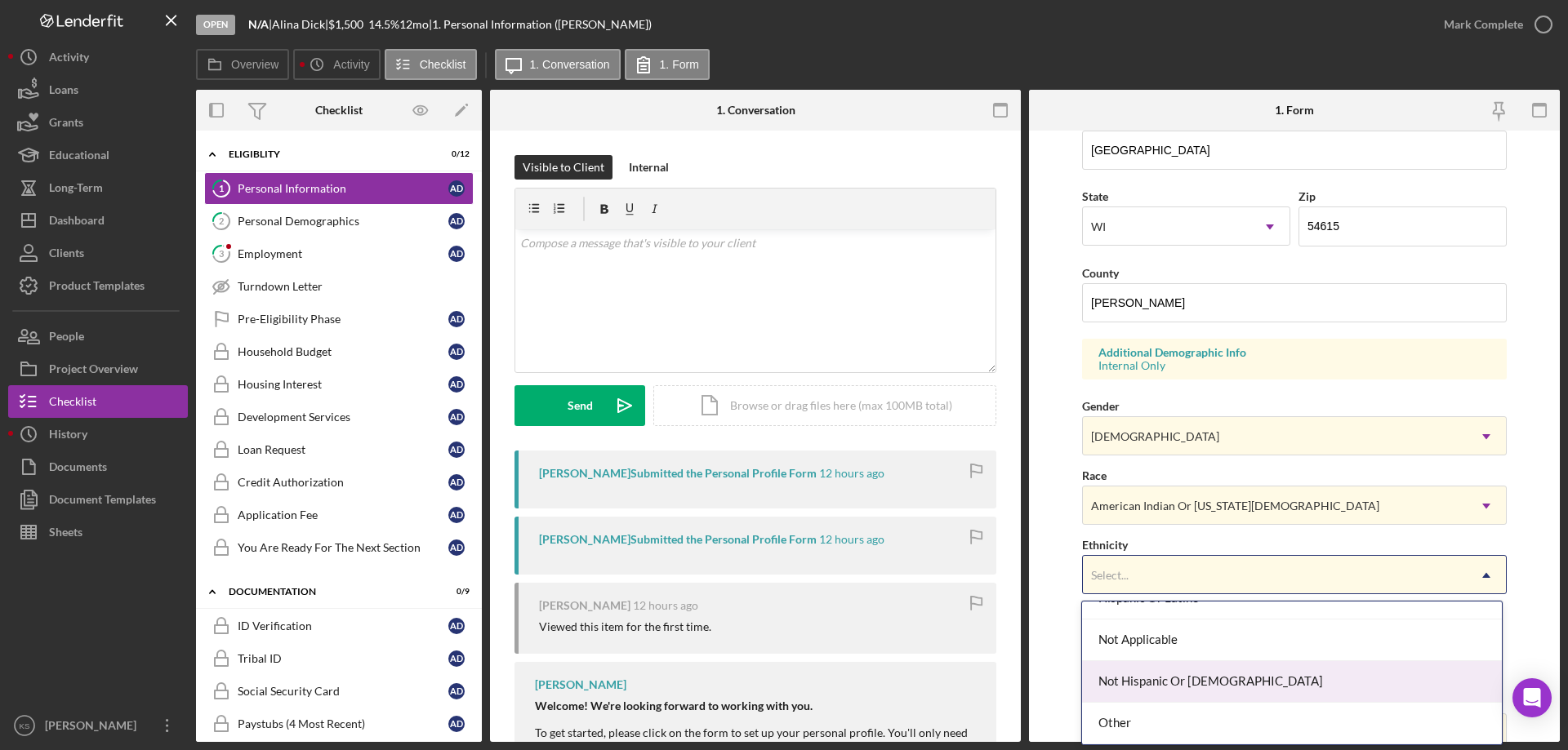
click at [1168, 677] on div "Not Hispanic Or [DEMOGRAPHIC_DATA]" at bounding box center [1292, 682] width 419 height 42
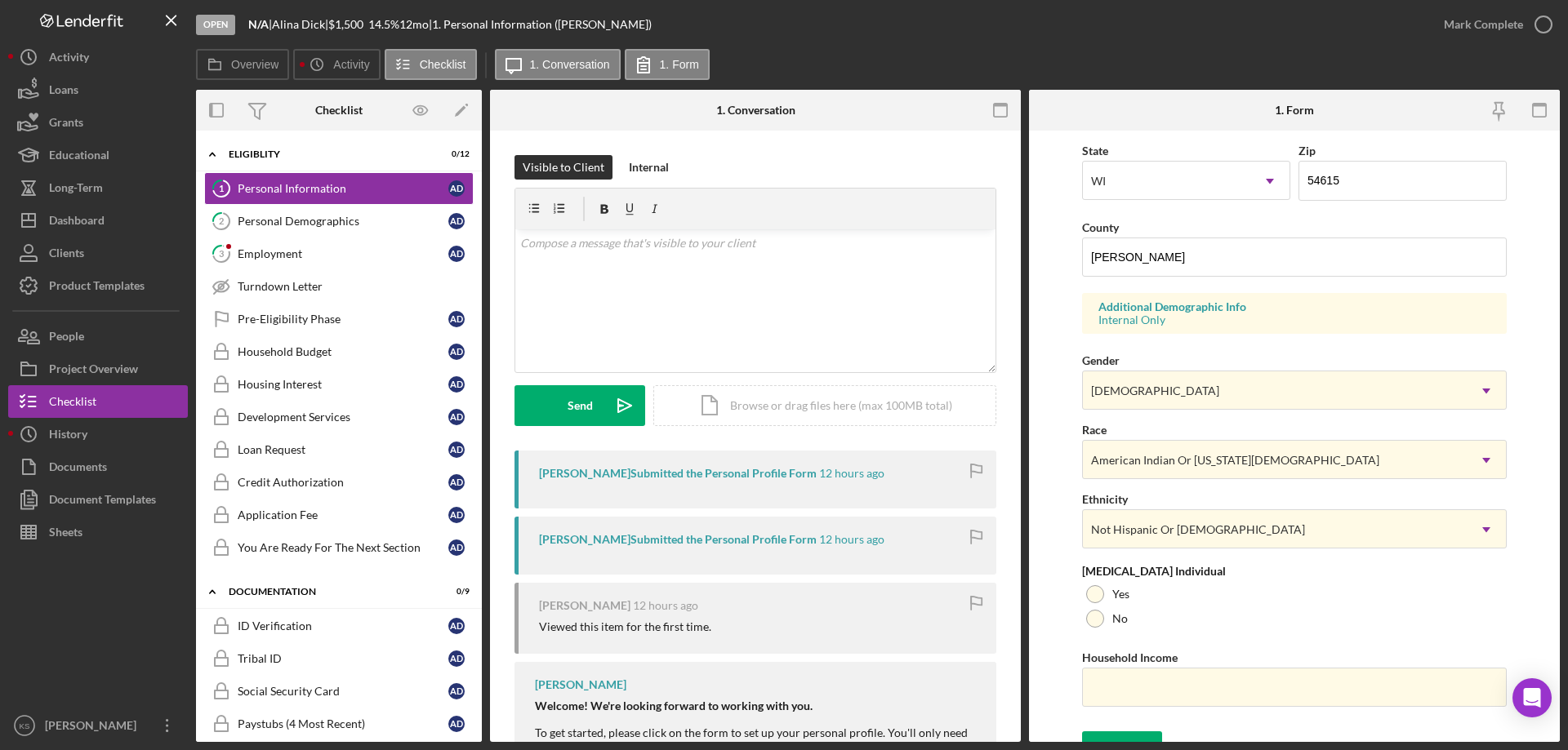
scroll to position [479, 0]
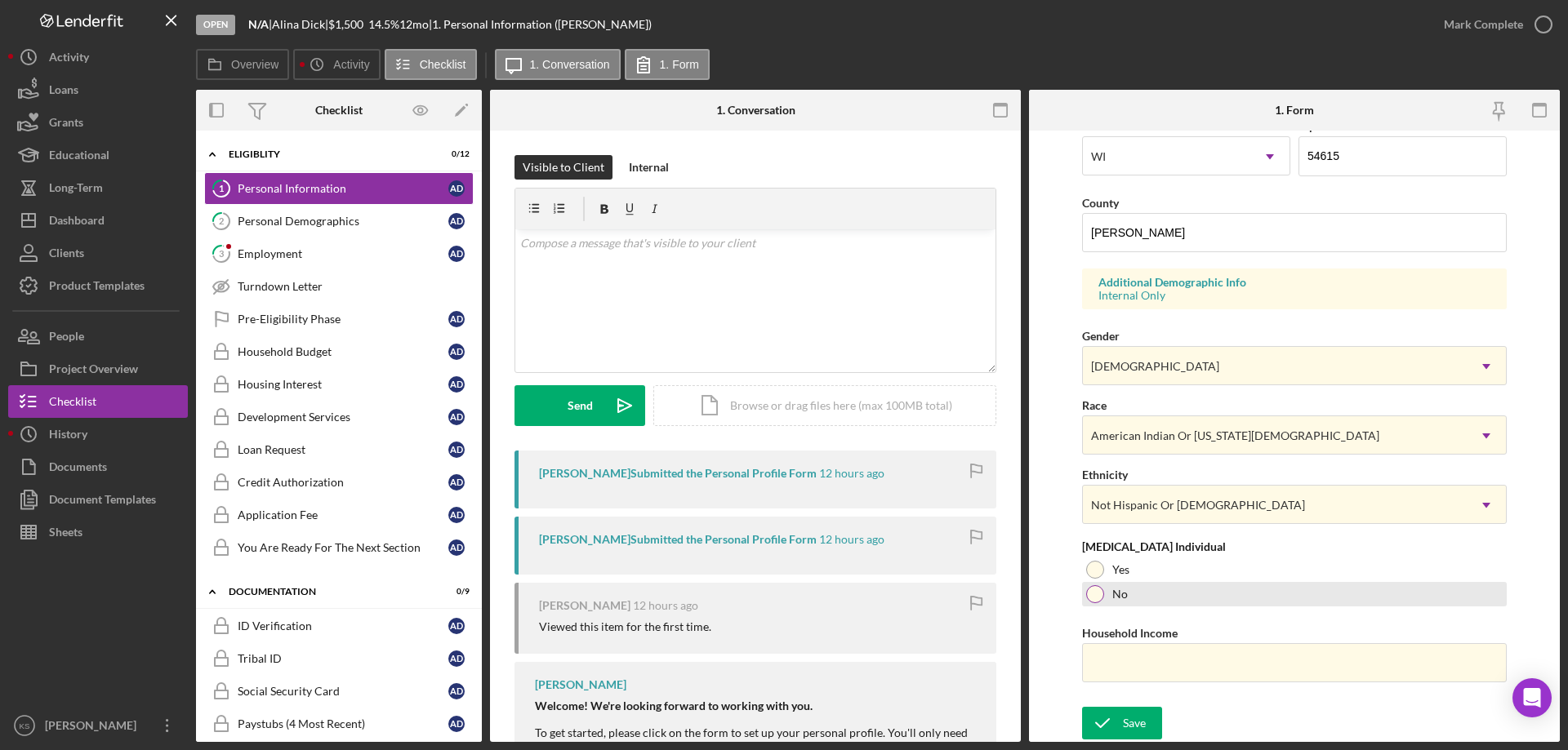
click at [1085, 600] on div "No" at bounding box center [1295, 594] width 425 height 24
click at [1140, 647] on input "Household Income" at bounding box center [1295, 663] width 425 height 39
paste input "$77,654"
type input "$77,654"
click at [1127, 711] on div "Save" at bounding box center [1134, 723] width 22 height 33
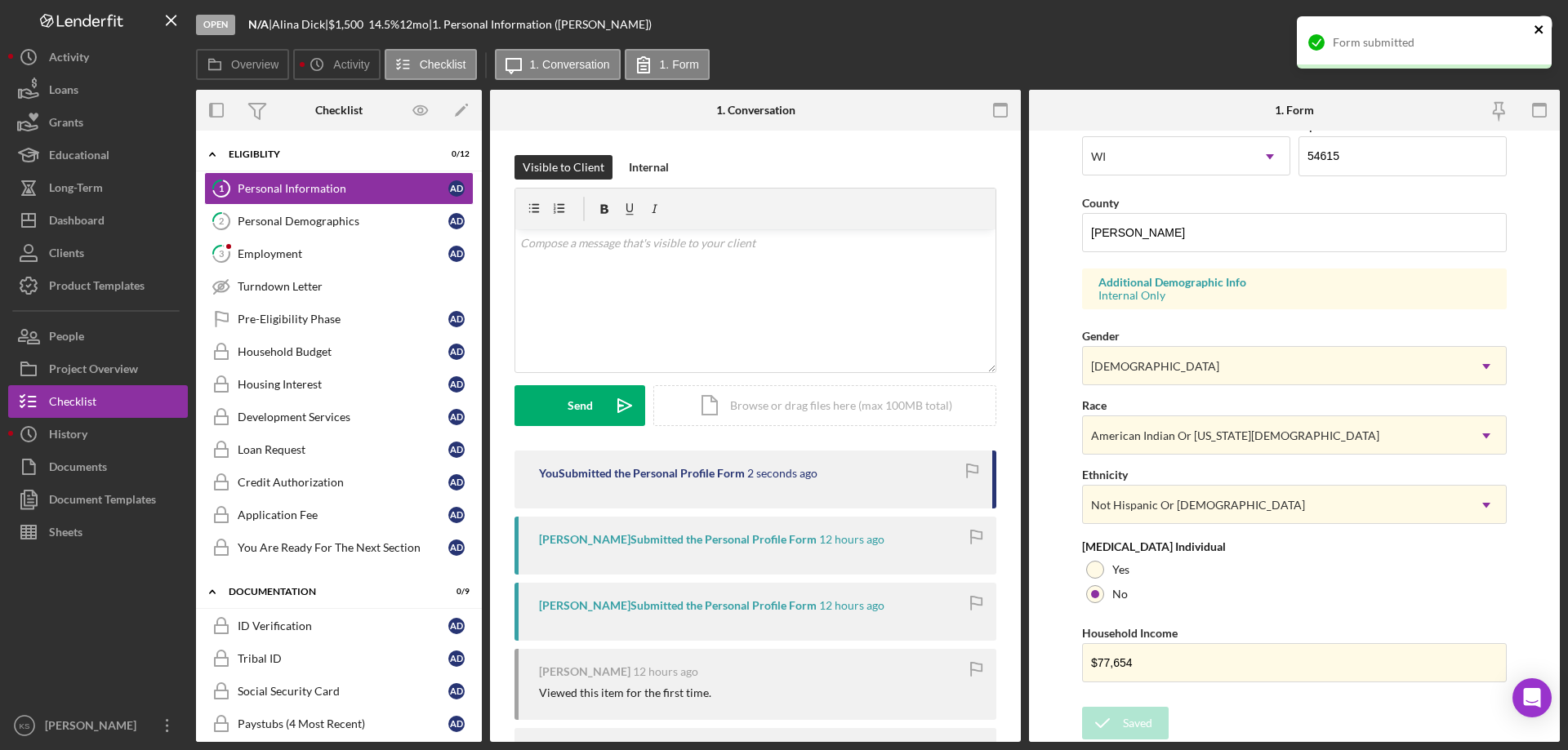
click at [1540, 26] on icon "close" at bounding box center [1540, 29] width 11 height 13
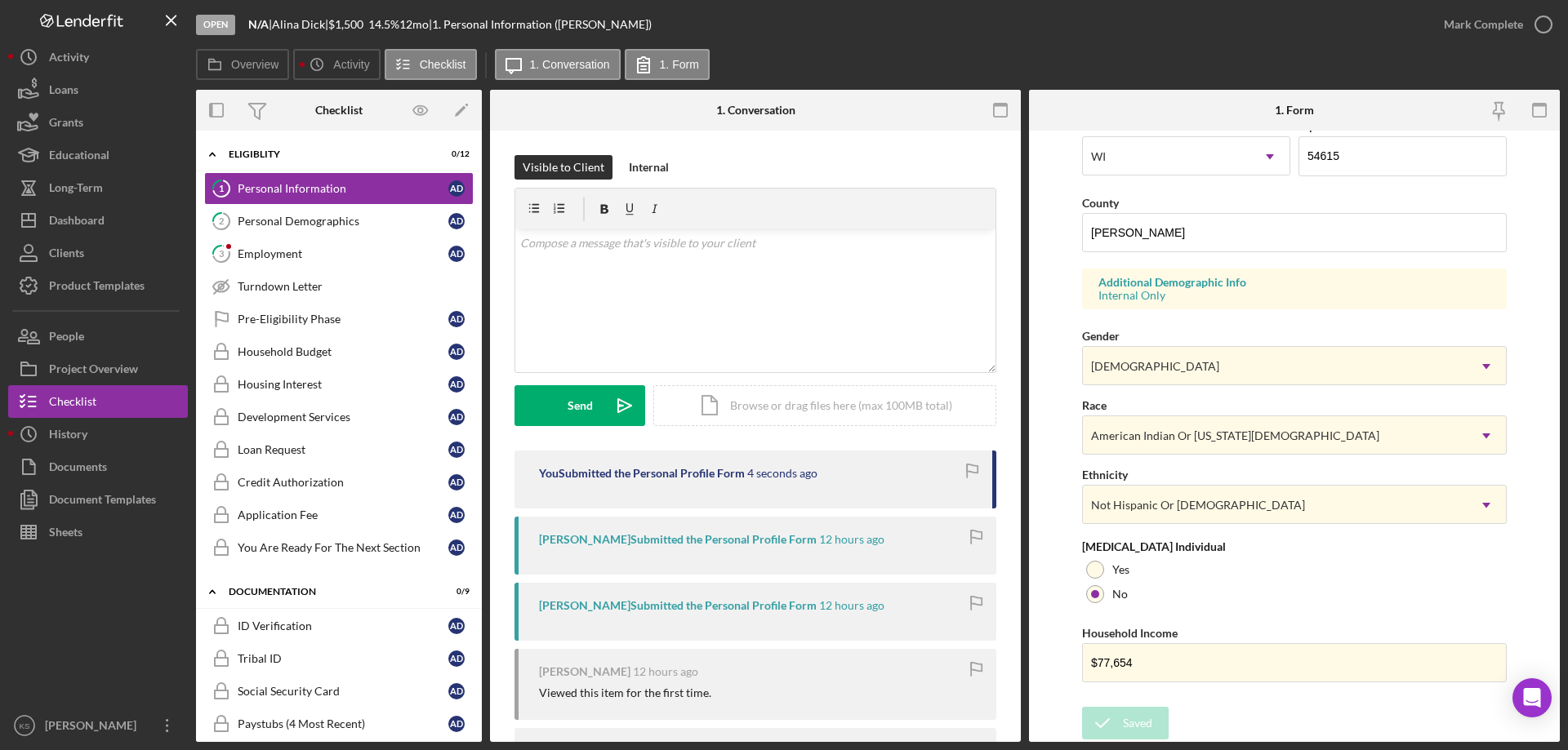
click at [1519, 23] on div "Form submitted" at bounding box center [1424, 49] width 261 height 72
click at [1502, 24] on div "Mark Complete" at bounding box center [1483, 24] width 80 height 33
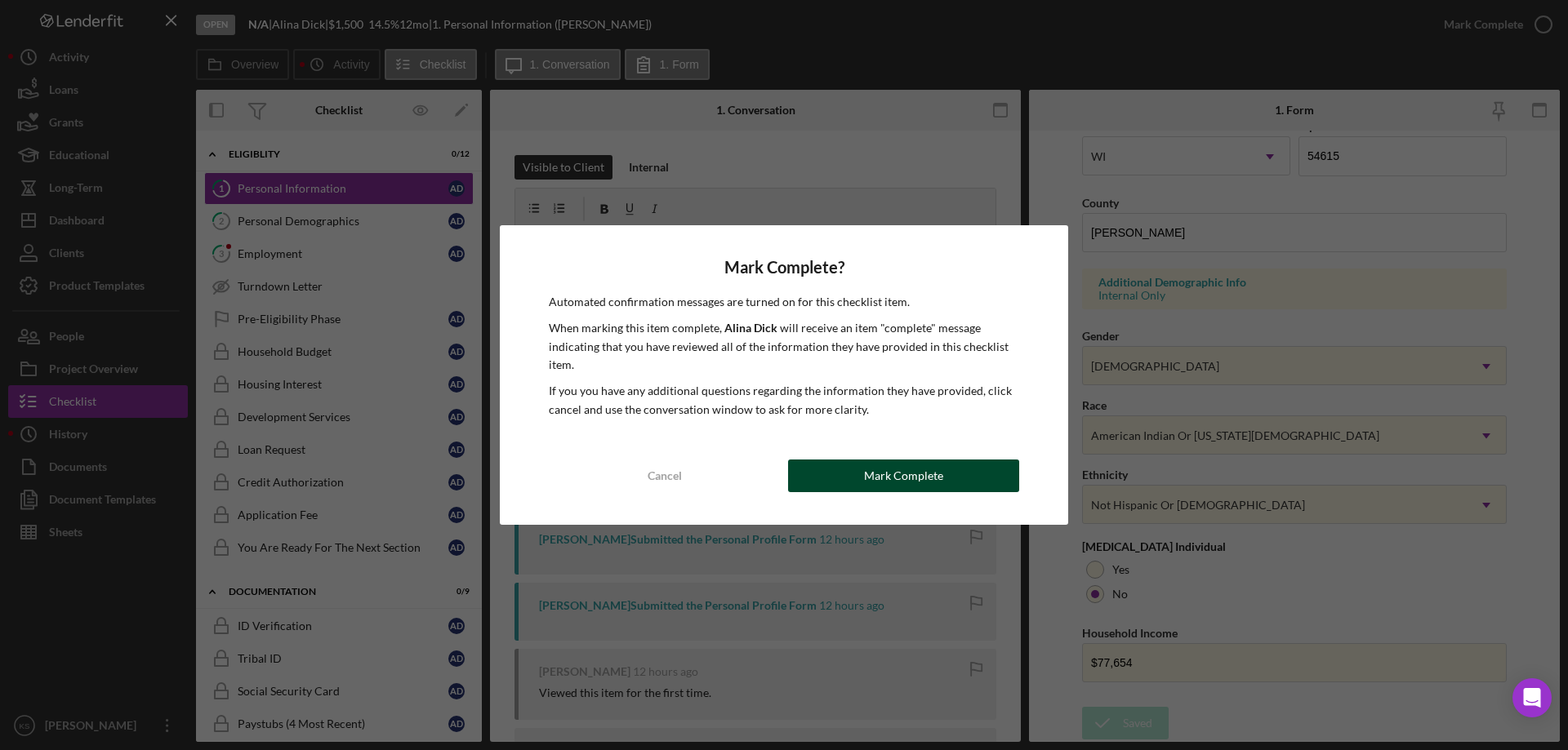
click at [980, 465] on button "Mark Complete" at bounding box center [903, 476] width 231 height 33
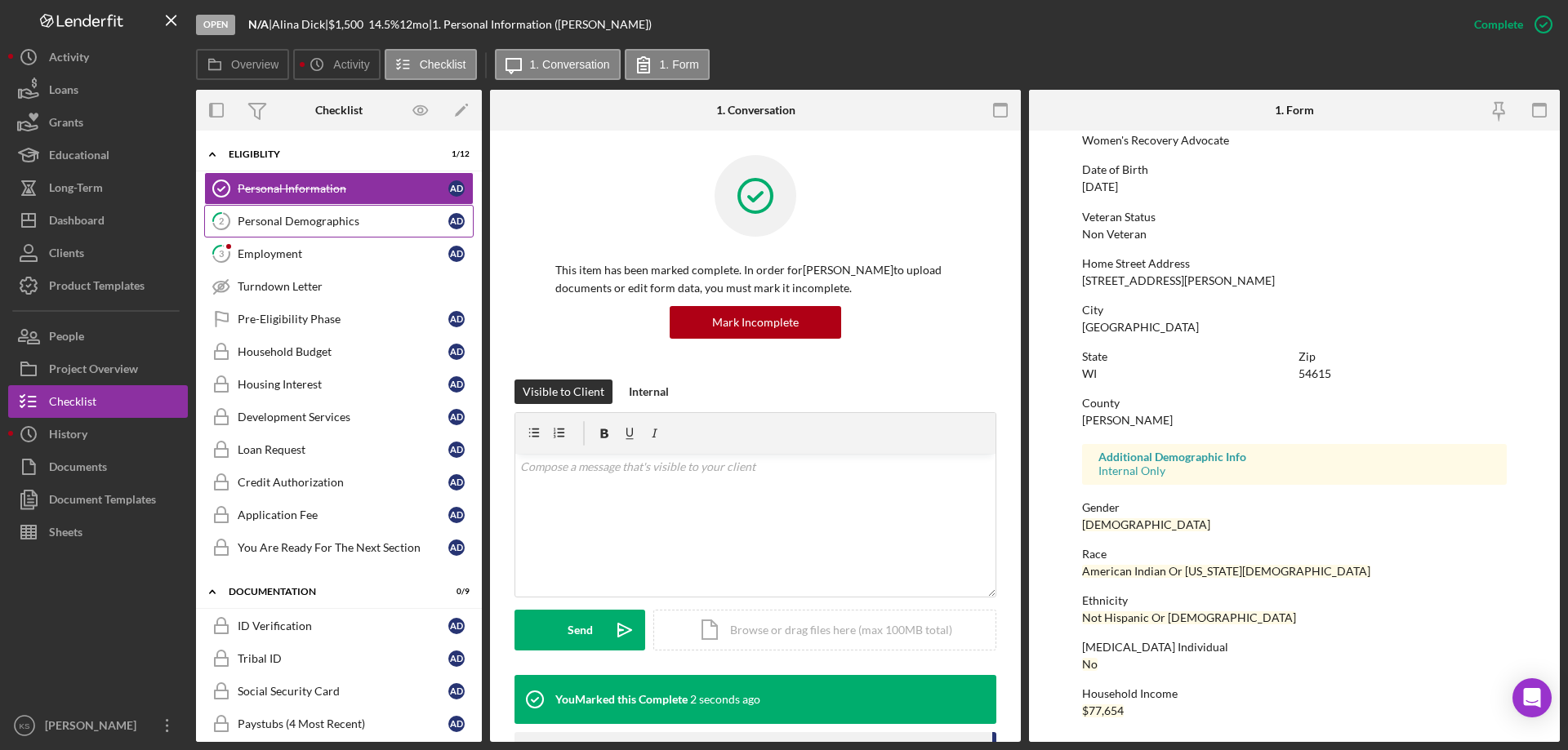
scroll to position [151, 0]
drag, startPoint x: 348, startPoint y: 230, endPoint x: 369, endPoint y: 228, distance: 21.1
click at [350, 230] on link "2 Personal Demographics A D" at bounding box center [339, 221] width 269 height 33
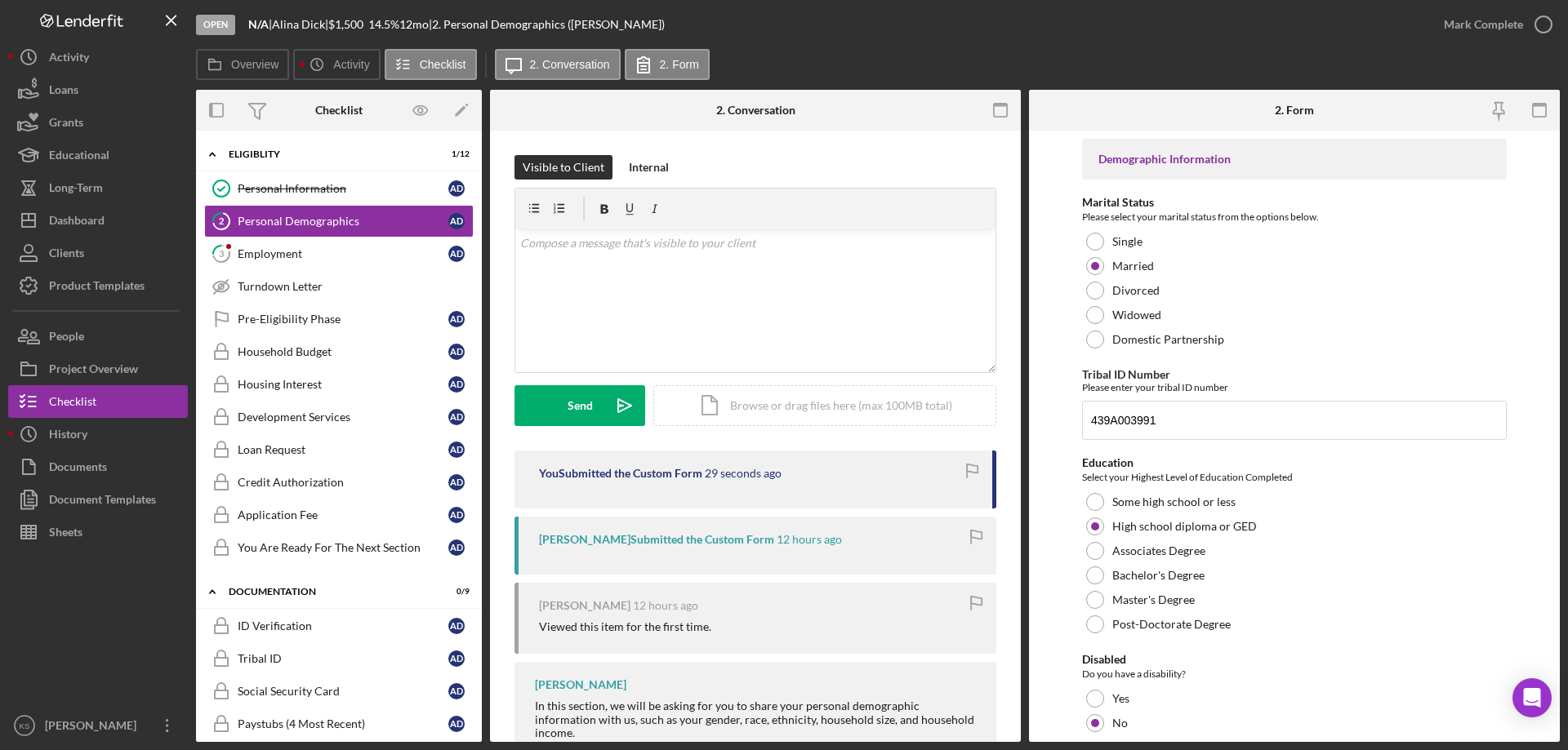
click at [1498, 42] on div "Mark Complete" at bounding box center [1493, 24] width 132 height 49
click at [1502, 21] on div "Mark Complete" at bounding box center [1483, 24] width 80 height 33
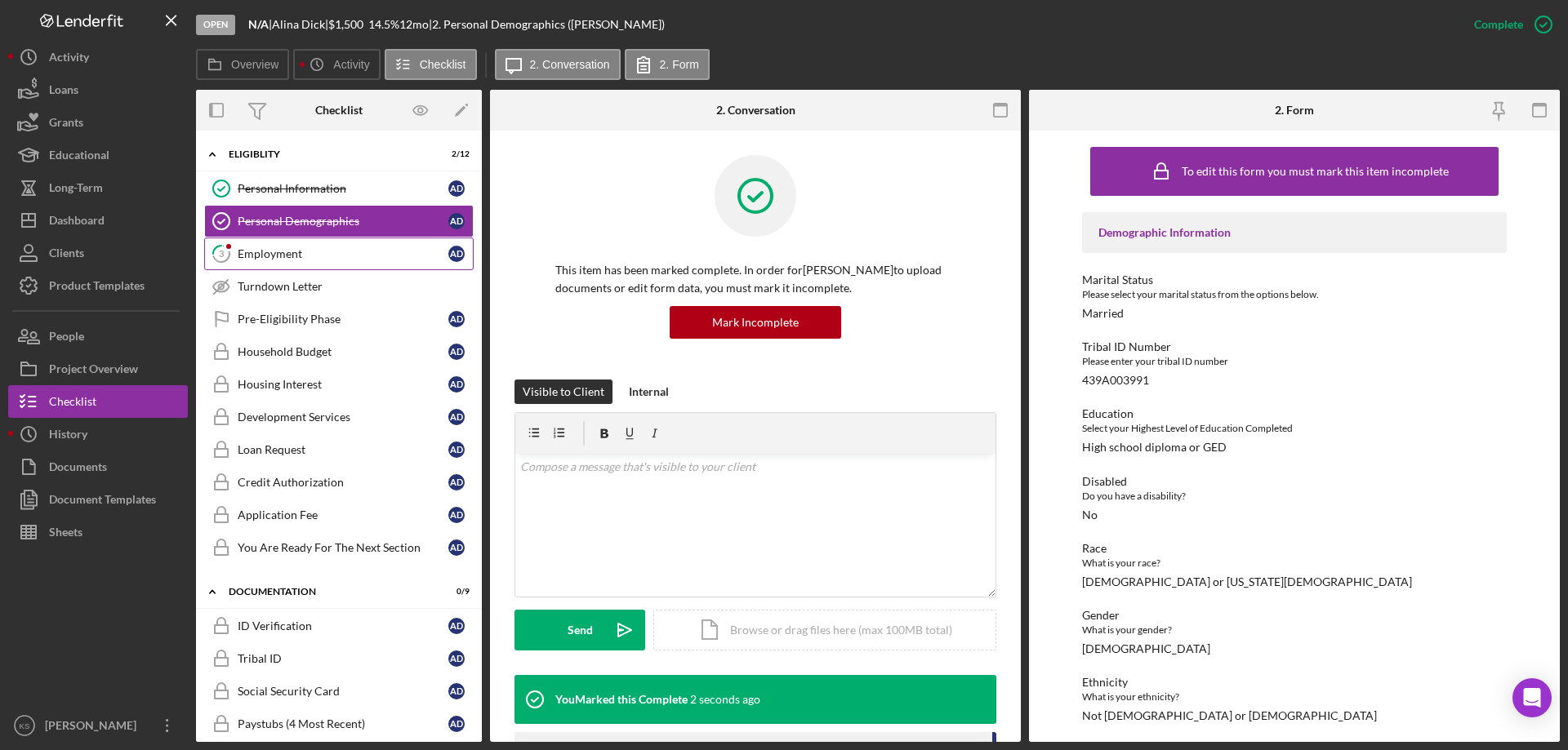
click at [315, 256] on div "Employment" at bounding box center [342, 254] width 211 height 13
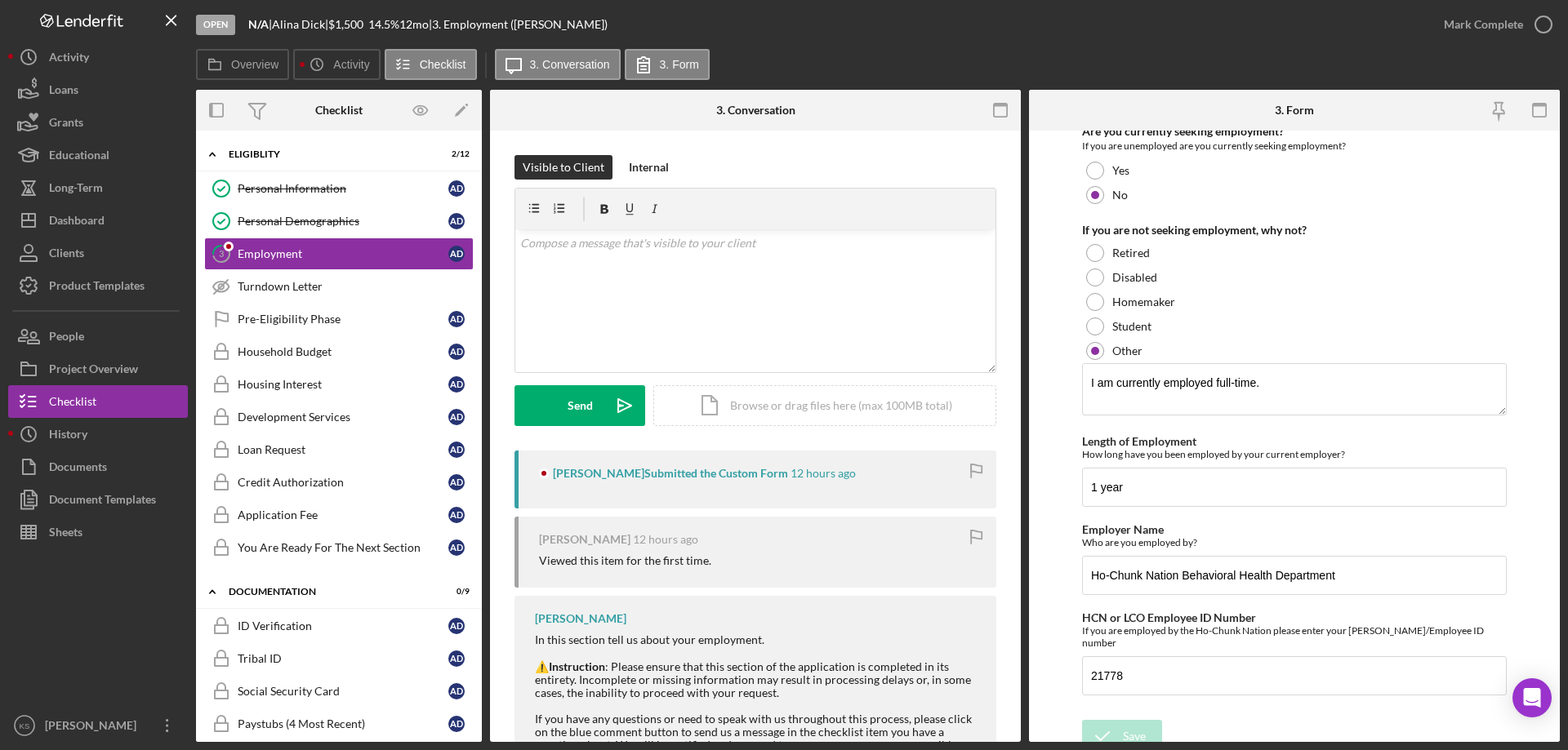
scroll to position [170, 0]
click at [1498, 24] on div "Mark Complete" at bounding box center [1483, 24] width 80 height 33
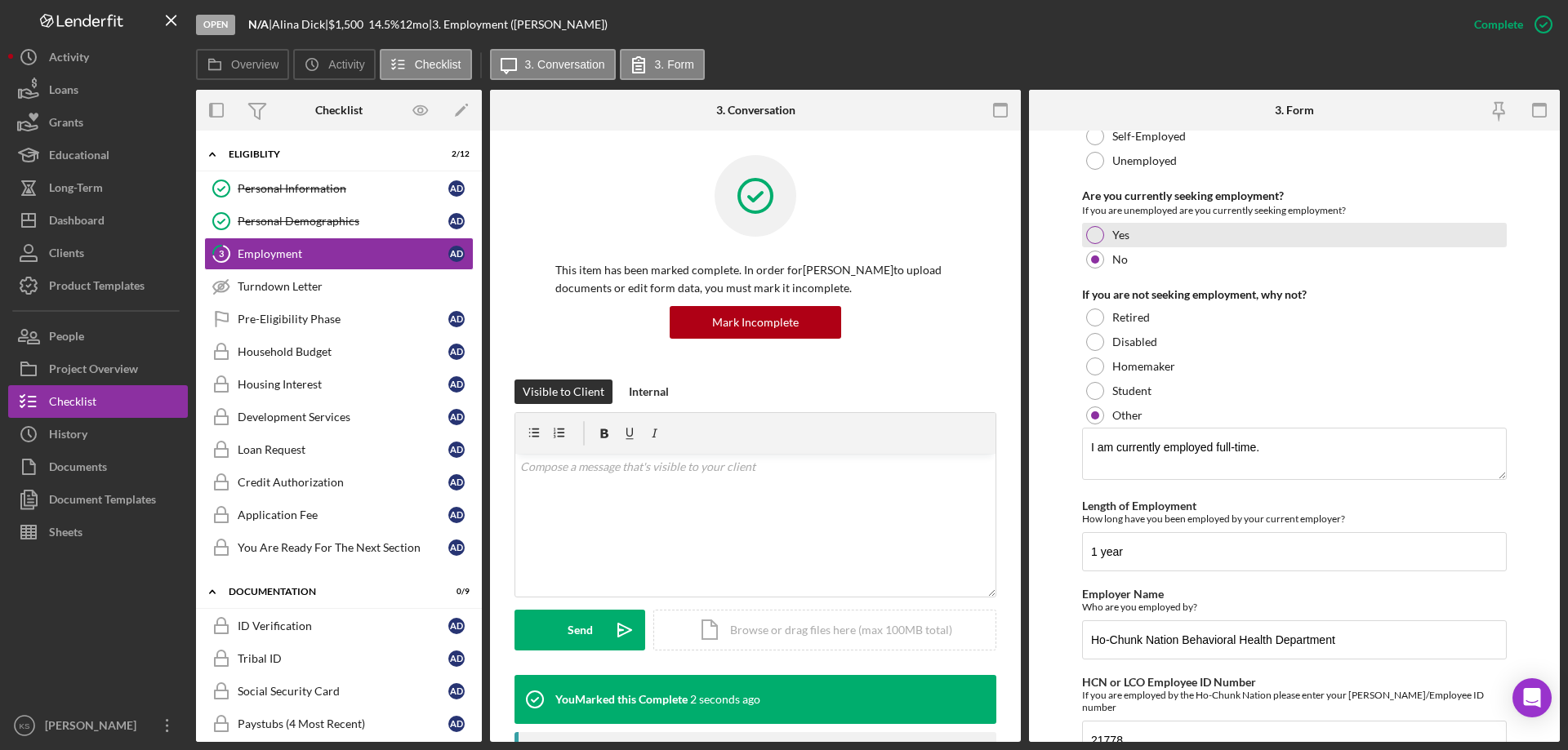
scroll to position [236, 0]
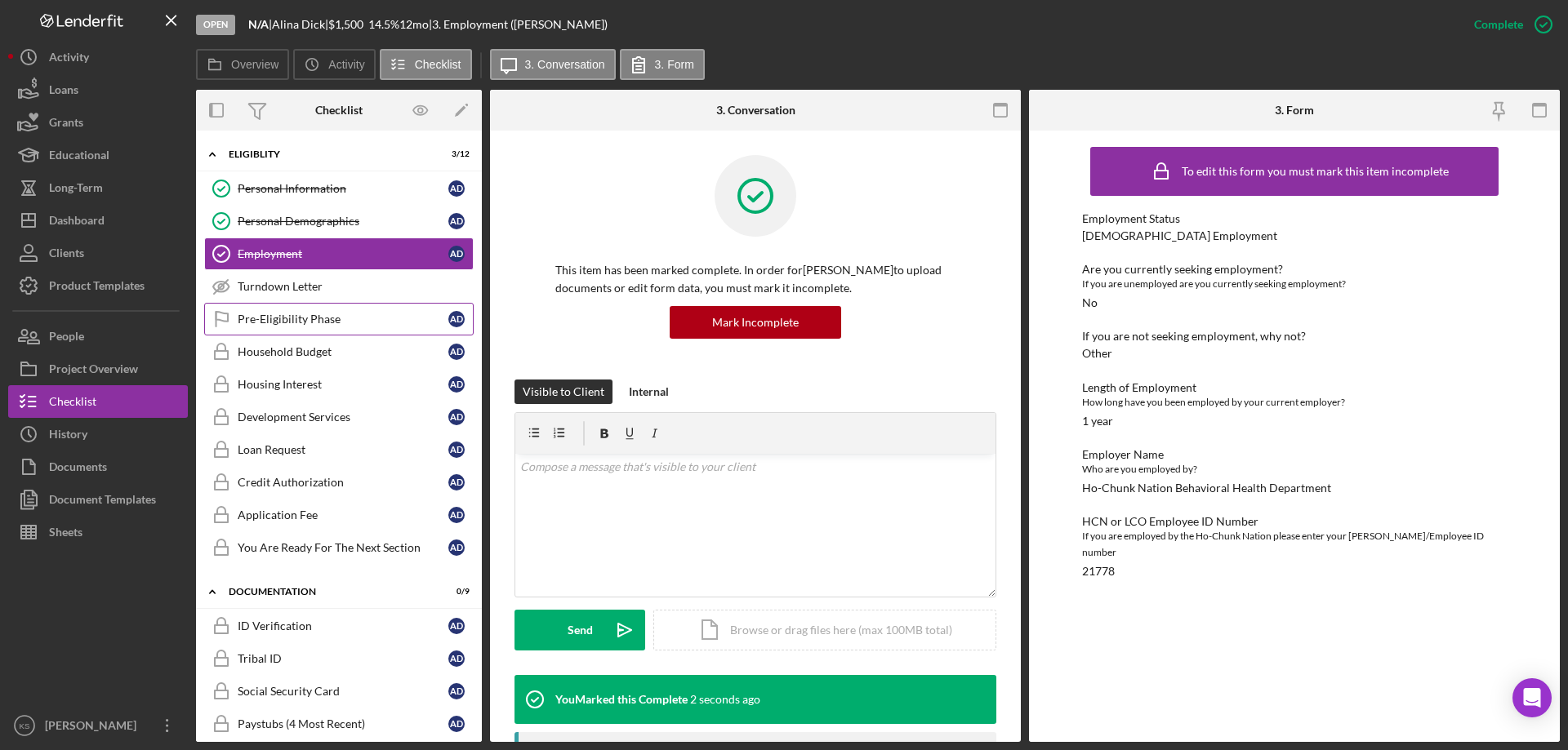
click at [310, 319] on div "Pre-Eligibility Phase" at bounding box center [342, 319] width 211 height 13
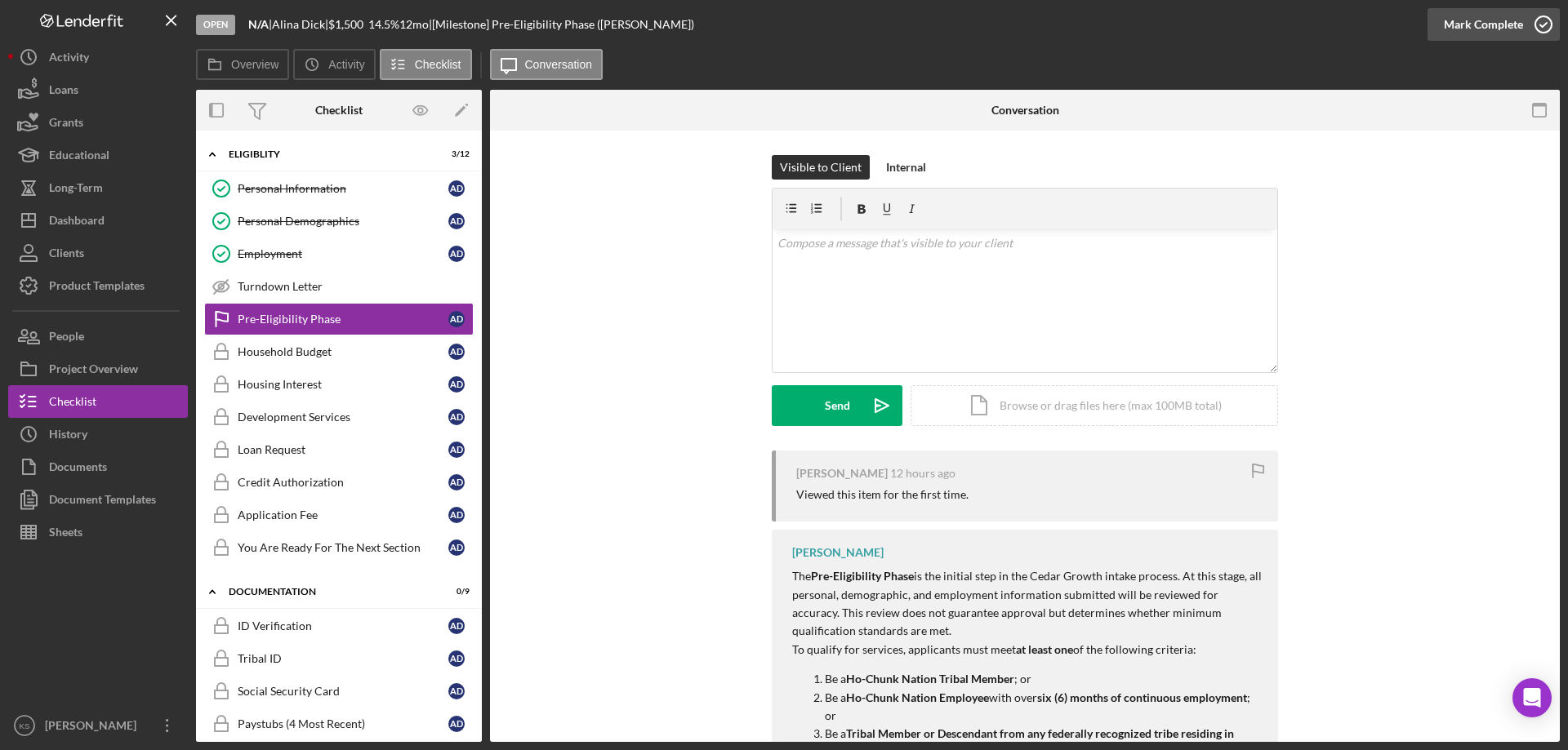
click at [1495, 28] on div "Mark Complete" at bounding box center [1483, 24] width 80 height 33
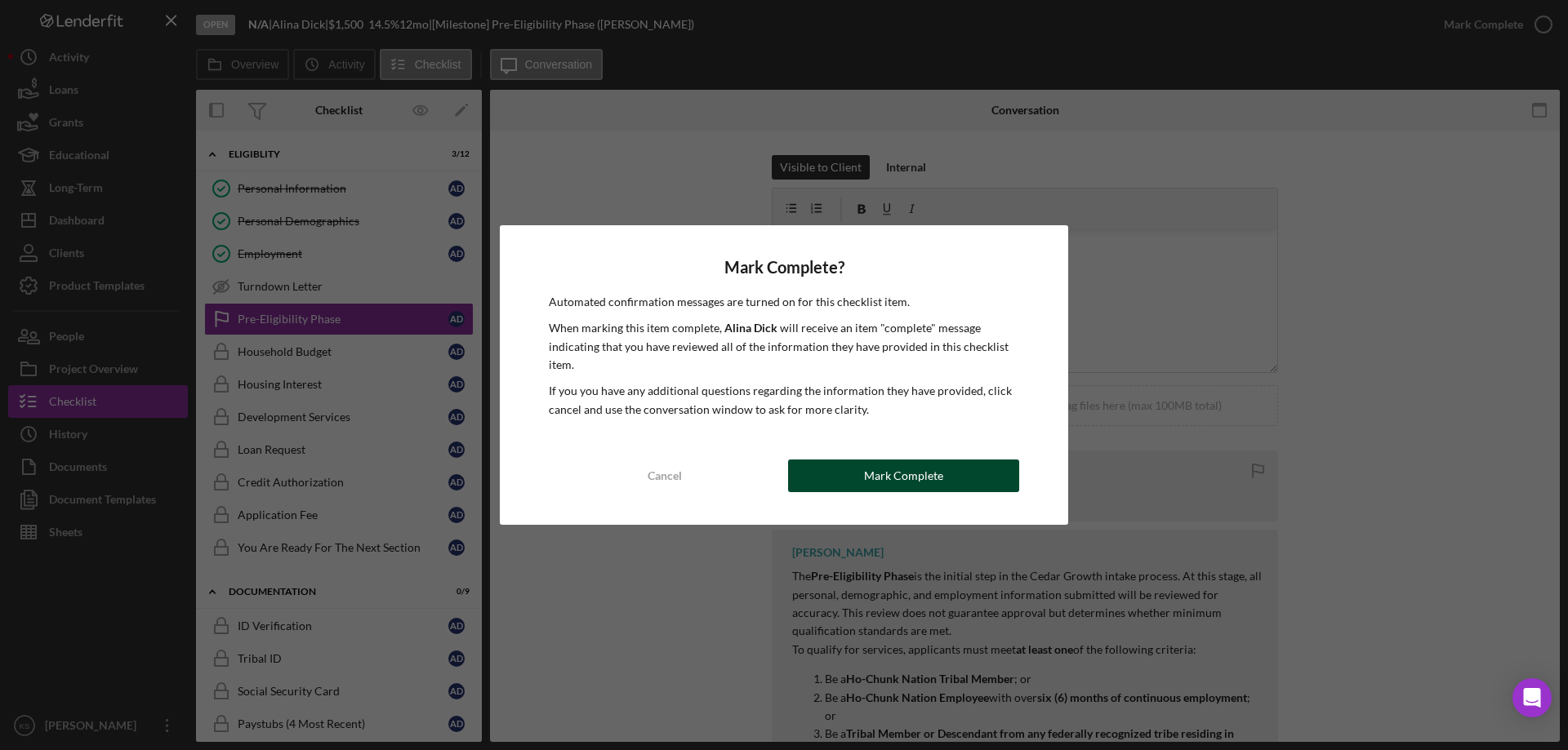
click at [921, 471] on div "Mark Complete" at bounding box center [904, 476] width 80 height 33
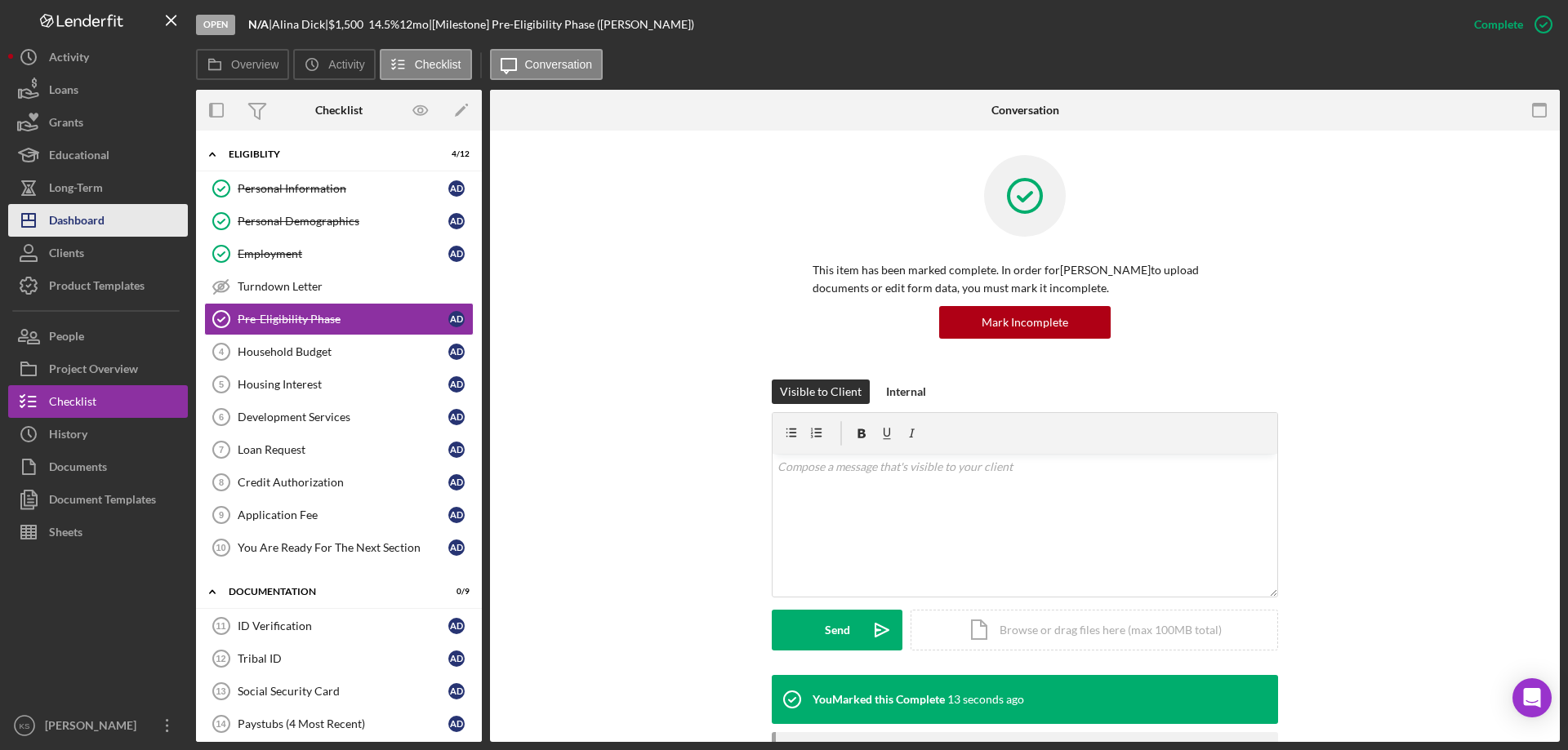
click at [87, 224] on div "Dashboard" at bounding box center [76, 222] width 55 height 36
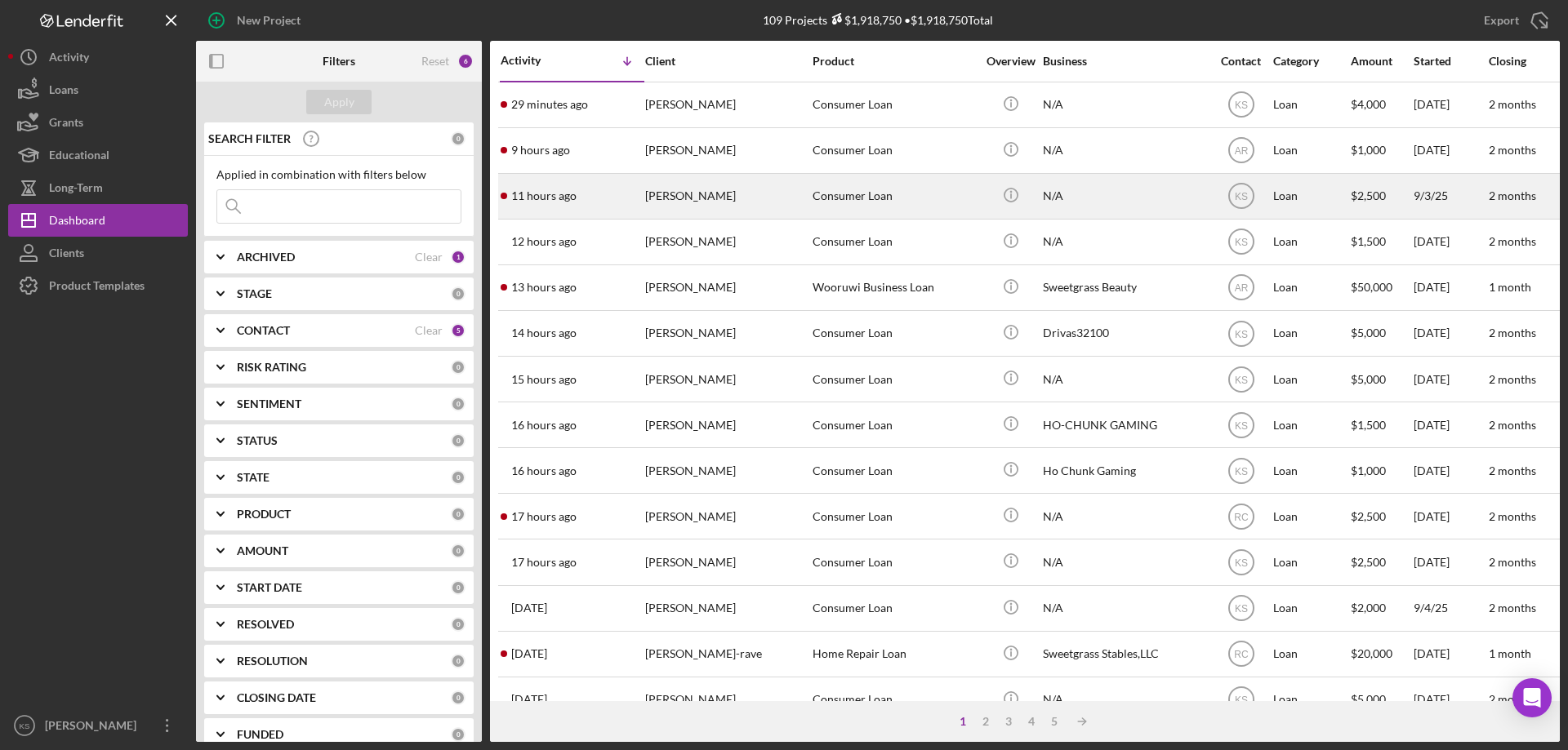
click at [773, 193] on div "[PERSON_NAME]" at bounding box center [727, 196] width 164 height 43
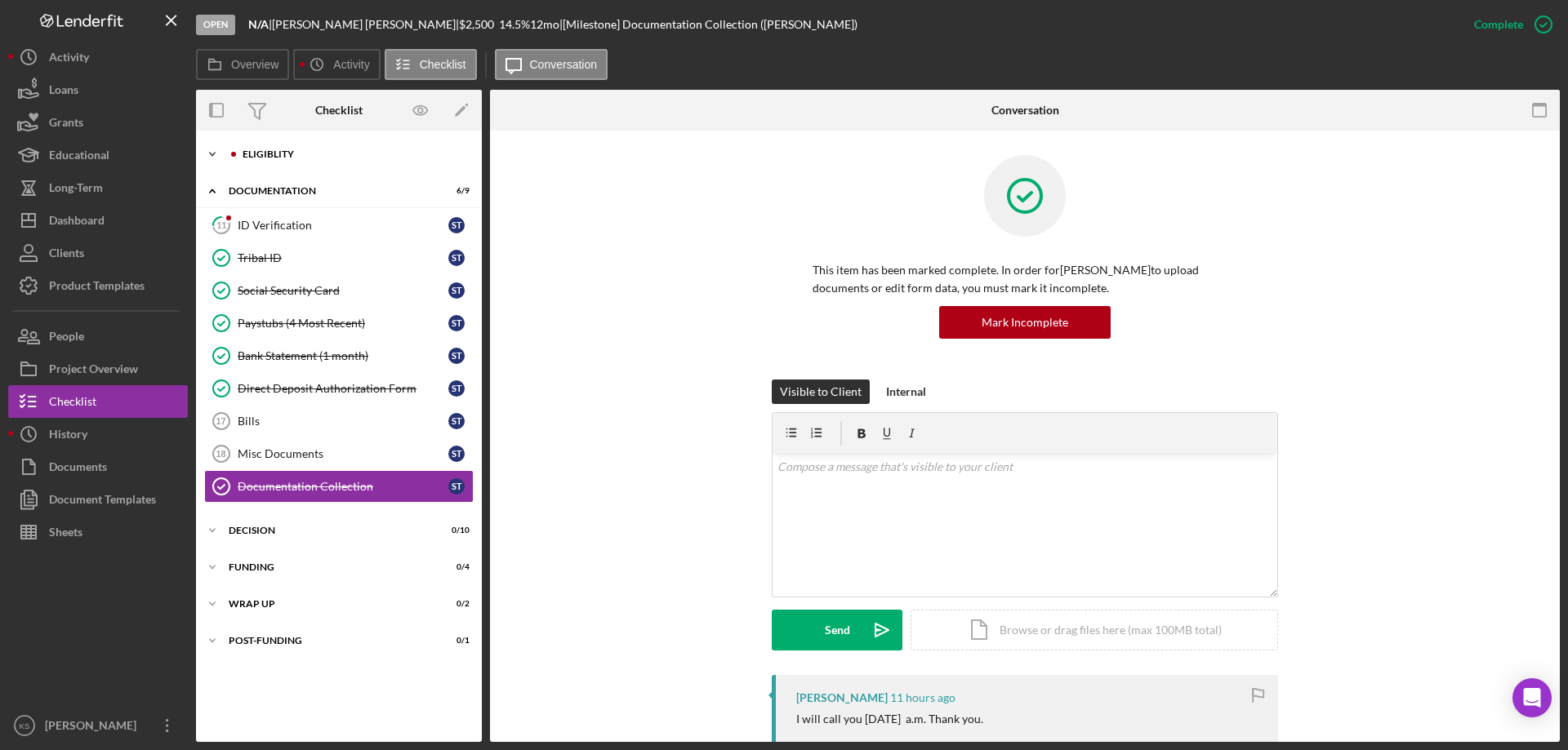
click at [267, 148] on div "Icon/Expander Eligiblity 10 / 10" at bounding box center [340, 154] width 286 height 33
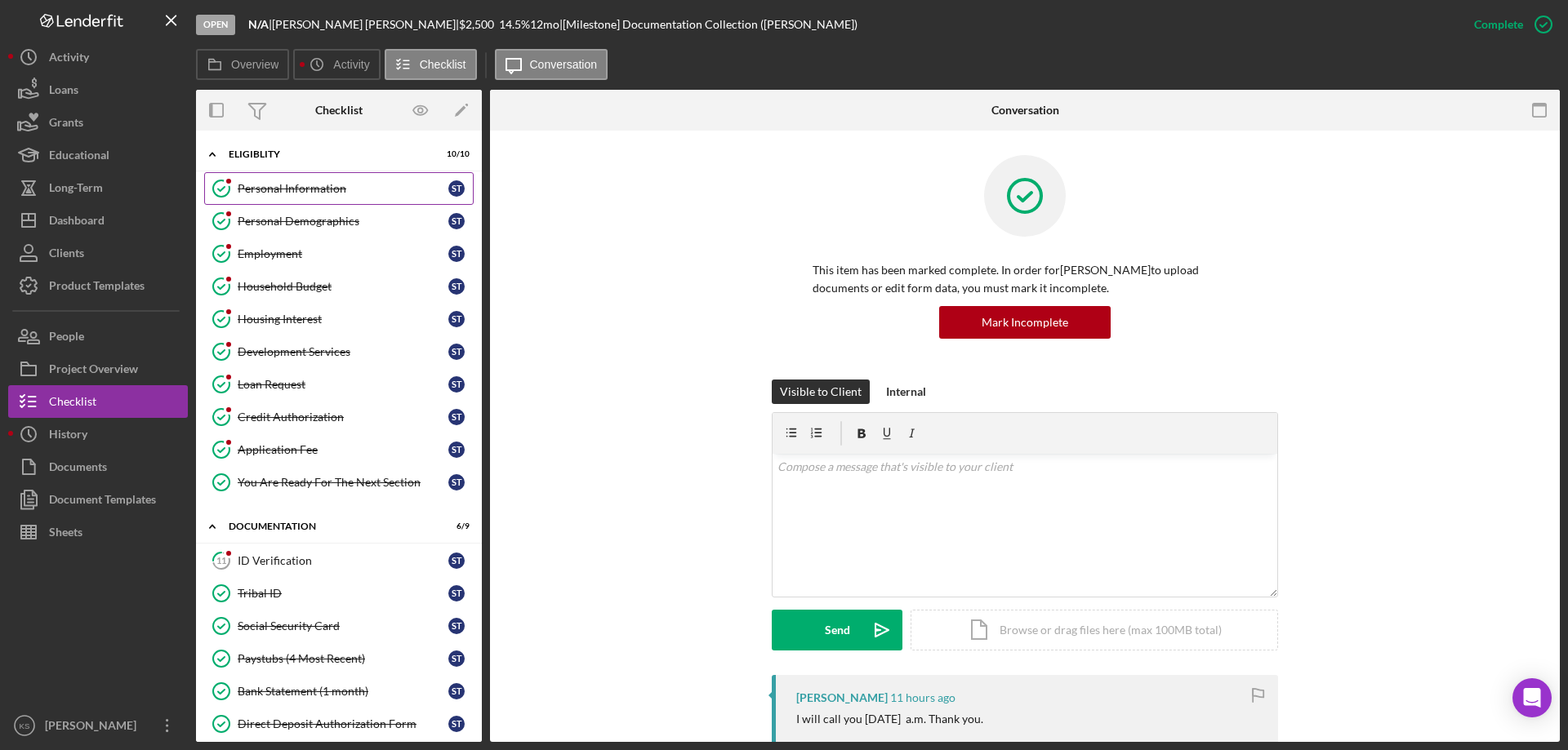
click at [318, 192] on div "Personal Information" at bounding box center [342, 189] width 211 height 13
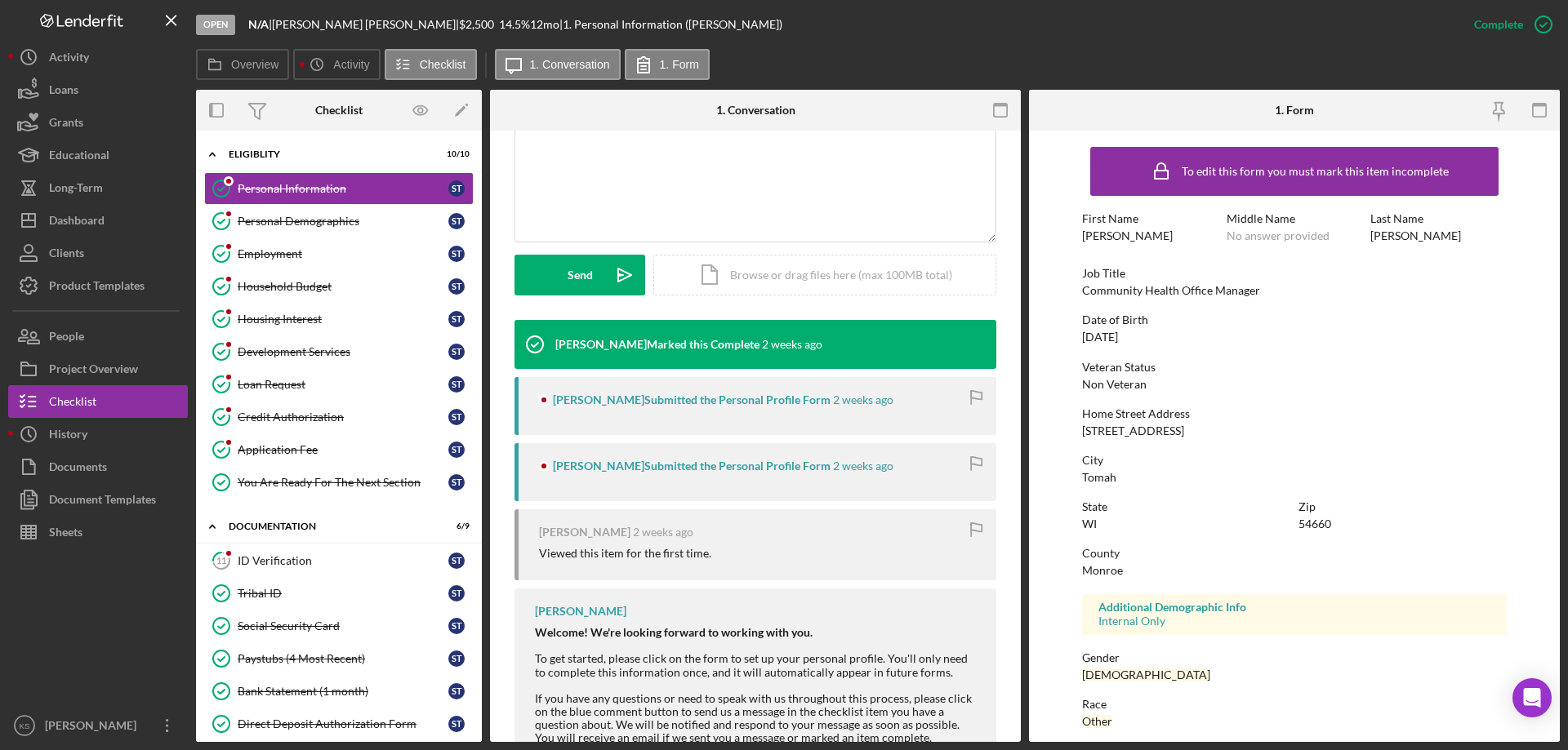
scroll to position [409, 0]
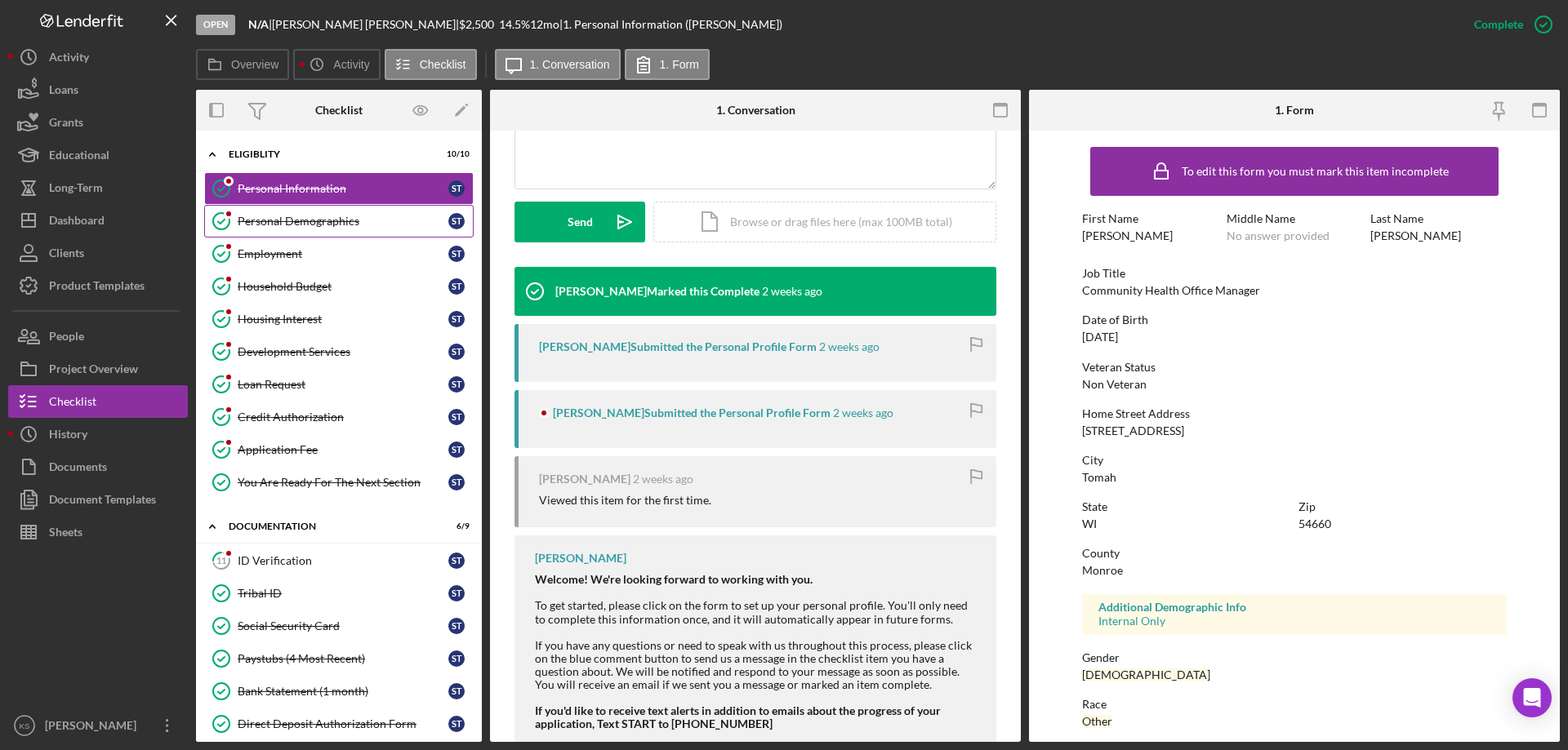
click at [347, 223] on div "Personal Demographics" at bounding box center [342, 222] width 211 height 13
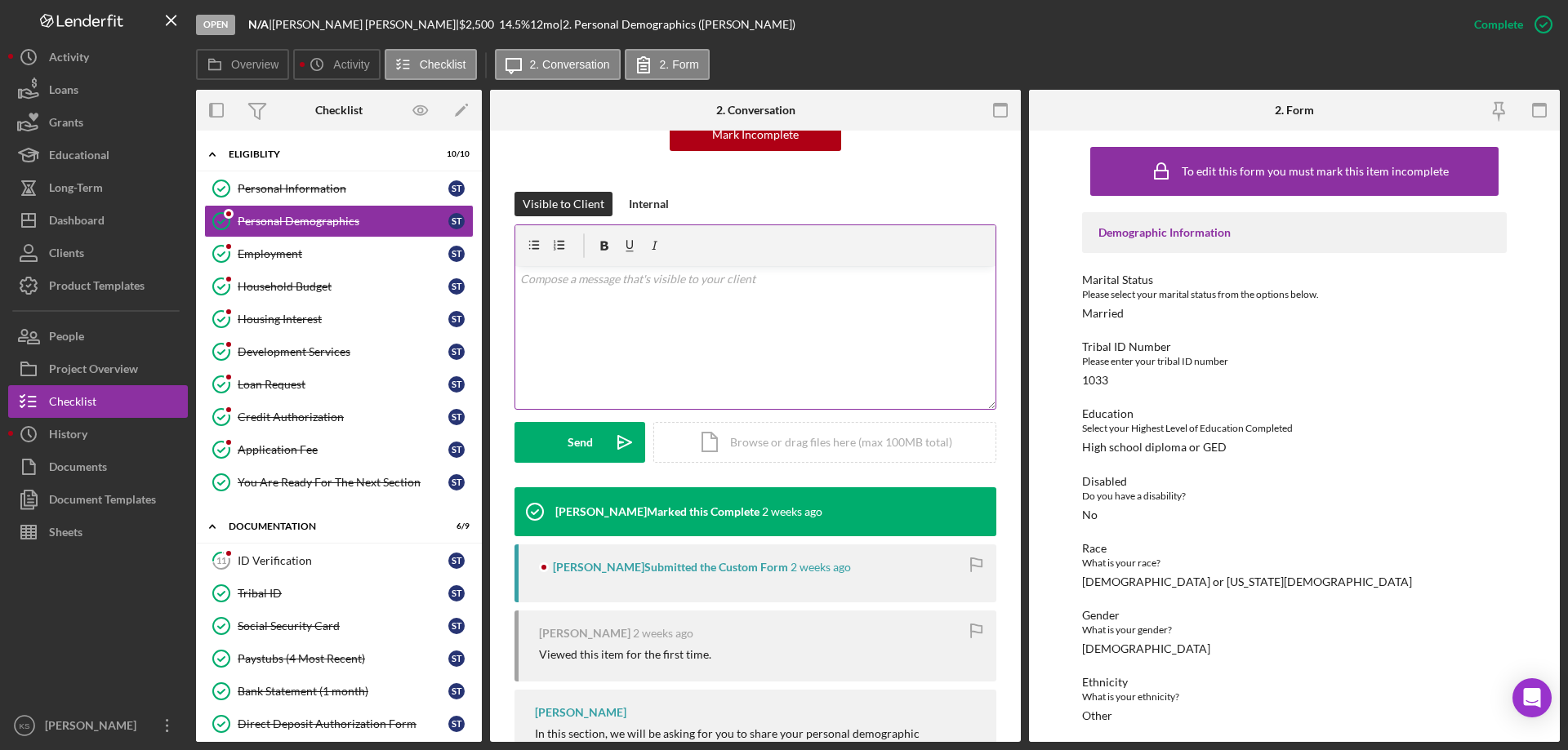
scroll to position [326, 0]
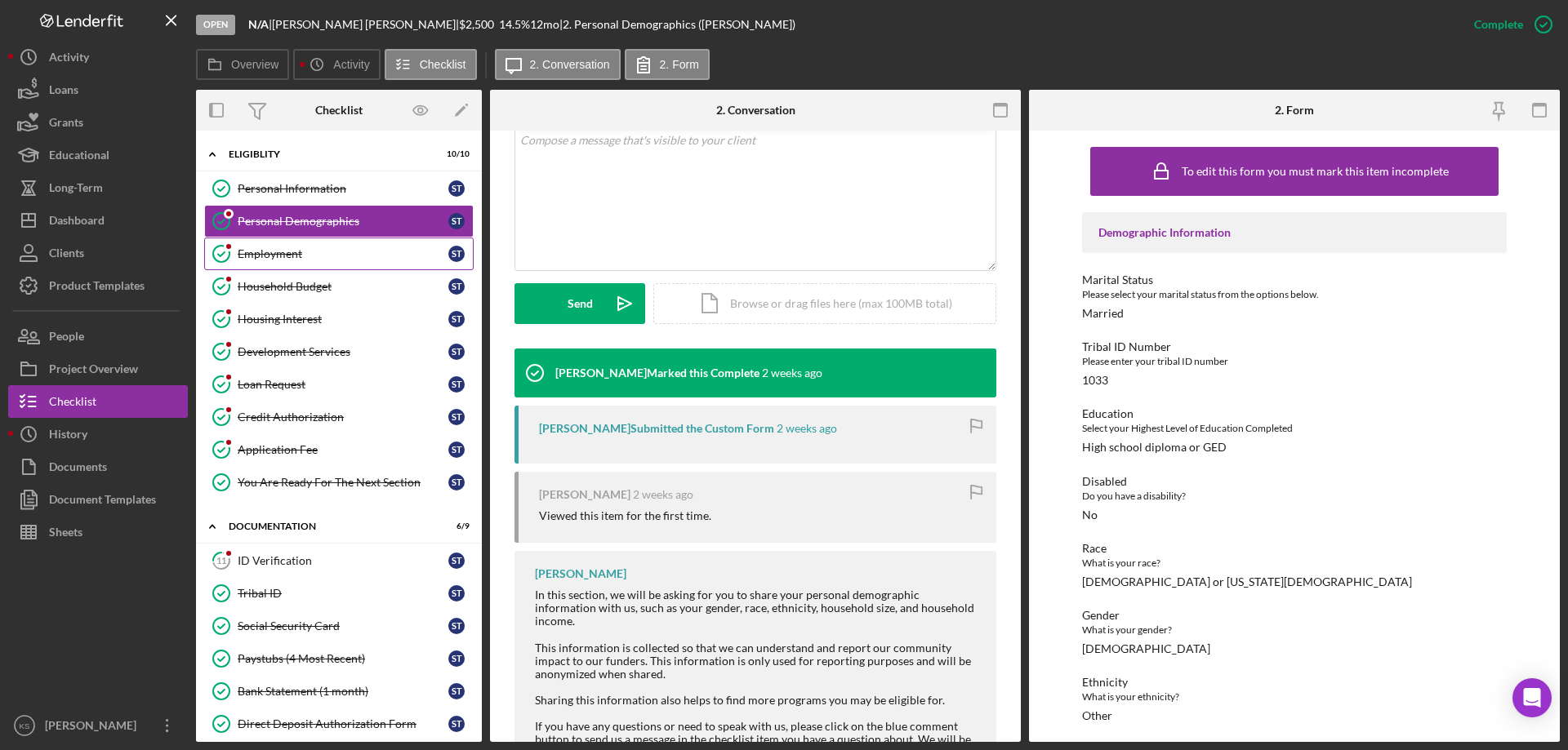
click at [323, 253] on div "Employment" at bounding box center [342, 254] width 211 height 13
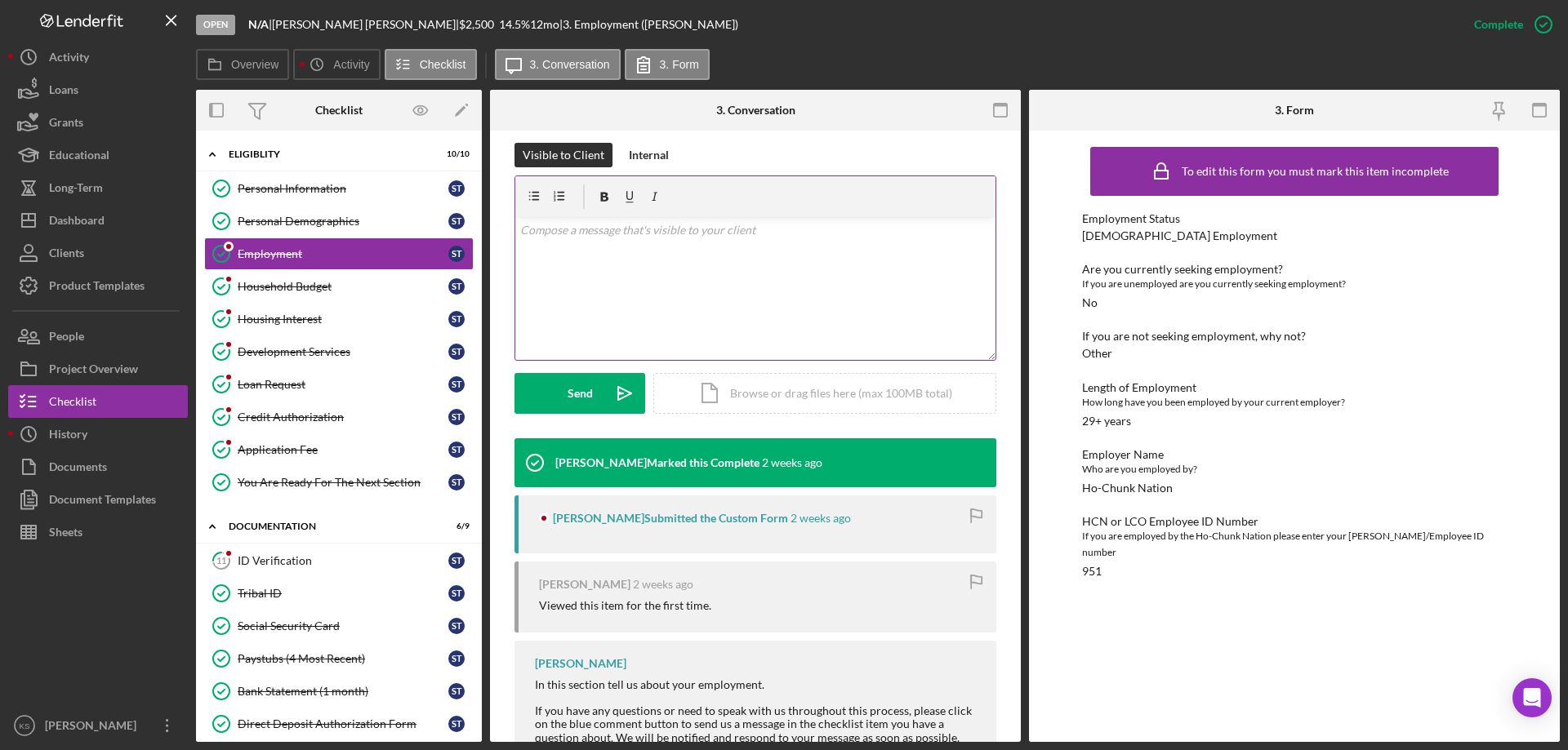
scroll to position [306, 0]
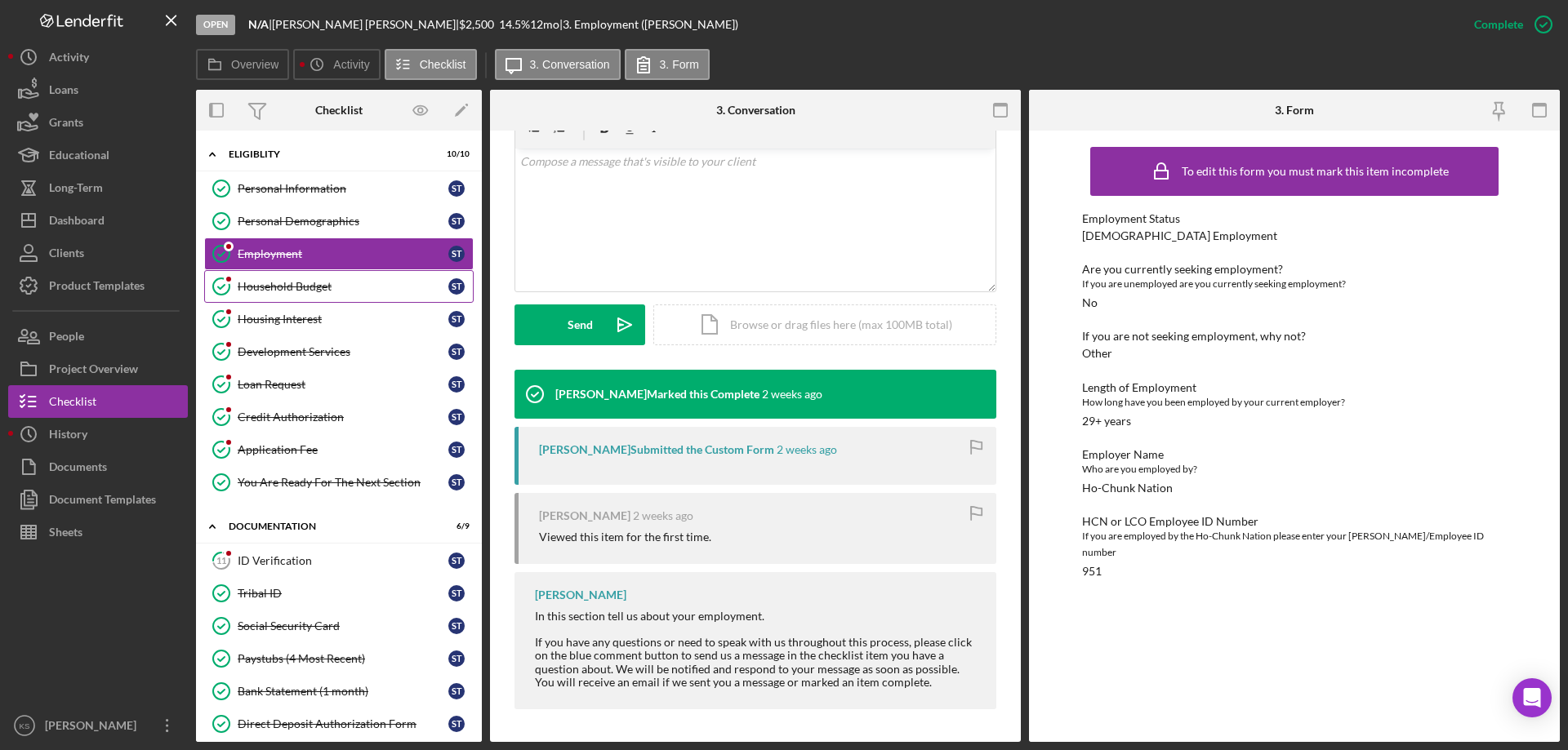
click at [355, 290] on div "Household Budget" at bounding box center [342, 286] width 211 height 13
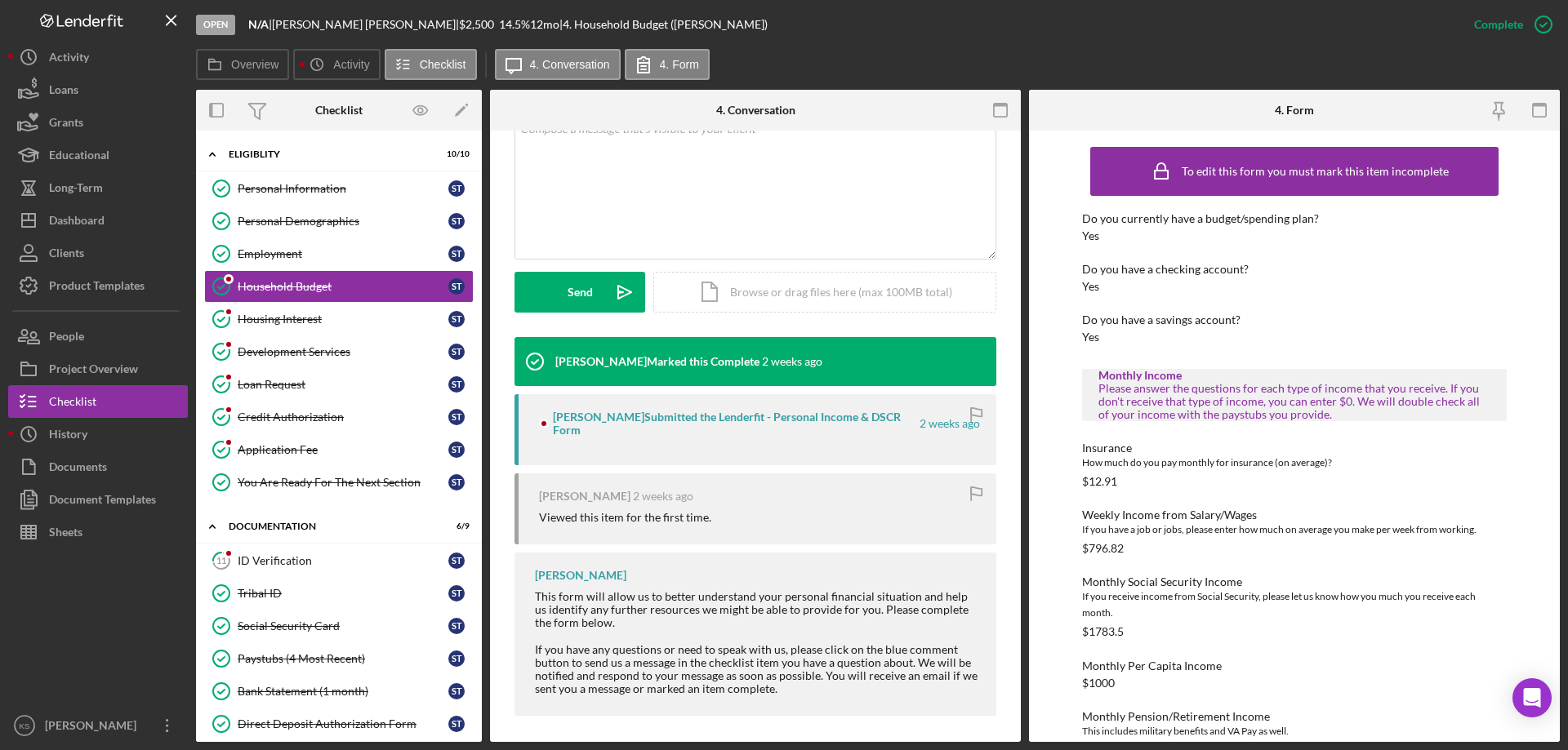
scroll to position [344, 0]
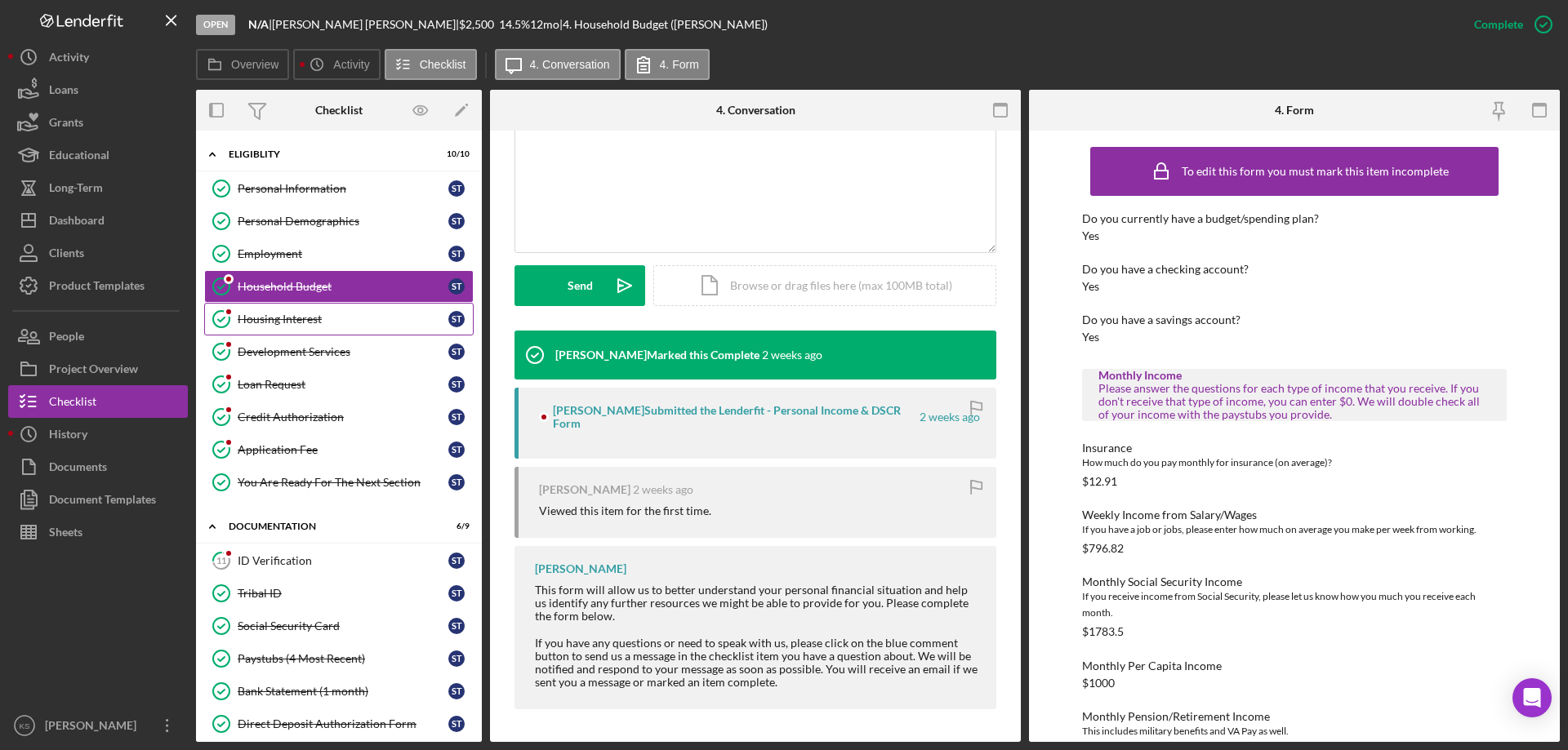
click at [295, 310] on link "Housing Interest Housing Interest S T" at bounding box center [339, 319] width 269 height 33
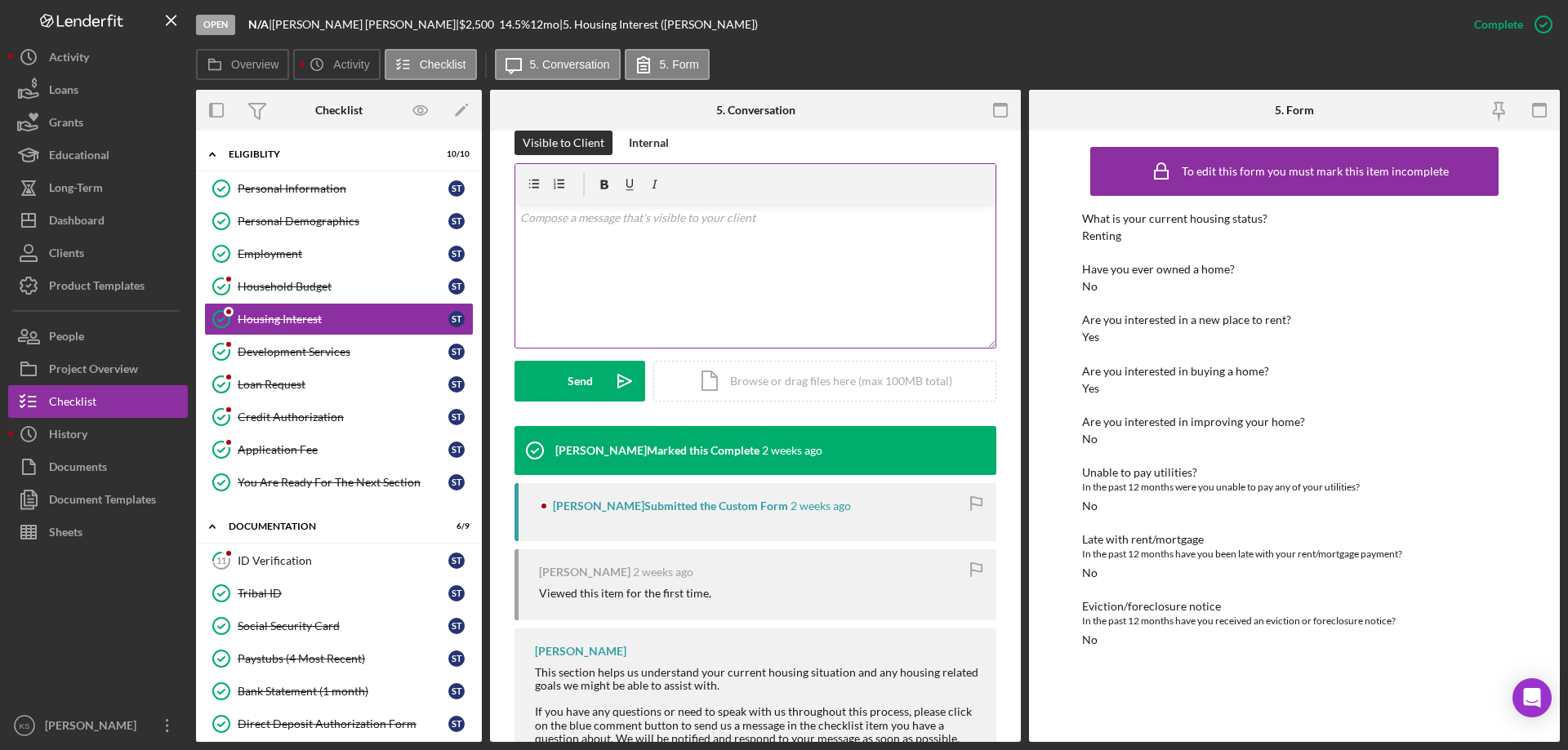
scroll to position [318, 0]
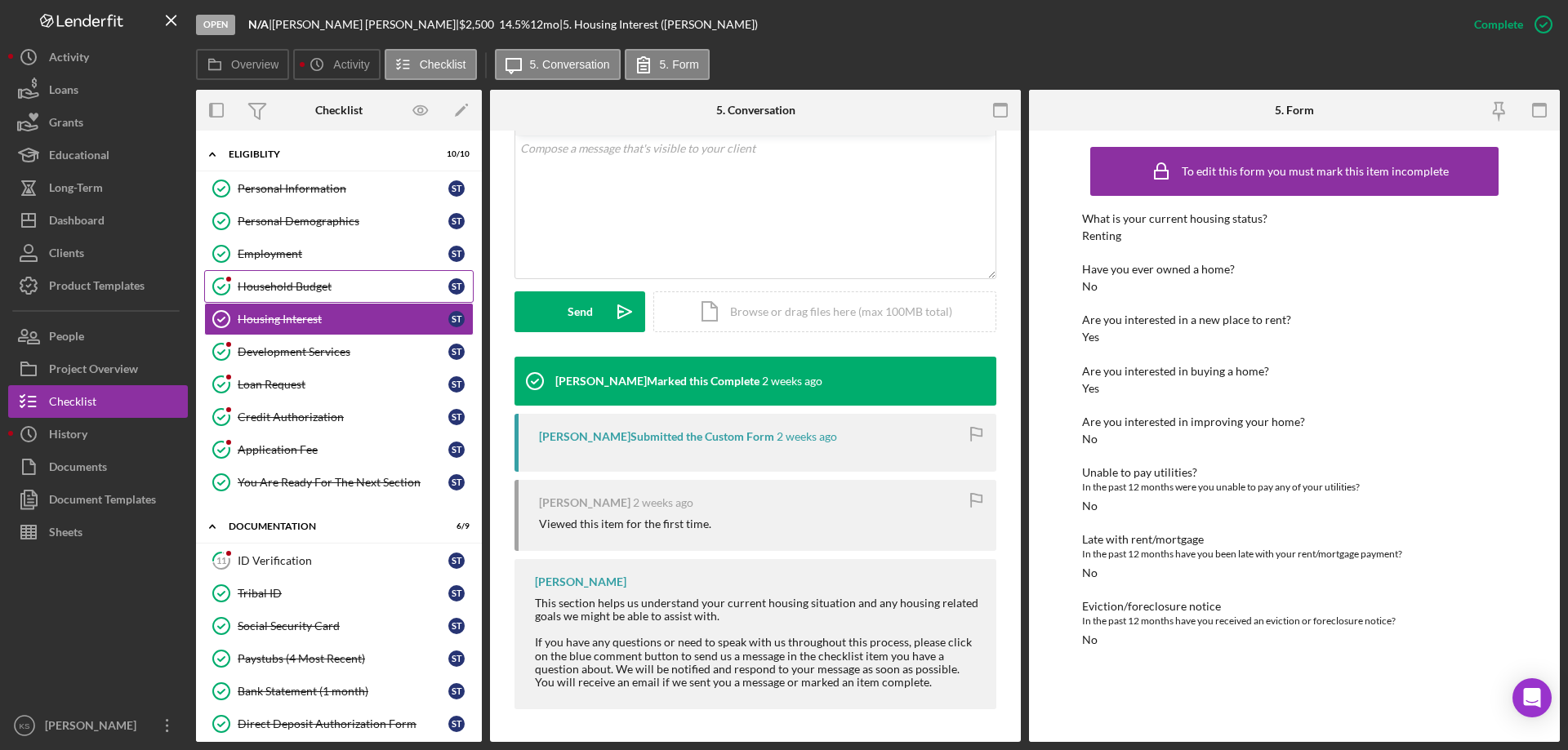
click at [299, 283] on div "Household Budget" at bounding box center [342, 286] width 211 height 13
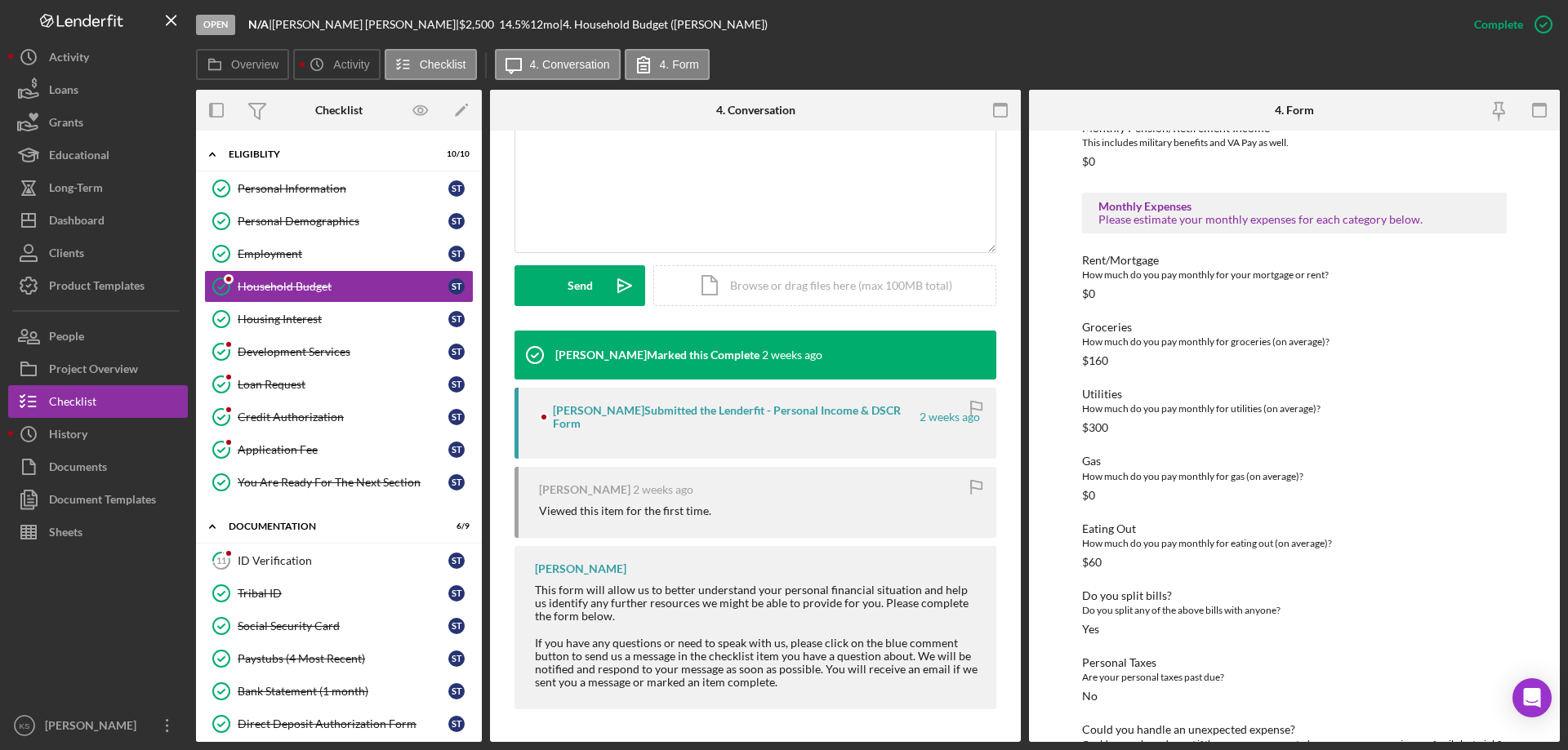
scroll to position [657, 0]
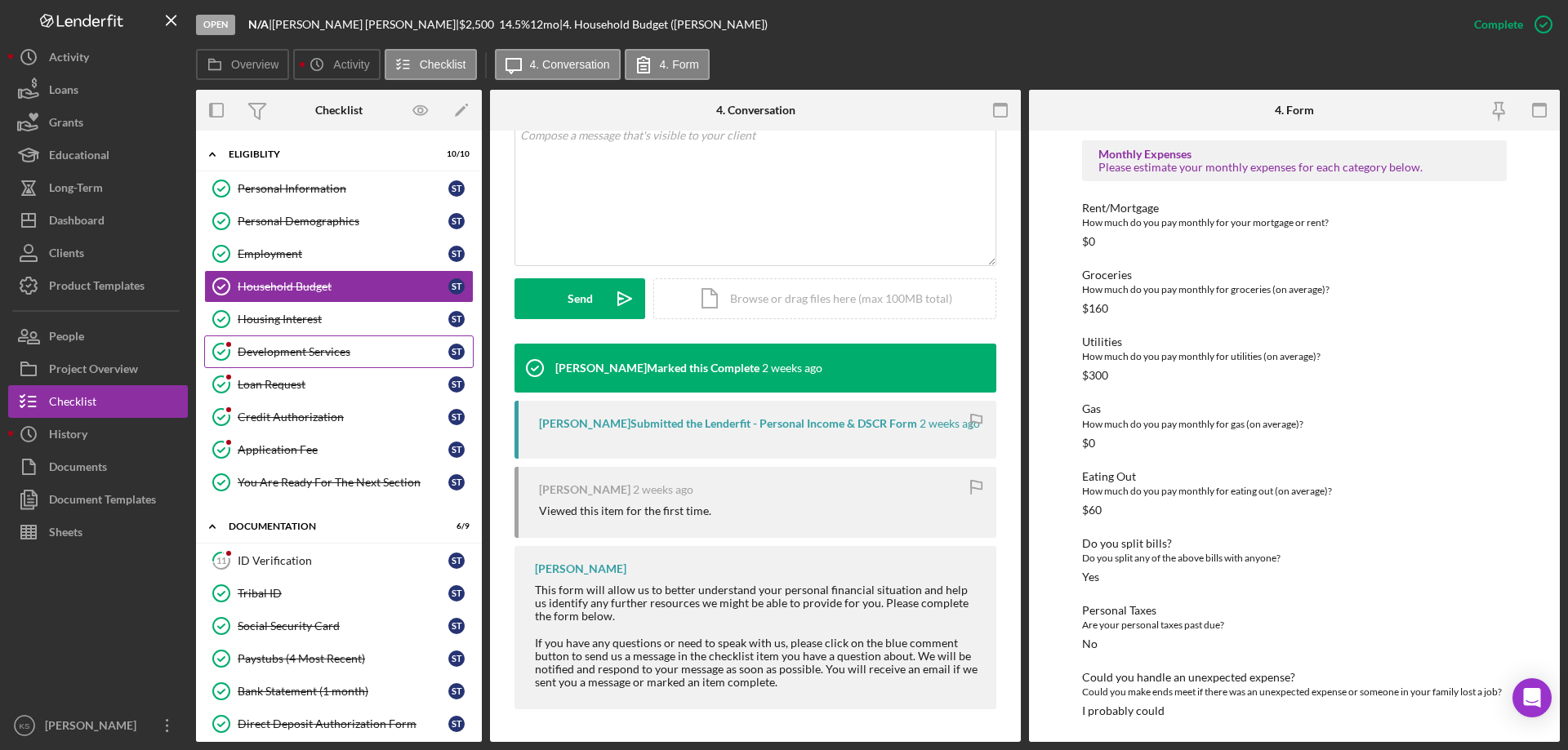
click at [312, 348] on div "Development Services" at bounding box center [342, 352] width 211 height 13
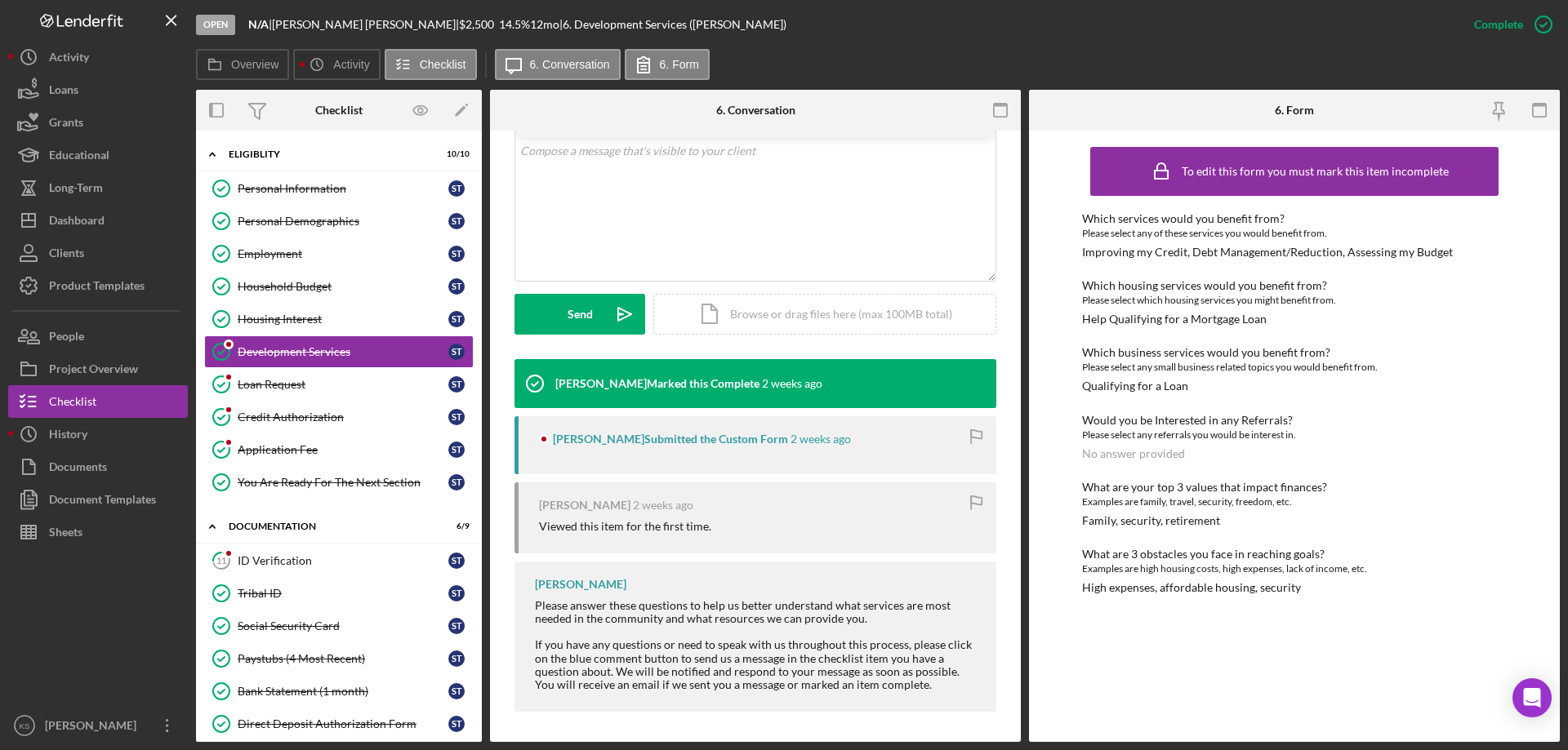
scroll to position [318, 0]
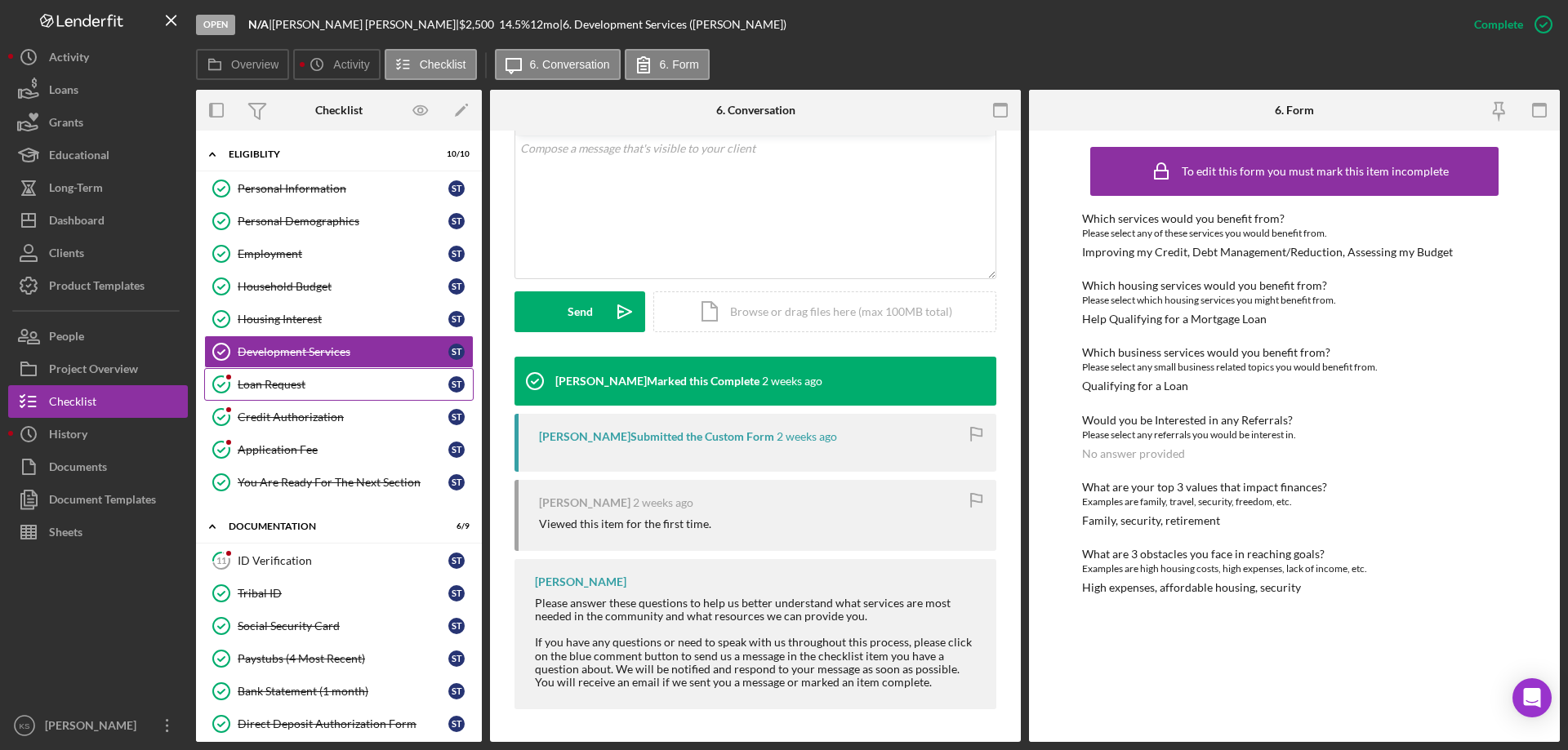
click at [306, 389] on div "Loan Request" at bounding box center [342, 384] width 211 height 13
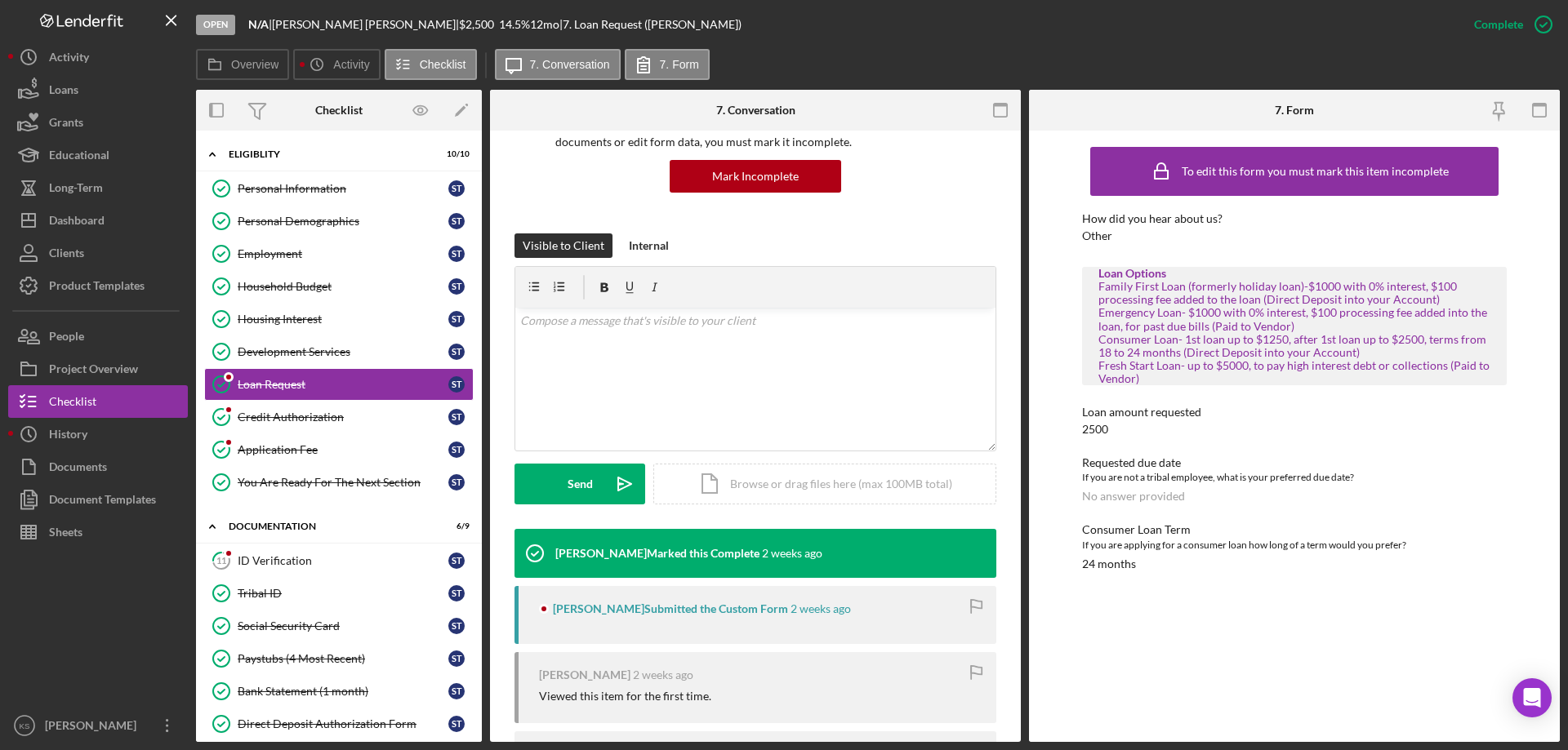
scroll to position [306, 0]
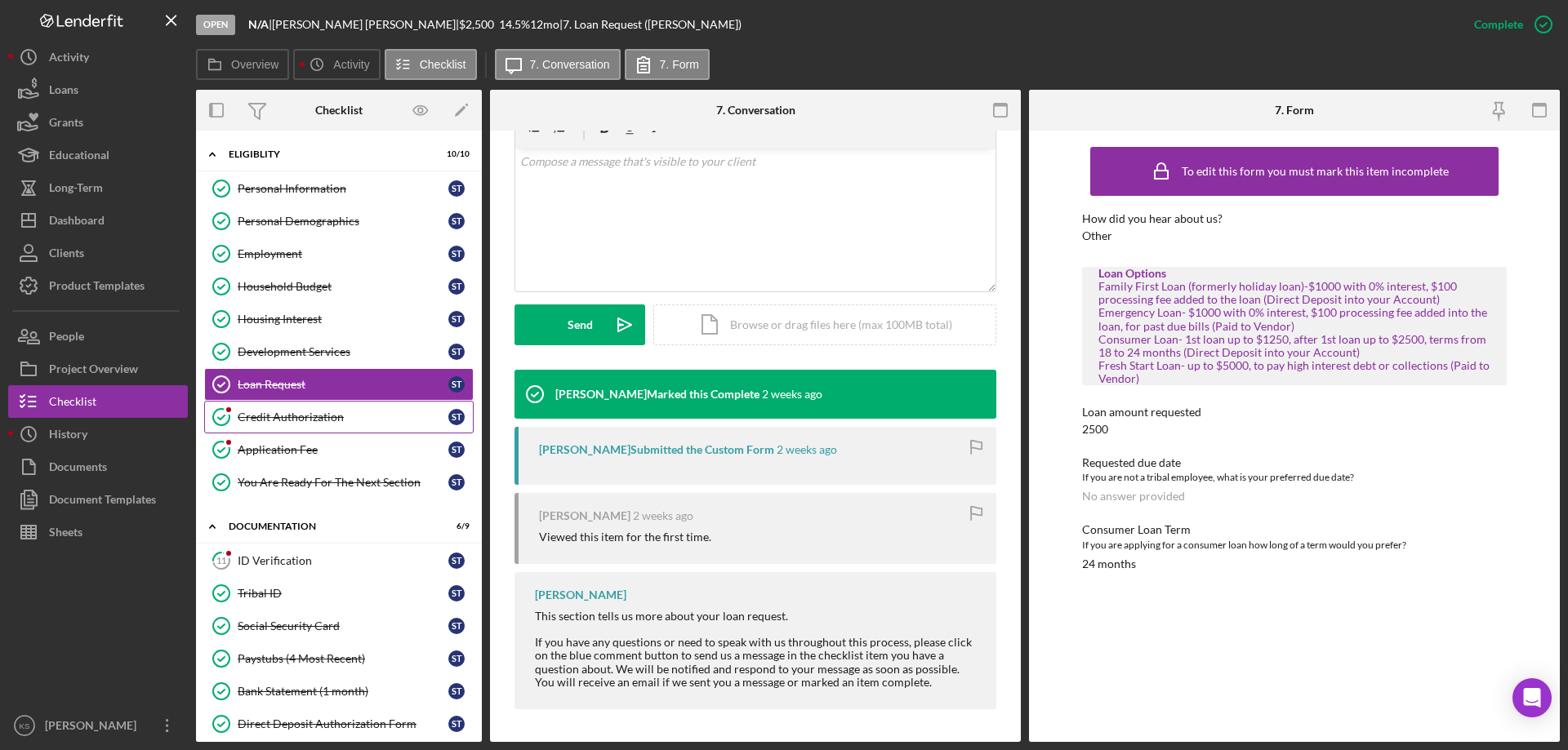
click at [337, 421] on div "Credit Authorization" at bounding box center [342, 417] width 211 height 13
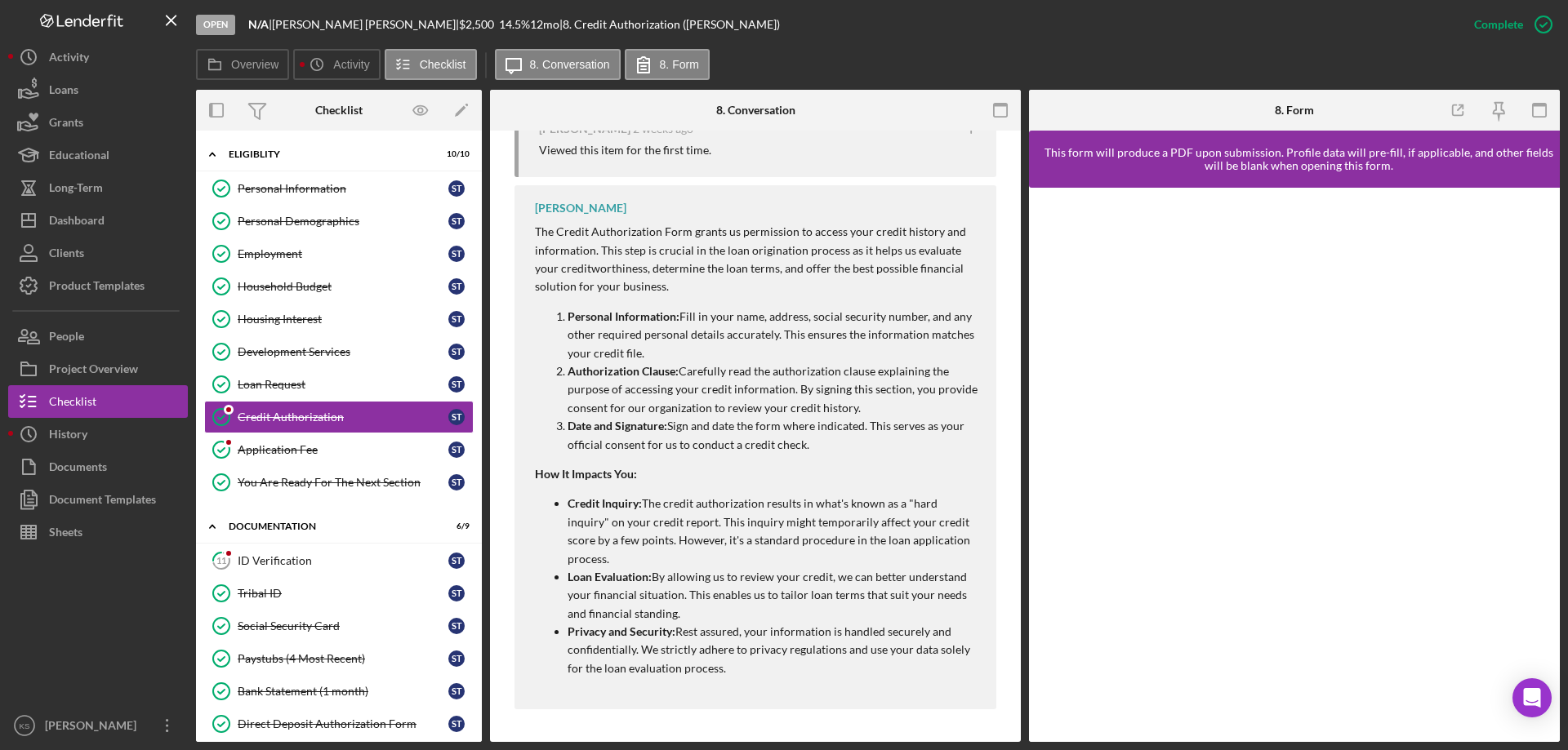
scroll to position [451, 0]
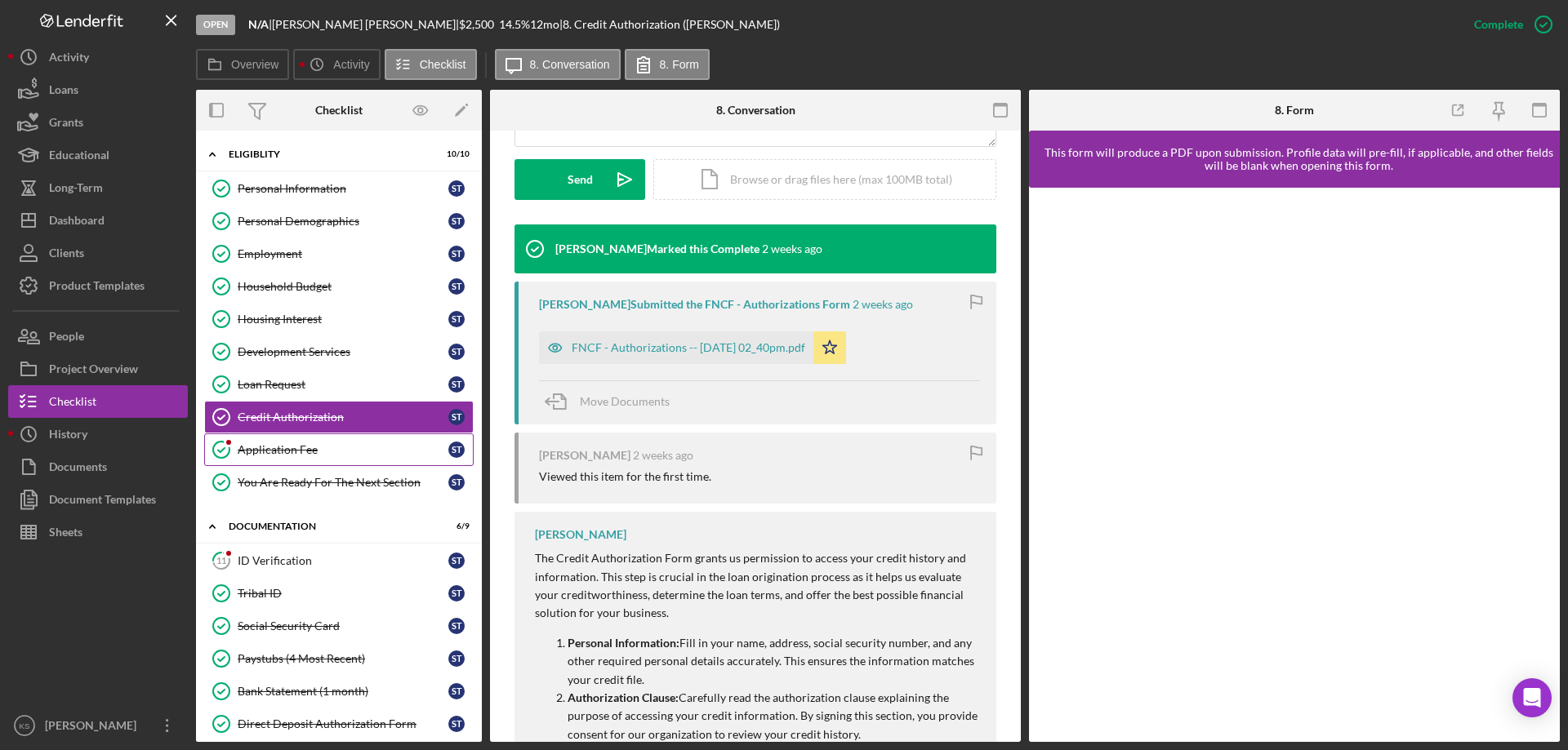
click at [312, 444] on div "Application Fee" at bounding box center [342, 450] width 211 height 13
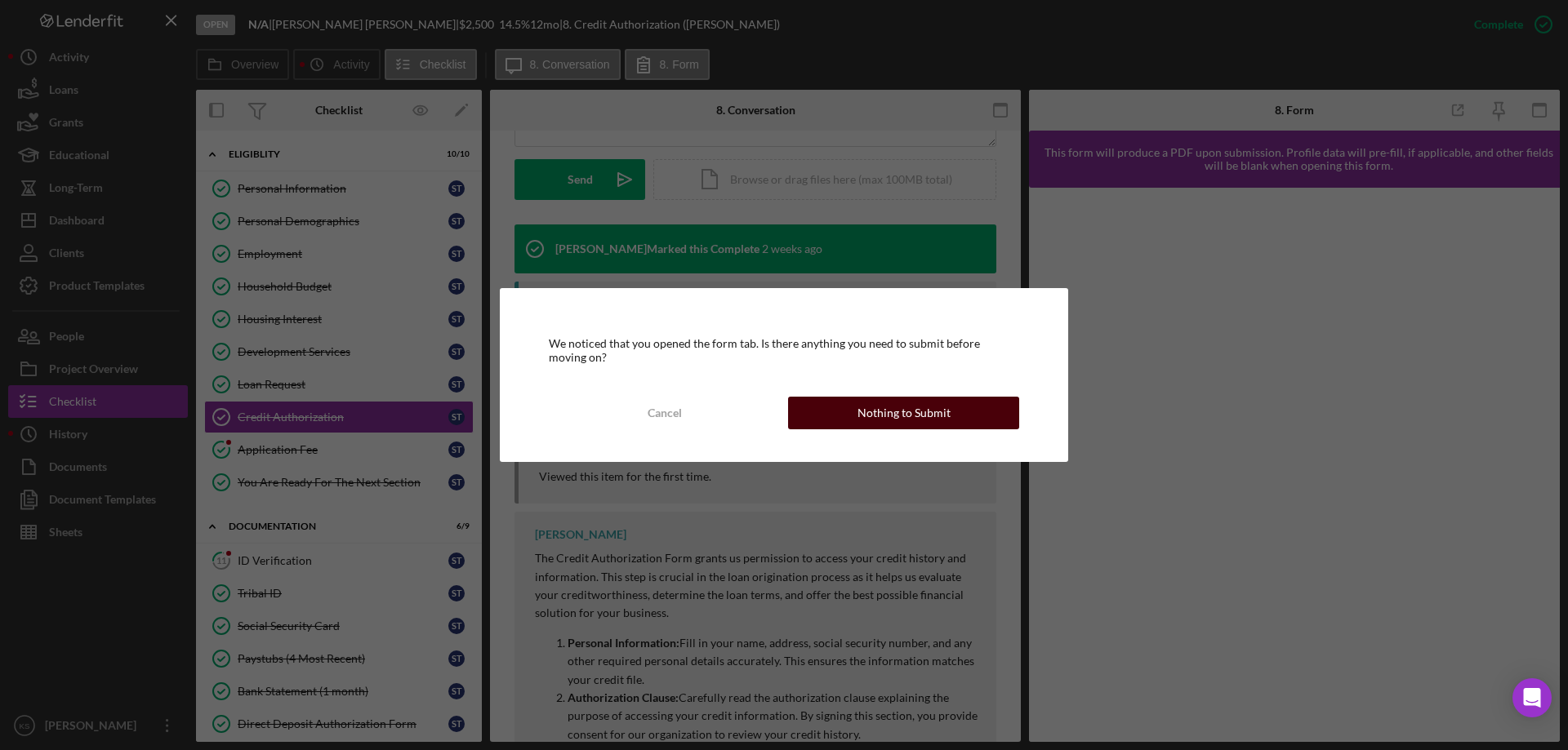
click at [850, 416] on button "Nothing to Submit" at bounding box center [903, 412] width 231 height 33
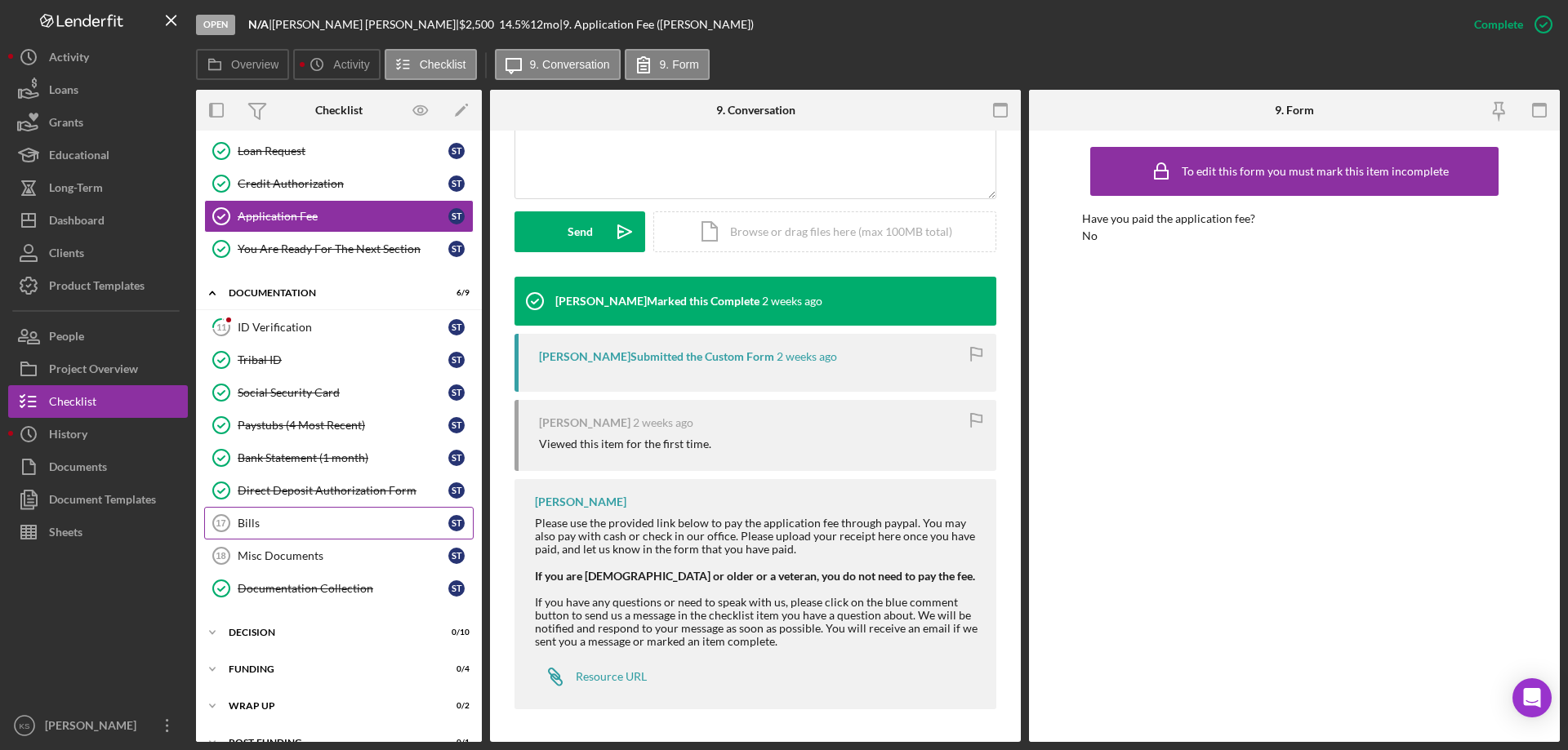
scroll to position [245, 0]
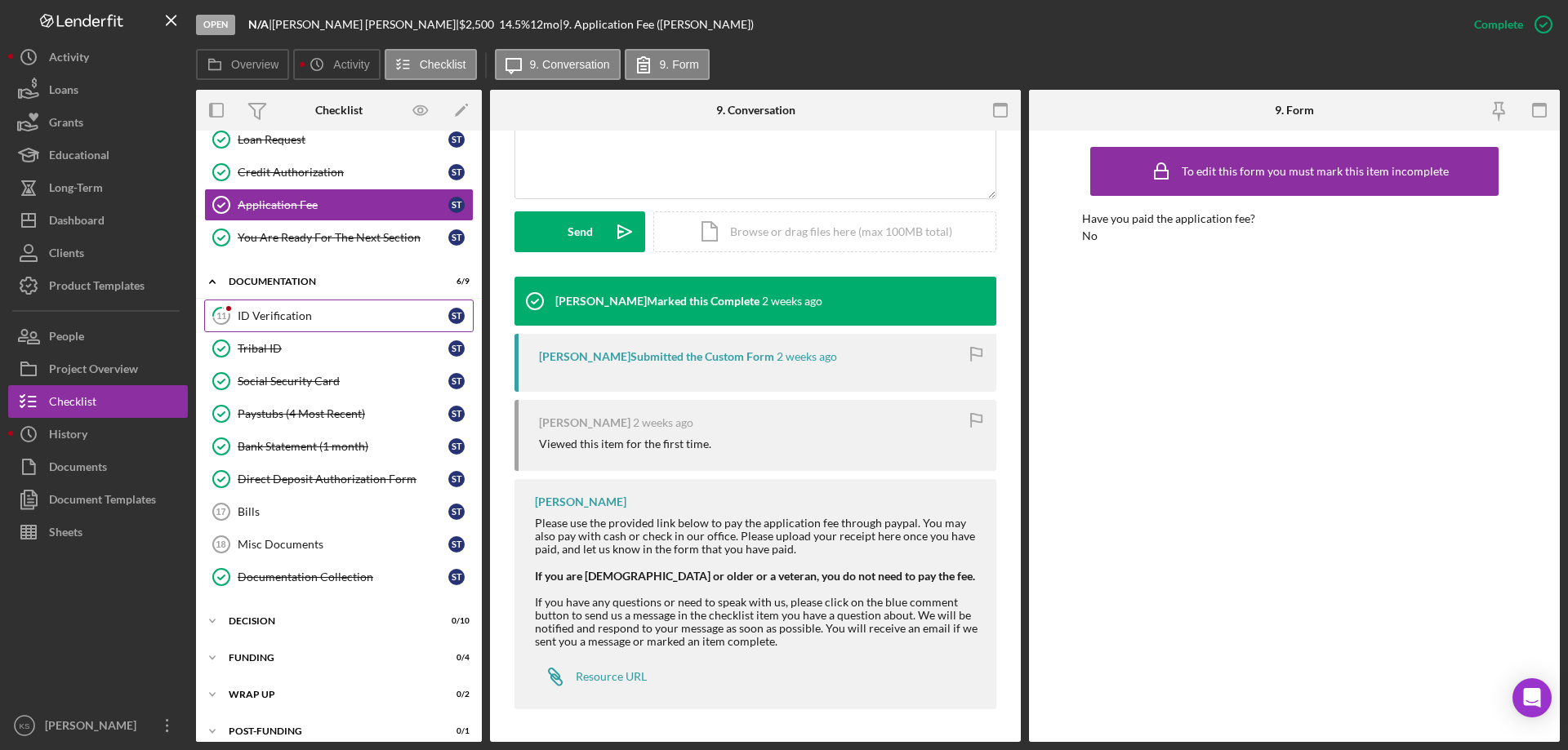
click at [277, 311] on div "ID Verification" at bounding box center [342, 316] width 211 height 13
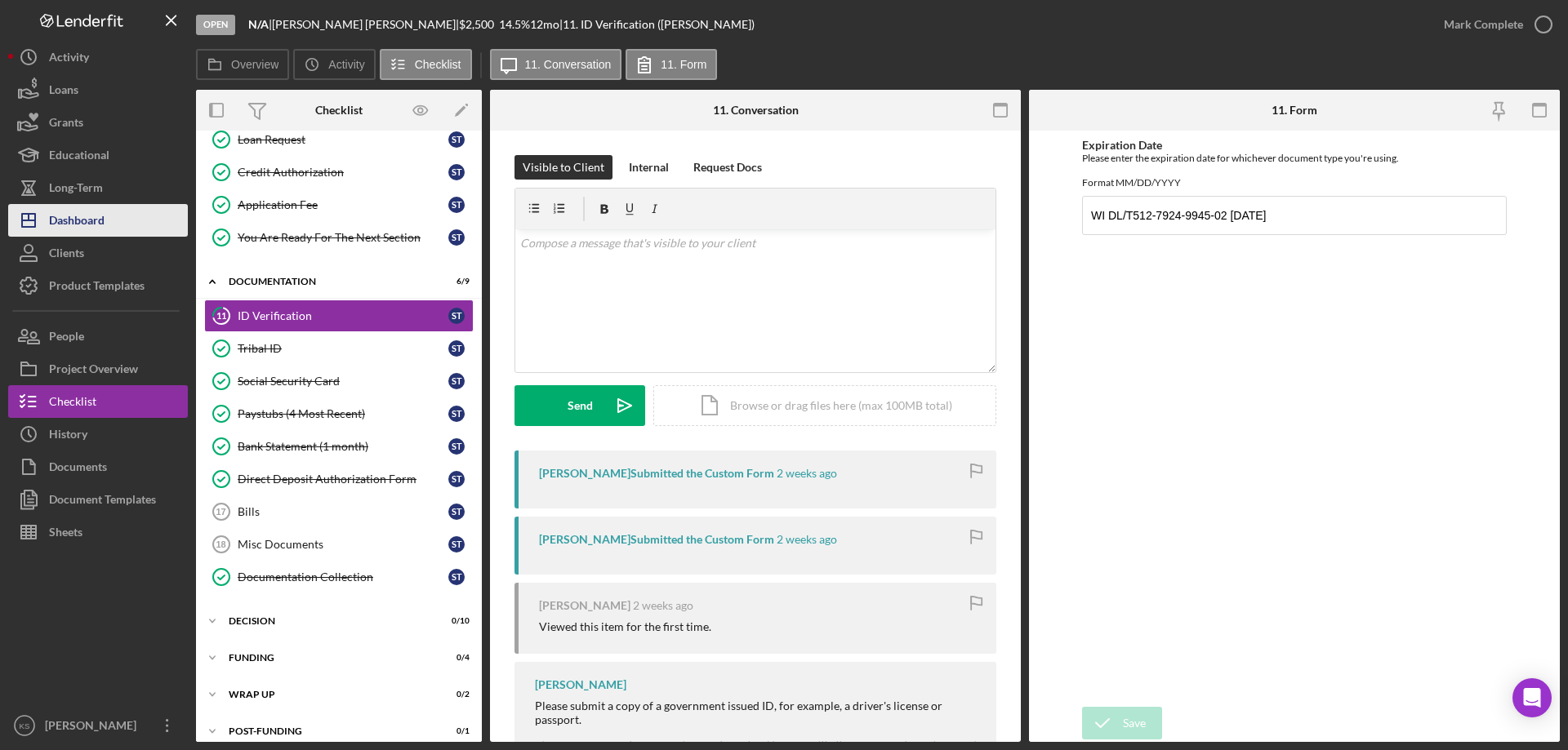
click at [94, 222] on div "Dashboard" at bounding box center [76, 222] width 55 height 36
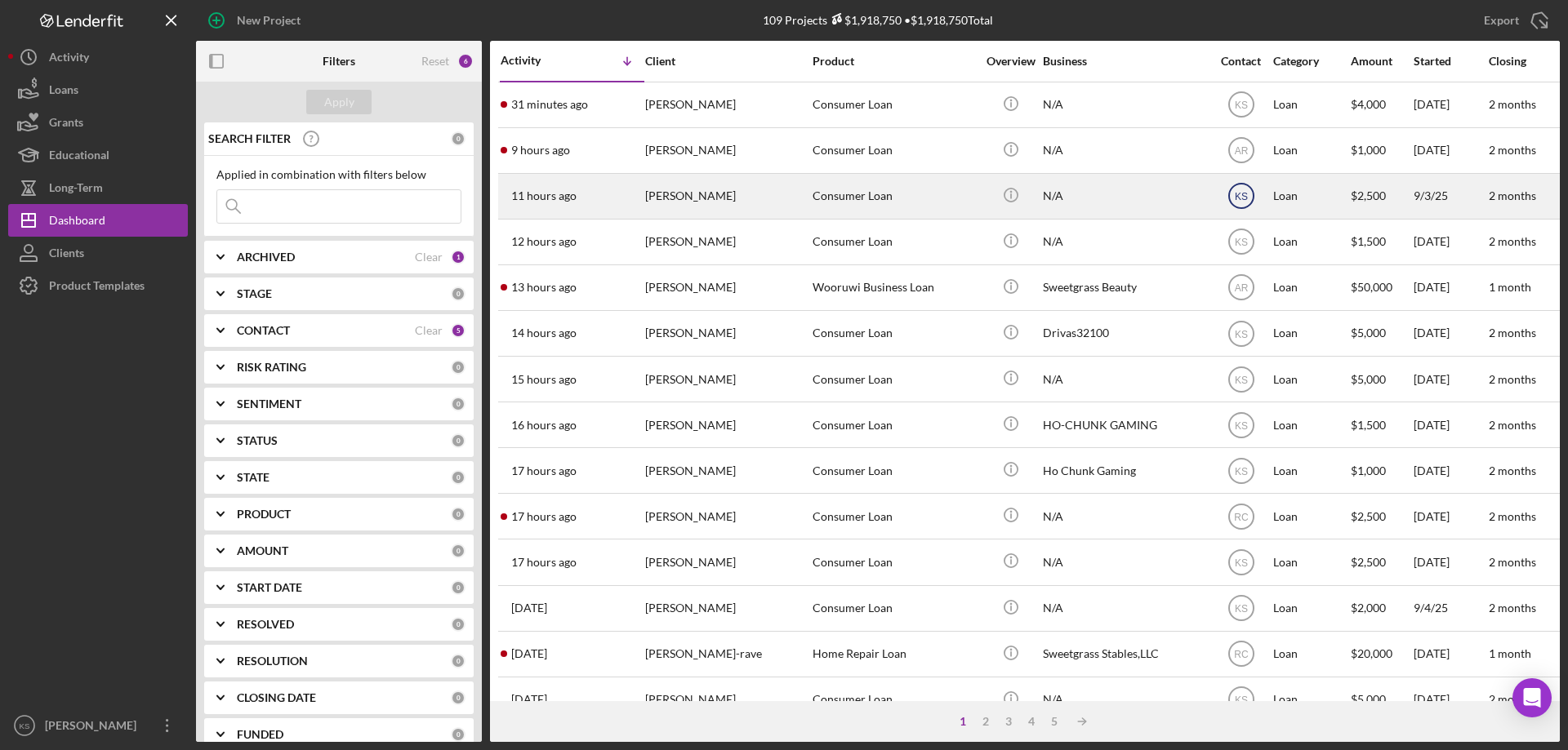
click at [1246, 189] on icon "KS" at bounding box center [1241, 196] width 41 height 41
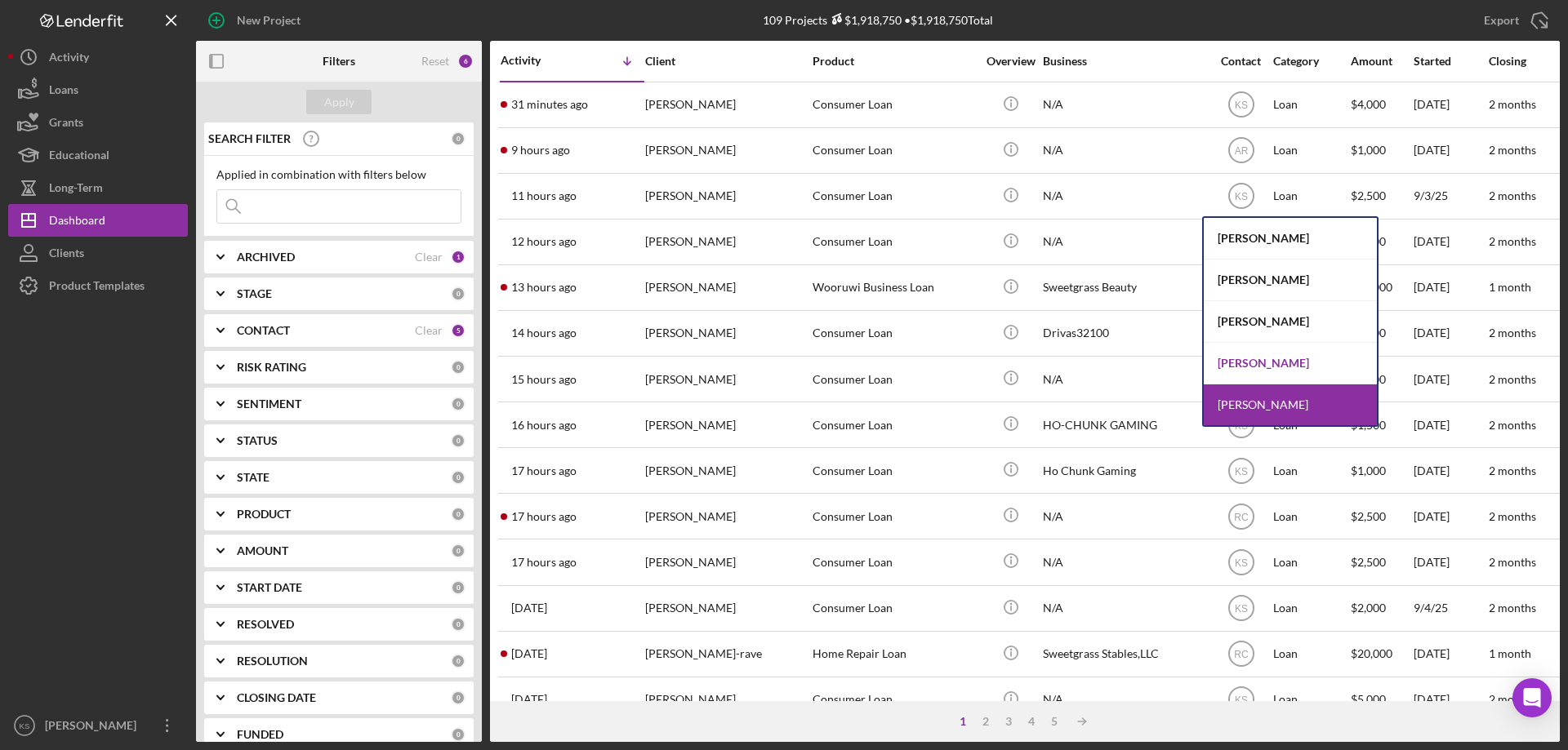
click at [1238, 368] on div "[PERSON_NAME]" at bounding box center [1290, 364] width 173 height 42
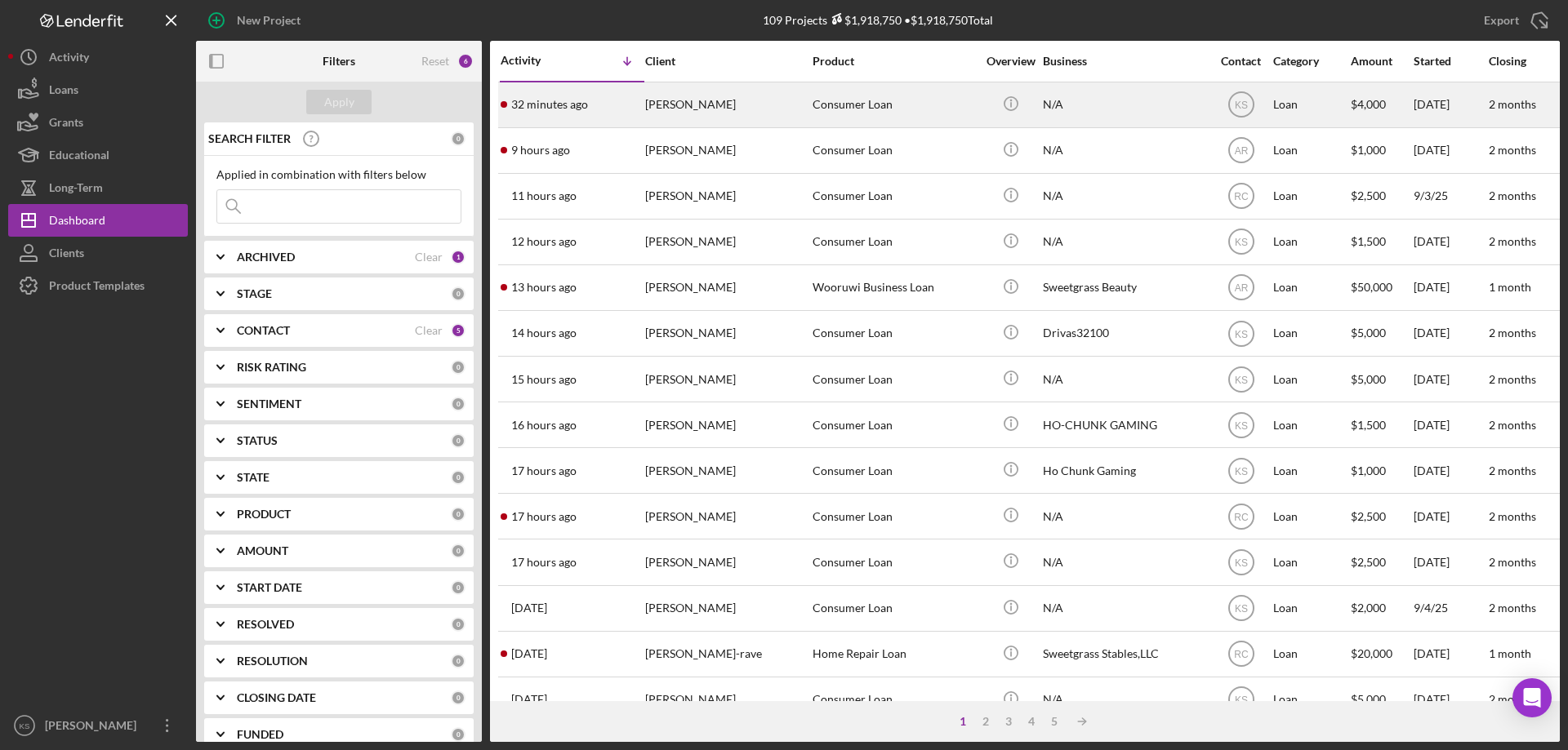
click at [792, 108] on div "[PERSON_NAME]" at bounding box center [727, 105] width 164 height 43
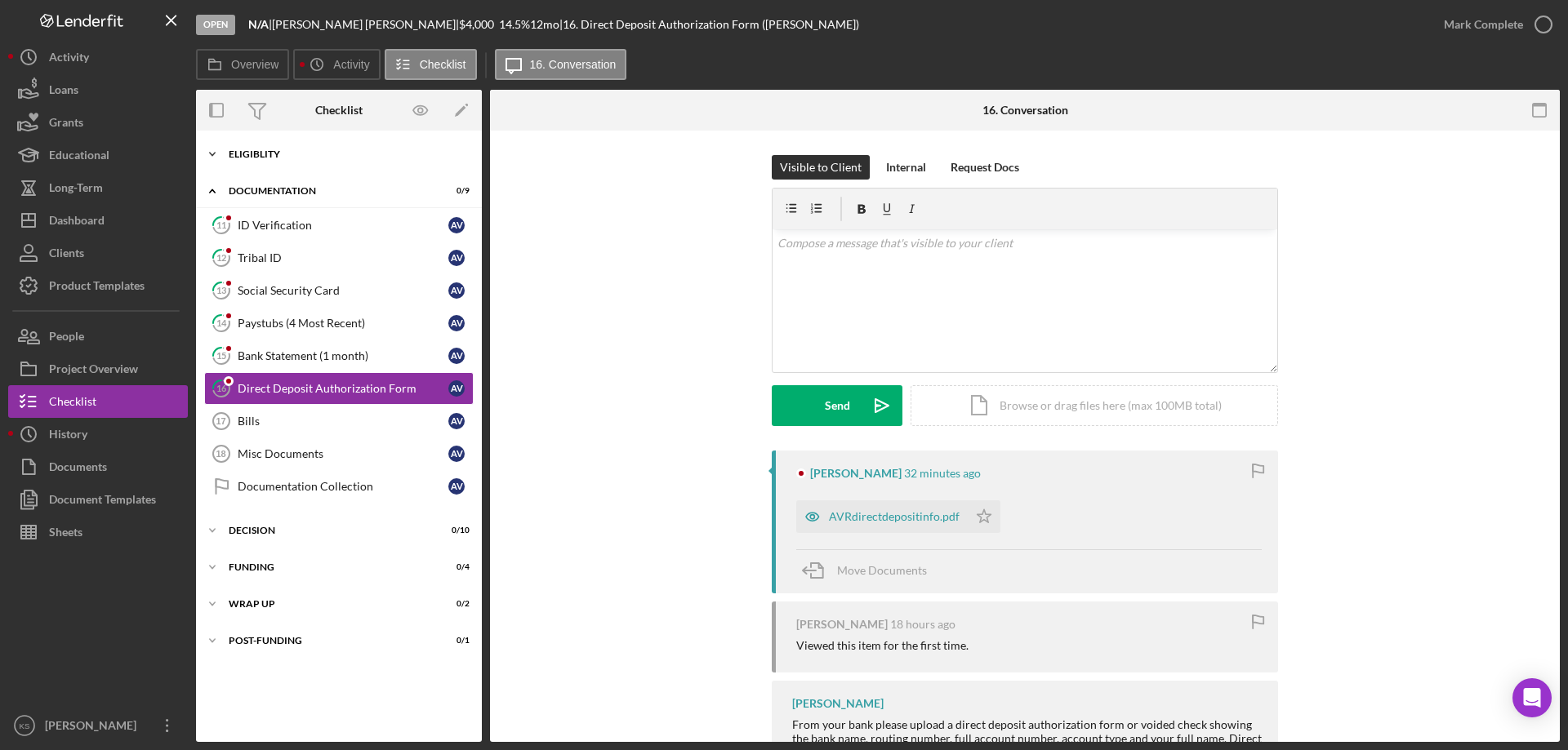
click at [260, 164] on div "Icon/Expander Eligiblity 4 / 12" at bounding box center [340, 154] width 286 height 33
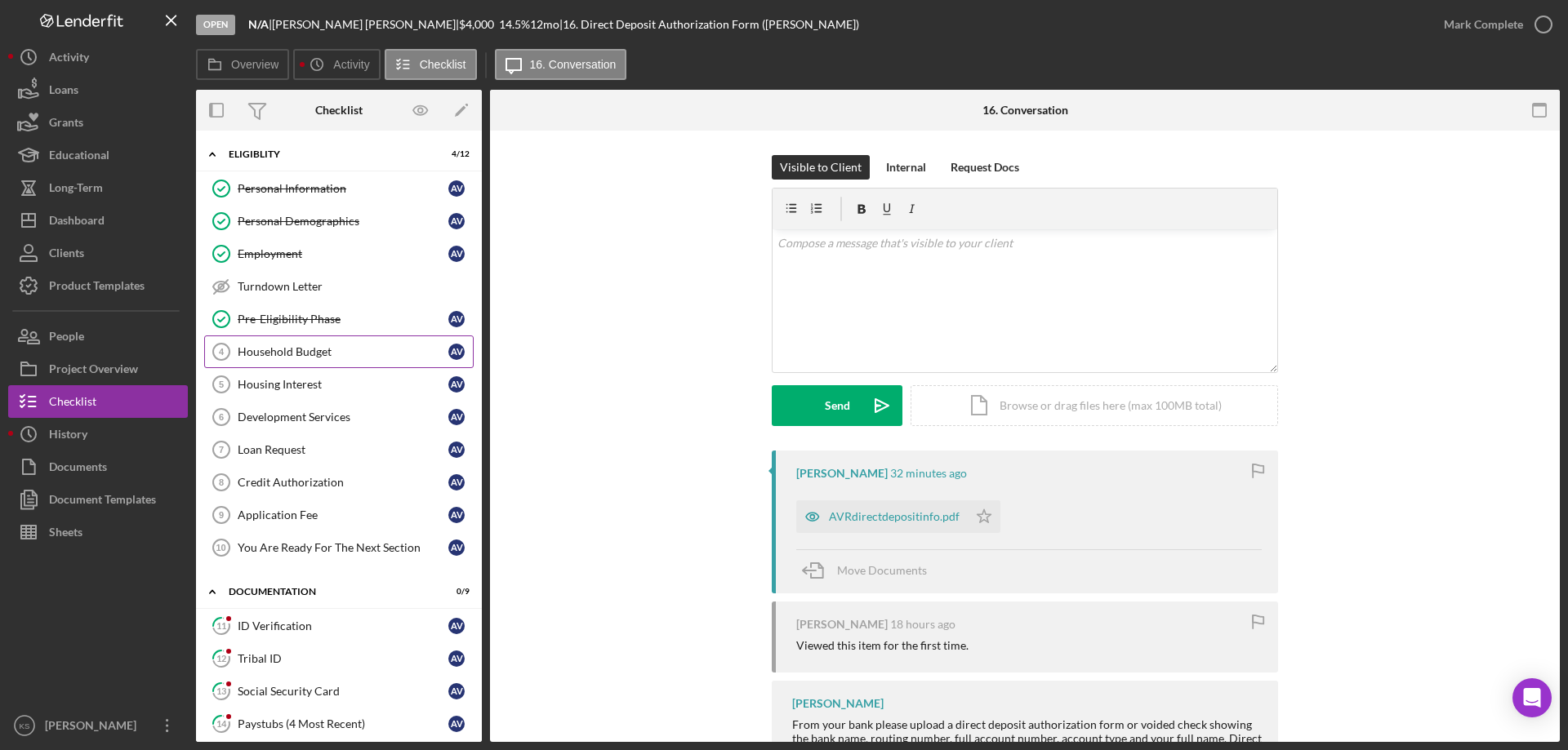
click at [302, 342] on link "Household Budget 4 Household Budget A V" at bounding box center [339, 352] width 269 height 33
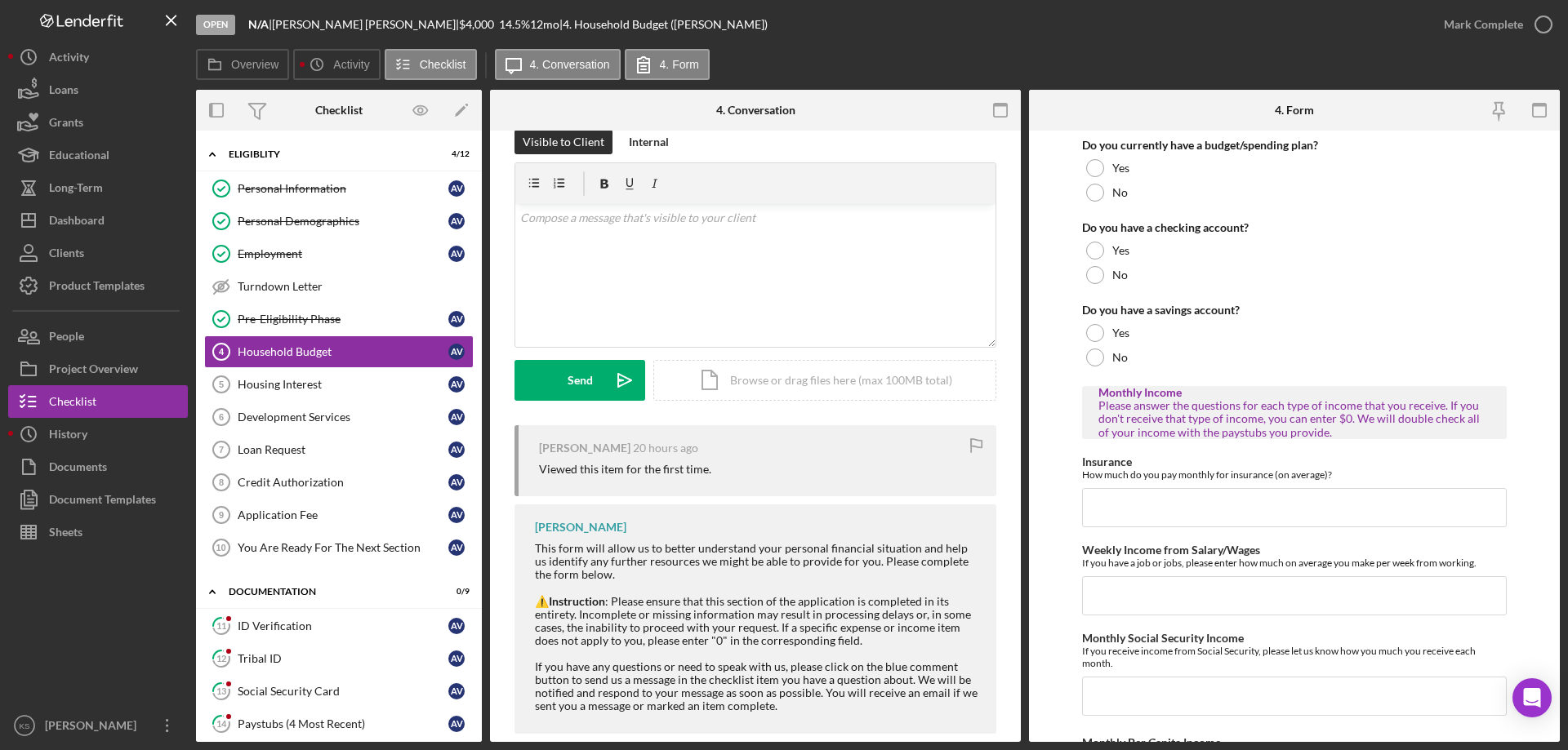
scroll to position [50, 0]
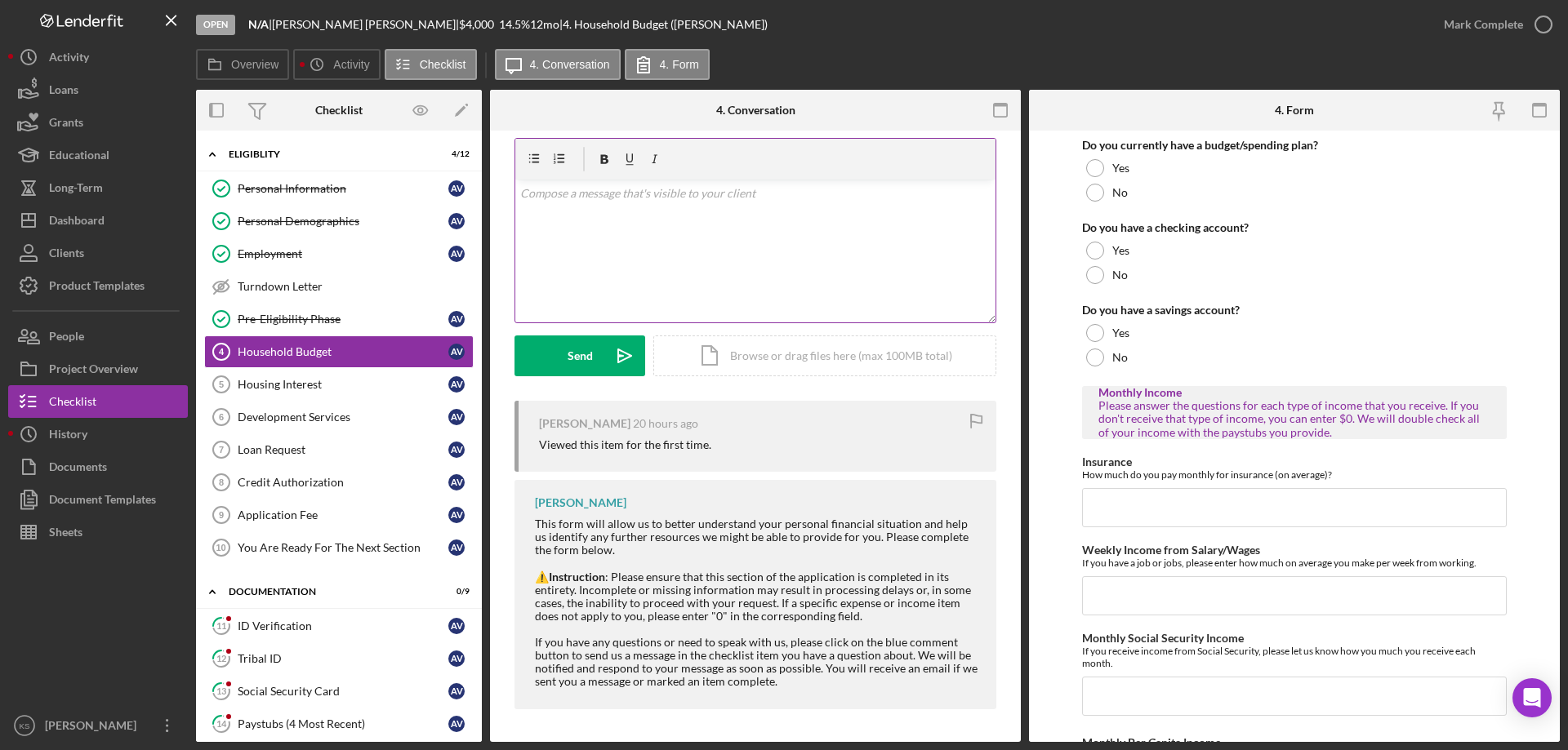
click at [872, 262] on div "v Color teal Color pink Remove color Add row above Add row below Add column bef…" at bounding box center [755, 251] width 480 height 143
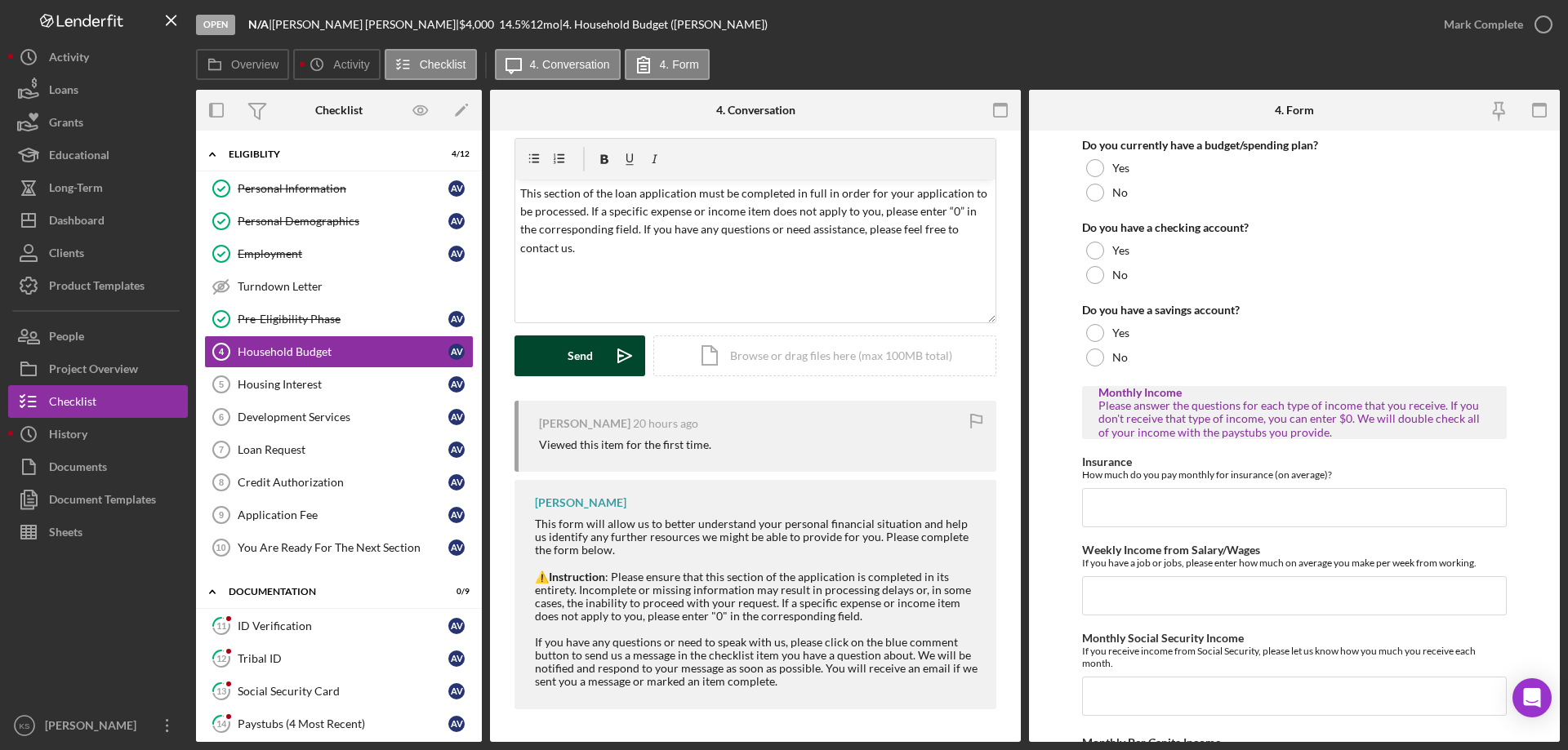
click at [561, 363] on button "Send Icon/icon-invite-send" at bounding box center [580, 356] width 131 height 41
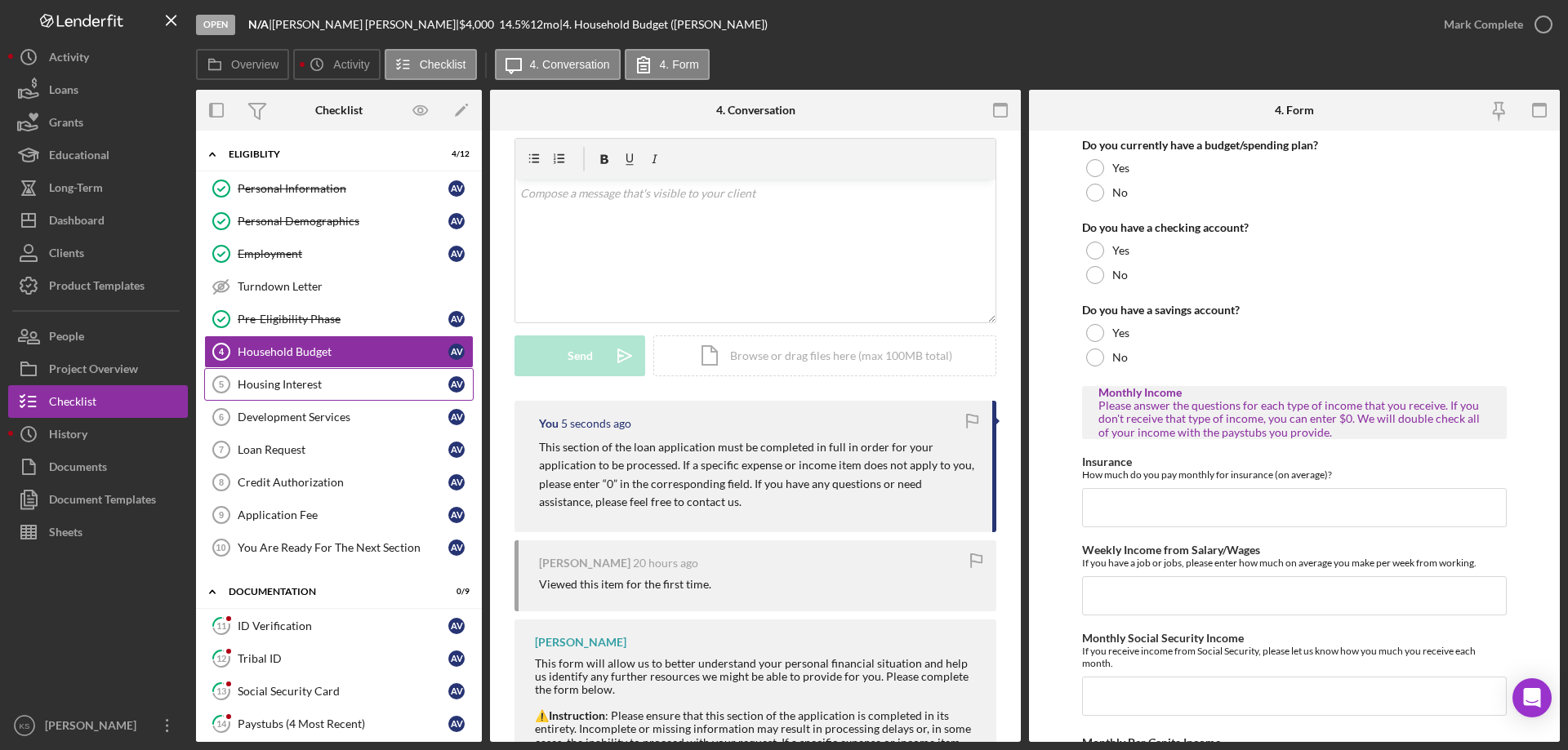
click at [363, 376] on link "Housing Interest 5 Housing Interest A V" at bounding box center [339, 384] width 269 height 33
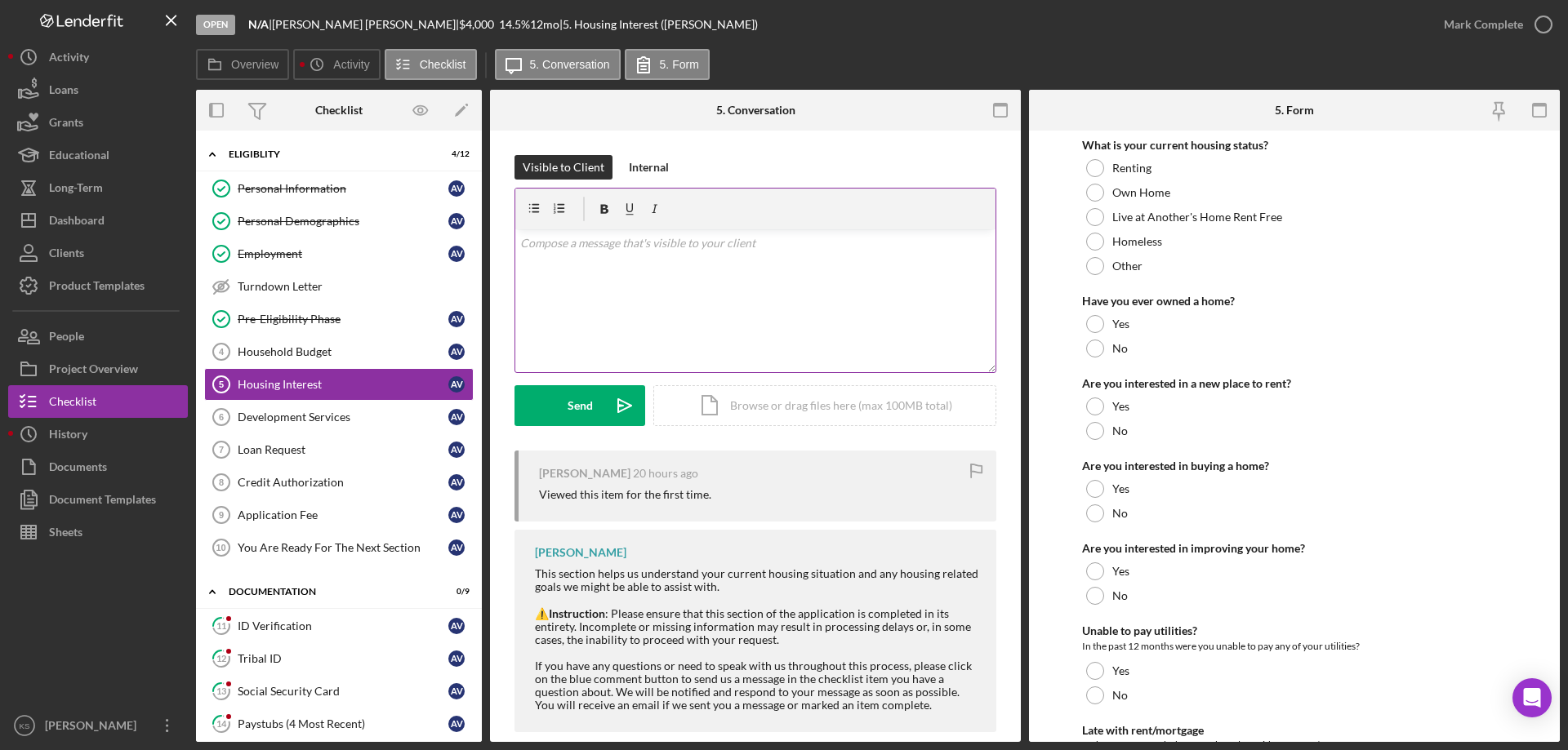
click at [713, 246] on p at bounding box center [756, 243] width 472 height 18
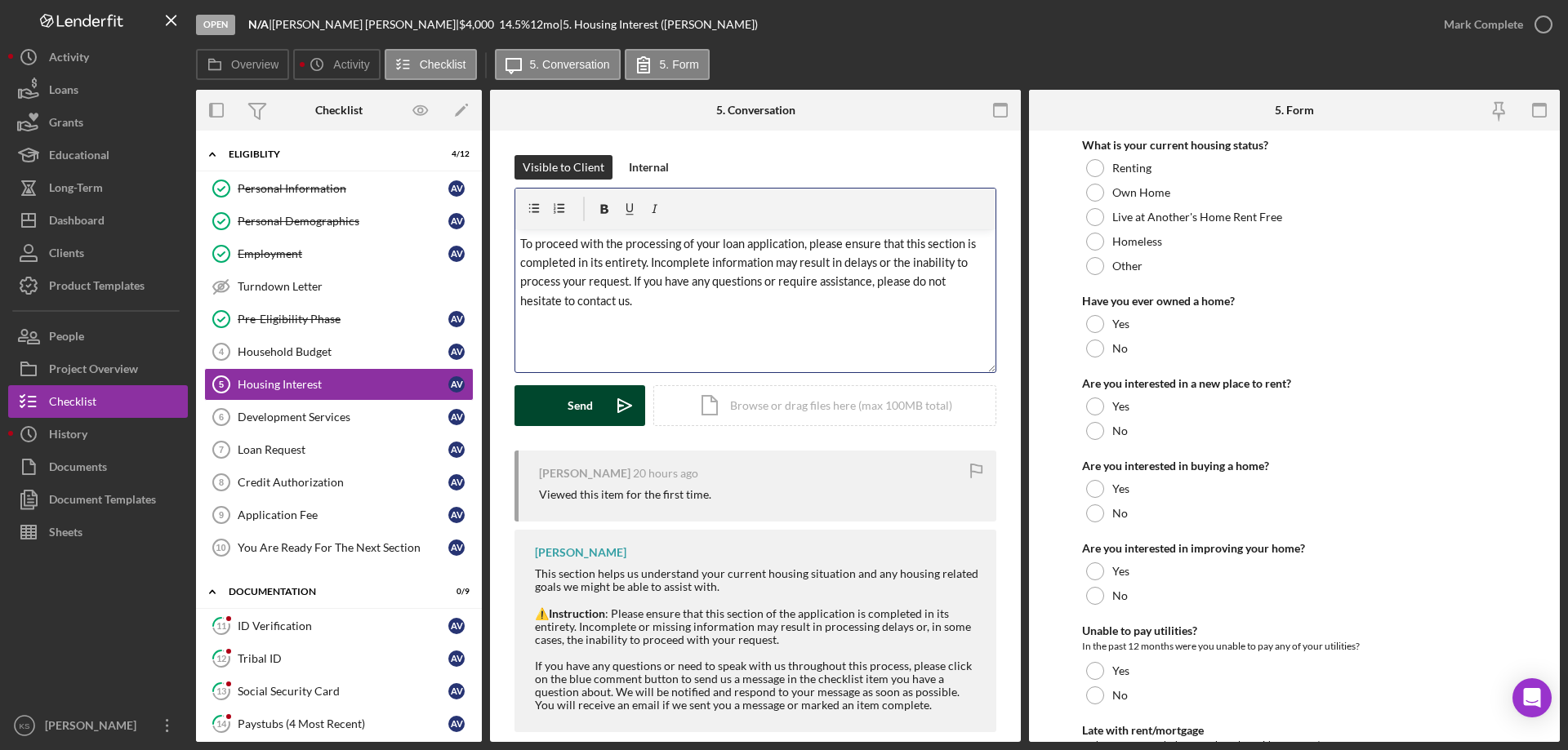
click at [561, 412] on button "Send Icon/icon-invite-send" at bounding box center [580, 406] width 131 height 41
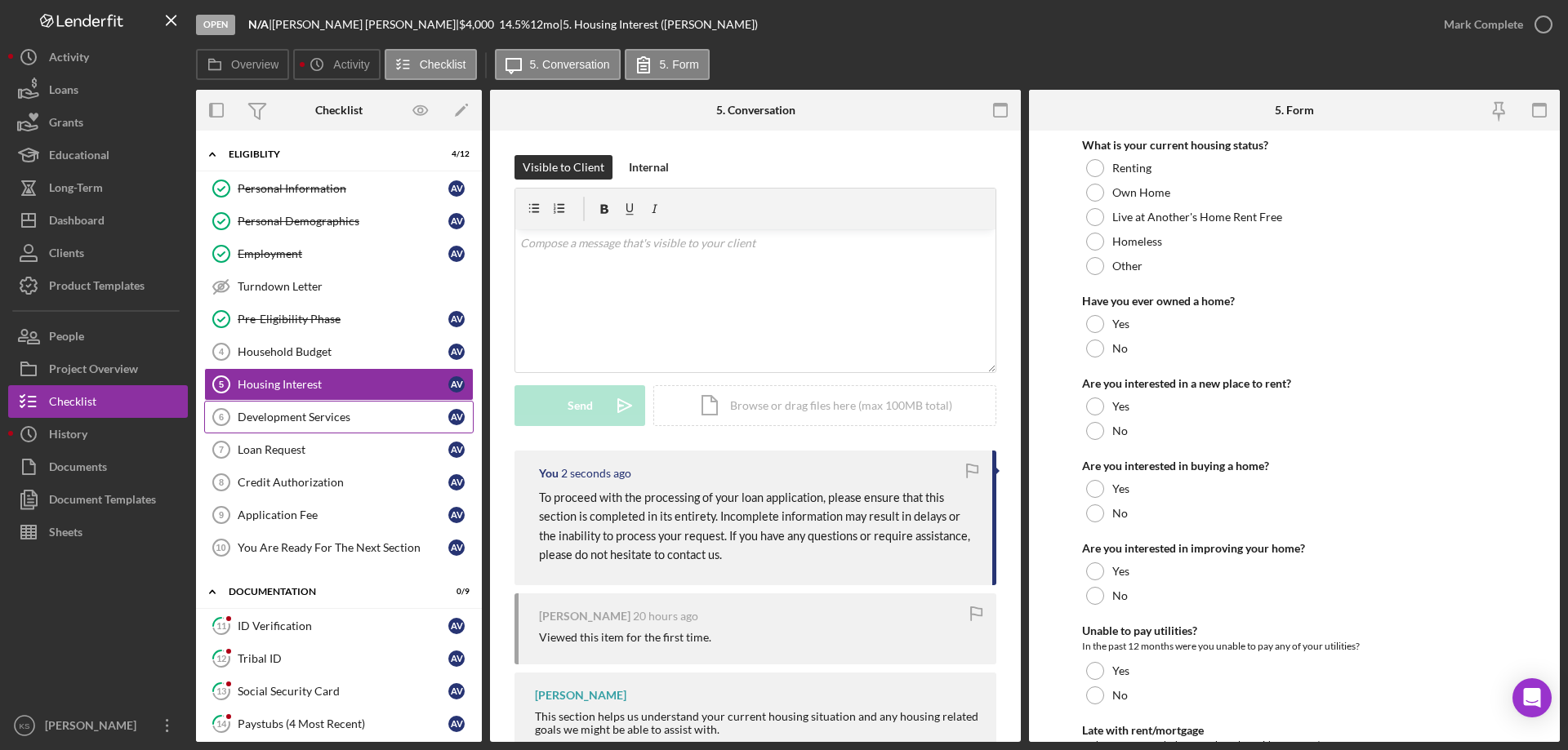
click at [351, 419] on div "Development Services" at bounding box center [342, 417] width 211 height 13
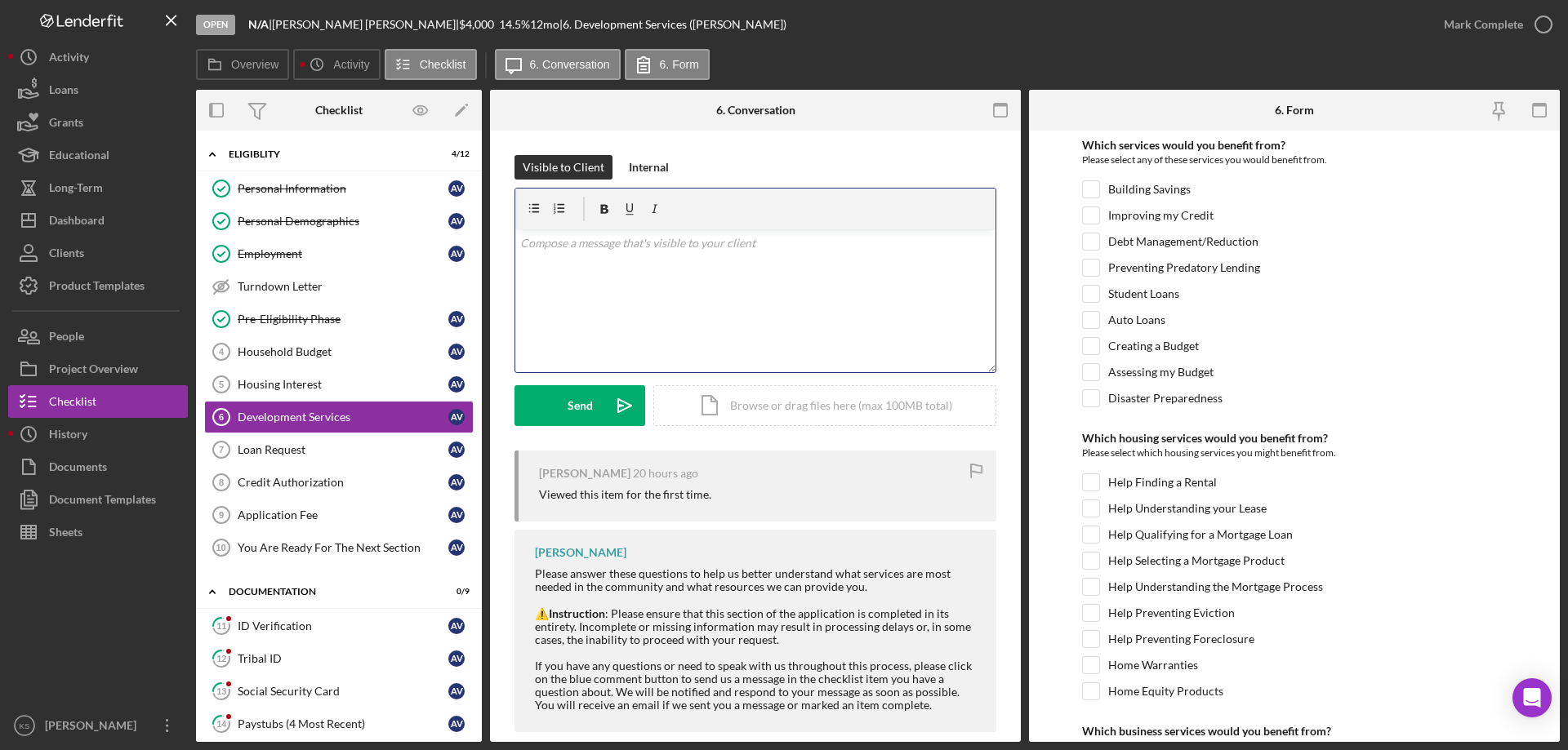
click at [770, 254] on div "v Color teal Color pink Remove color Add row above Add row below Add column bef…" at bounding box center [755, 300] width 480 height 143
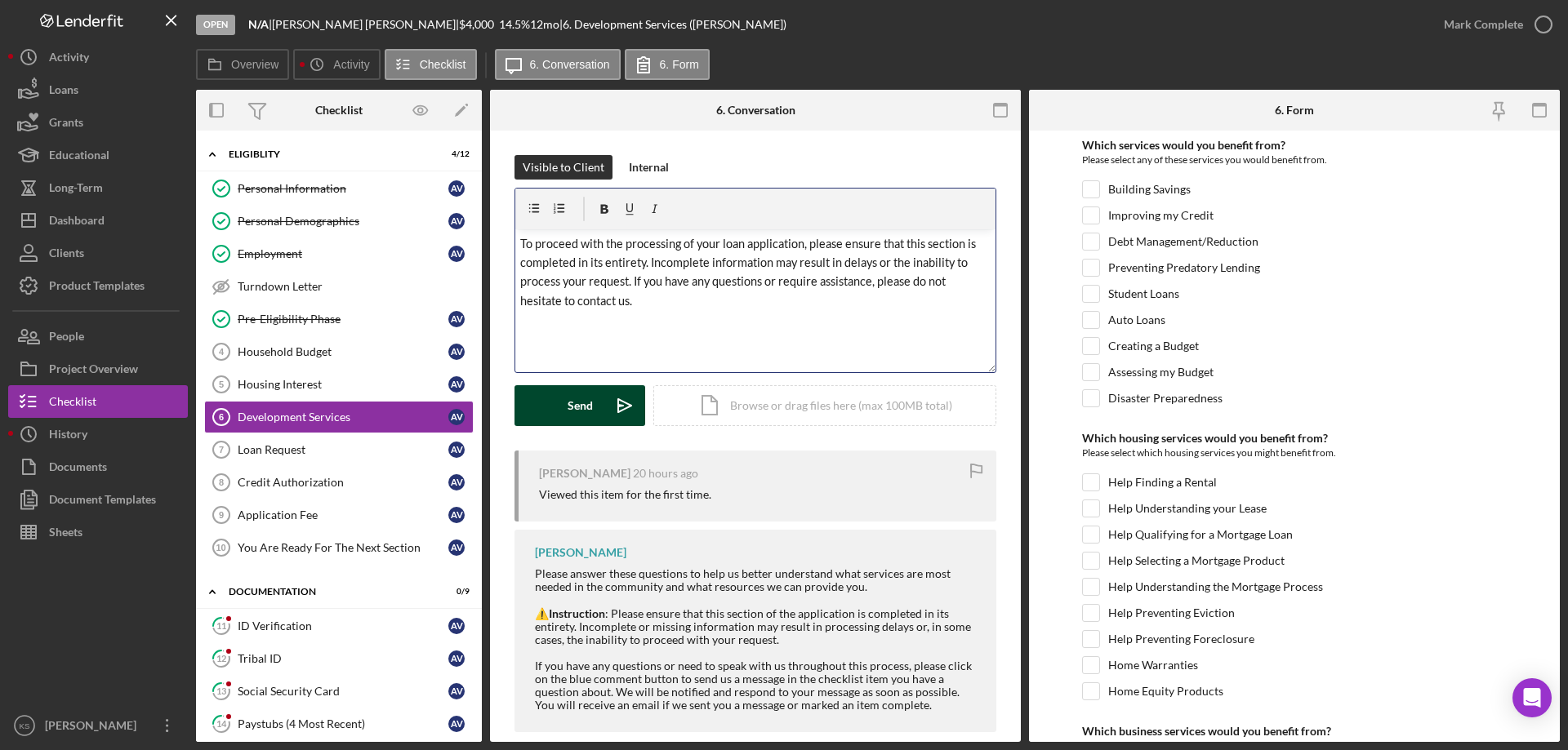
drag, startPoint x: 589, startPoint y: 398, endPoint x: 606, endPoint y: 397, distance: 17.0
click at [590, 398] on div "Send" at bounding box center [580, 406] width 25 height 41
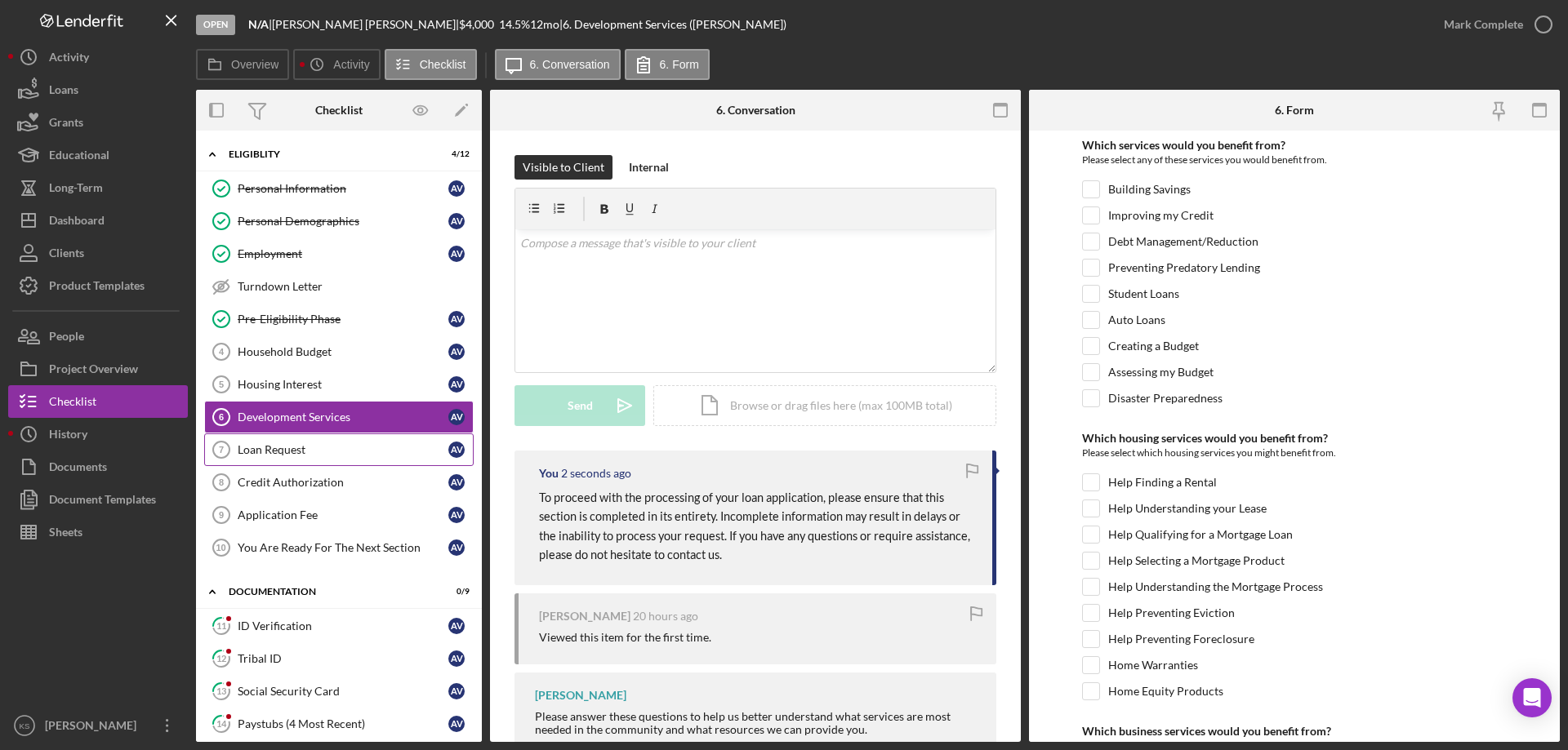
click at [312, 451] on div "Loan Request" at bounding box center [342, 450] width 211 height 13
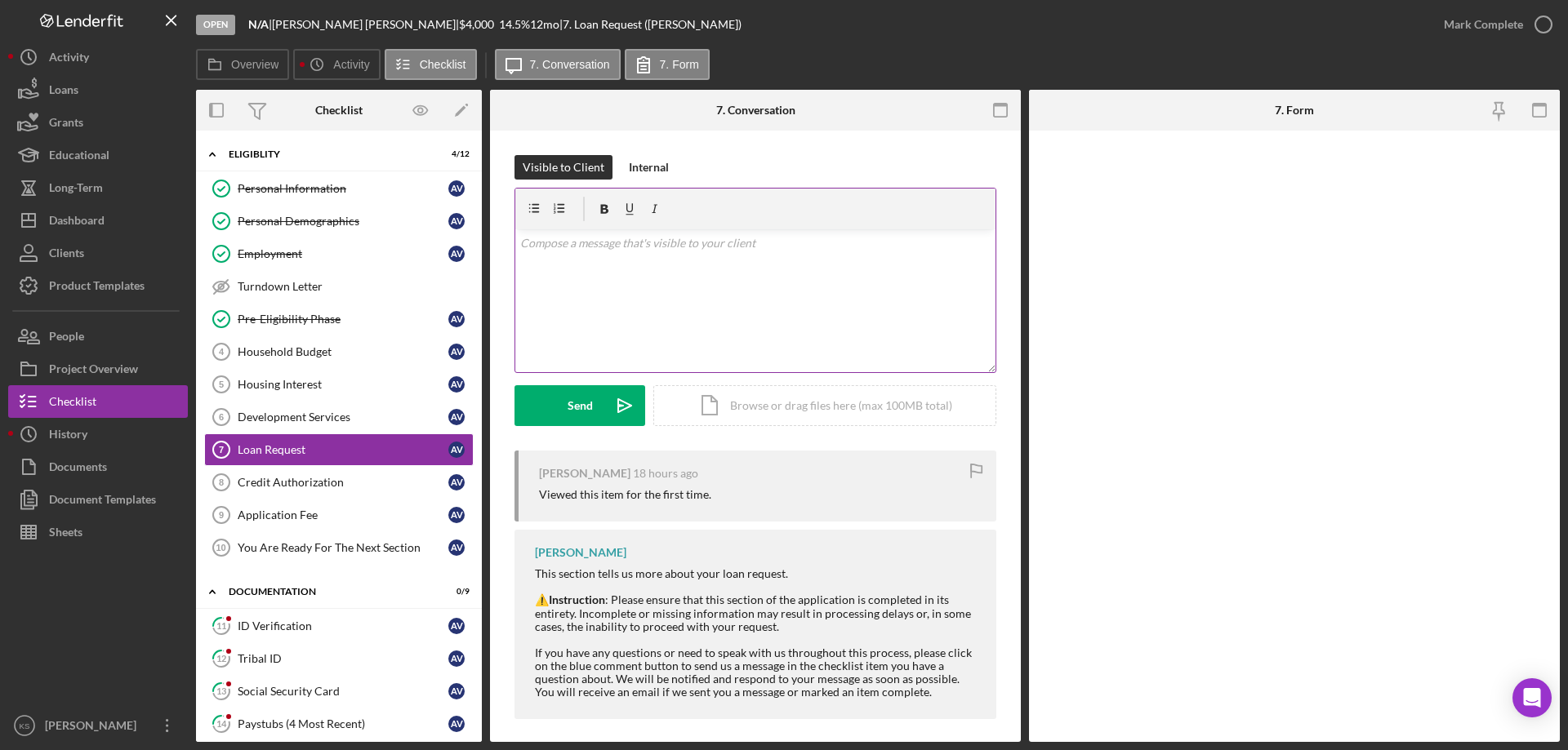
click at [645, 312] on div "v Color teal Color pink Remove color Add row above Add row below Add column bef…" at bounding box center [755, 300] width 480 height 143
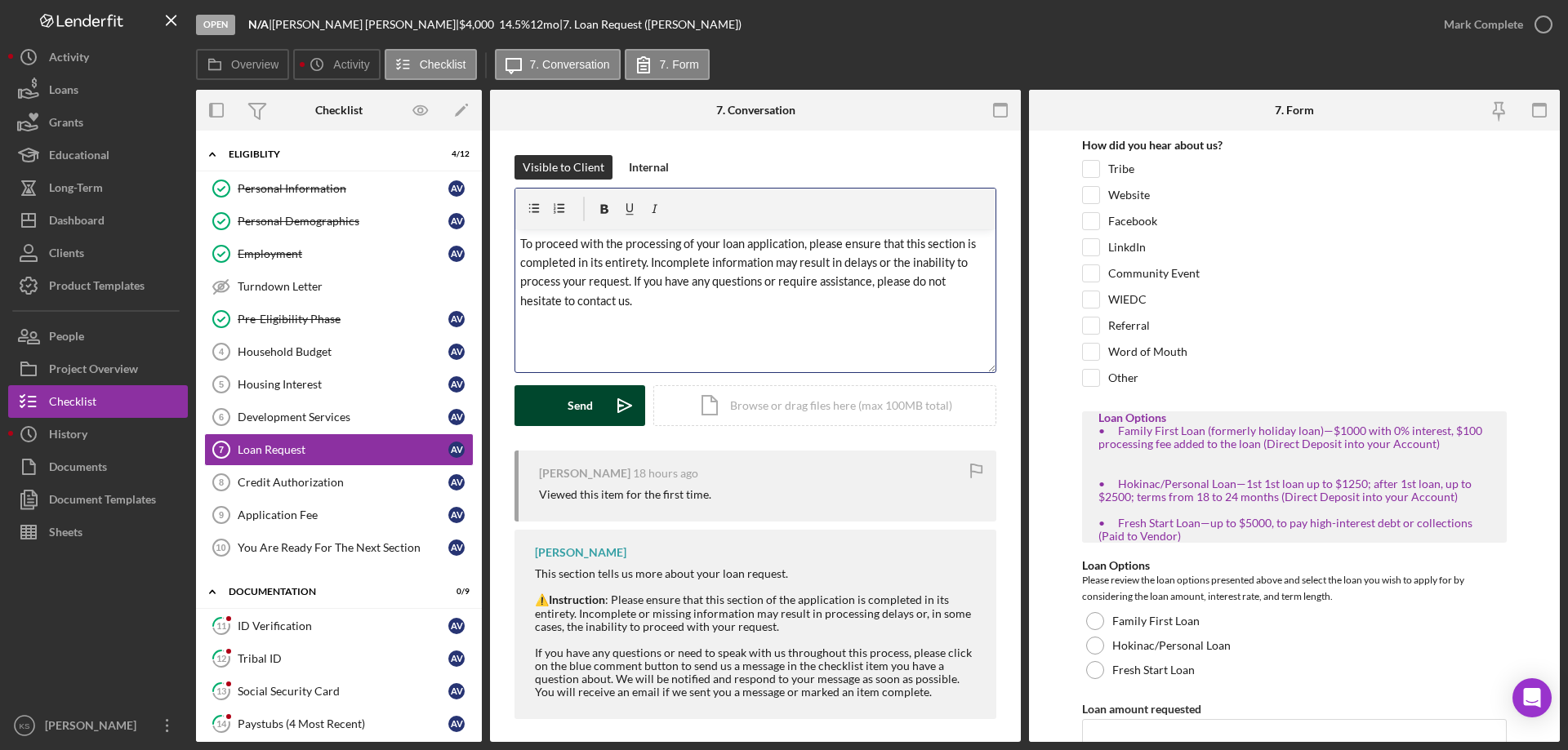
click at [583, 411] on div "Send" at bounding box center [580, 406] width 25 height 41
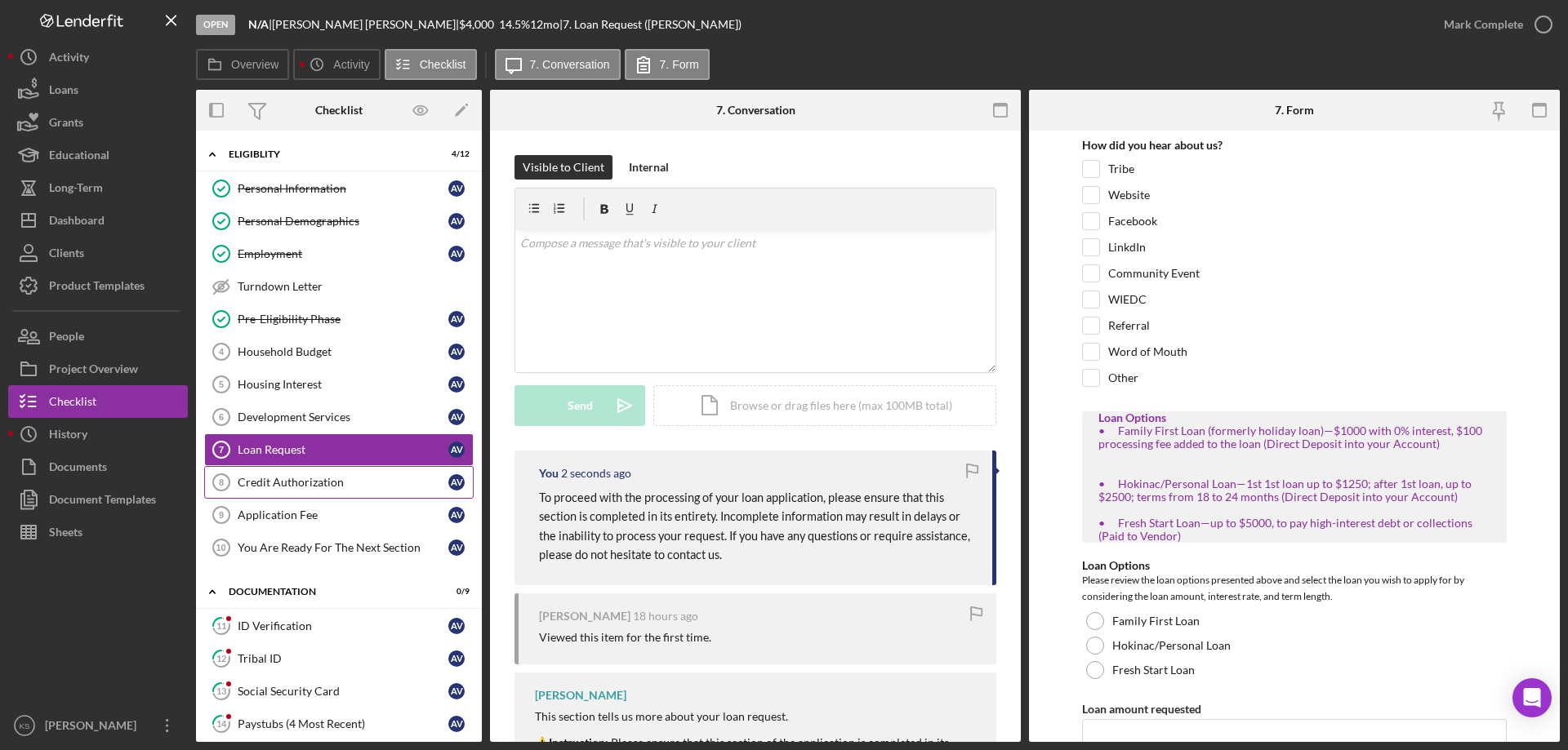
click at [334, 492] on link "Credit Authorization 8 Credit Authorization A V" at bounding box center [339, 482] width 269 height 33
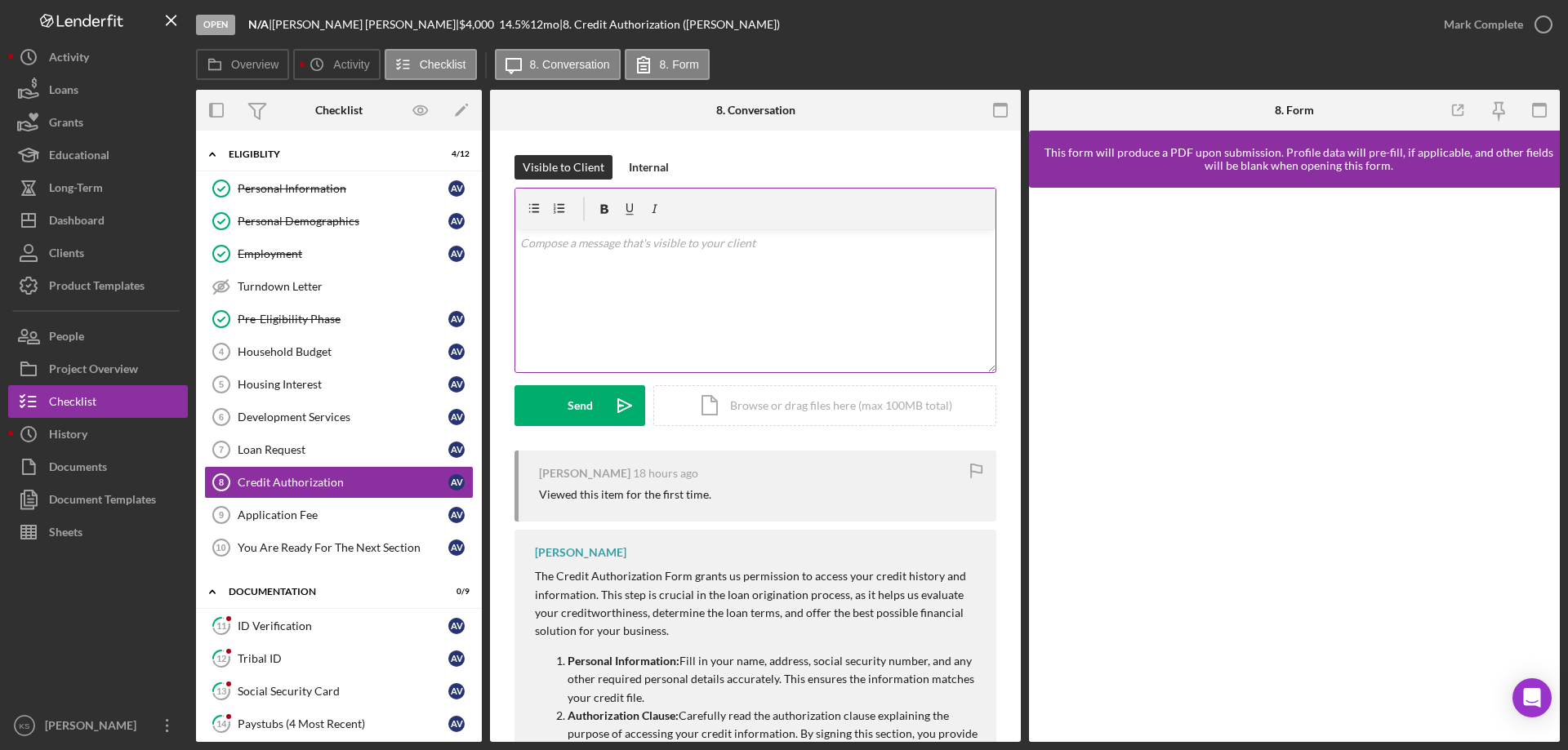
click at [680, 344] on div "v Color teal Color pink Remove color Add row above Add row below Add column bef…" at bounding box center [755, 300] width 480 height 143
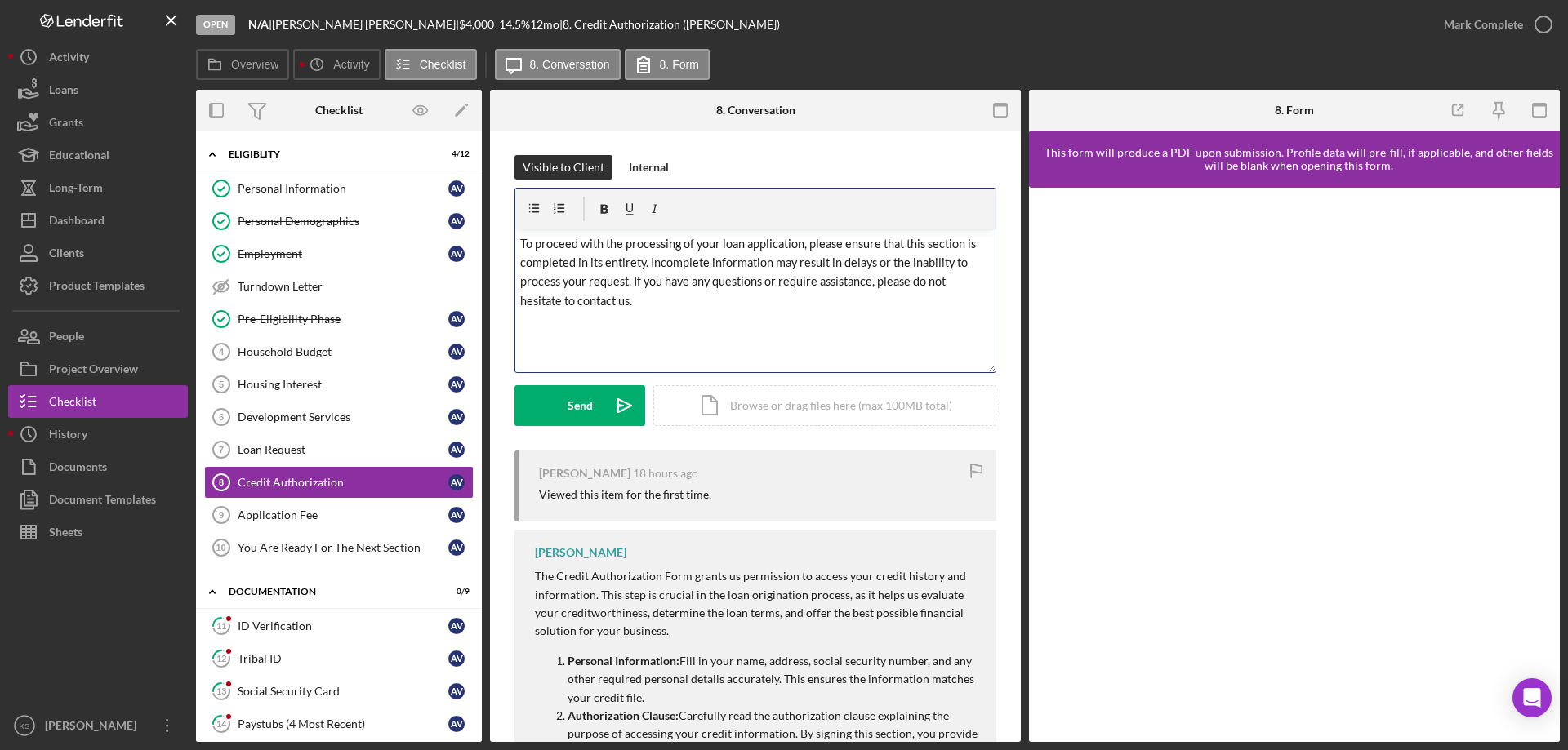
click at [588, 427] on div "Visible to Client Internal v Color teal Color pink Remove color Add row above A…" at bounding box center [755, 303] width 482 height 296
click at [588, 415] on div "Send" at bounding box center [580, 406] width 25 height 41
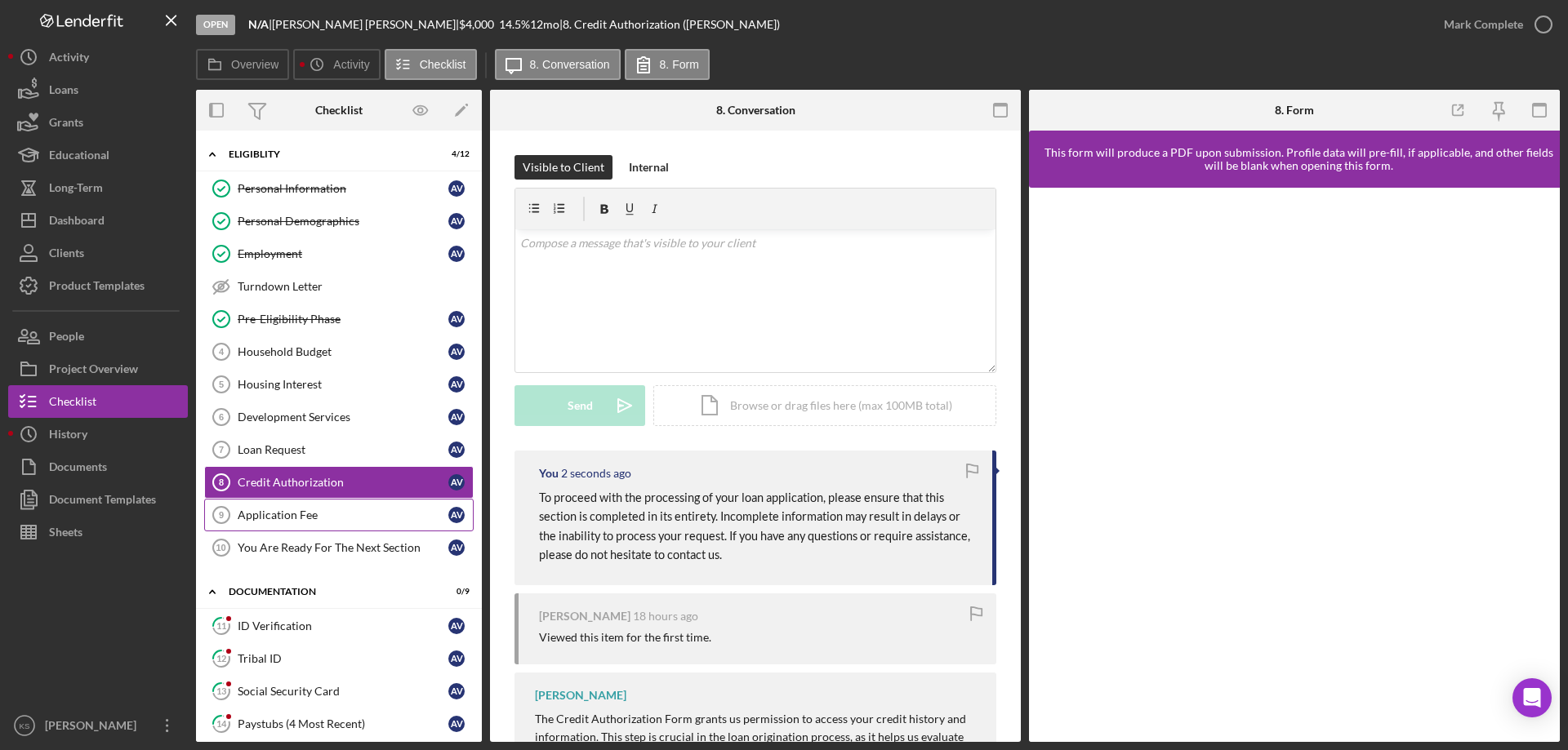
click at [340, 517] on div "Application Fee" at bounding box center [342, 515] width 211 height 13
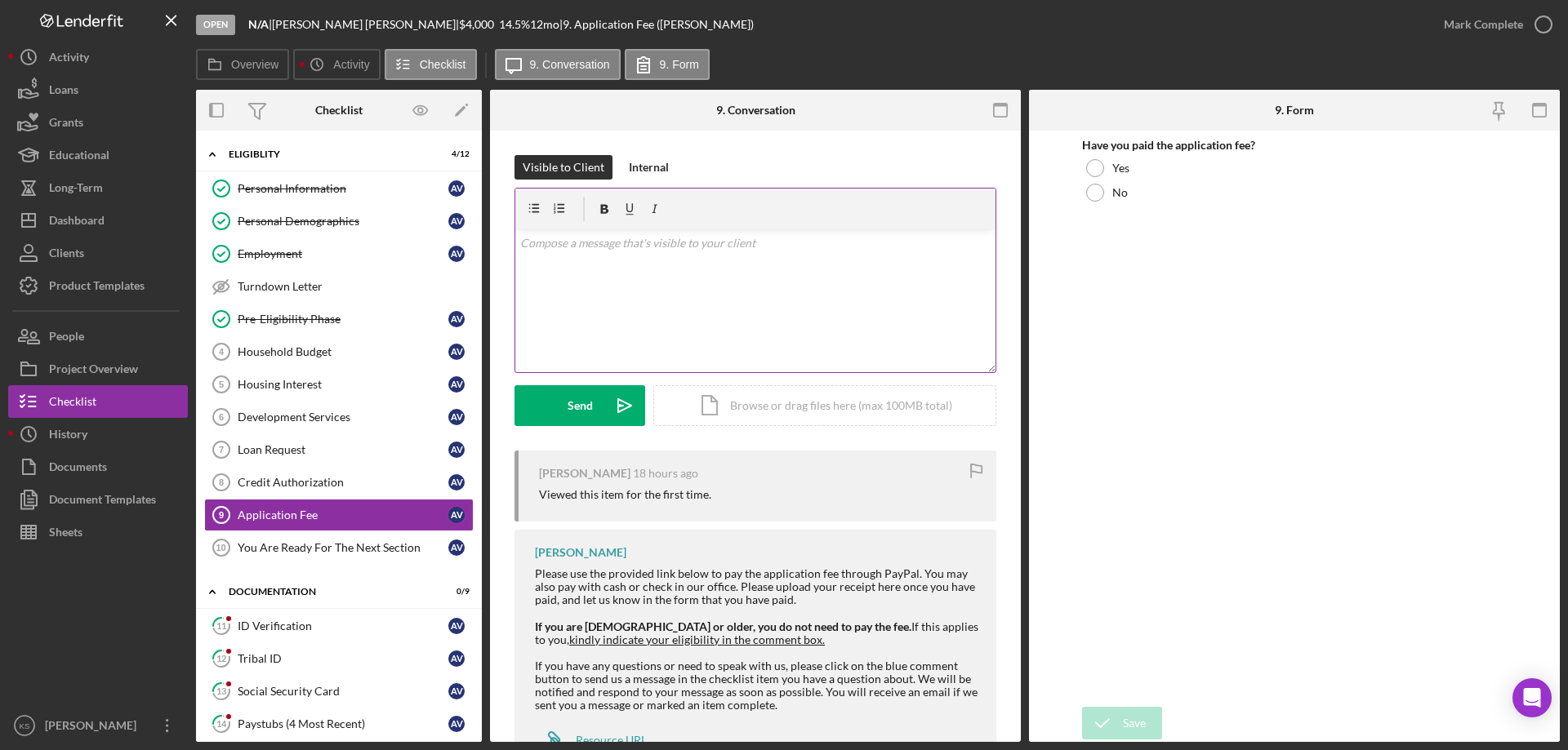
click at [716, 325] on div "v Color teal Color pink Remove color Add row above Add row below Add column bef…" at bounding box center [755, 300] width 480 height 143
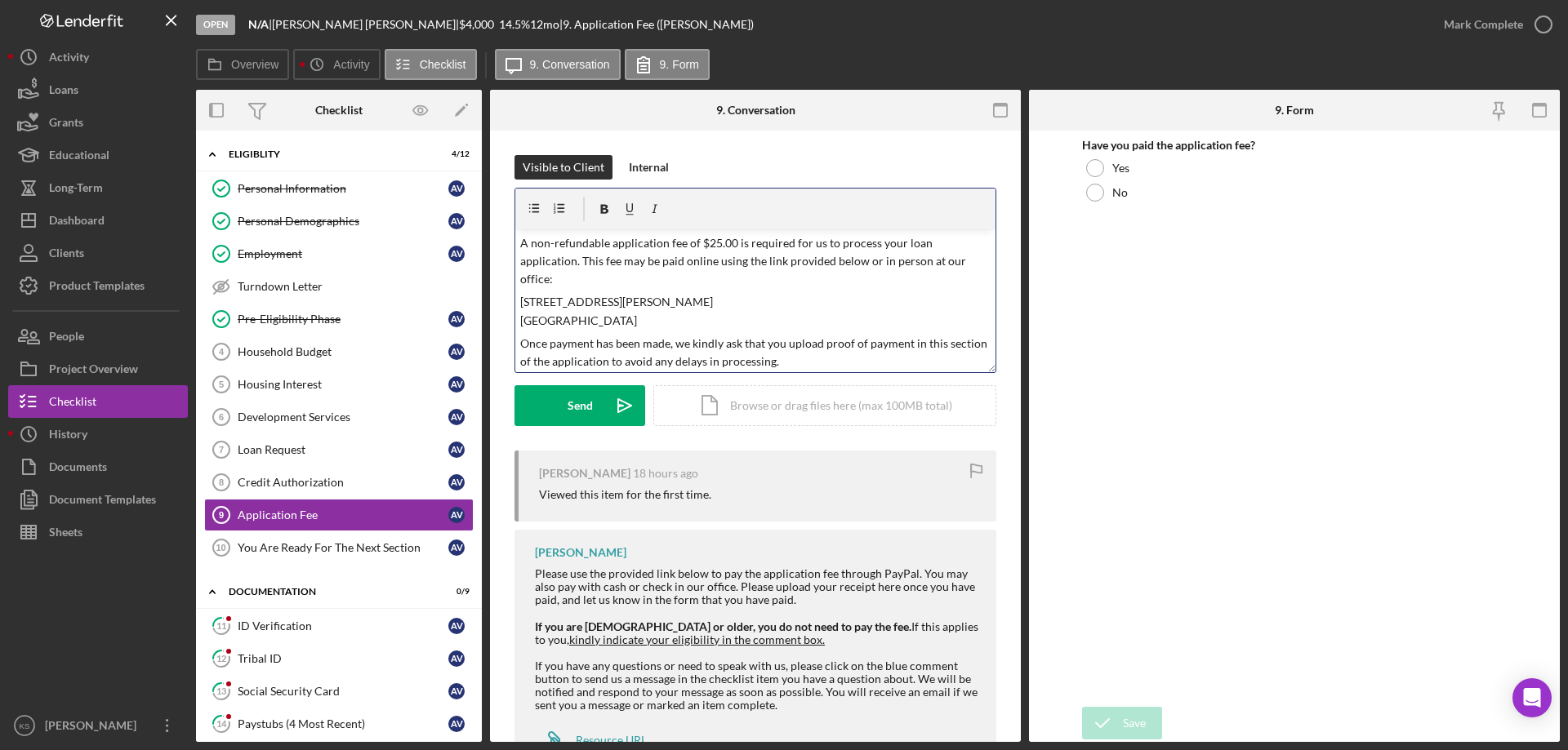
scroll to position [64, 0]
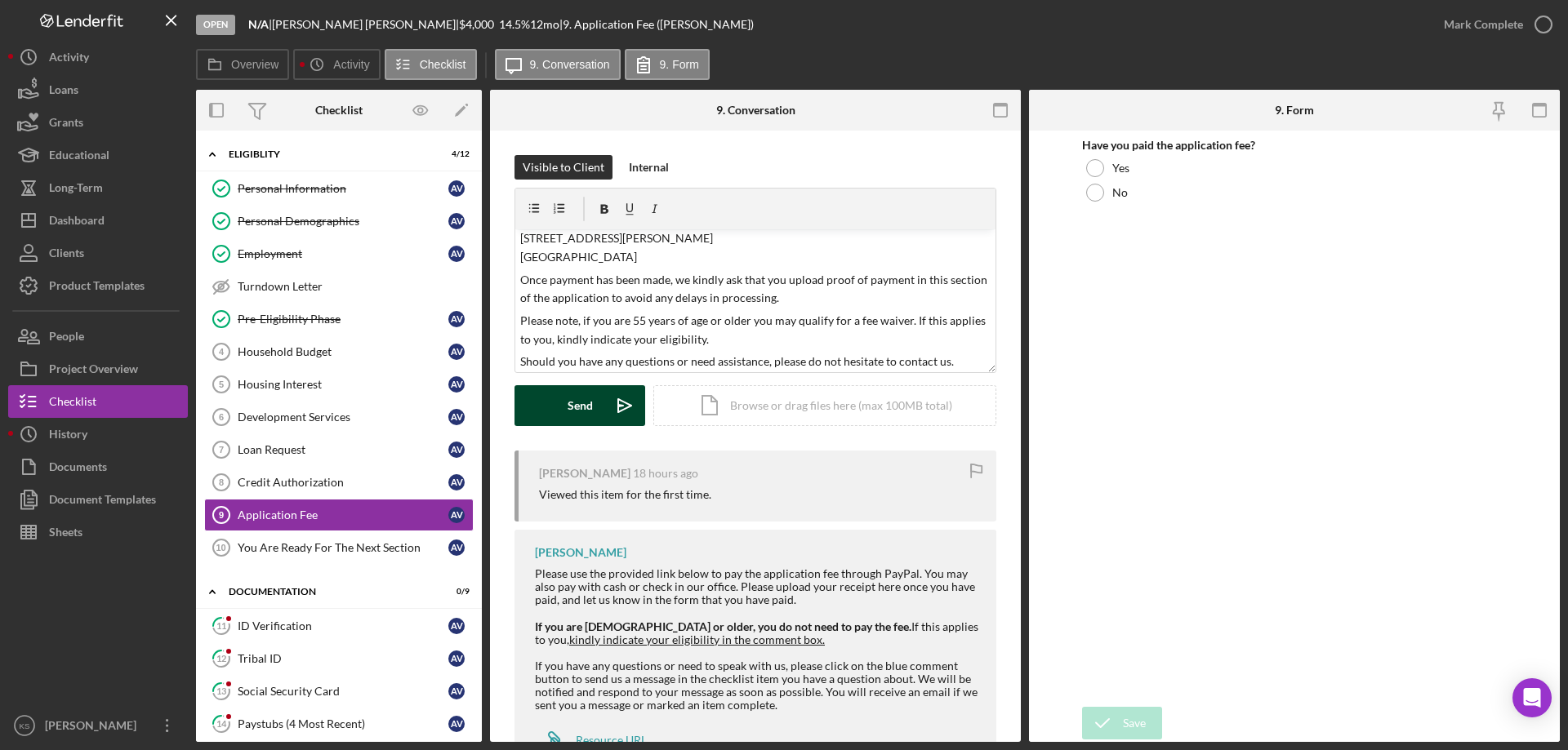
click at [584, 396] on div "Send" at bounding box center [580, 406] width 25 height 41
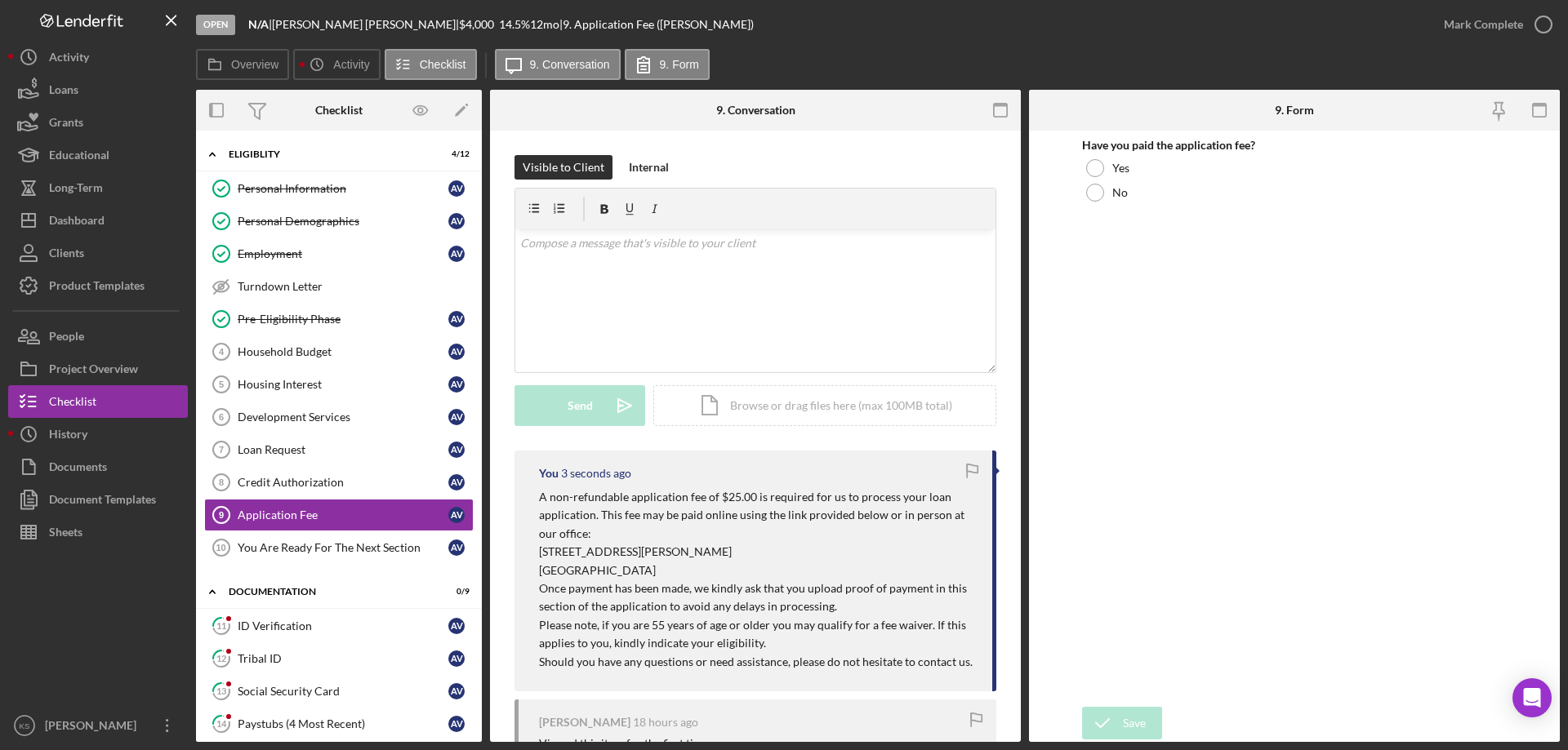
scroll to position [0, 0]
